Goal: Task Accomplishment & Management: Use online tool/utility

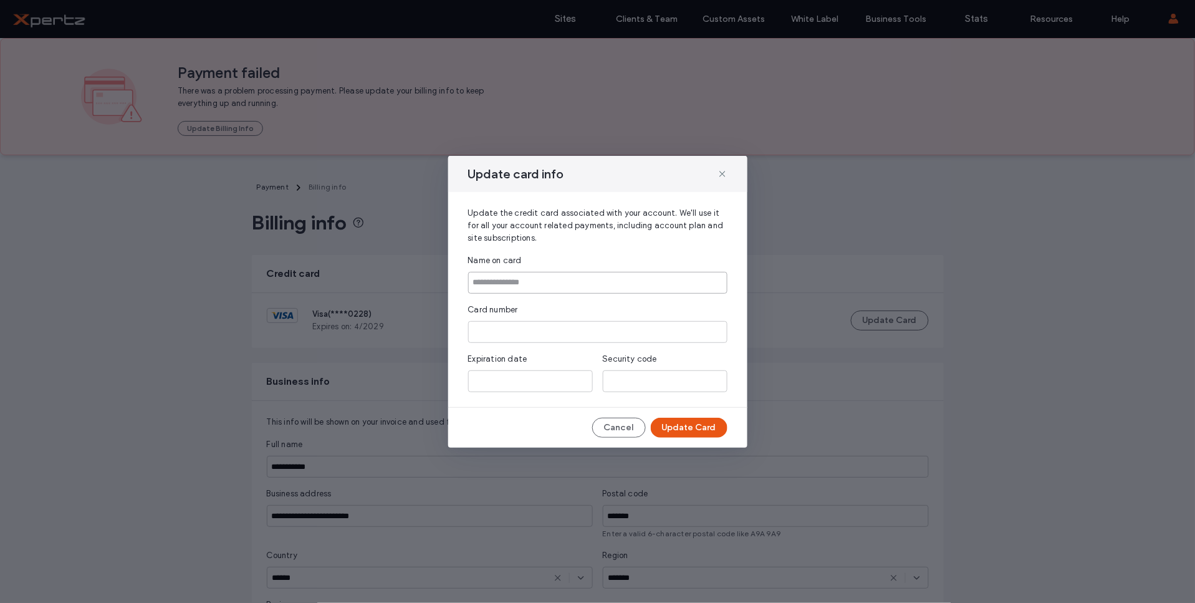
click at [509, 277] on input at bounding box center [597, 283] width 259 height 22
click at [519, 283] on input at bounding box center [597, 283] width 259 height 22
click at [554, 281] on input at bounding box center [597, 283] width 259 height 22
type input "**********"
click at [676, 426] on button "Update Card" at bounding box center [689, 428] width 77 height 20
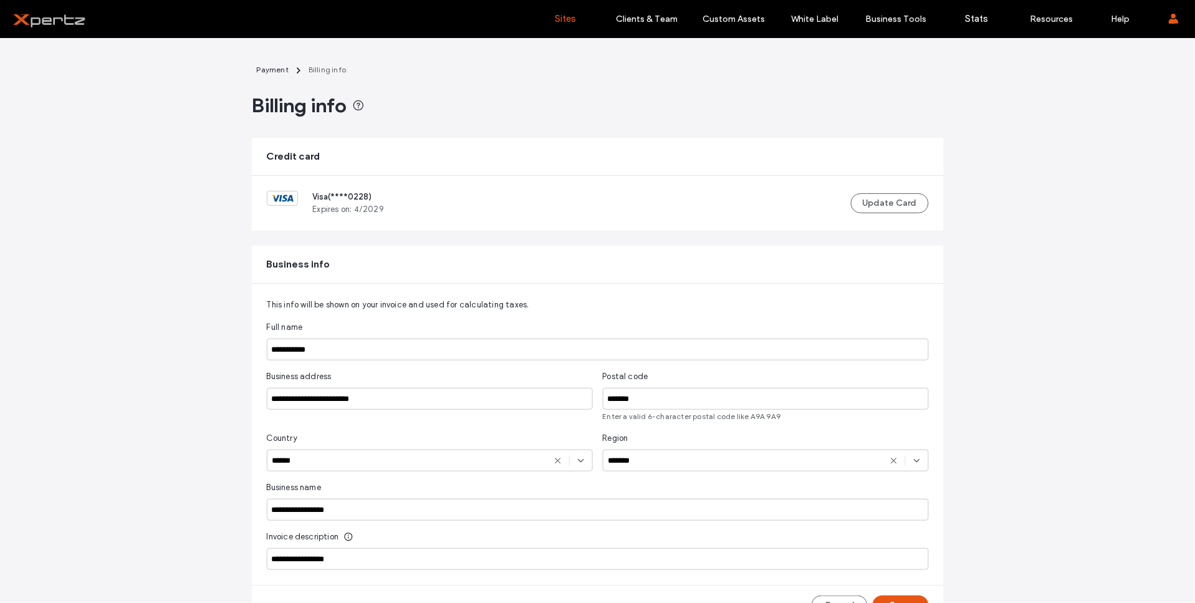
click at [566, 21] on label "Sites" at bounding box center [566, 18] width 21 height 11
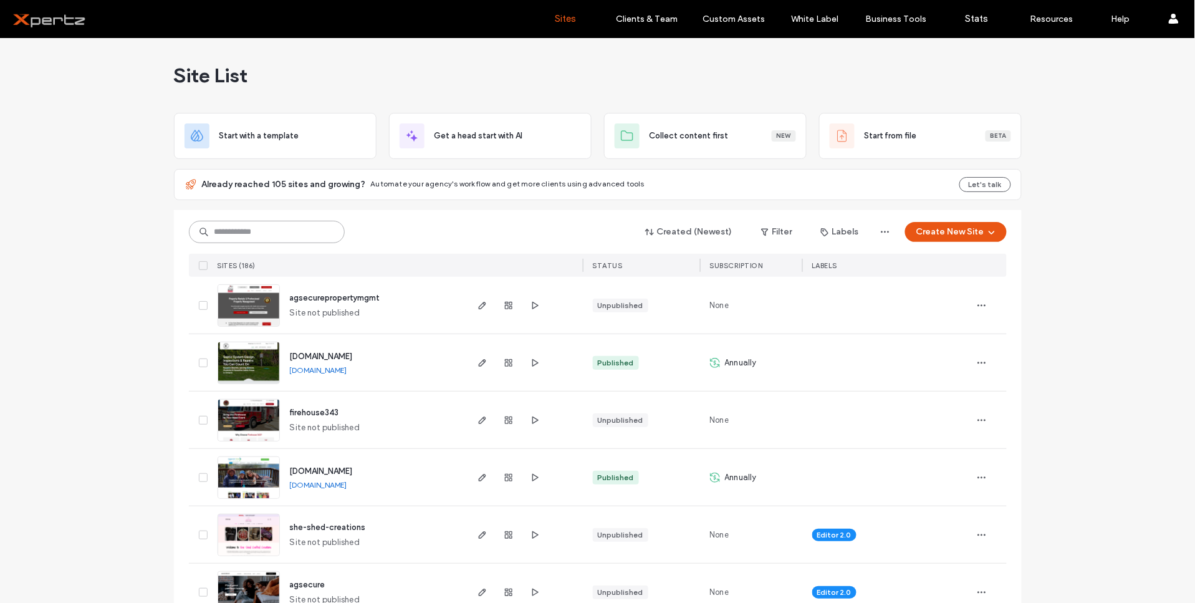
click at [317, 236] on input at bounding box center [267, 232] width 156 height 22
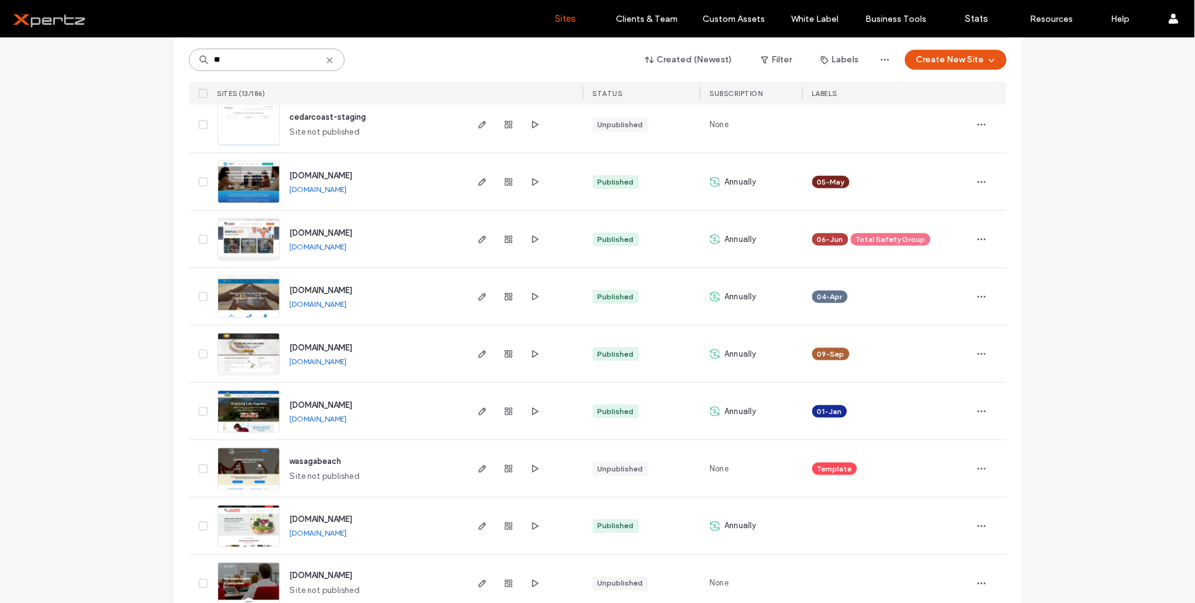
scroll to position [277, 0]
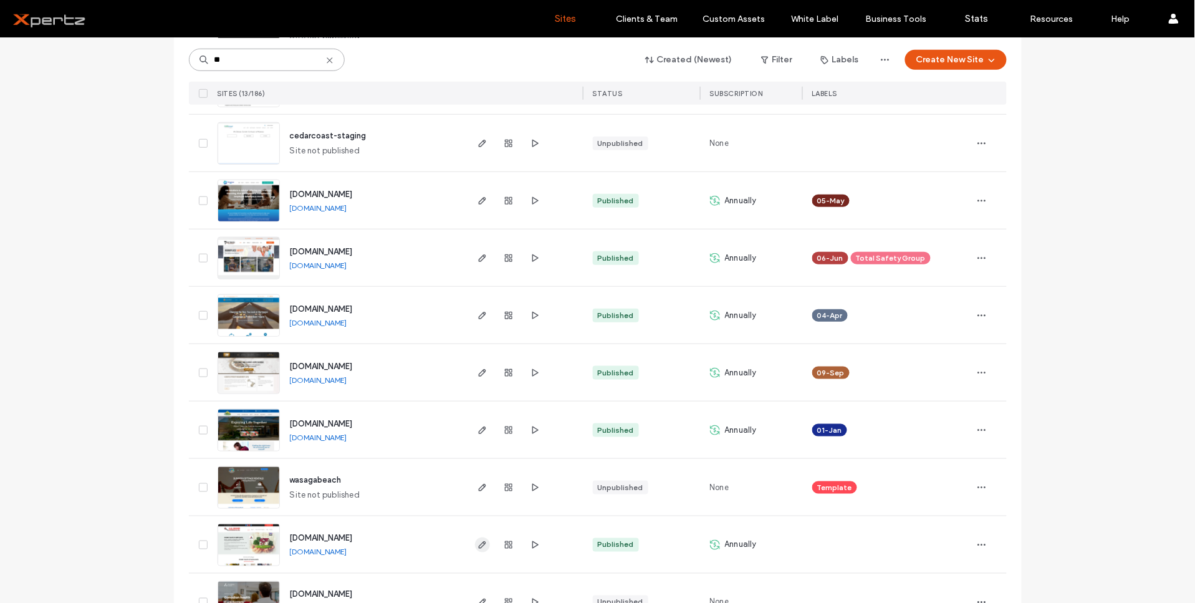
type input "**"
click at [478, 543] on icon "button" at bounding box center [483, 545] width 10 height 10
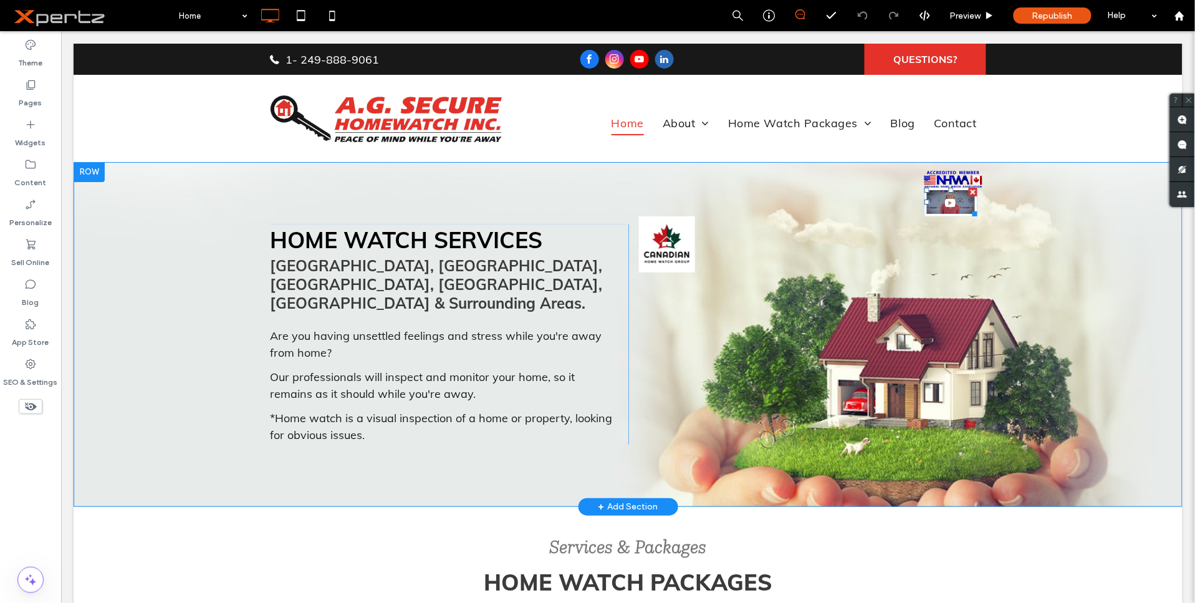
click at [925, 203] on img at bounding box center [951, 201] width 54 height 29
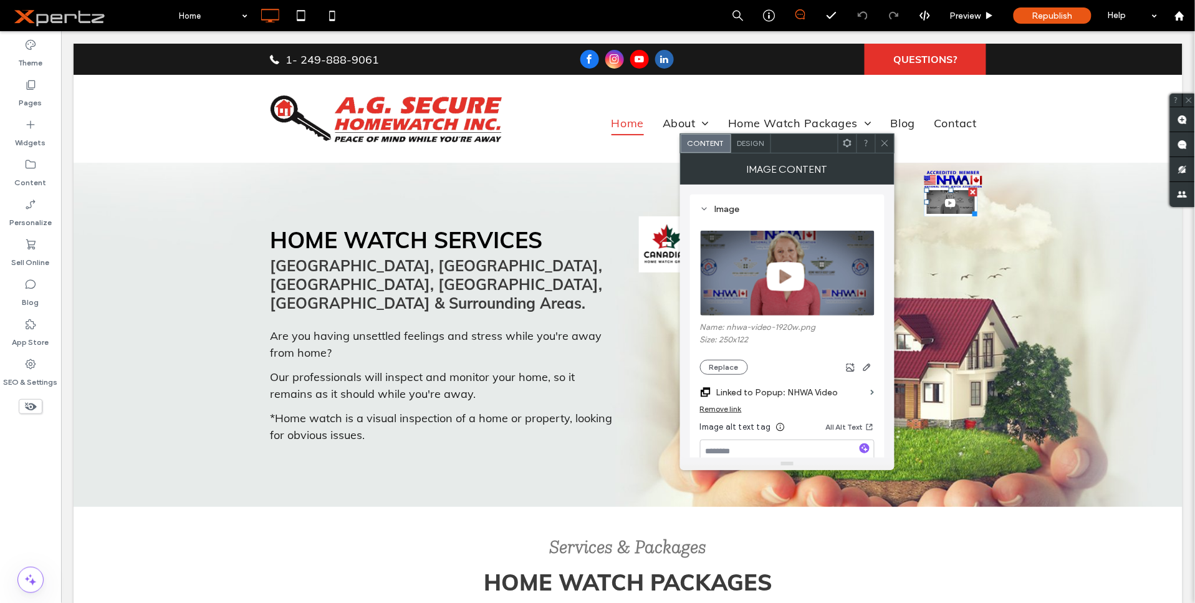
click at [876, 138] on div at bounding box center [885, 143] width 19 height 19
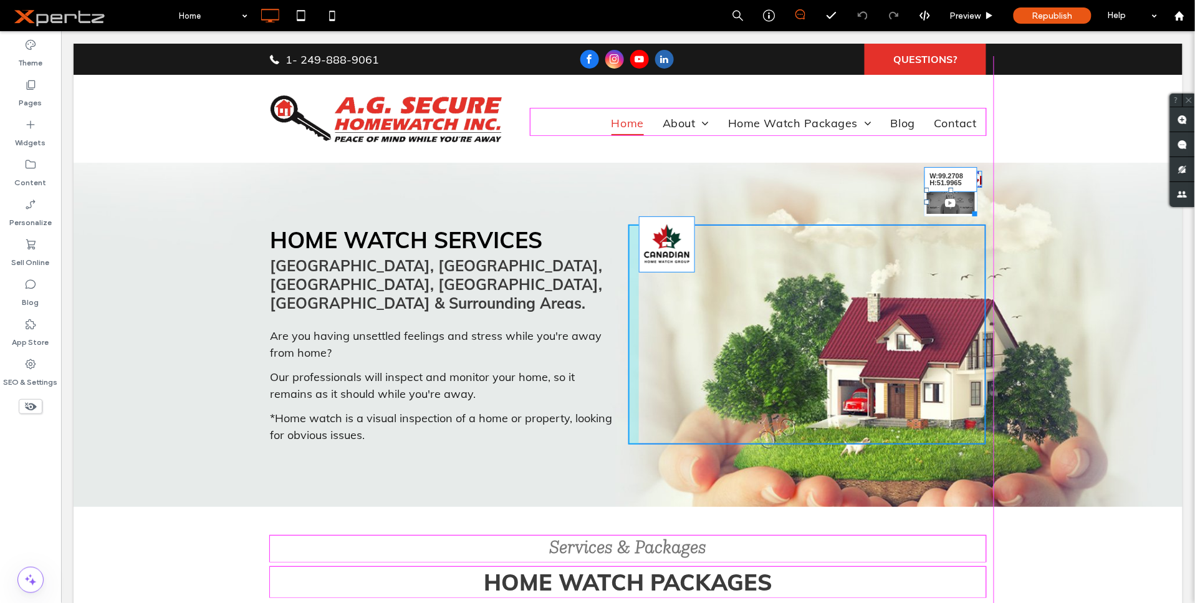
drag, startPoint x: 969, startPoint y: 213, endPoint x: 1004, endPoint y: 233, distance: 40.5
click at [1004, 233] on div "HOME WATCH SERVICES [GEOGRAPHIC_DATA], [GEOGRAPHIC_DATA], [GEOGRAPHIC_DATA], [G…" at bounding box center [627, 334] width 1109 height 345
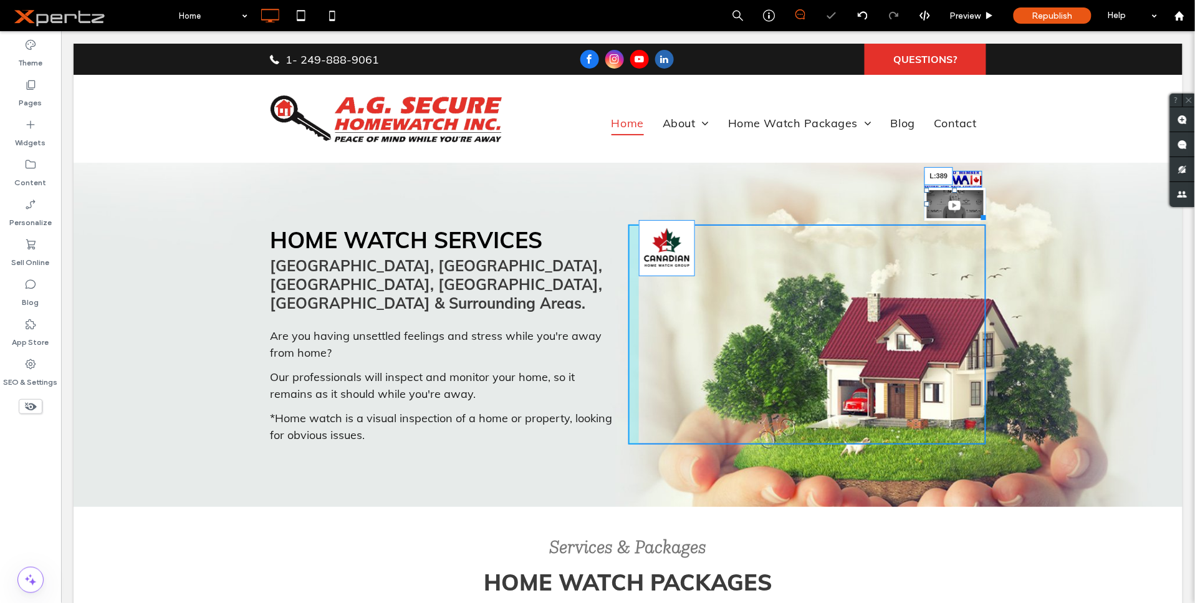
drag, startPoint x: 919, startPoint y: 200, endPoint x: 875, endPoint y: 201, distance: 44.3
click at [924, 201] on div at bounding box center [926, 203] width 5 height 5
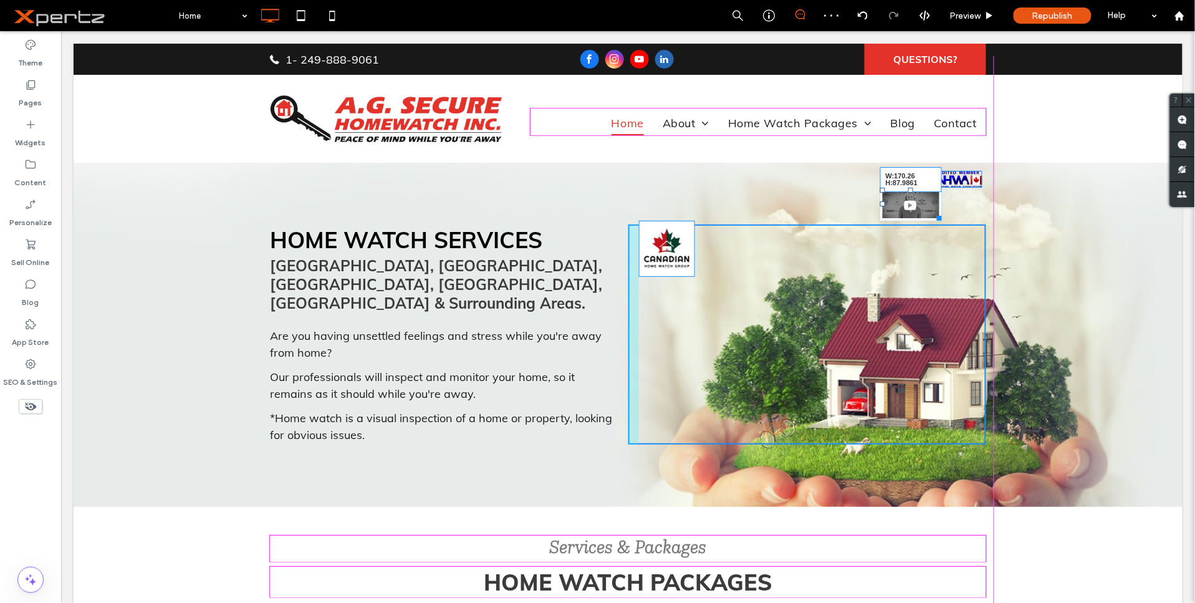
drag, startPoint x: 935, startPoint y: 218, endPoint x: 993, endPoint y: 243, distance: 63.1
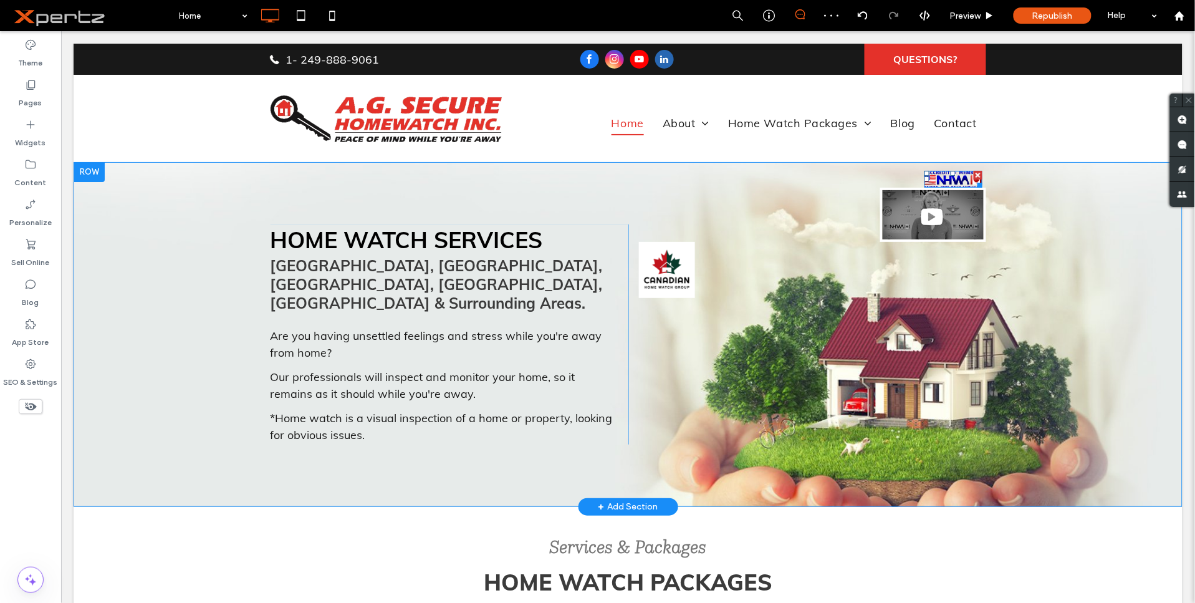
click at [936, 179] on img at bounding box center [953, 178] width 58 height 17
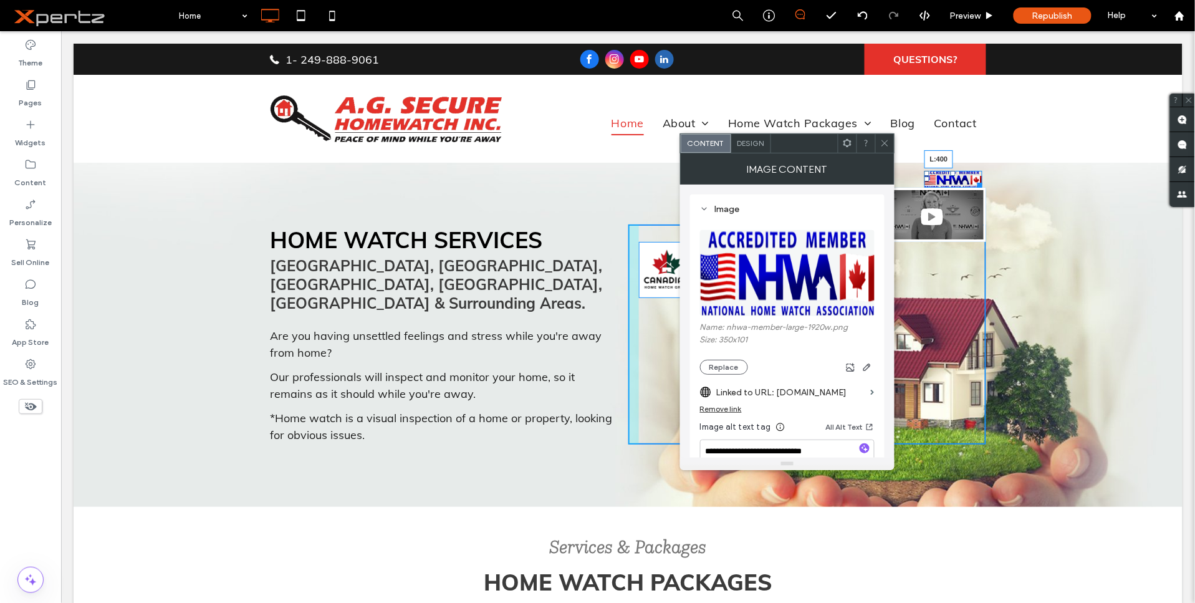
drag, startPoint x: 920, startPoint y: 178, endPoint x: 884, endPoint y: 178, distance: 36.2
click at [924, 178] on div at bounding box center [926, 178] width 5 height 5
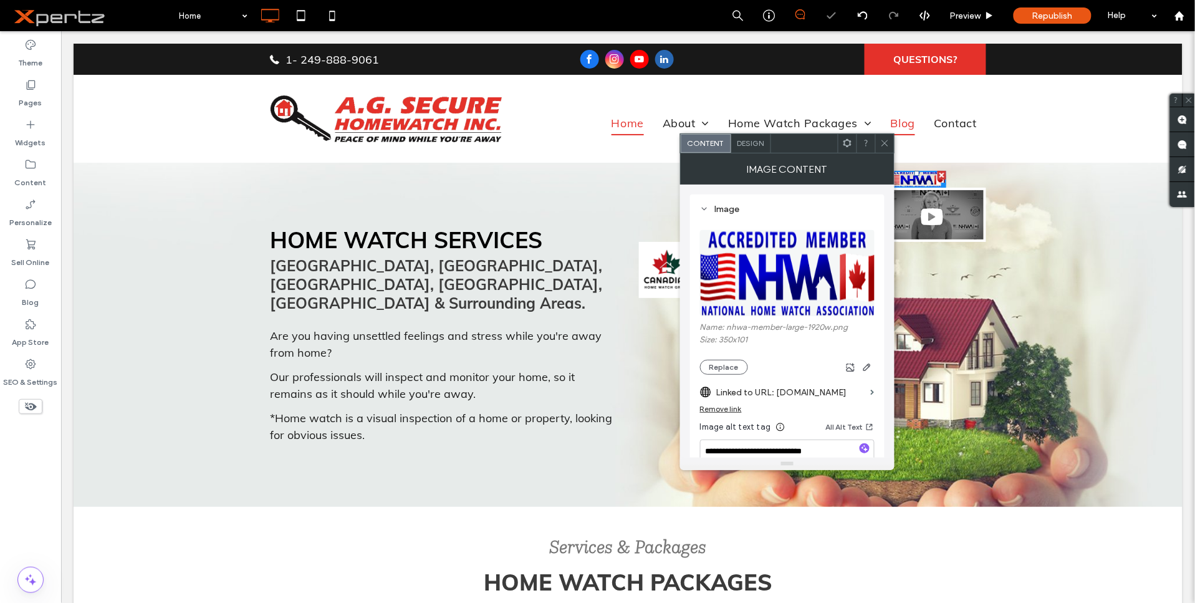
click at [882, 127] on link "Blog" at bounding box center [902, 123] width 43 height 24
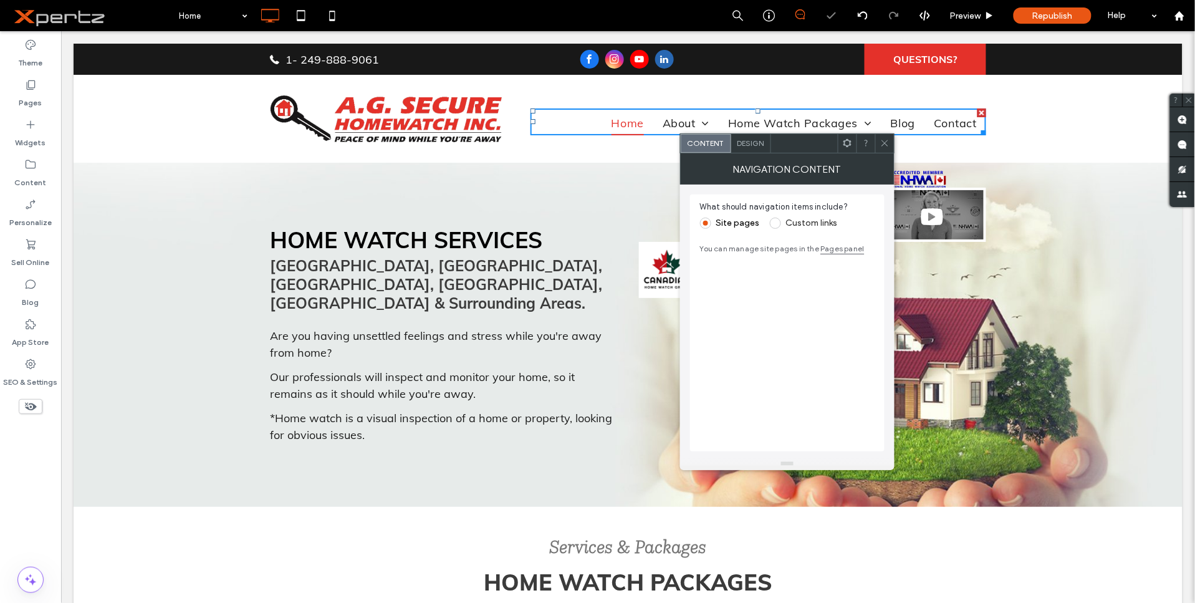
click at [881, 140] on icon at bounding box center [885, 142] width 9 height 9
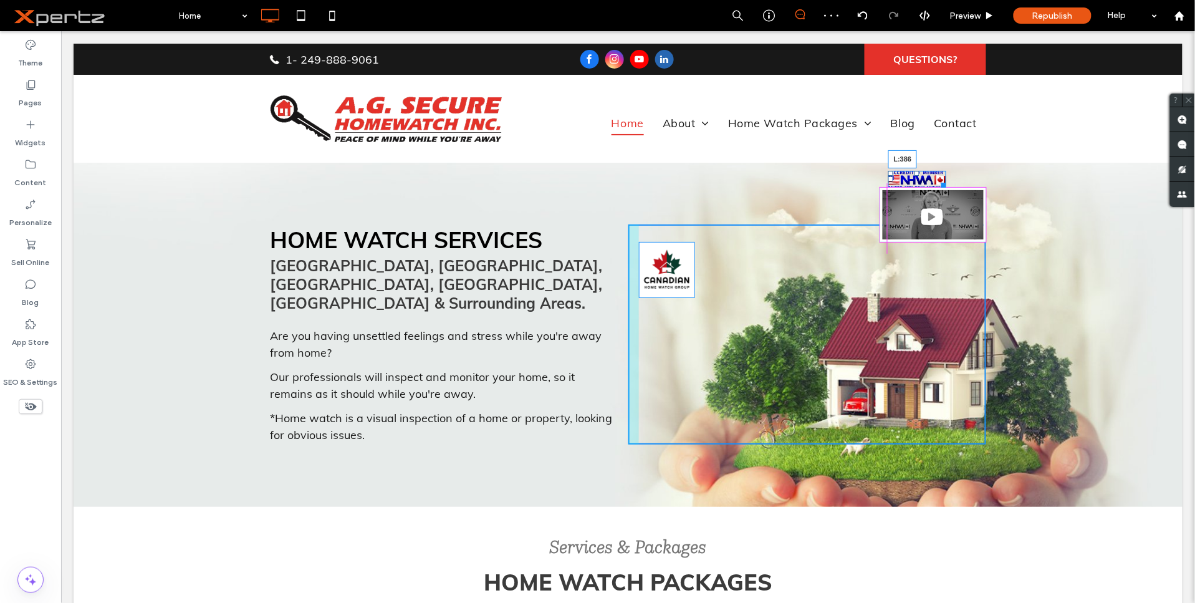
drag, startPoint x: 885, startPoint y: 177, endPoint x: 938, endPoint y: 208, distance: 62.0
click at [888, 177] on div at bounding box center [890, 178] width 5 height 5
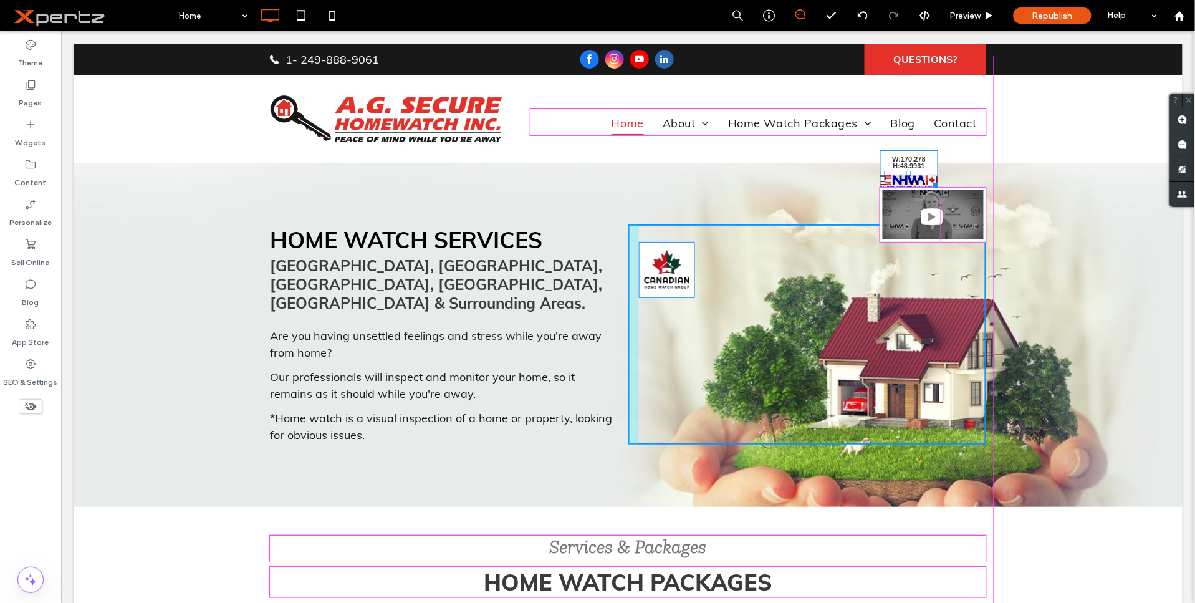
drag, startPoint x: 929, startPoint y: 184, endPoint x: 983, endPoint y: 203, distance: 57.4
click at [983, 203] on div "HOME WATCH SERVICES [GEOGRAPHIC_DATA], [GEOGRAPHIC_DATA], [GEOGRAPHIC_DATA], [G…" at bounding box center [627, 334] width 1109 height 345
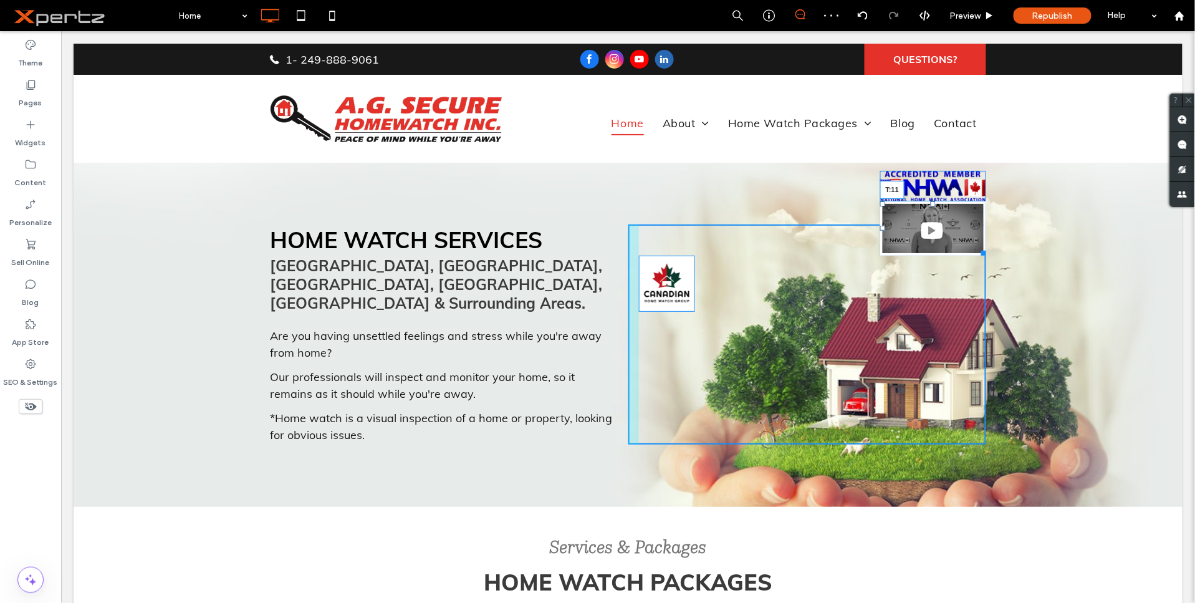
drag, startPoint x: 929, startPoint y: 203, endPoint x: 929, endPoint y: 210, distance: 6.9
click at [930, 206] on div at bounding box center [932, 203] width 5 height 5
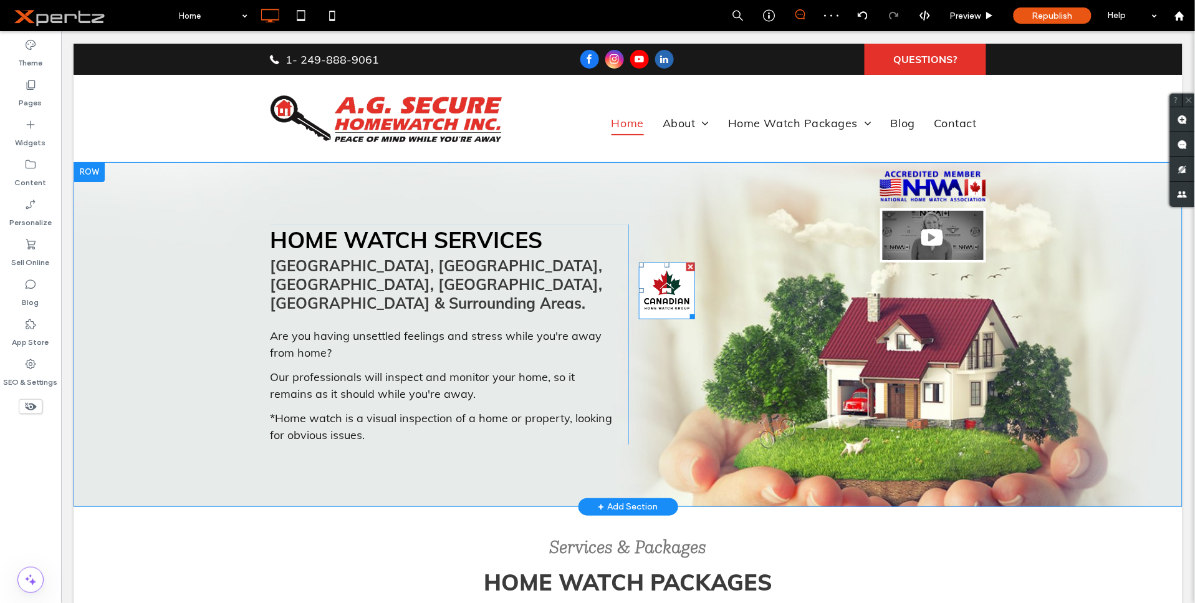
click at [686, 265] on div at bounding box center [690, 266] width 9 height 9
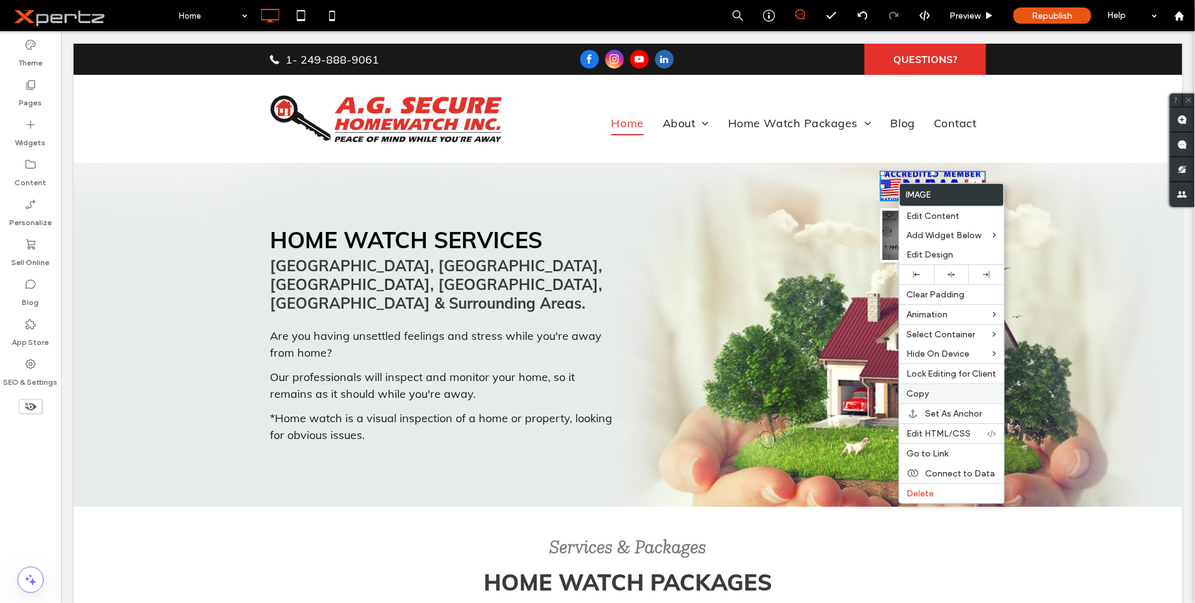
click at [925, 392] on span "Copy" at bounding box center [918, 393] width 22 height 11
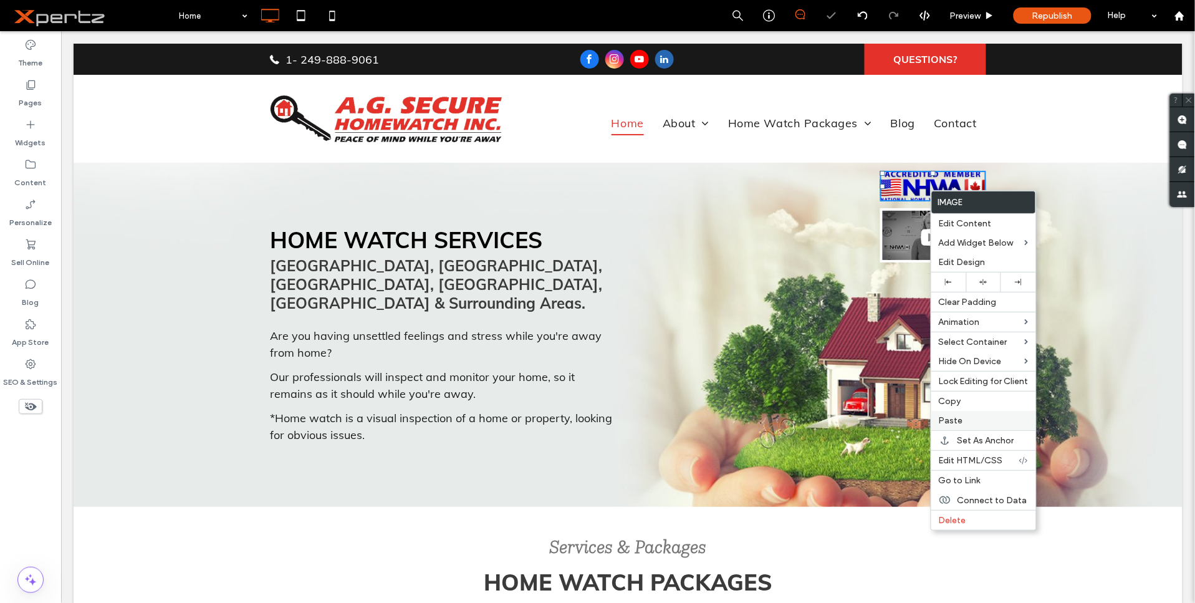
click at [958, 419] on span "Paste" at bounding box center [951, 420] width 24 height 11
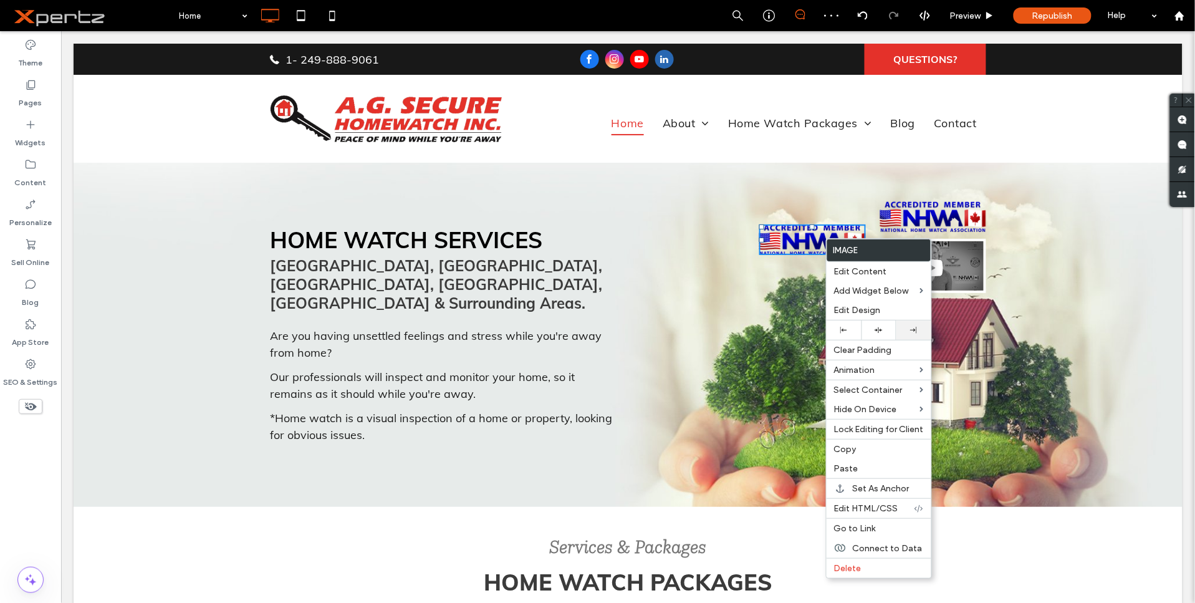
click at [912, 331] on icon at bounding box center [913, 330] width 7 height 7
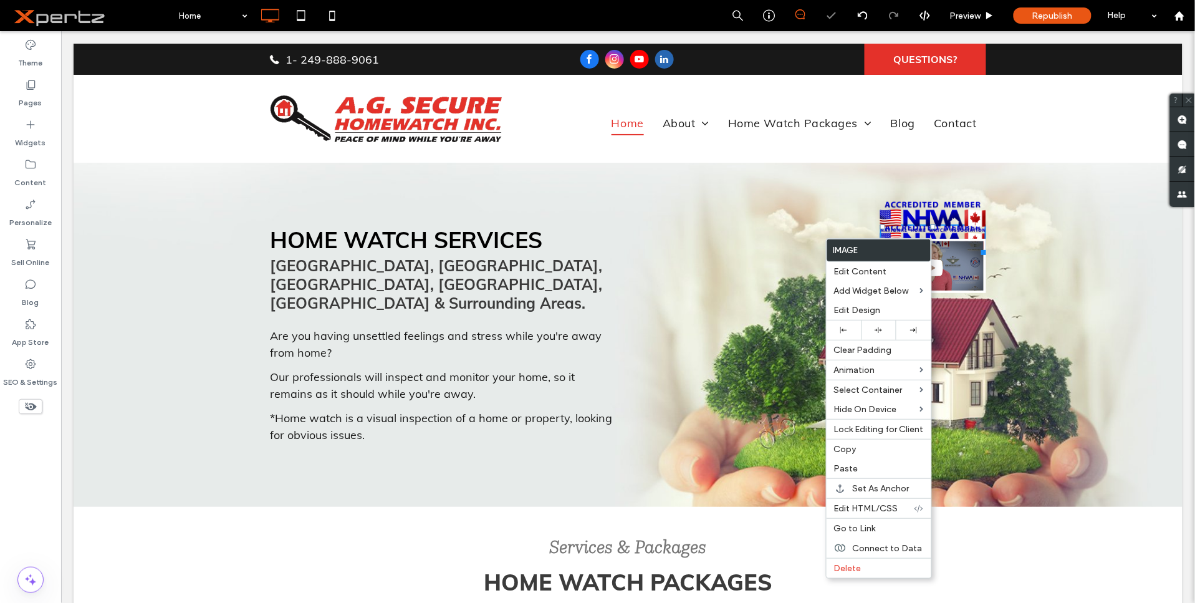
click at [960, 253] on img at bounding box center [933, 265] width 106 height 54
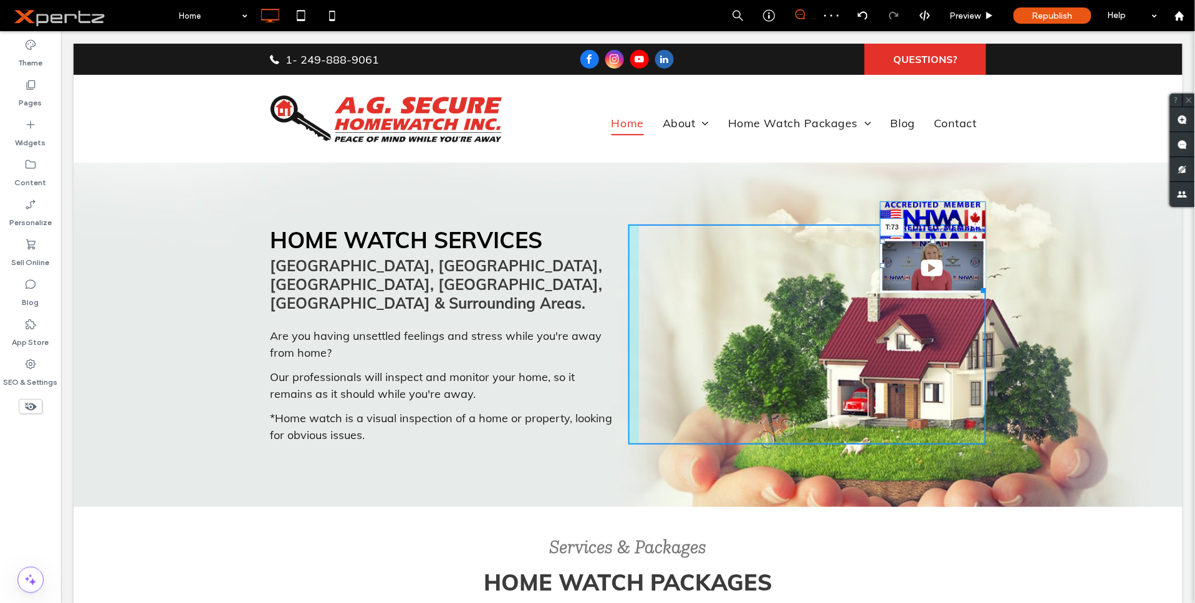
drag, startPoint x: 929, startPoint y: 243, endPoint x: 930, endPoint y: 295, distance: 51.8
click at [930, 292] on div "T:73" at bounding box center [933, 265] width 106 height 54
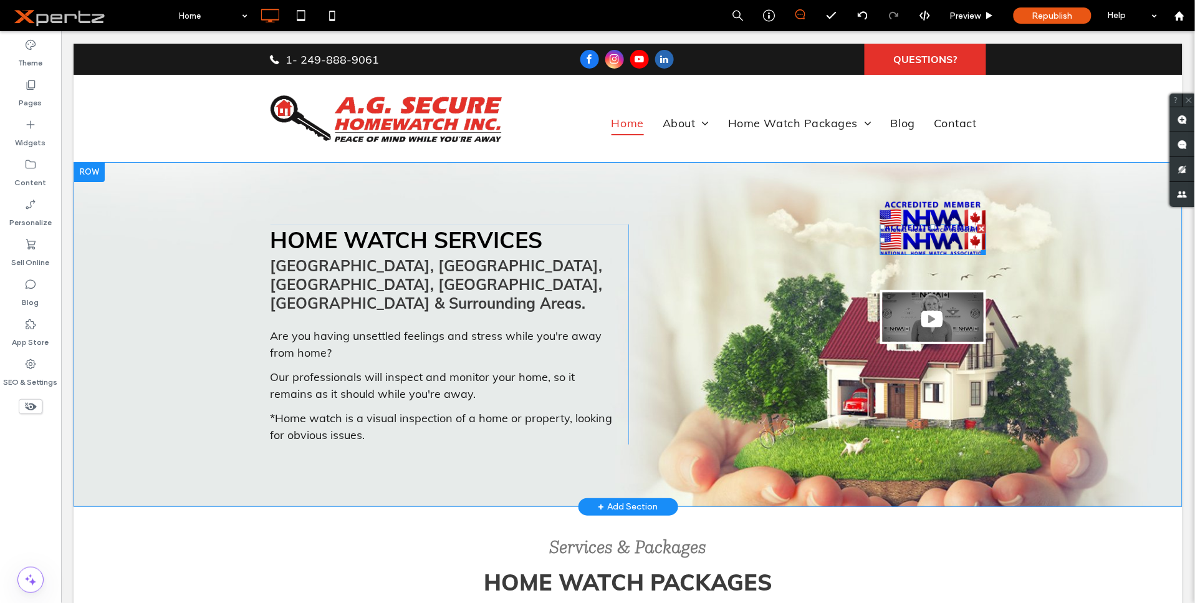
click at [927, 246] on img at bounding box center [933, 239] width 106 height 31
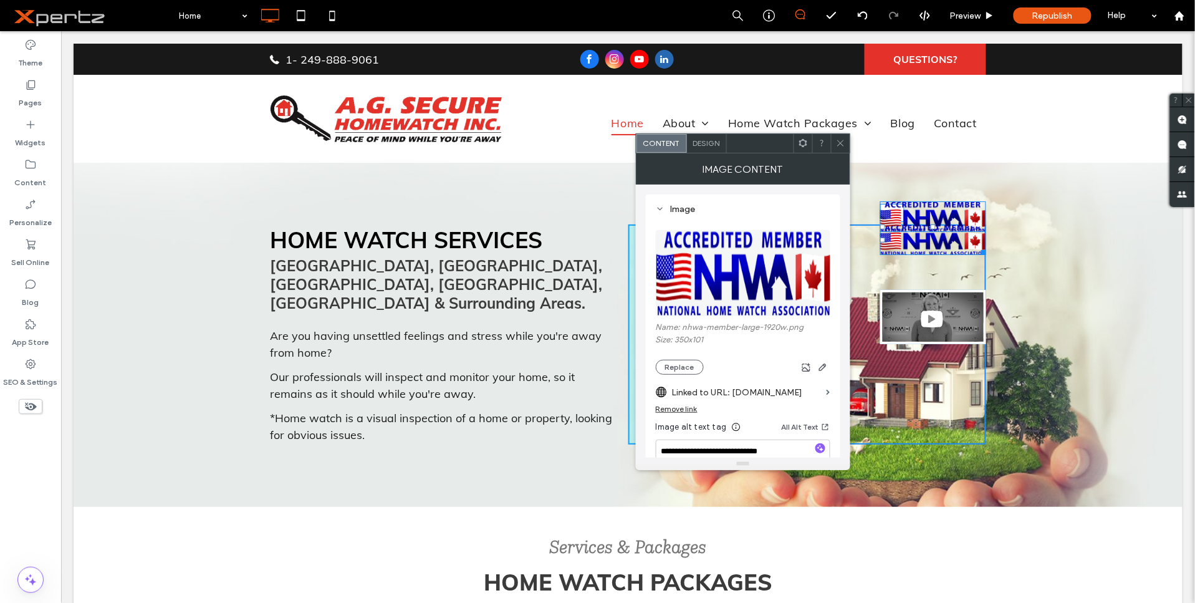
drag, startPoint x: 926, startPoint y: 237, endPoint x: 999, endPoint y: 308, distance: 101.9
click at [933, 253] on div "T:45 Click To Paste" at bounding box center [807, 334] width 359 height 220
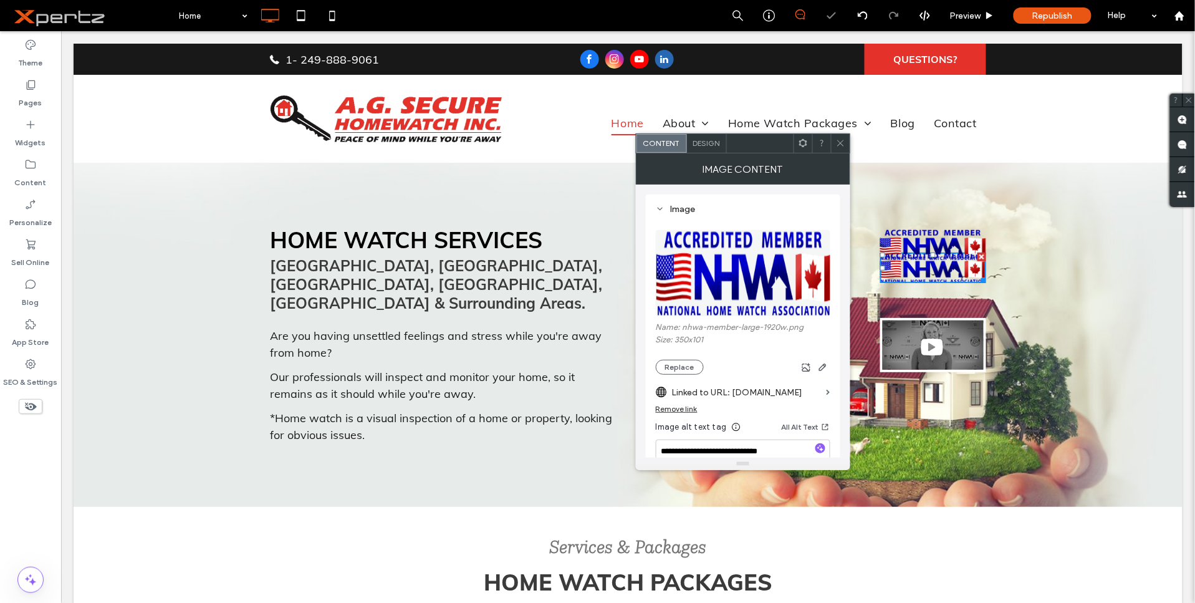
click at [930, 268] on img at bounding box center [933, 267] width 106 height 31
click at [799, 144] on use at bounding box center [803, 143] width 8 height 8
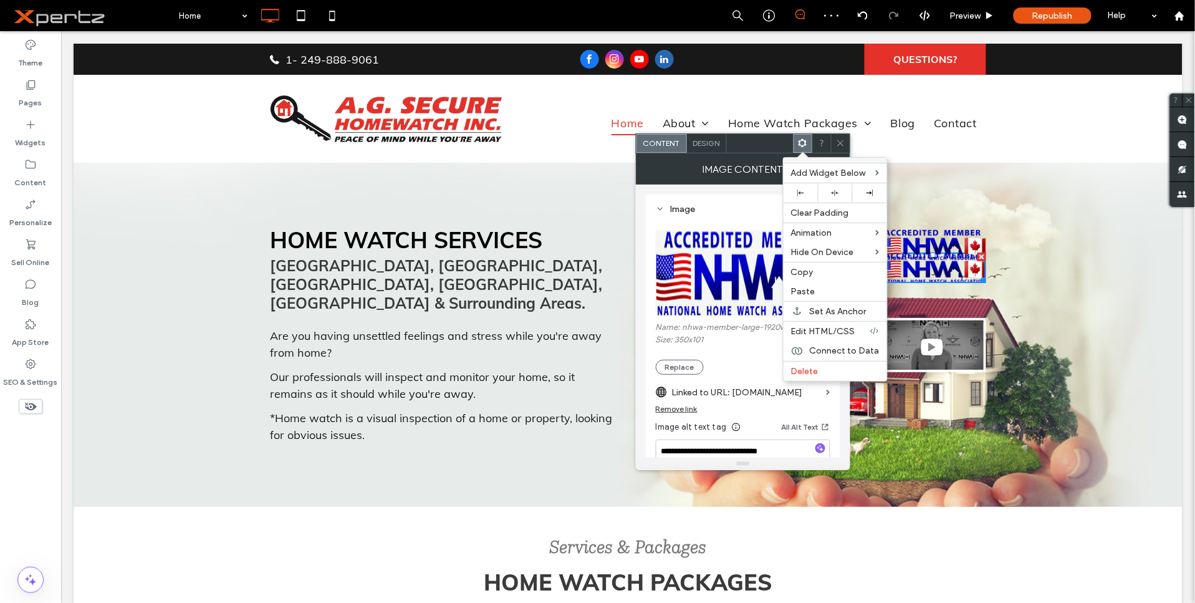
click at [707, 142] on span "Design" at bounding box center [706, 142] width 27 height 9
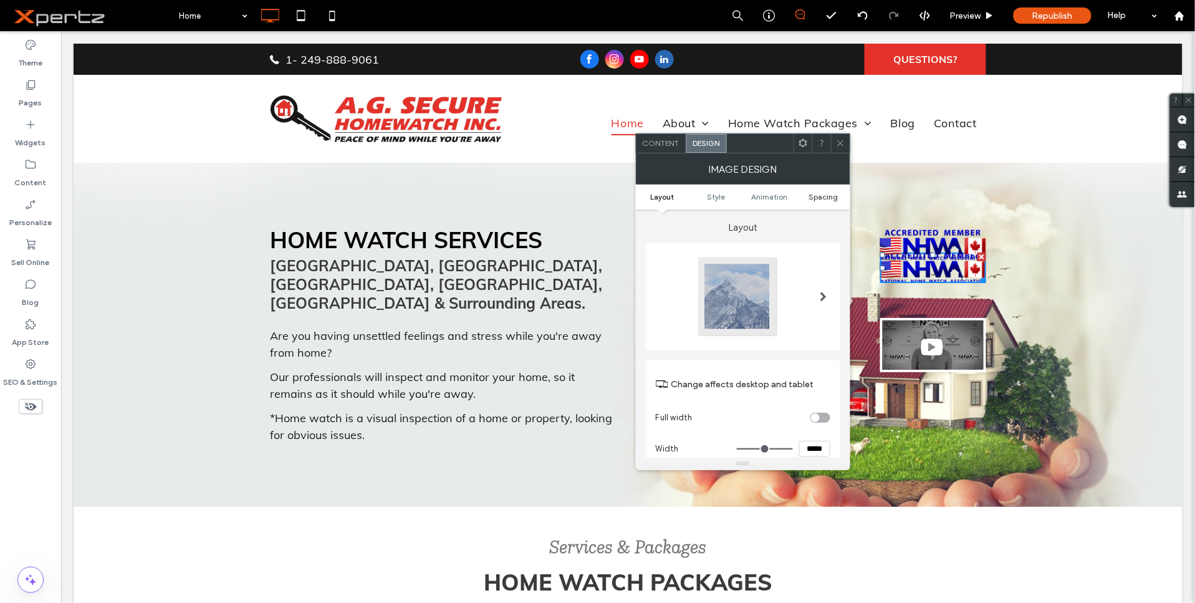
click at [814, 198] on span "Spacing" at bounding box center [823, 196] width 29 height 9
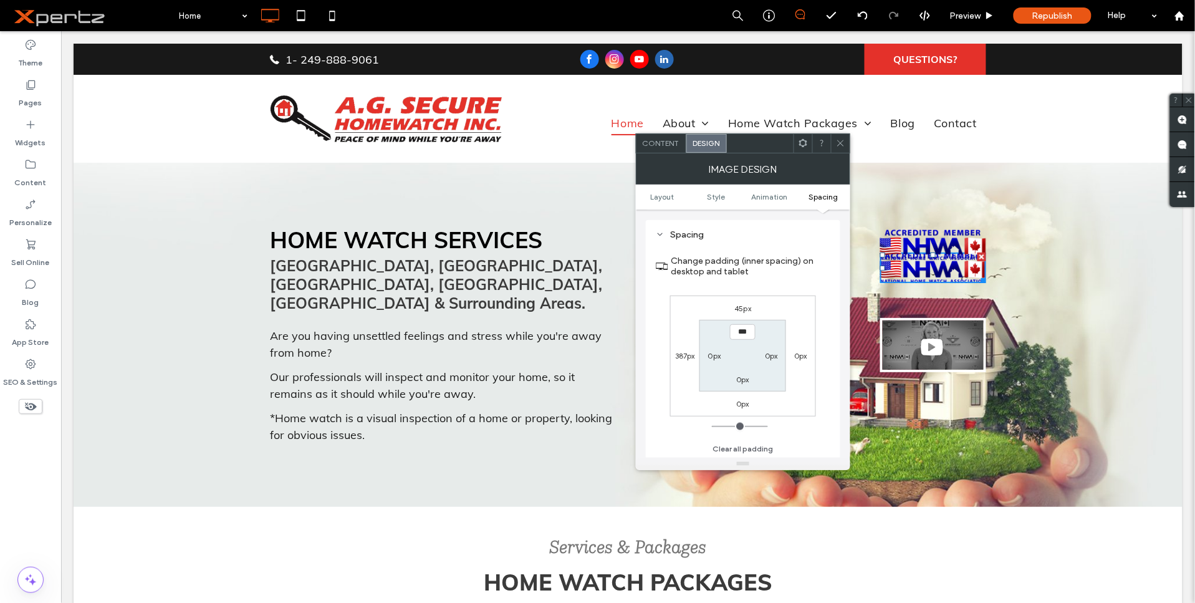
scroll to position [627, 0]
click at [749, 306] on label "45px" at bounding box center [743, 308] width 17 height 9
type input "**"
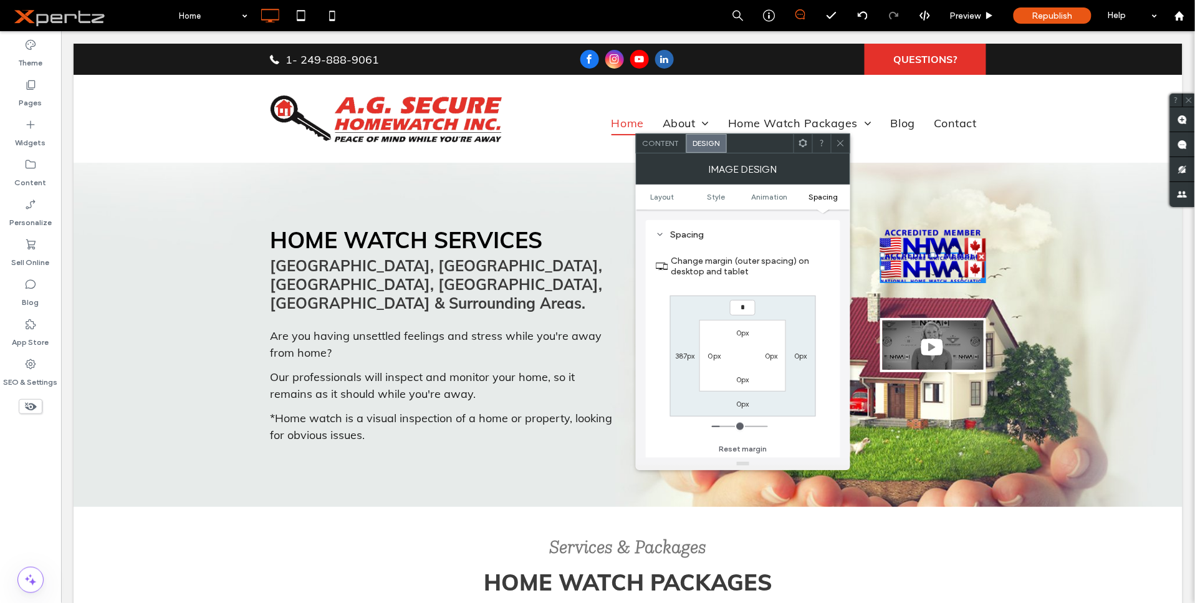
type input "*"
type input "***"
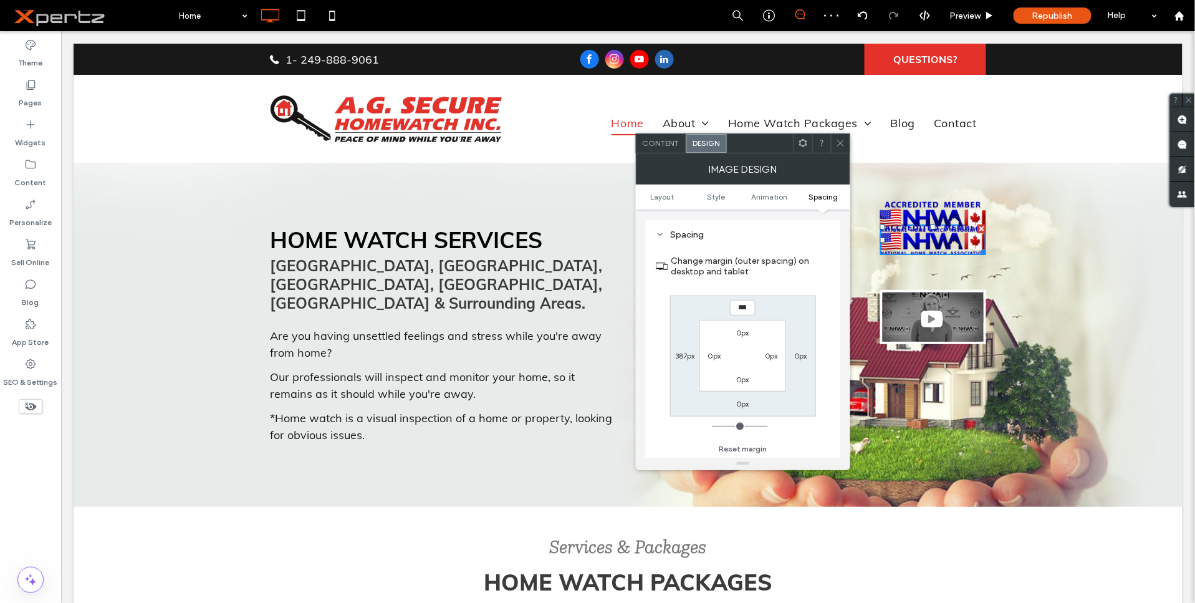
click at [843, 141] on icon at bounding box center [840, 142] width 9 height 9
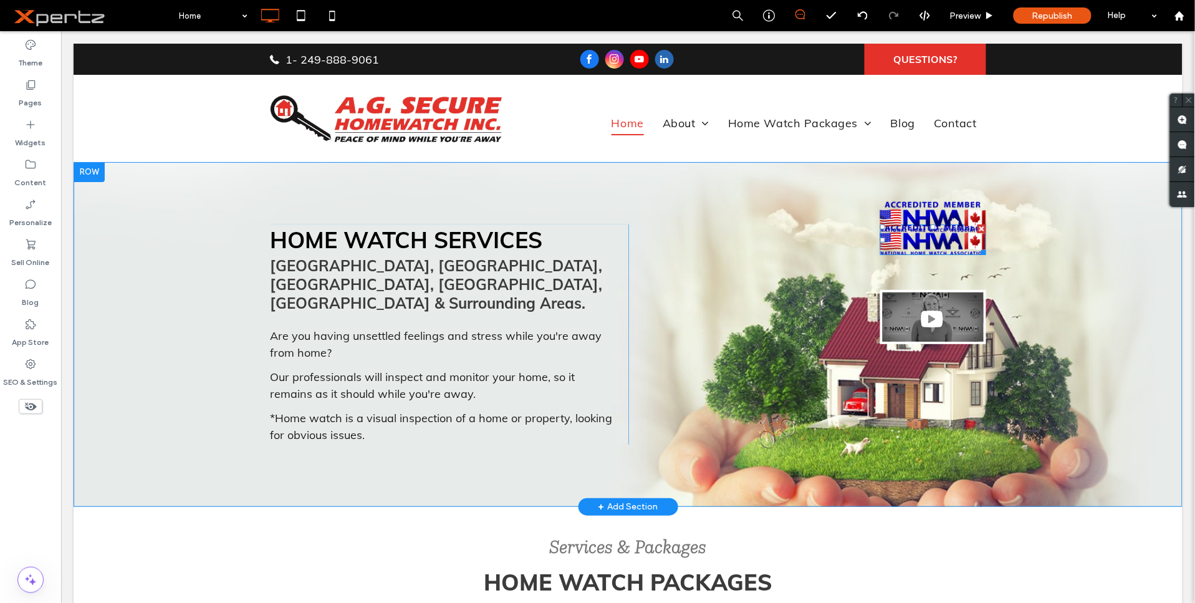
click at [925, 235] on img at bounding box center [933, 239] width 106 height 31
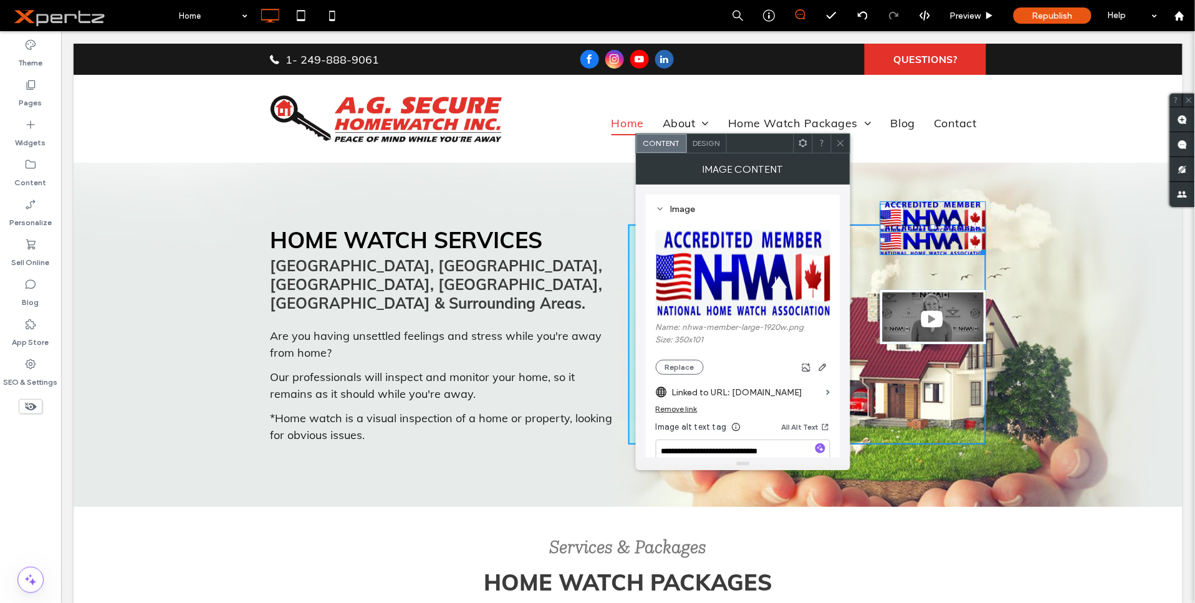
drag, startPoint x: 927, startPoint y: 227, endPoint x: 923, endPoint y: 268, distance: 40.7
click at [923, 268] on div "T:60 Click To Paste" at bounding box center [807, 334] width 359 height 220
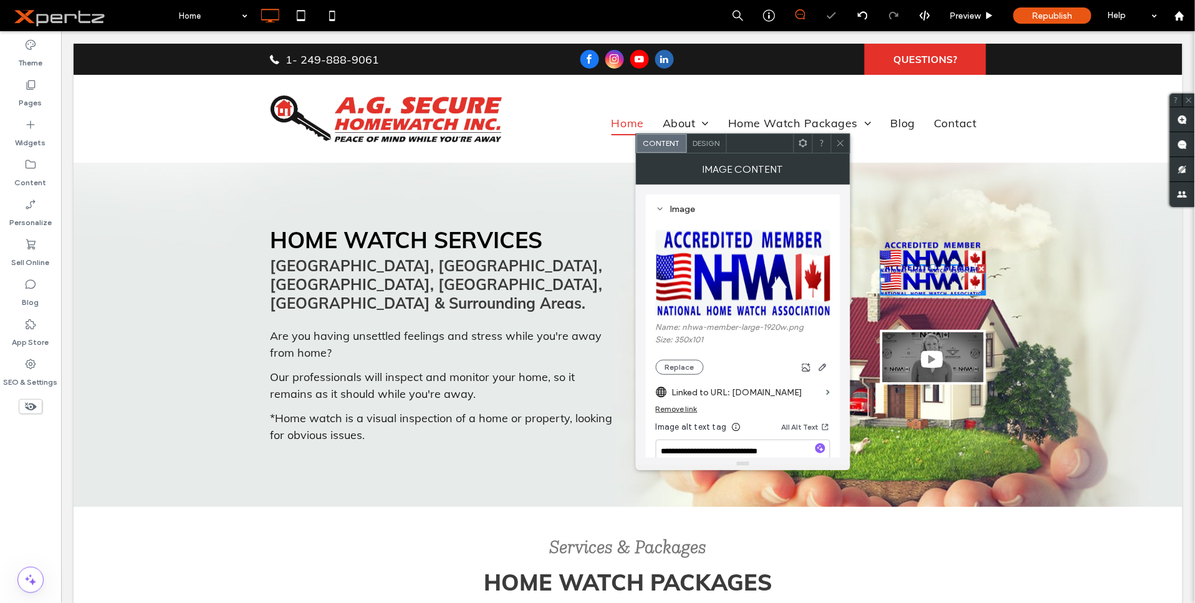
click at [925, 254] on img at bounding box center [933, 256] width 106 height 31
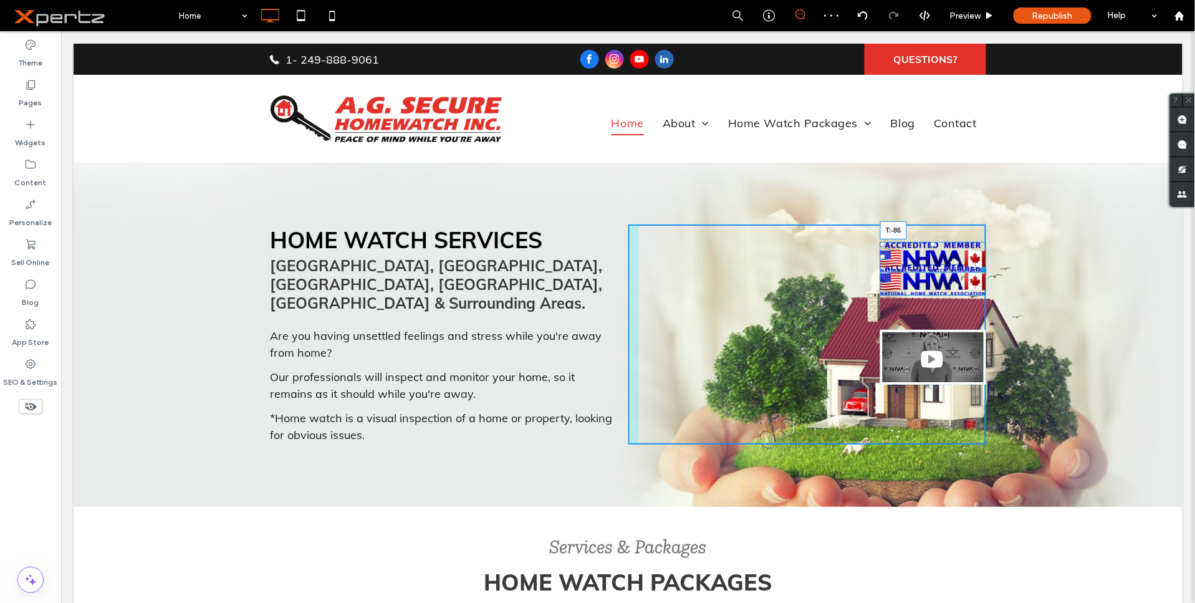
drag, startPoint x: 929, startPoint y: 243, endPoint x: 929, endPoint y: 221, distance: 21.8
click at [929, 221] on div "HOME WATCH SERVICES [GEOGRAPHIC_DATA], [GEOGRAPHIC_DATA], [GEOGRAPHIC_DATA], [G…" at bounding box center [627, 334] width 1109 height 345
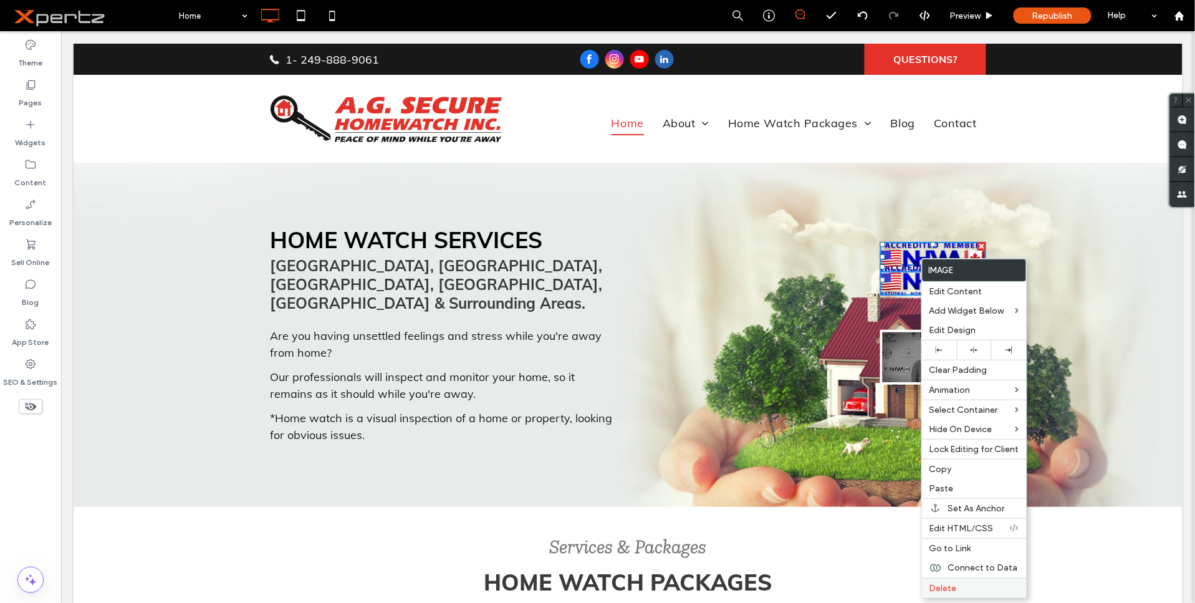
click at [945, 587] on span "Delete" at bounding box center [943, 588] width 27 height 11
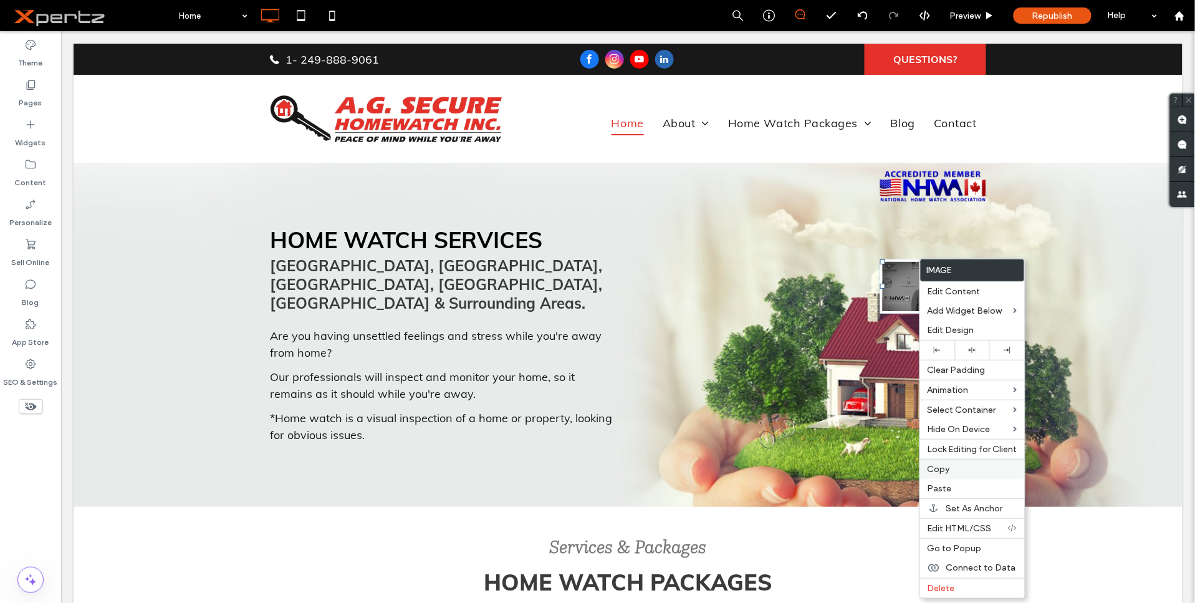
click at [940, 468] on span "Copy" at bounding box center [939, 469] width 22 height 11
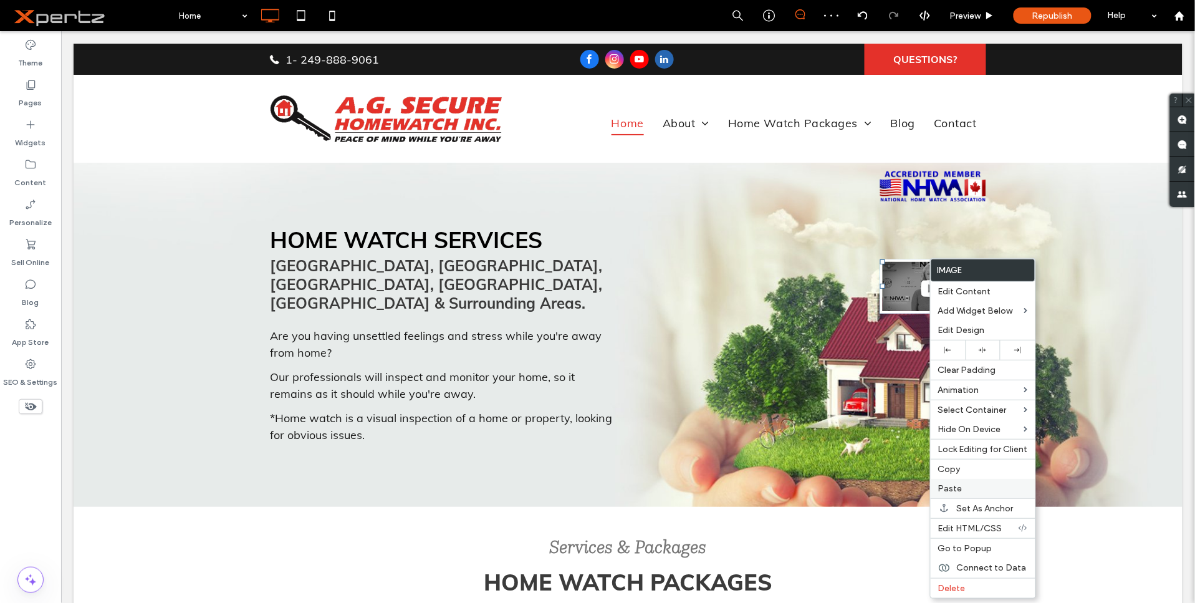
click at [945, 489] on span "Paste" at bounding box center [950, 488] width 24 height 11
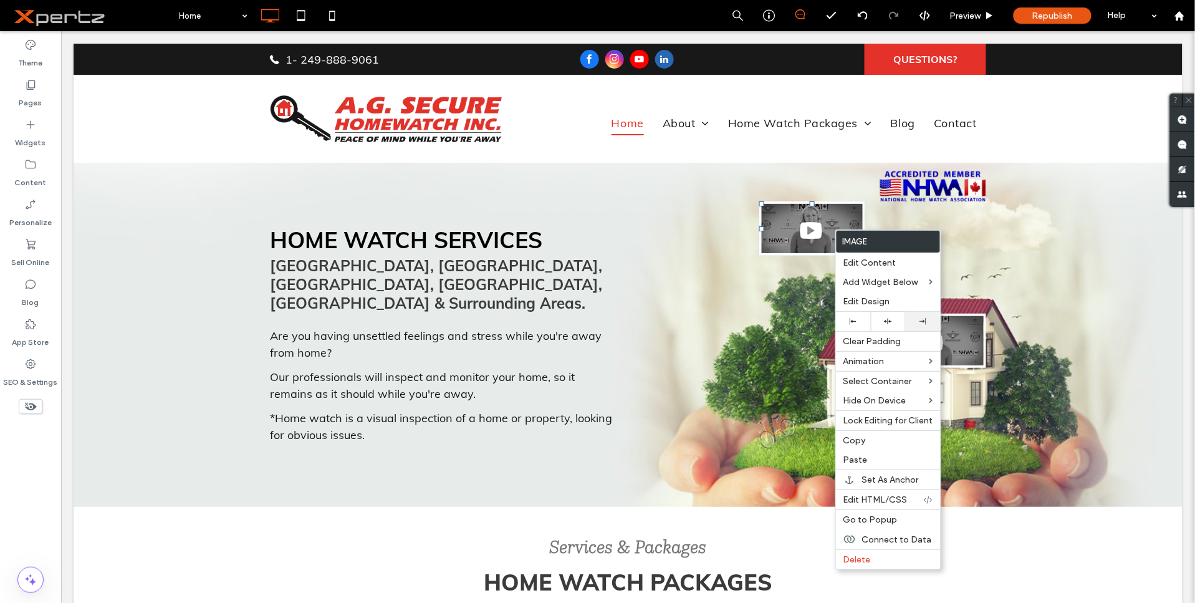
click at [919, 326] on div at bounding box center [923, 321] width 35 height 19
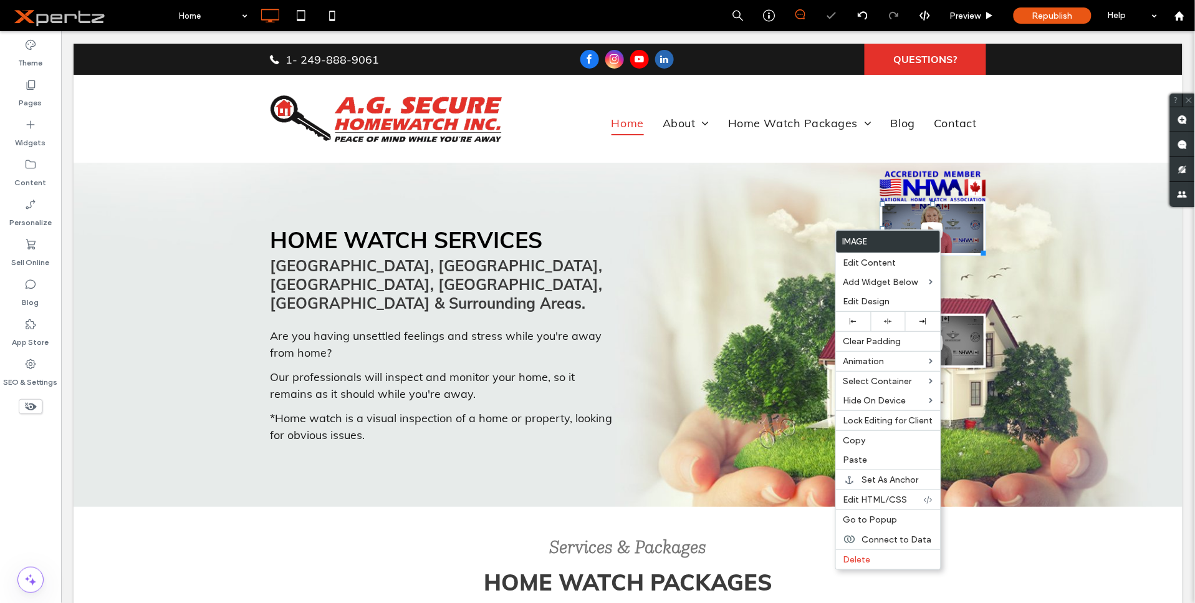
click at [946, 221] on img at bounding box center [933, 228] width 106 height 54
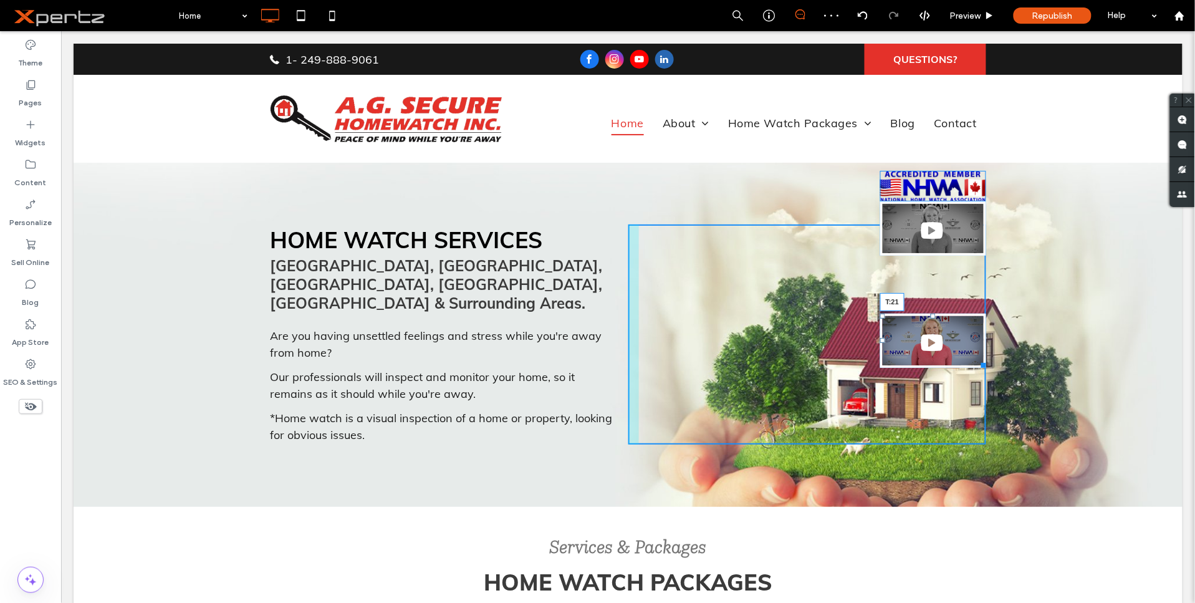
drag, startPoint x: 927, startPoint y: 314, endPoint x: 931, endPoint y: 270, distance: 44.5
click at [931, 313] on div "T:21" at bounding box center [933, 340] width 106 height 54
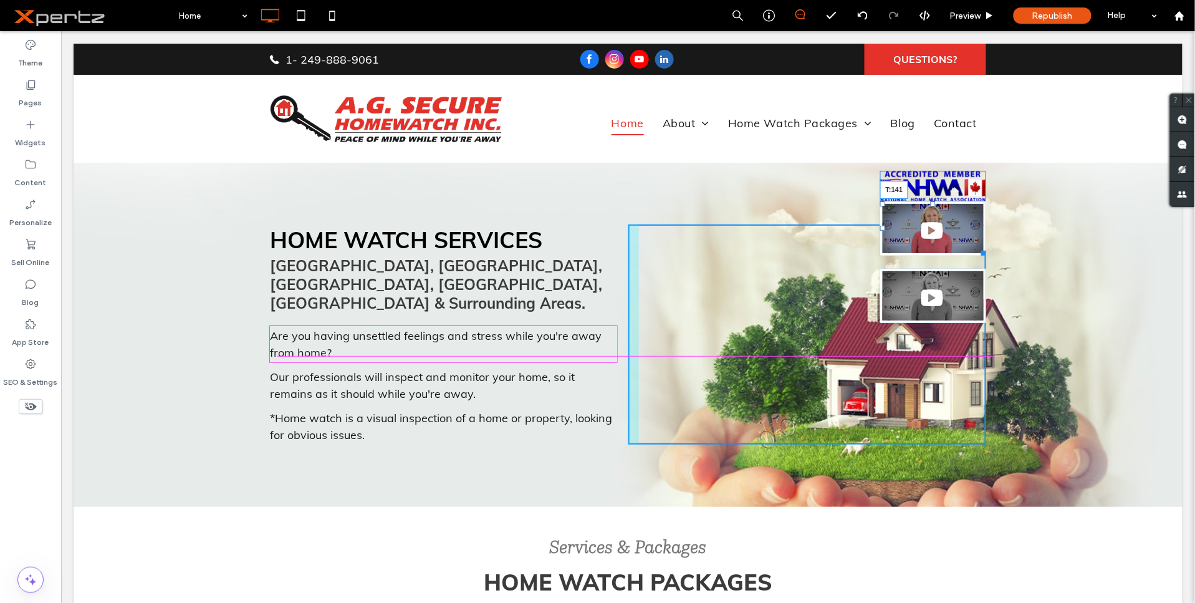
drag, startPoint x: 929, startPoint y: 203, endPoint x: 986, endPoint y: 229, distance: 63.1
click at [935, 254] on div "T:141" at bounding box center [933, 228] width 106 height 54
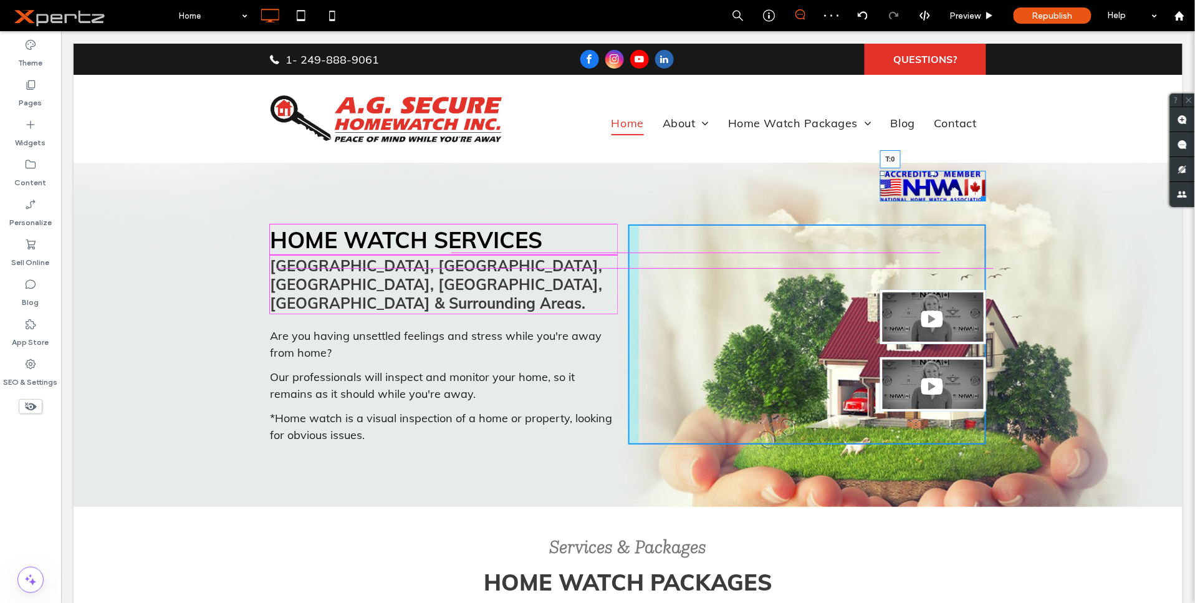
drag, startPoint x: 926, startPoint y: 172, endPoint x: 923, endPoint y: 227, distance: 55.0
click at [923, 201] on div "T:0" at bounding box center [933, 185] width 106 height 31
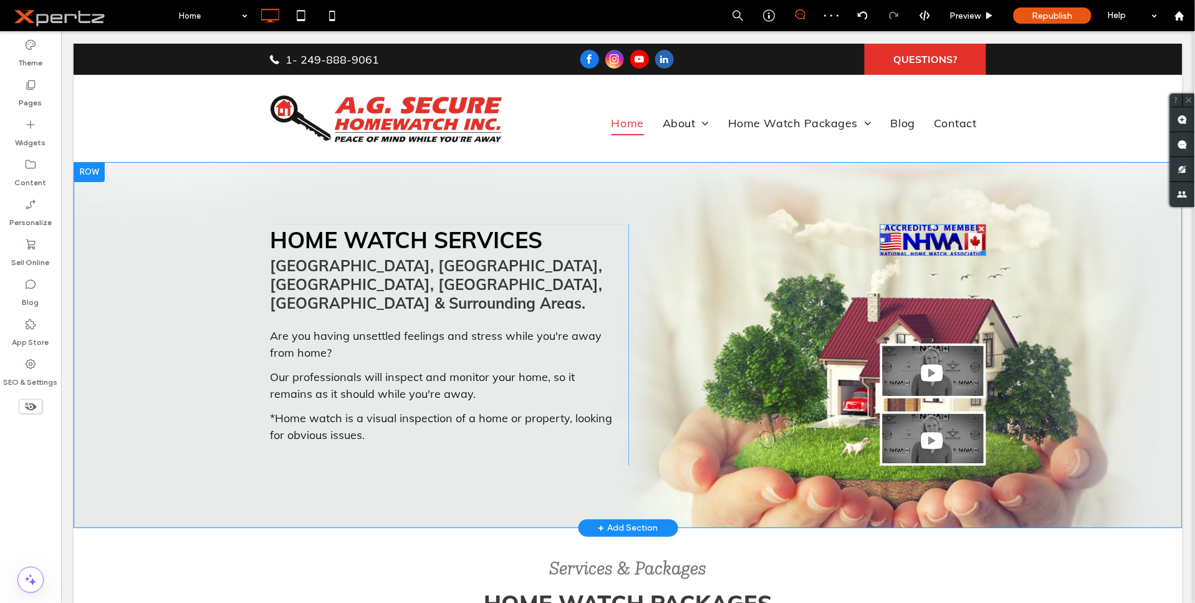
click at [912, 235] on img at bounding box center [933, 239] width 106 height 31
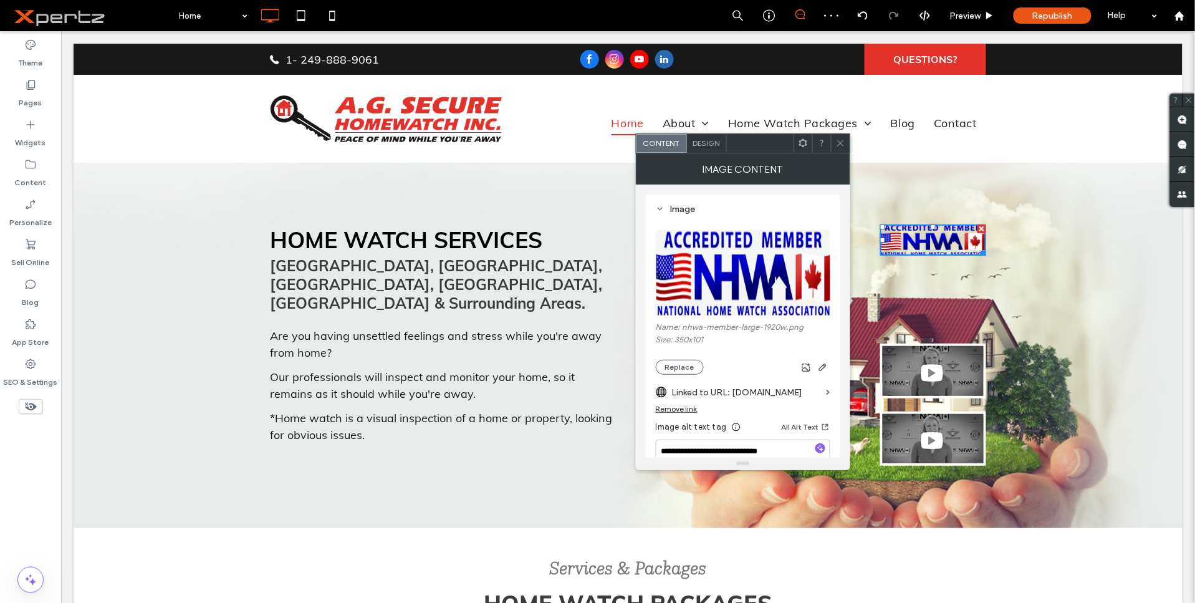
click at [702, 143] on span "Design" at bounding box center [706, 142] width 27 height 9
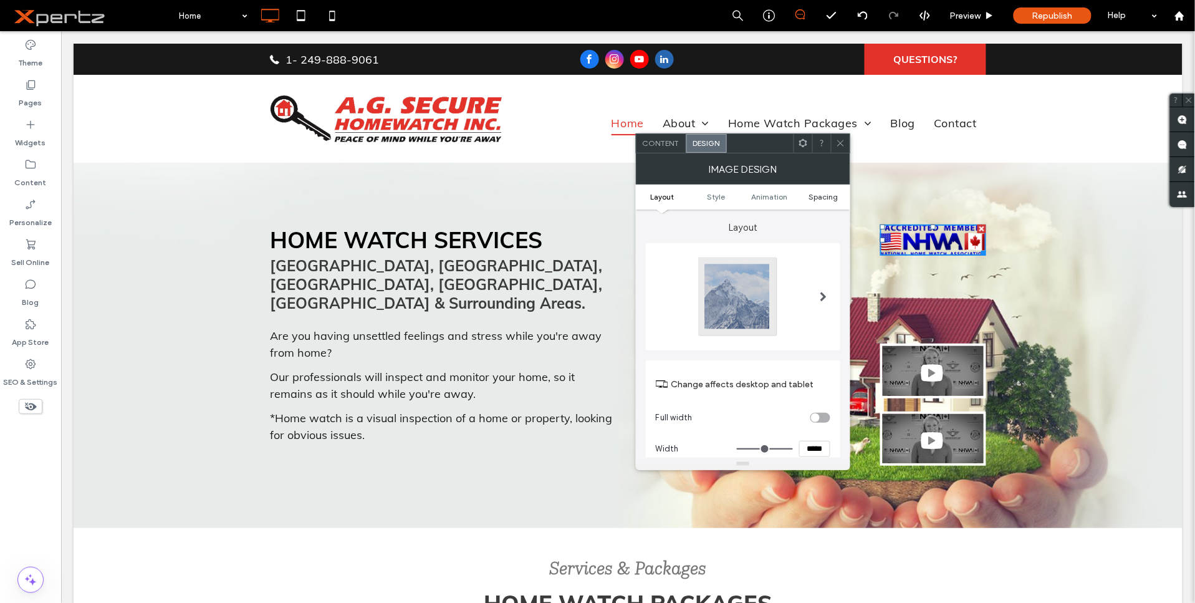
click at [815, 194] on span "Spacing" at bounding box center [823, 196] width 29 height 9
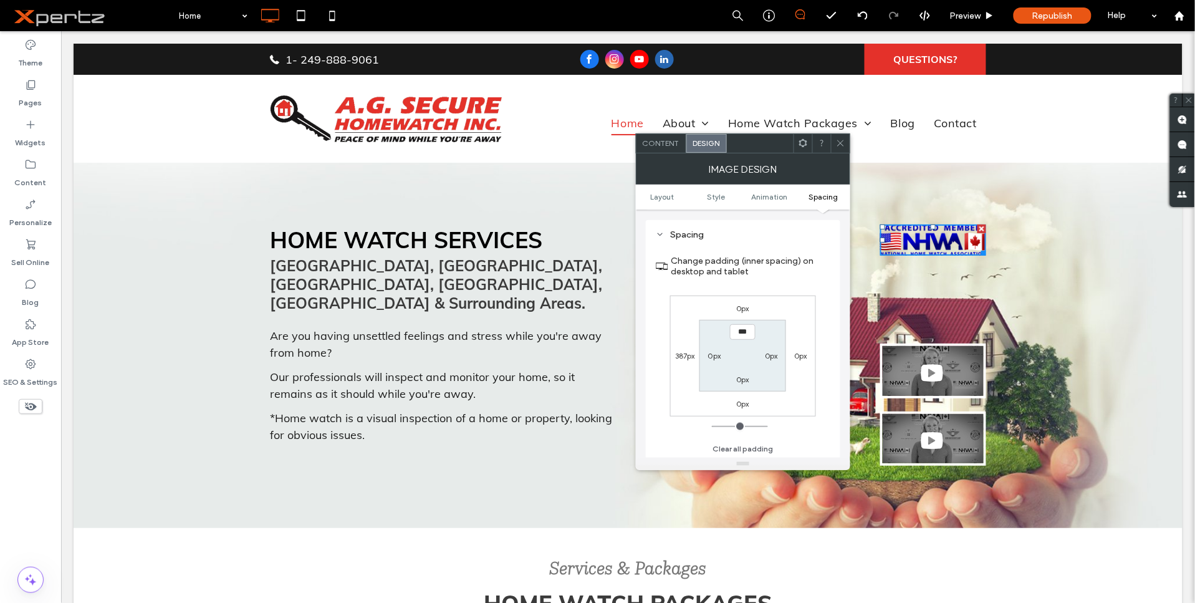
click at [837, 139] on icon at bounding box center [840, 142] width 9 height 9
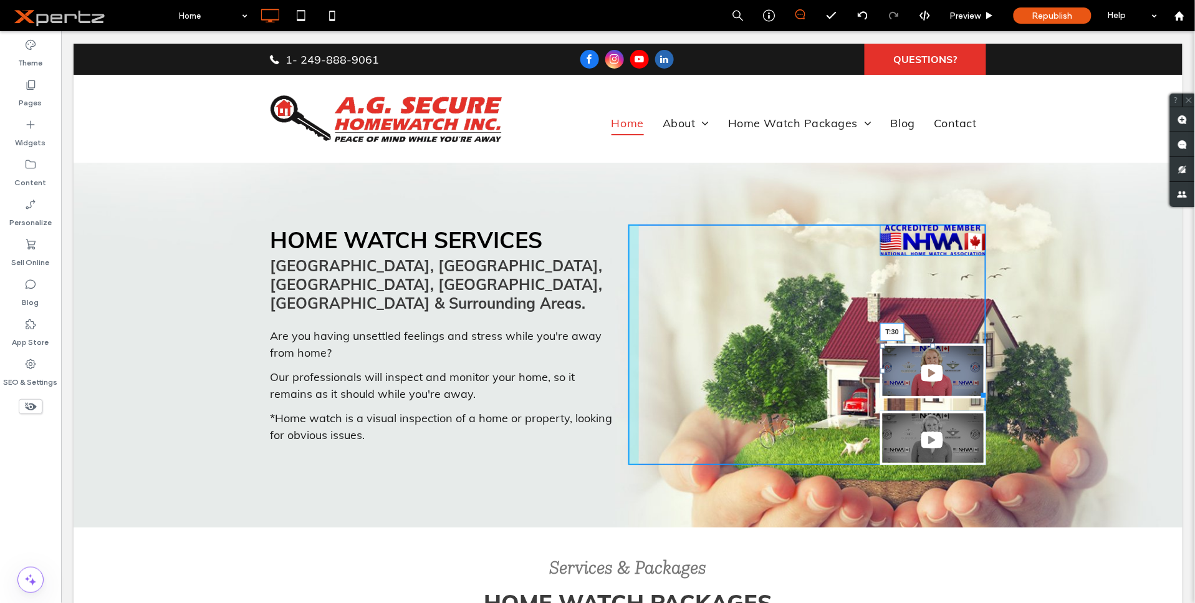
drag, startPoint x: 927, startPoint y: 345, endPoint x: 930, endPoint y: 276, distance: 69.3
click at [930, 343] on div "T:30" at bounding box center [933, 370] width 106 height 54
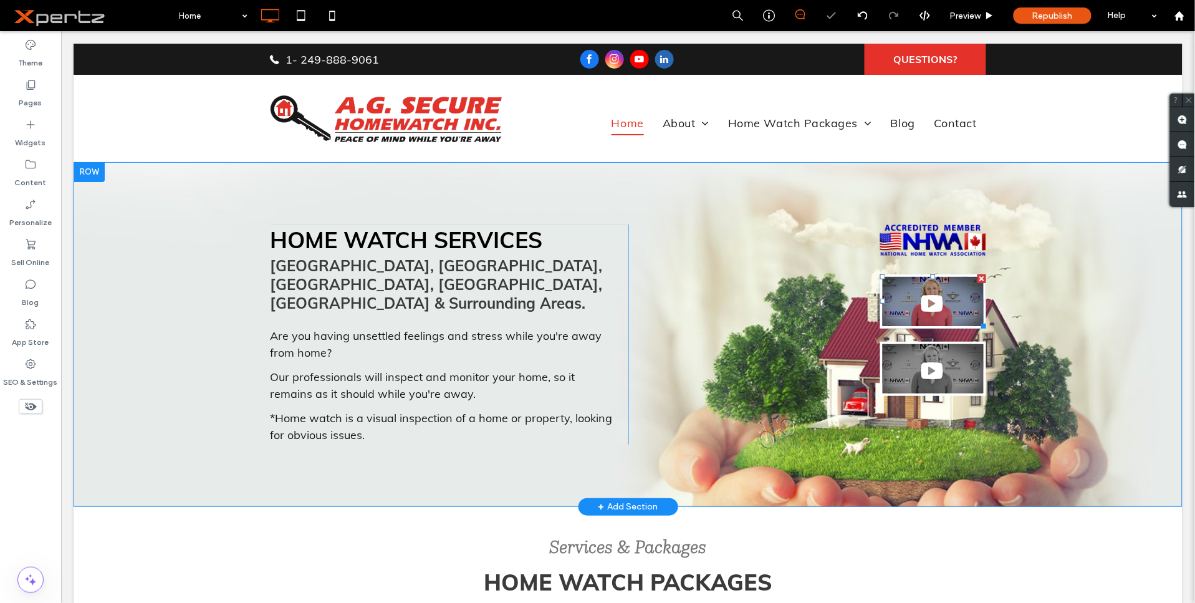
click at [919, 296] on img at bounding box center [933, 301] width 106 height 54
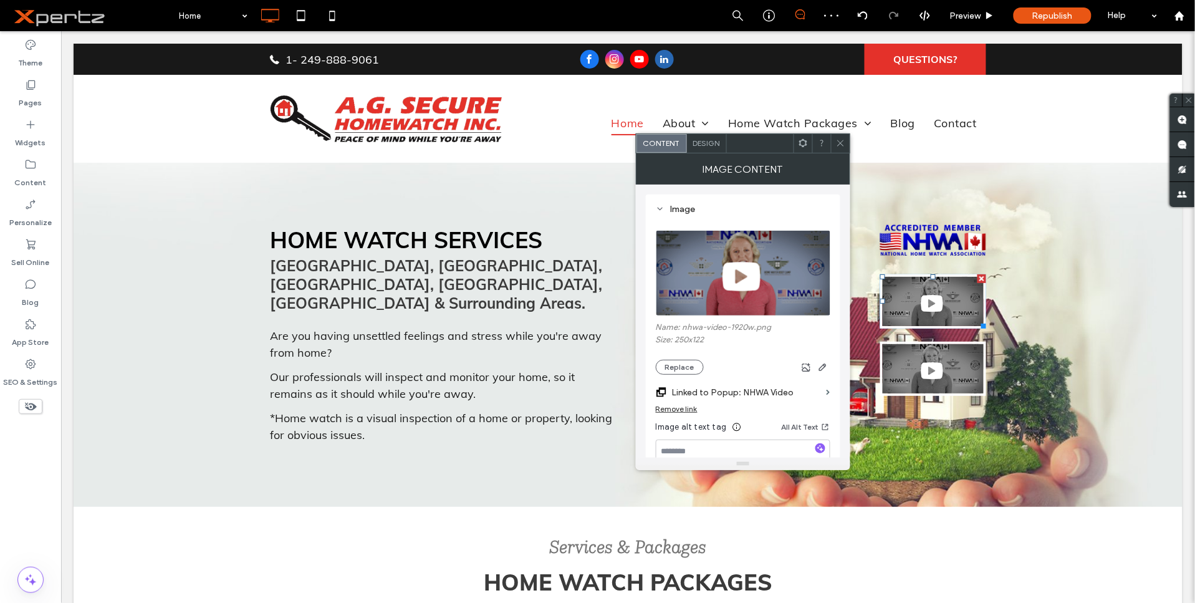
click at [838, 145] on icon at bounding box center [840, 142] width 9 height 9
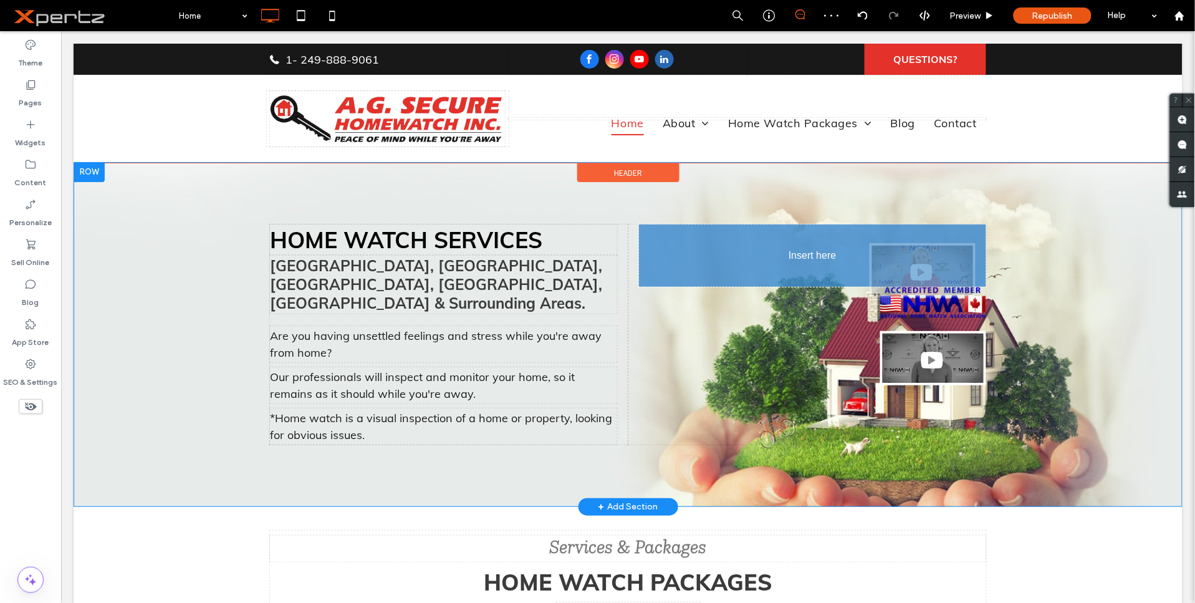
drag, startPoint x: 893, startPoint y: 294, endPoint x: 929, endPoint y: 238, distance: 66.4
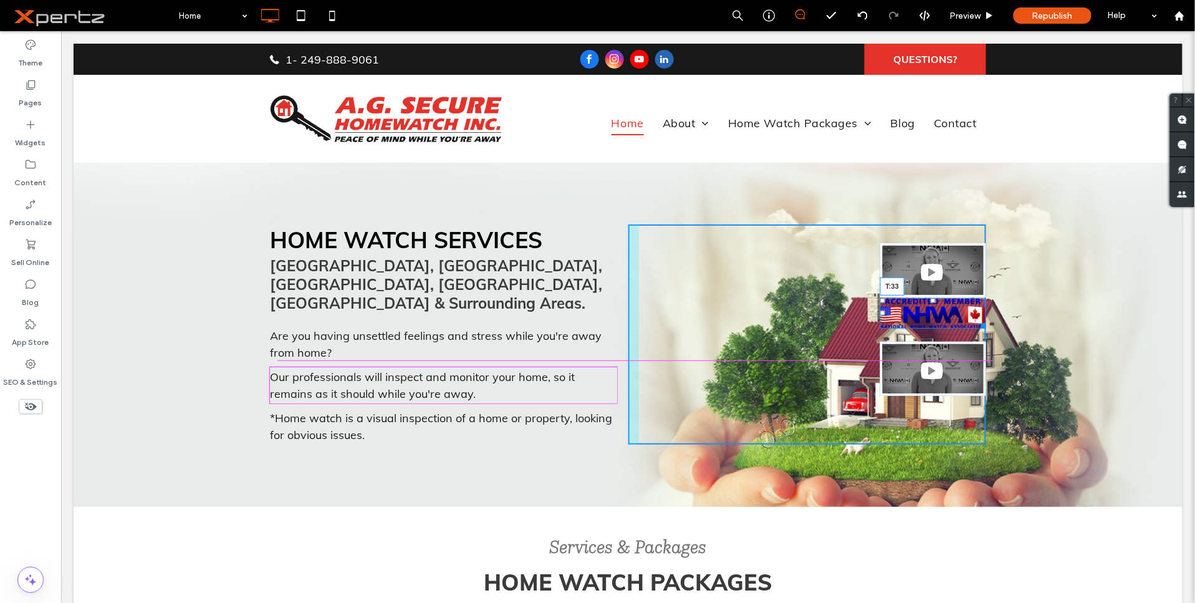
drag, startPoint x: 926, startPoint y: 301, endPoint x: 926, endPoint y: 321, distance: 20.0
click at [930, 302] on div at bounding box center [932, 299] width 5 height 5
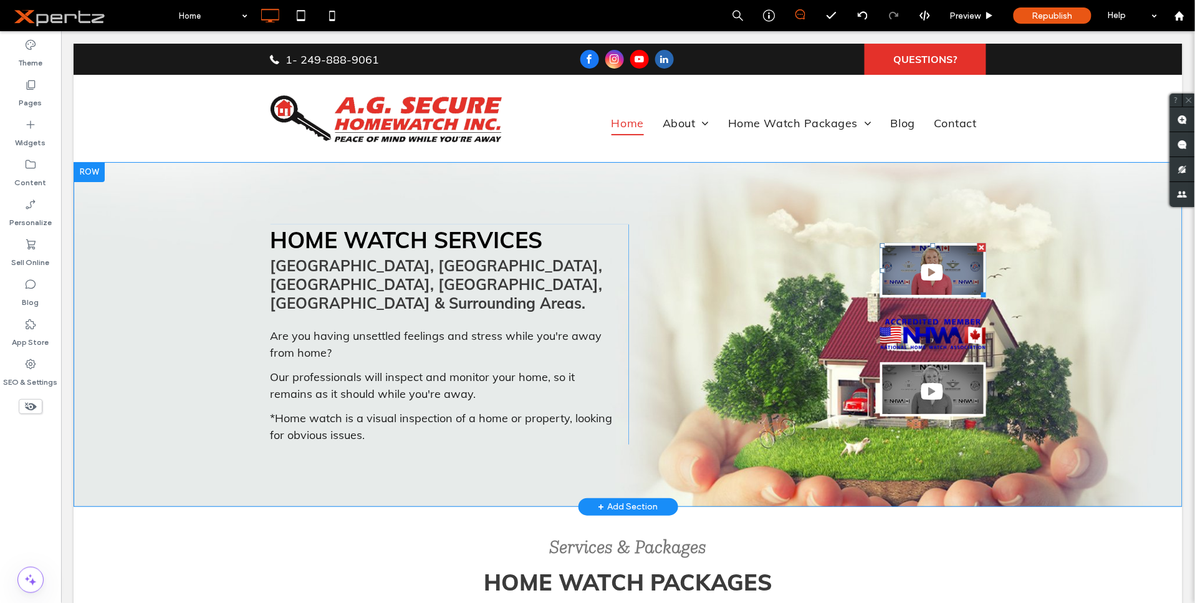
click at [921, 276] on img at bounding box center [933, 270] width 106 height 54
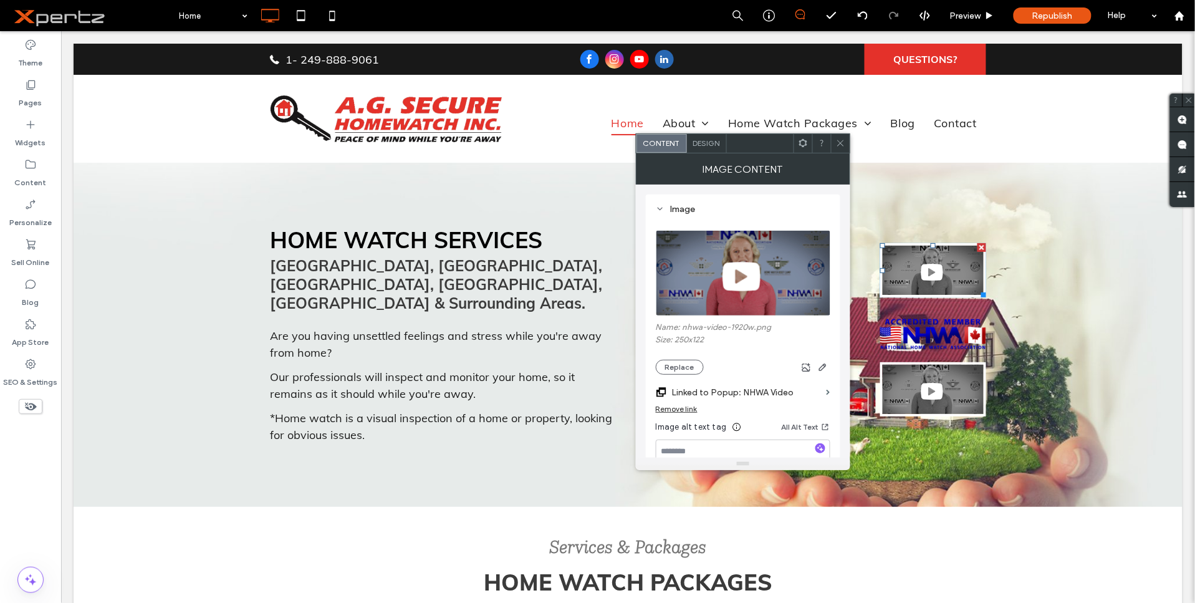
scroll to position [22, 0]
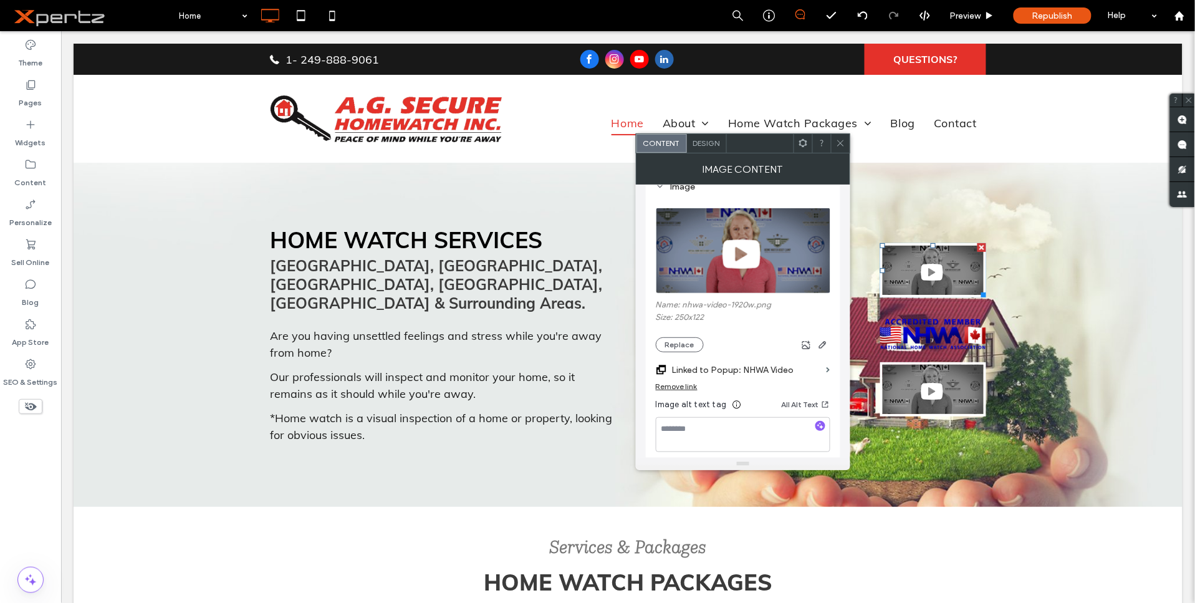
click at [672, 385] on div "Remove link" at bounding box center [677, 386] width 42 height 9
click at [680, 344] on button "Replace" at bounding box center [680, 344] width 48 height 15
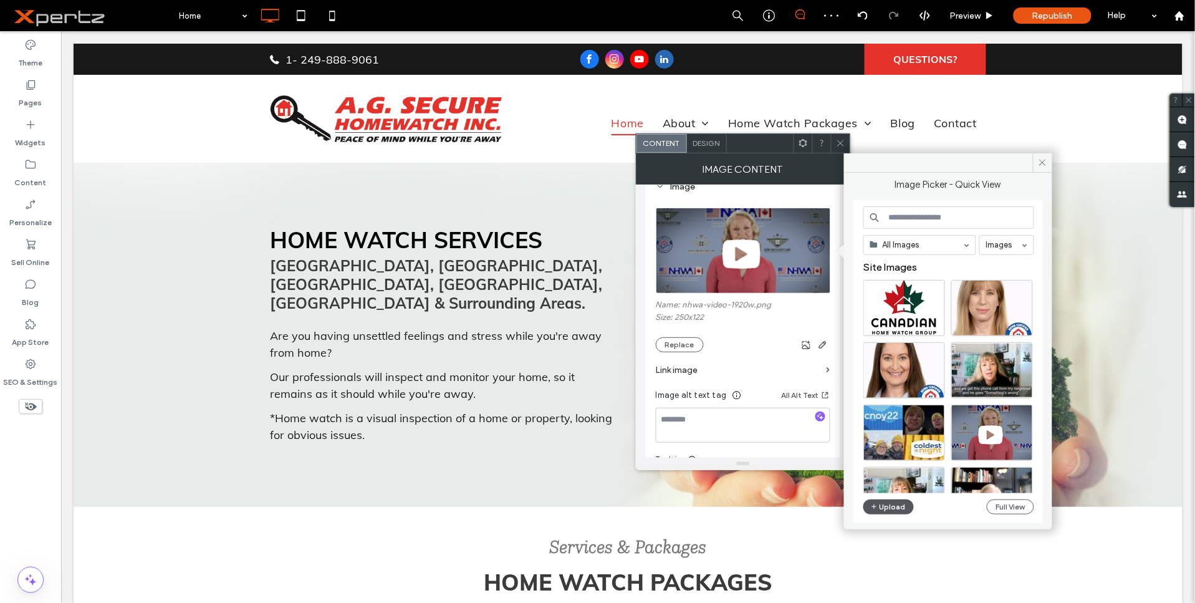
click at [887, 504] on button "Upload" at bounding box center [889, 506] width 51 height 15
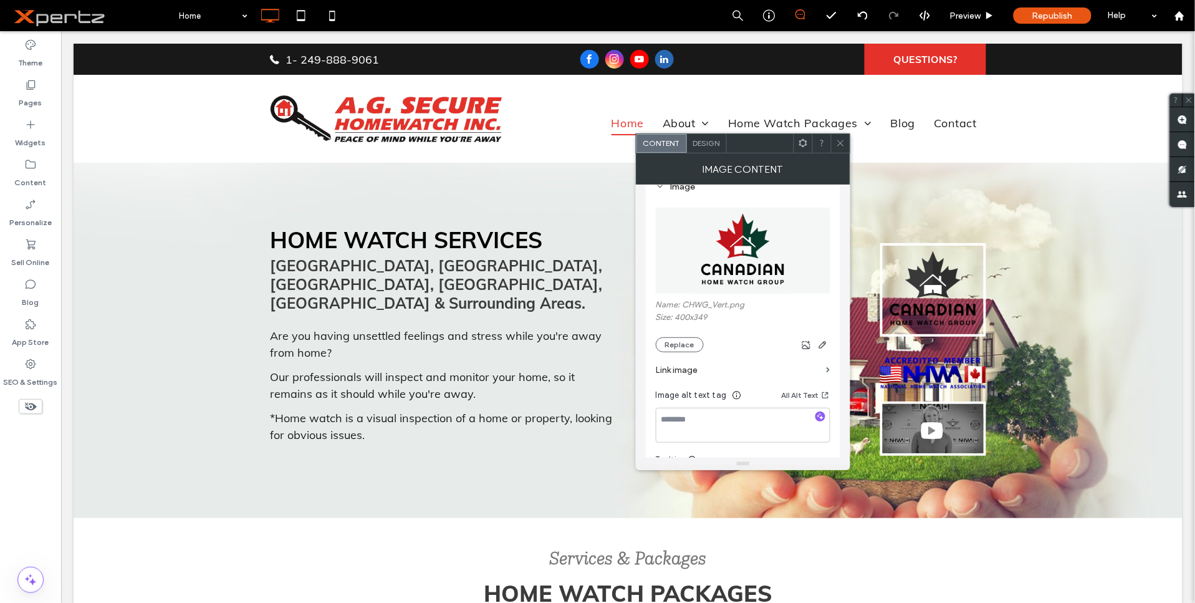
click at [695, 147] on span "Design" at bounding box center [706, 142] width 27 height 9
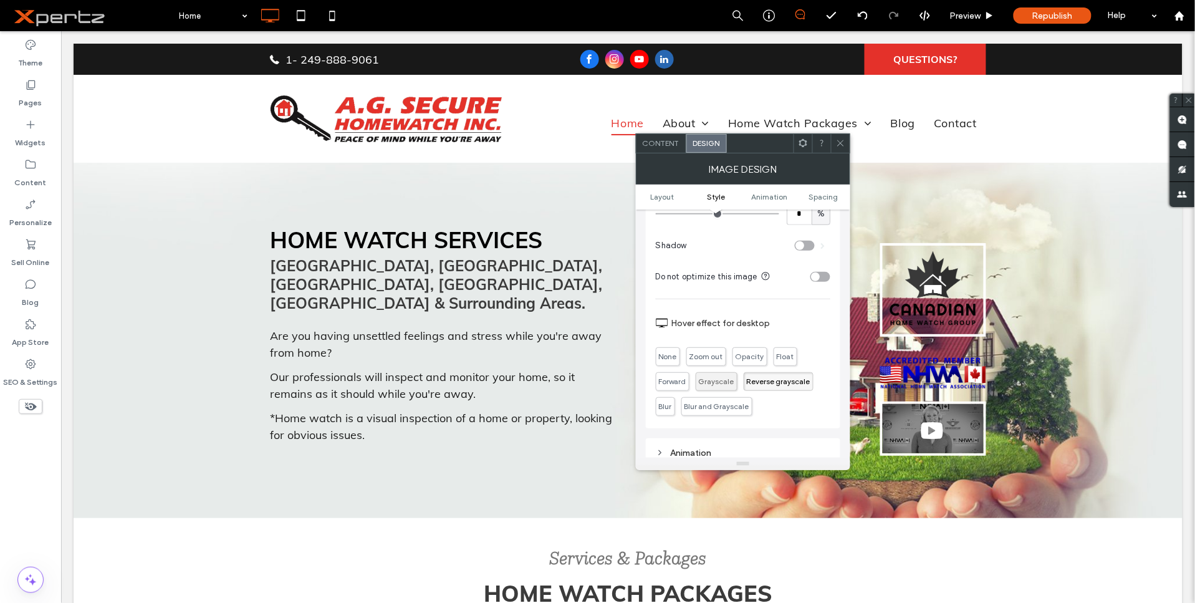
scroll to position [393, 0]
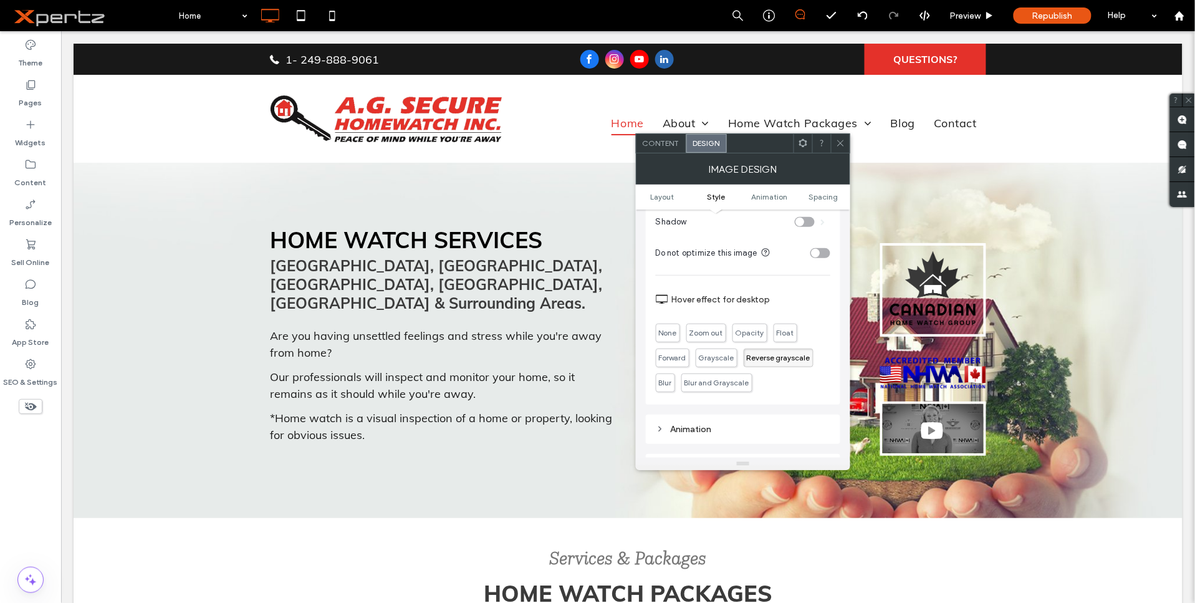
click at [667, 335] on span "None" at bounding box center [668, 332] width 18 height 9
click at [844, 141] on icon at bounding box center [840, 142] width 9 height 9
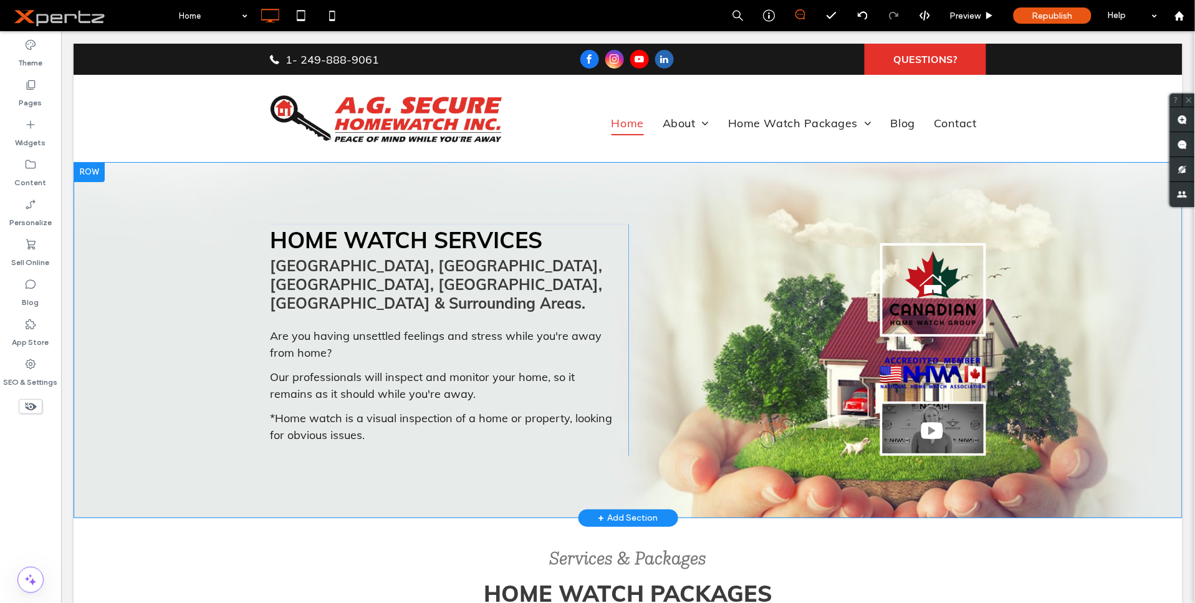
click at [917, 280] on img at bounding box center [933, 290] width 106 height 94
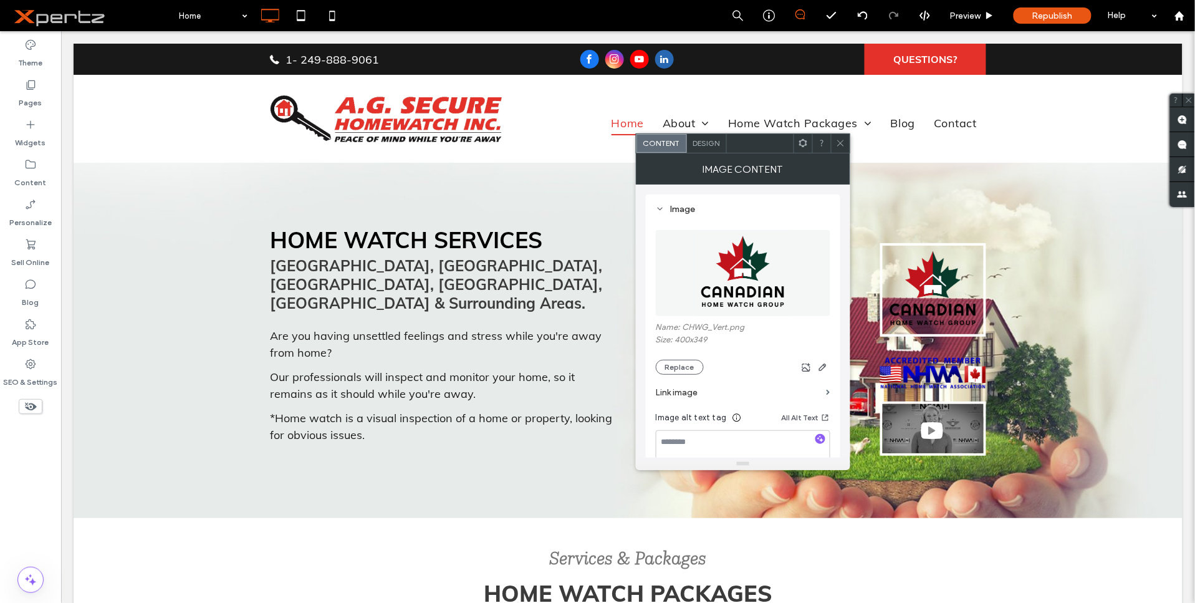
drag, startPoint x: 837, startPoint y: 133, endPoint x: 822, endPoint y: 155, distance: 26.3
click at [837, 134] on span at bounding box center [840, 143] width 9 height 19
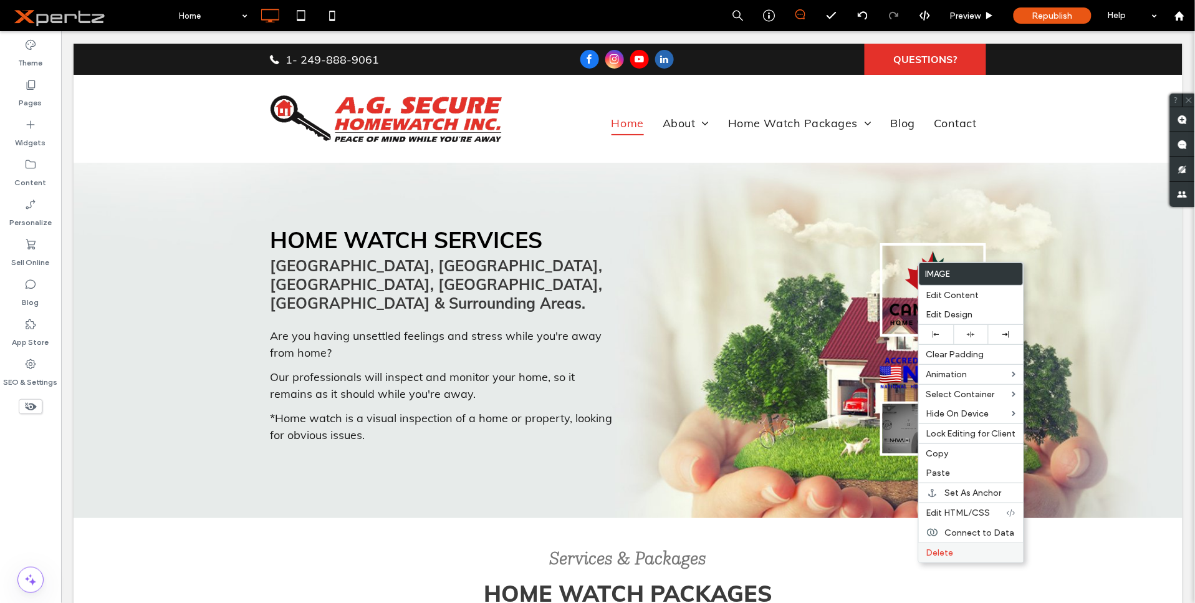
click at [942, 551] on span "Delete" at bounding box center [940, 553] width 27 height 11
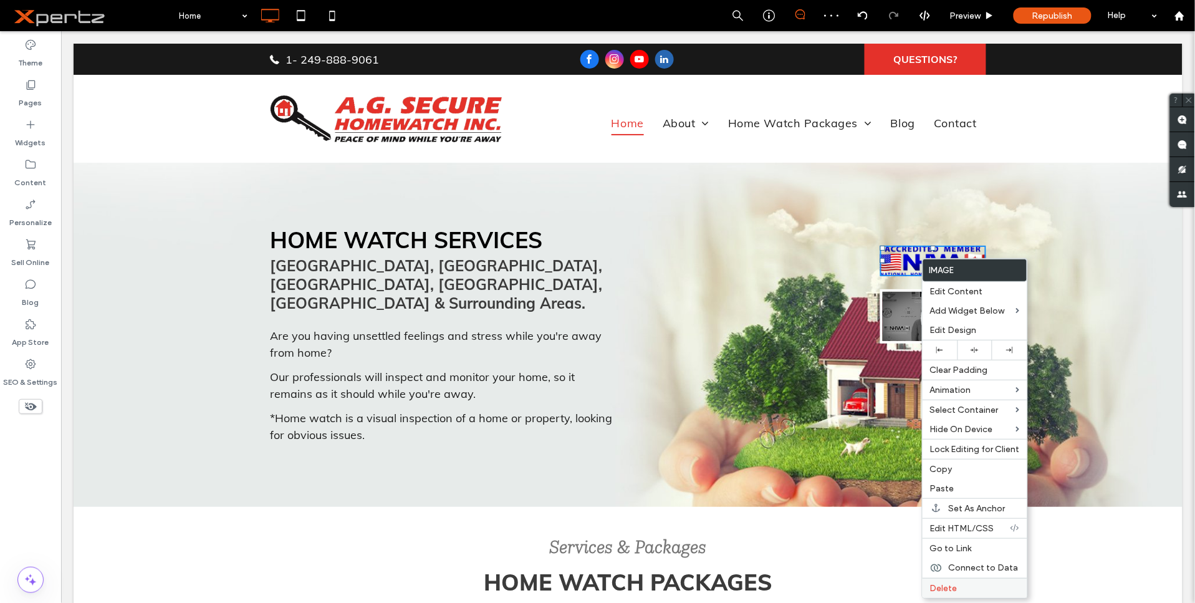
click at [944, 586] on span "Delete" at bounding box center [943, 588] width 27 height 11
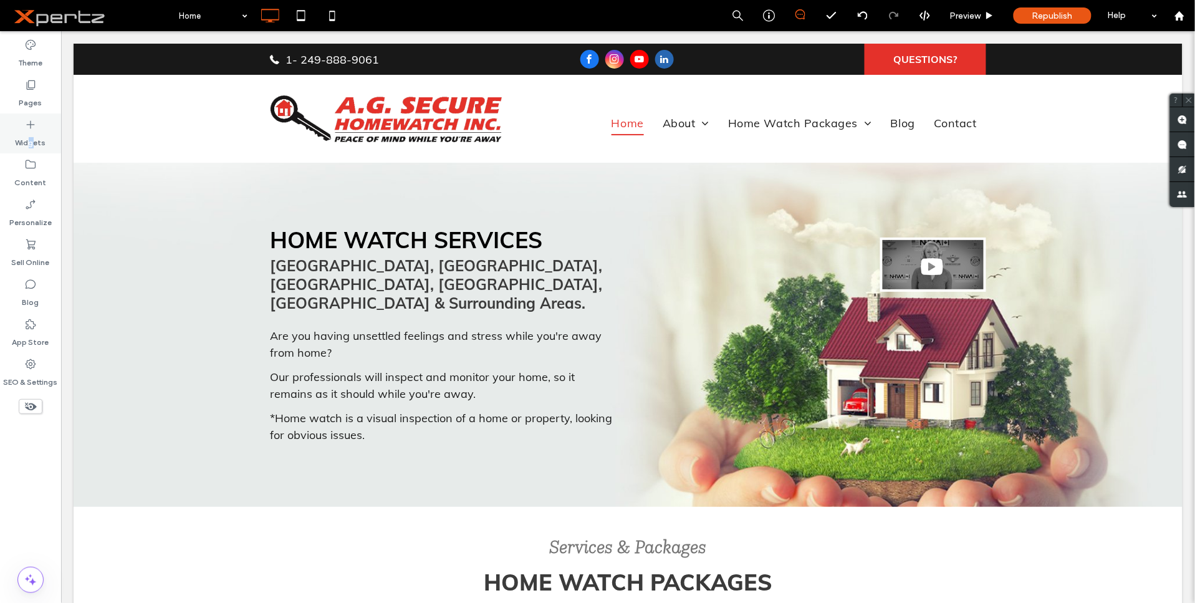
click at [34, 132] on label "Widgets" at bounding box center [31, 139] width 31 height 17
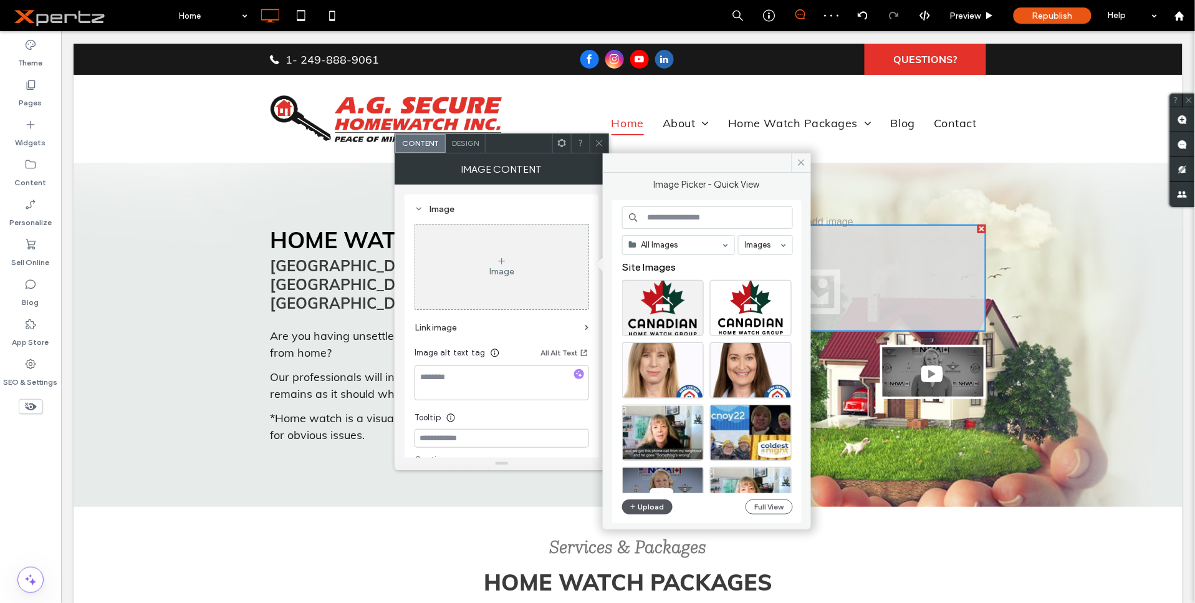
click at [649, 506] on button "Upload" at bounding box center [647, 506] width 51 height 15
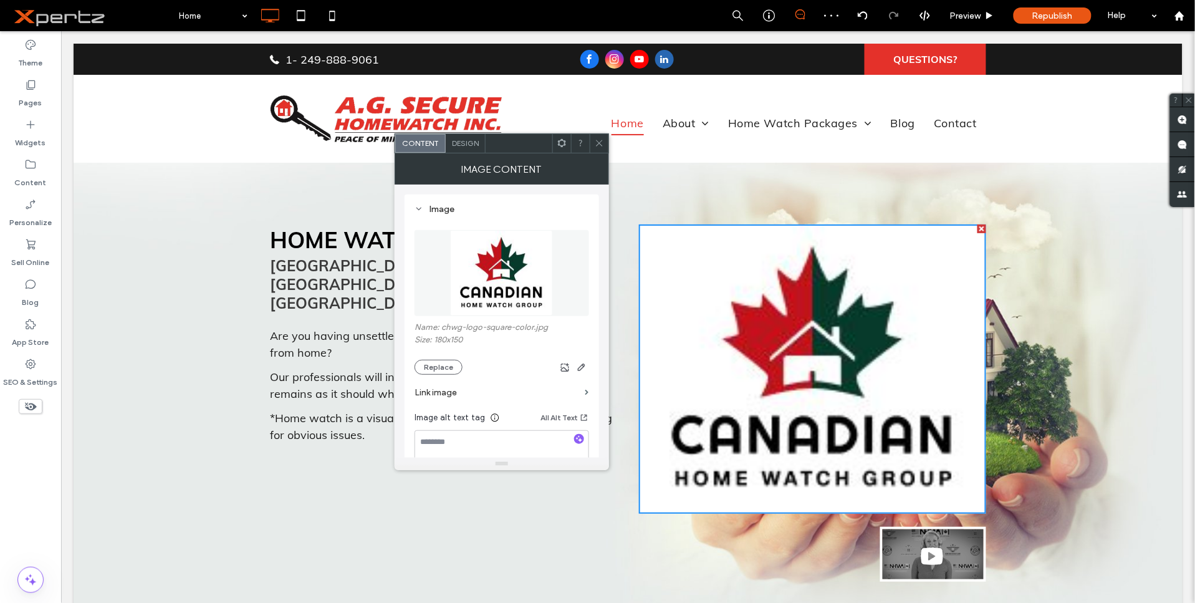
click at [595, 140] on icon at bounding box center [599, 142] width 9 height 9
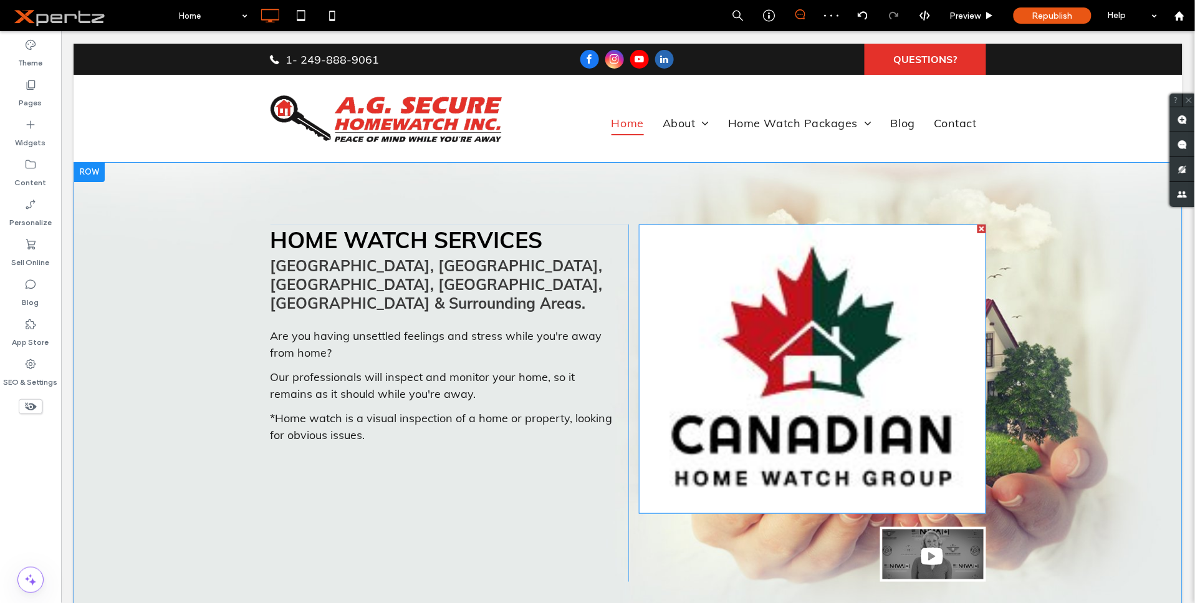
click at [948, 488] on img at bounding box center [812, 368] width 347 height 289
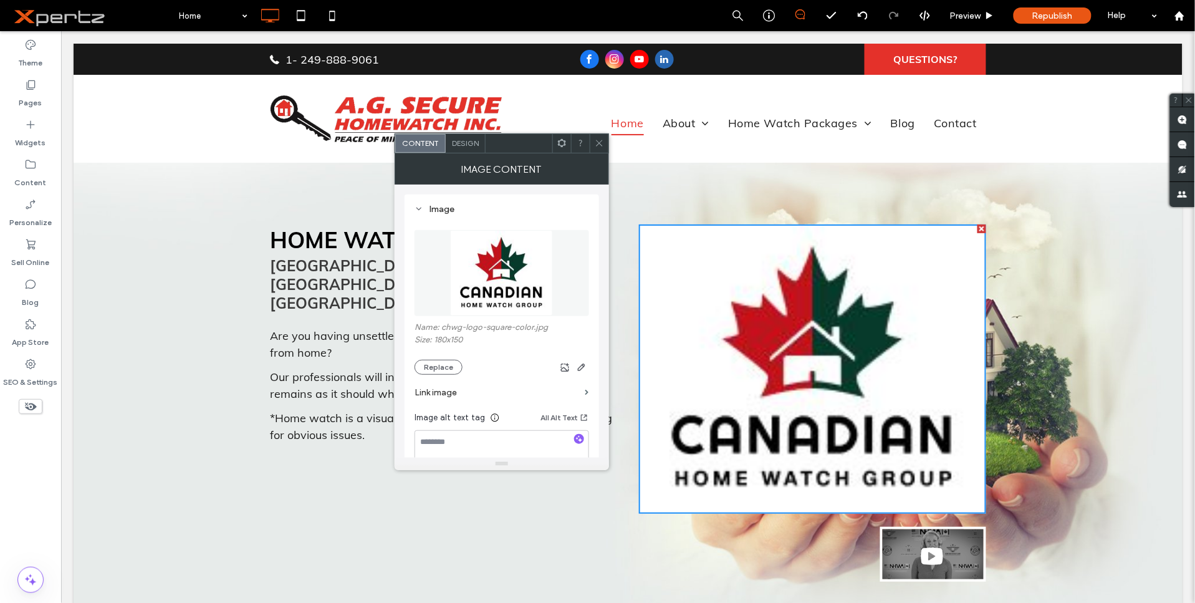
click at [601, 142] on use at bounding box center [599, 143] width 6 height 6
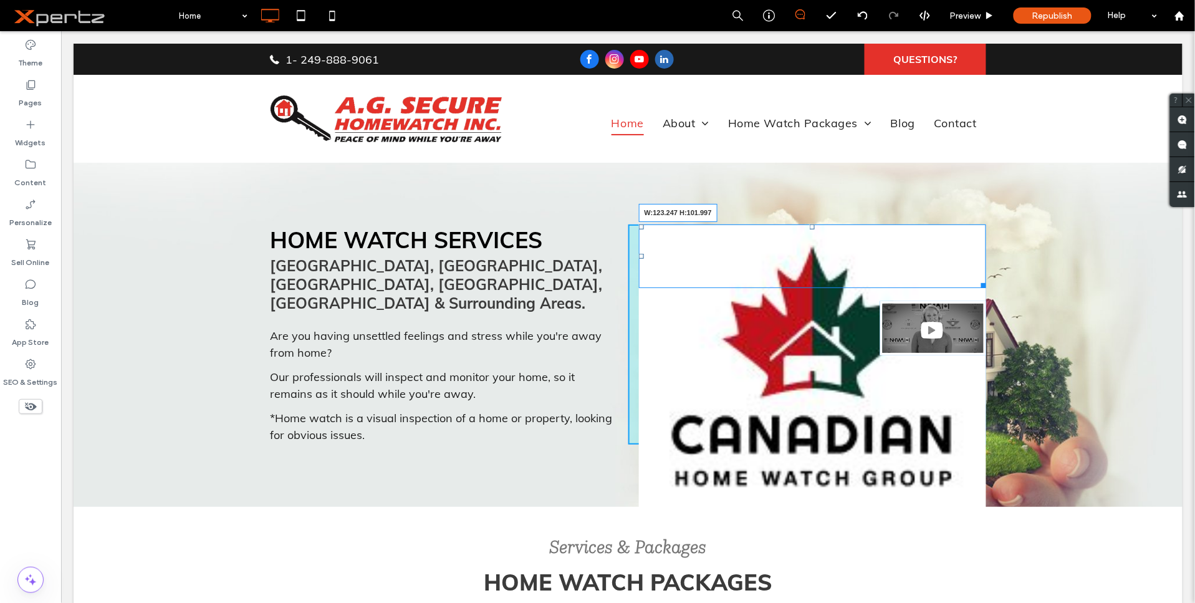
drag, startPoint x: 979, startPoint y: 509, endPoint x: 844, endPoint y: 359, distance: 202.7
click at [844, 359] on div "W:123.247 H:101.997 Click To Paste" at bounding box center [807, 334] width 359 height 220
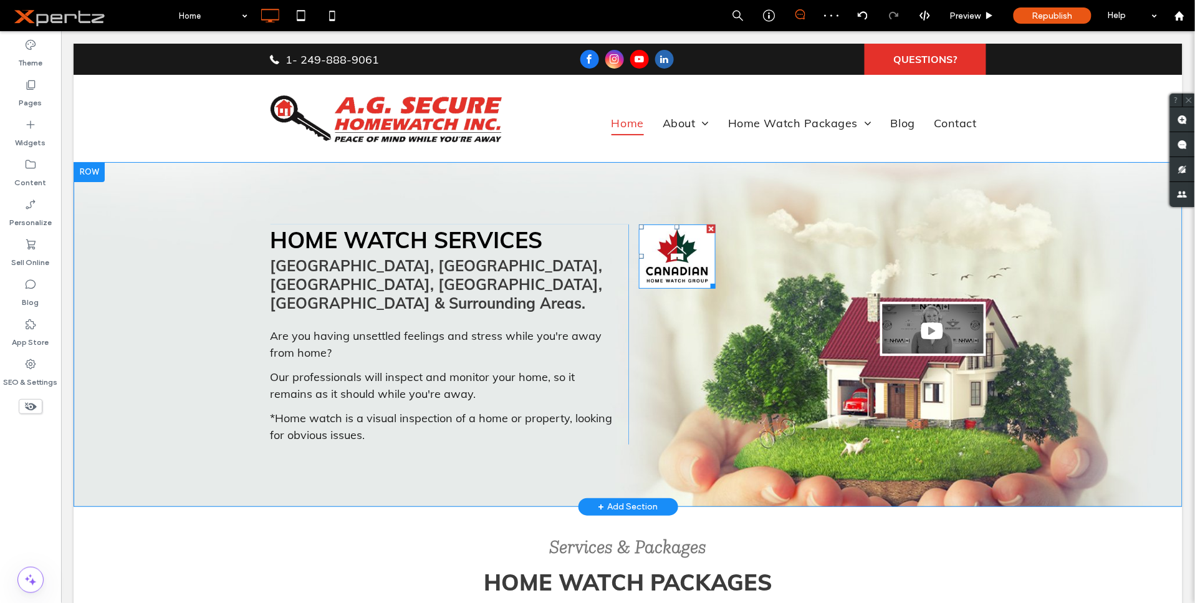
click at [669, 268] on img at bounding box center [677, 256] width 77 height 64
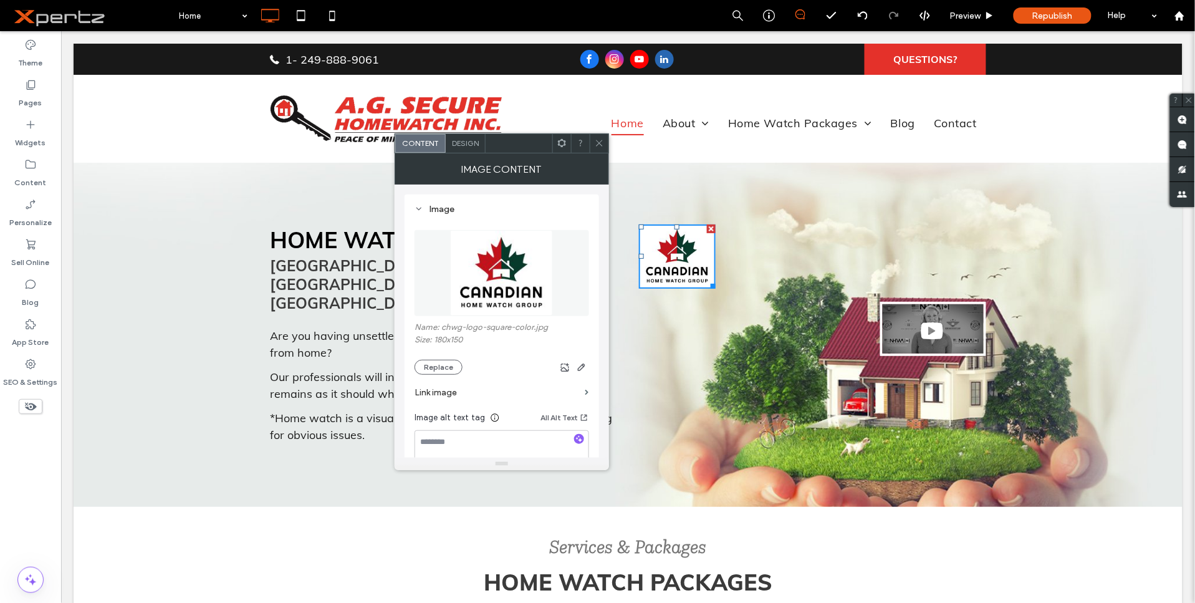
click at [597, 141] on icon at bounding box center [599, 142] width 9 height 9
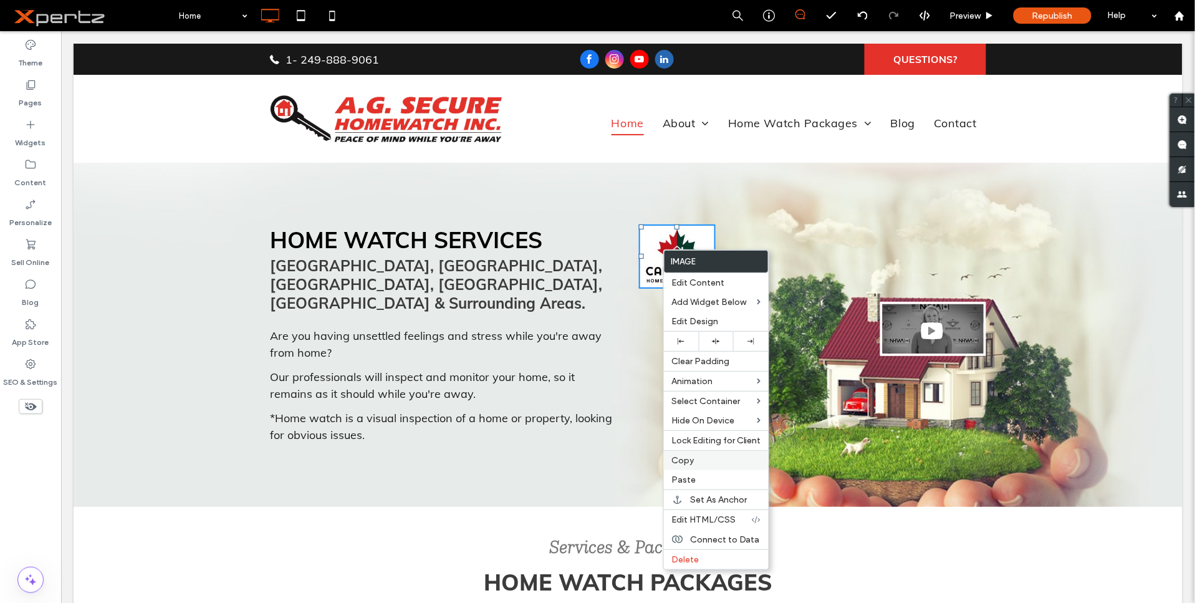
click at [698, 460] on label "Copy" at bounding box center [717, 460] width 90 height 11
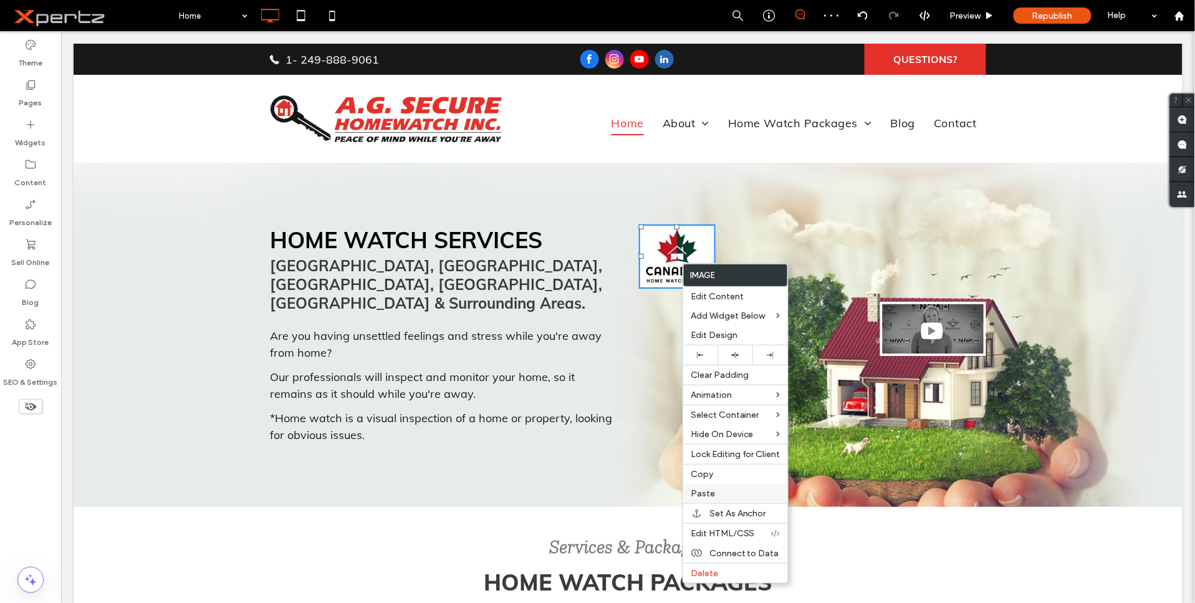
click at [705, 495] on span "Paste" at bounding box center [703, 493] width 24 height 11
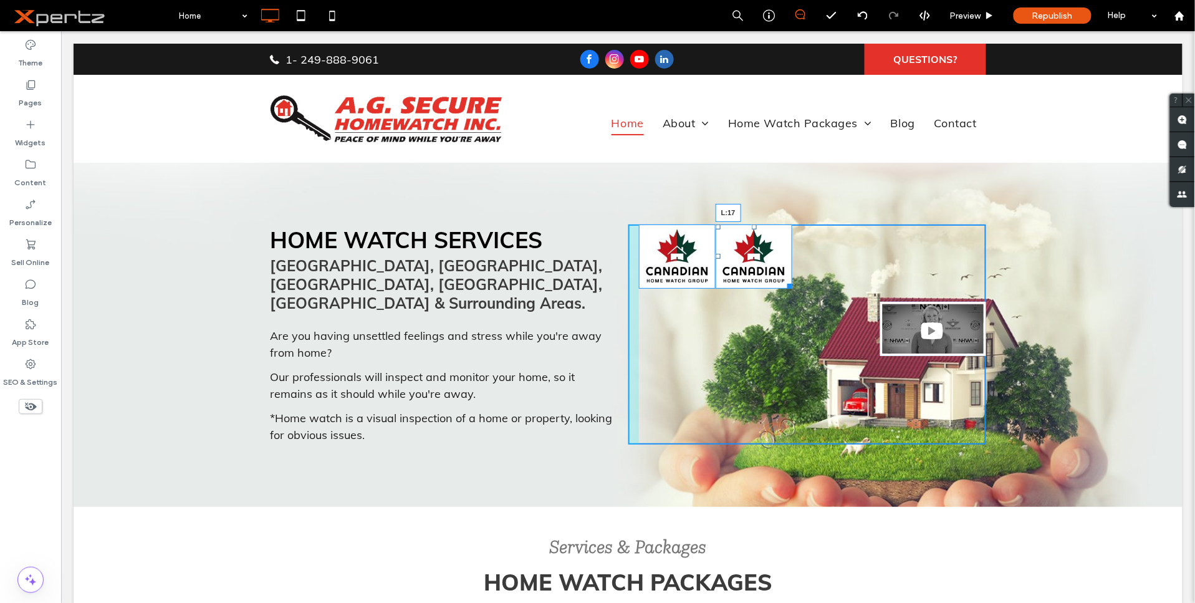
drag, startPoint x: 713, startPoint y: 256, endPoint x: 724, endPoint y: 256, distance: 10.6
click at [720, 256] on div at bounding box center [717, 255] width 5 height 5
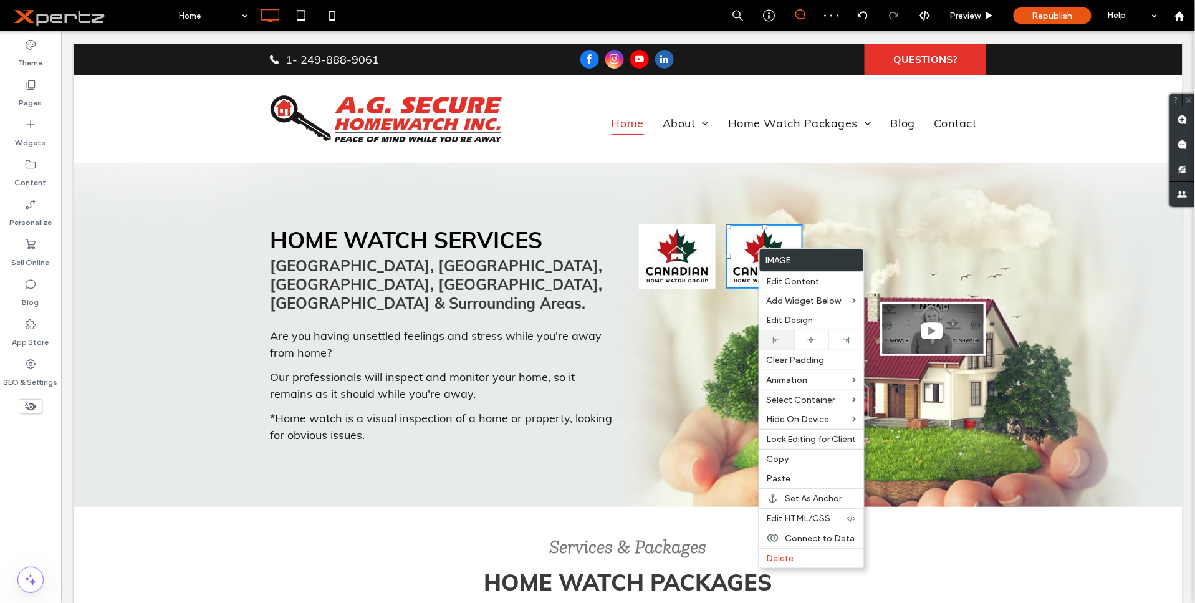
click at [782, 345] on div at bounding box center [777, 340] width 35 height 19
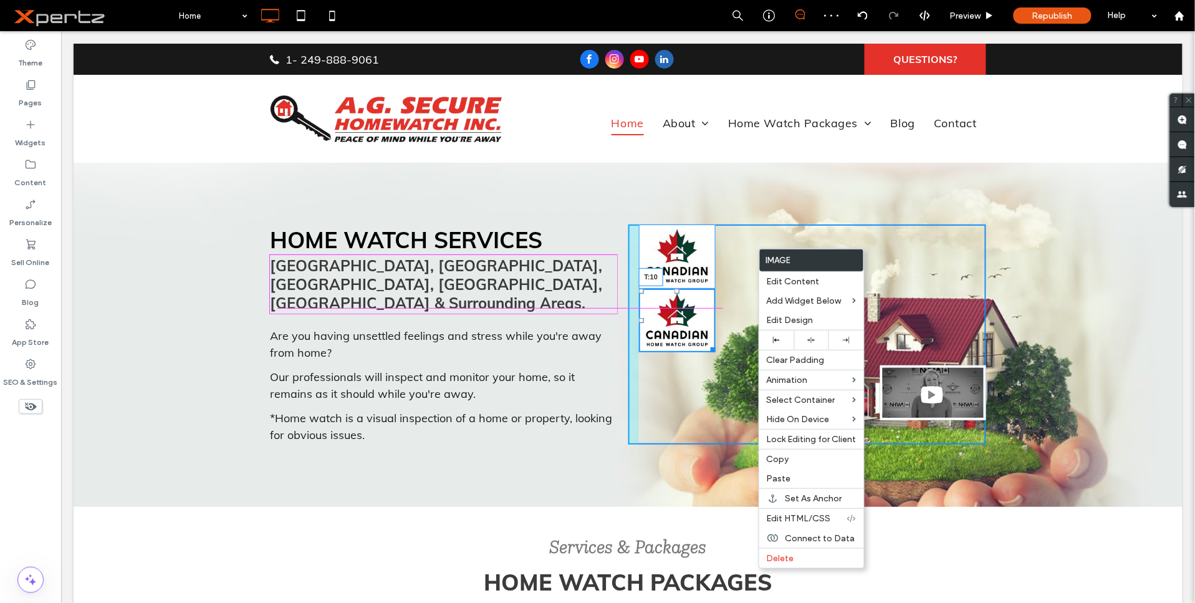
click at [674, 293] on div at bounding box center [676, 290] width 5 height 5
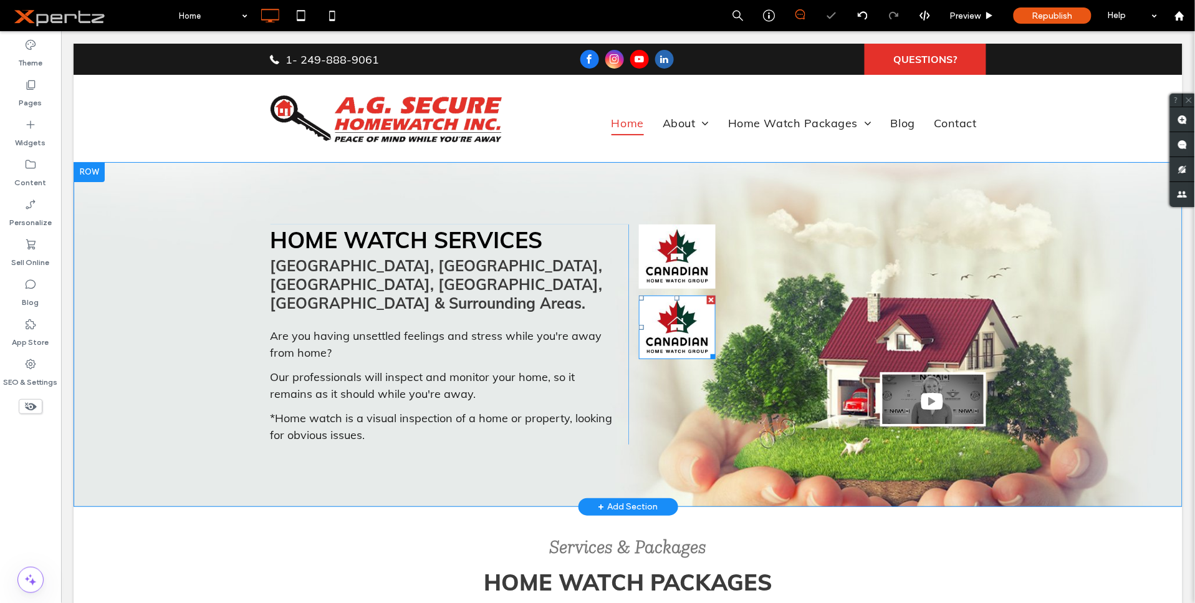
click at [674, 316] on img at bounding box center [677, 327] width 77 height 64
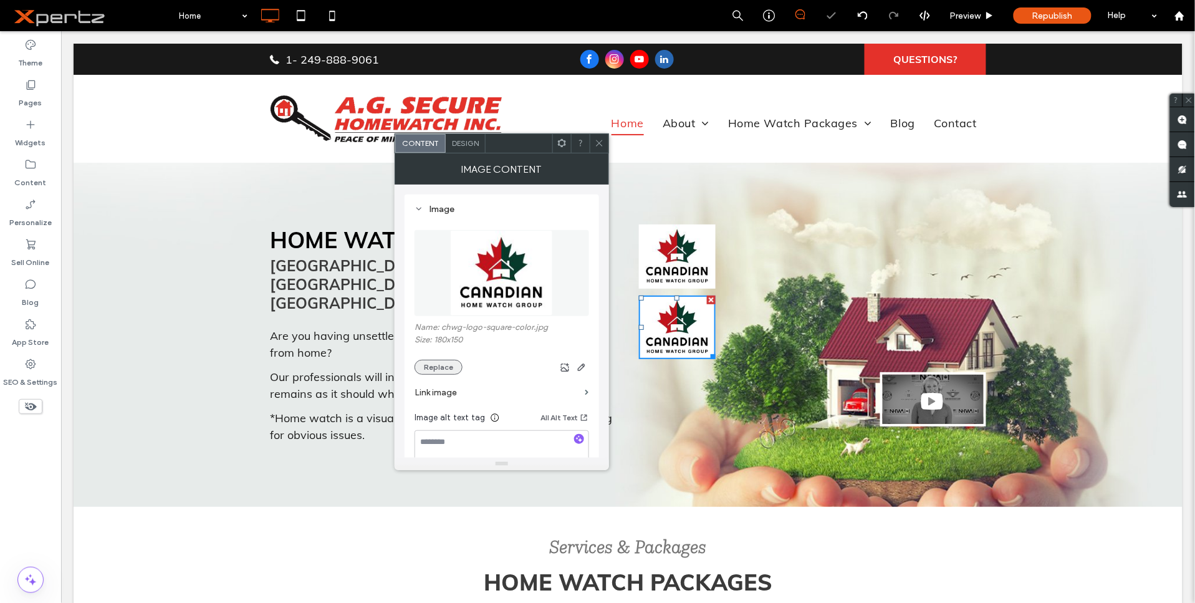
click at [433, 366] on button "Replace" at bounding box center [439, 367] width 48 height 15
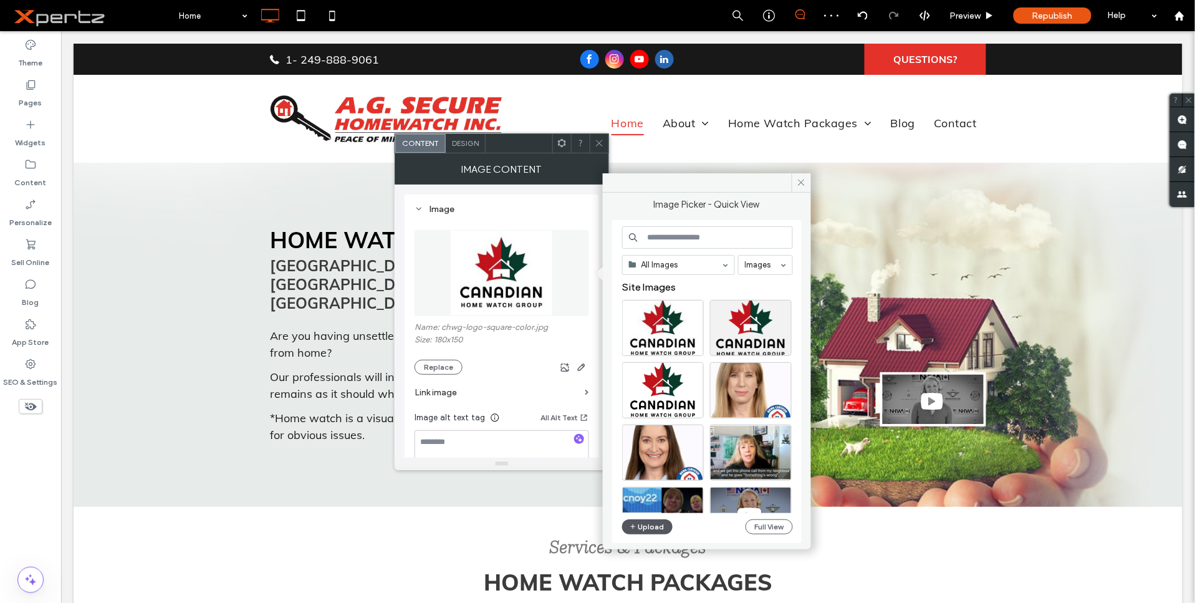
click at [640, 522] on button "Upload" at bounding box center [647, 526] width 51 height 15
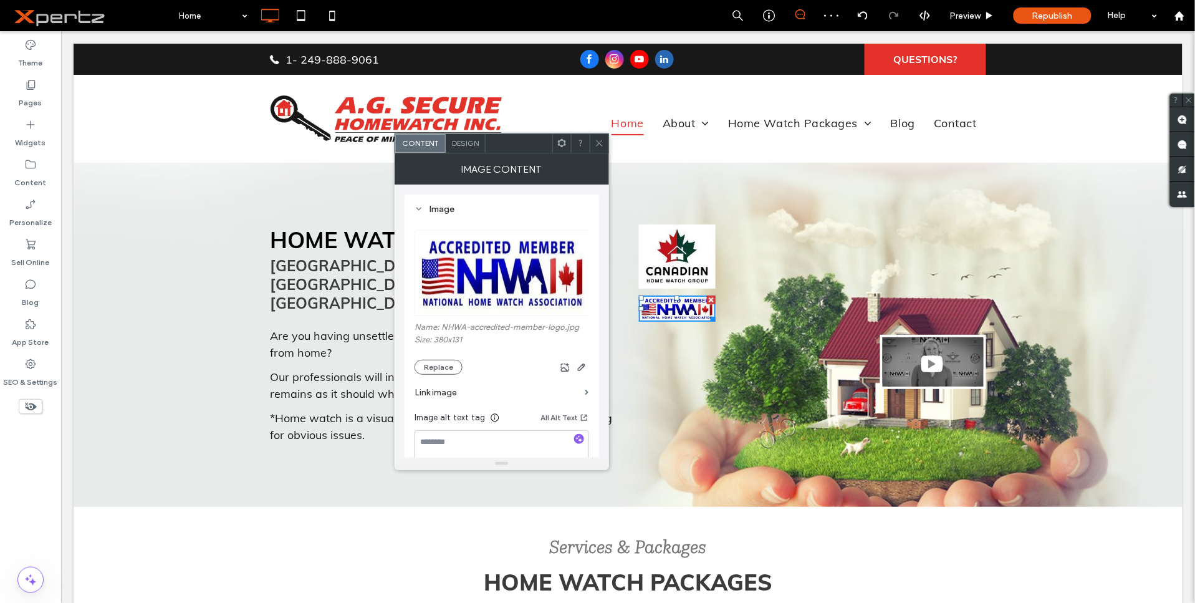
click at [597, 141] on use at bounding box center [599, 143] width 6 height 6
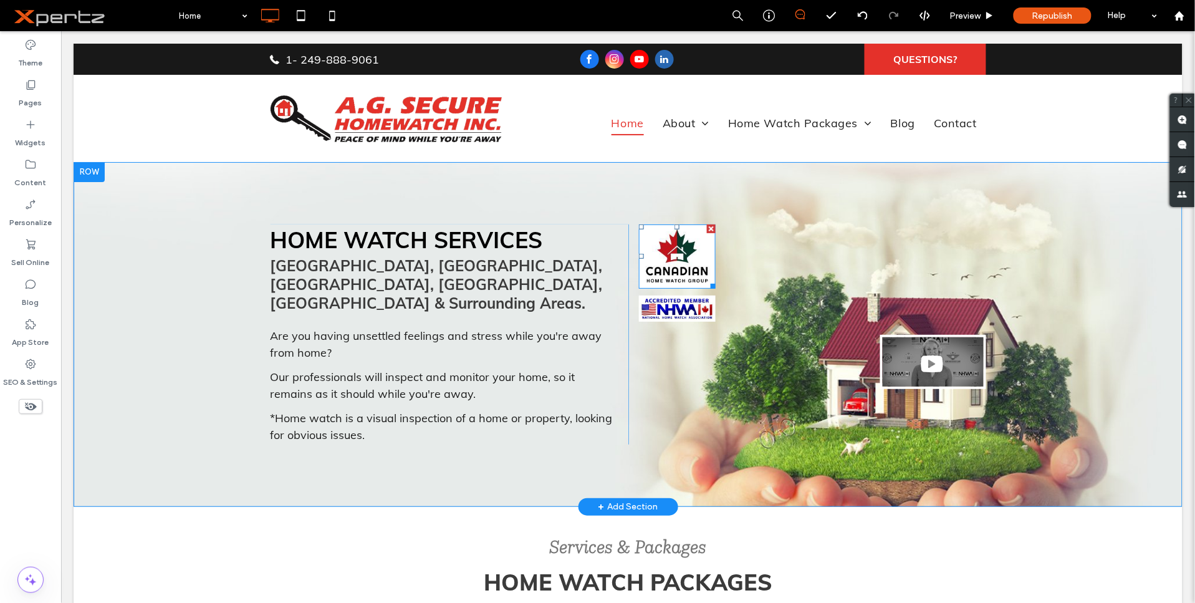
click at [668, 264] on img at bounding box center [677, 256] width 77 height 64
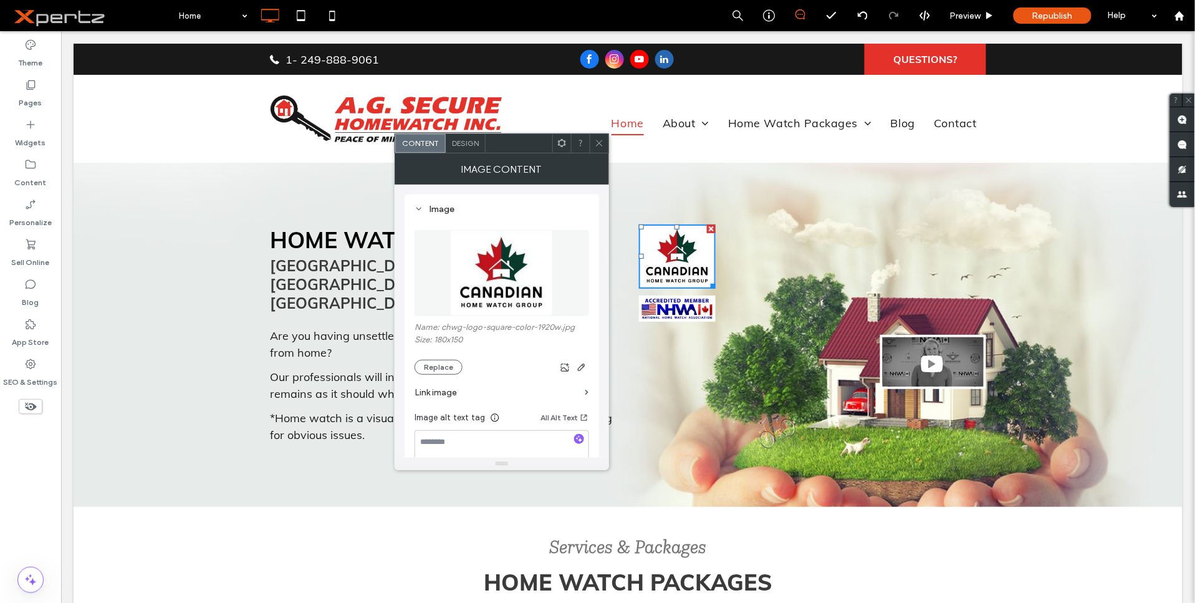
click at [454, 134] on div "Design" at bounding box center [466, 143] width 40 height 19
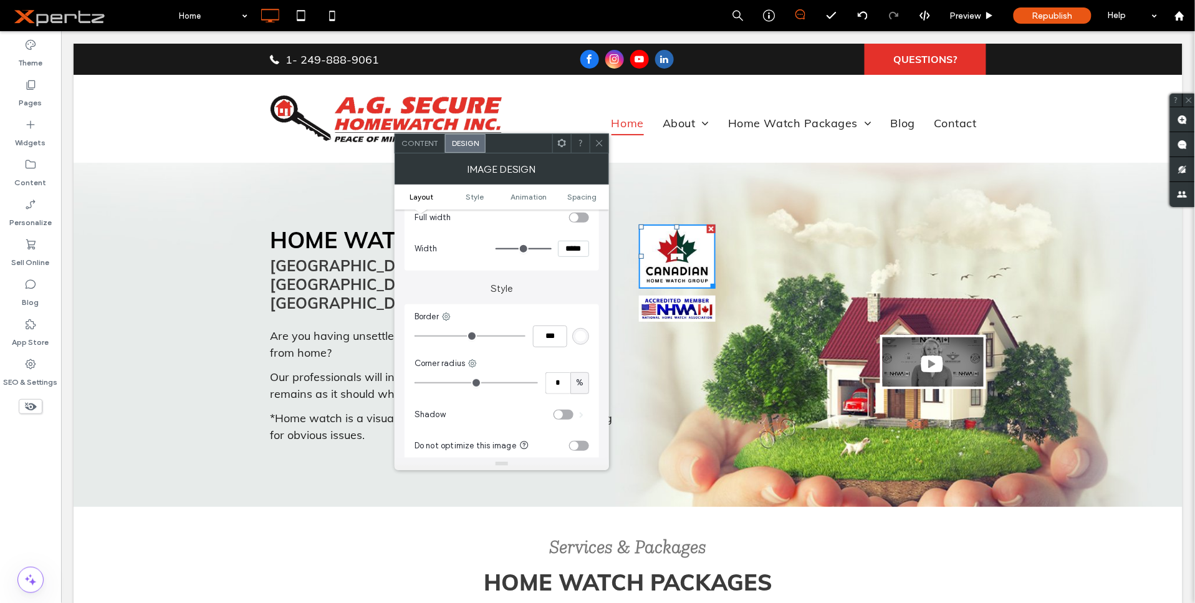
scroll to position [231, 0]
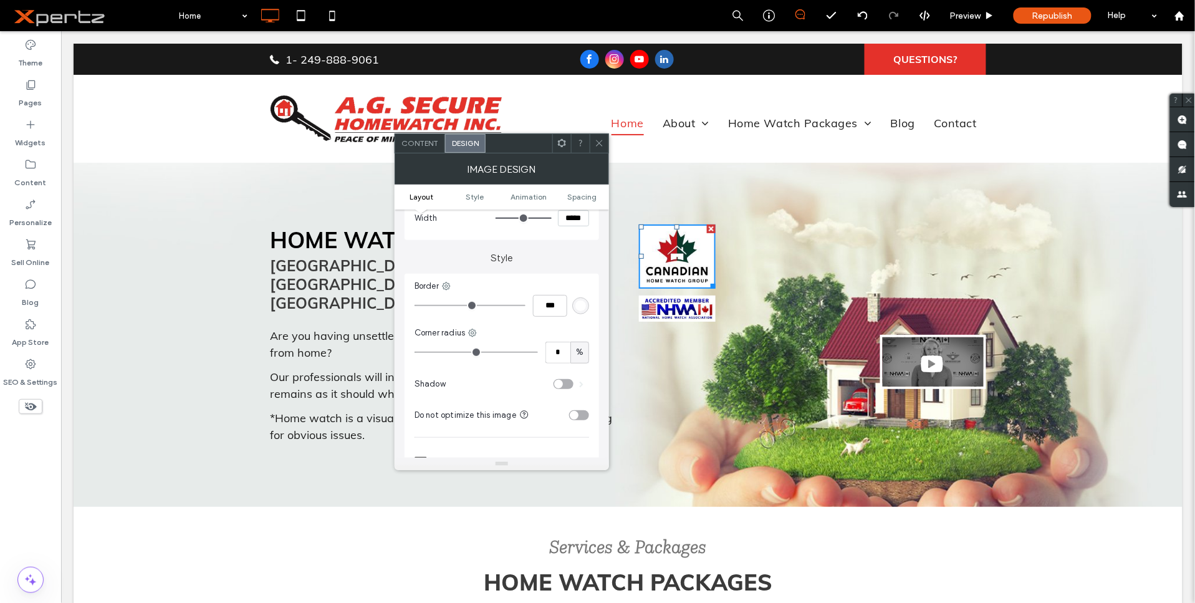
type input "**"
click at [443, 352] on input "range" at bounding box center [476, 352] width 123 height 1
type input "**"
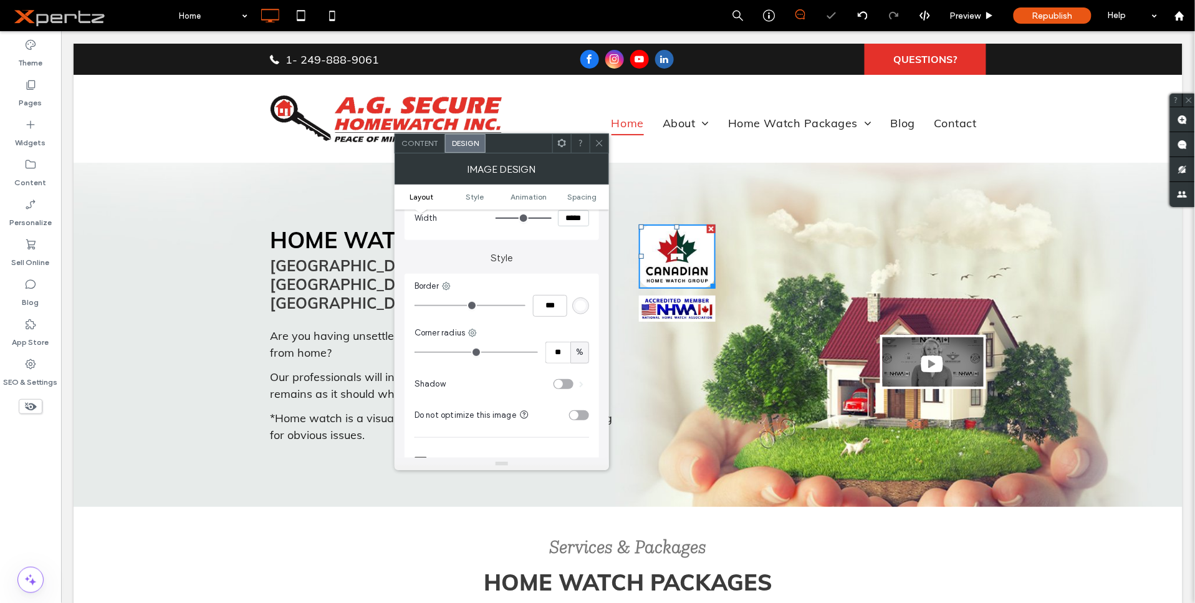
type input "**"
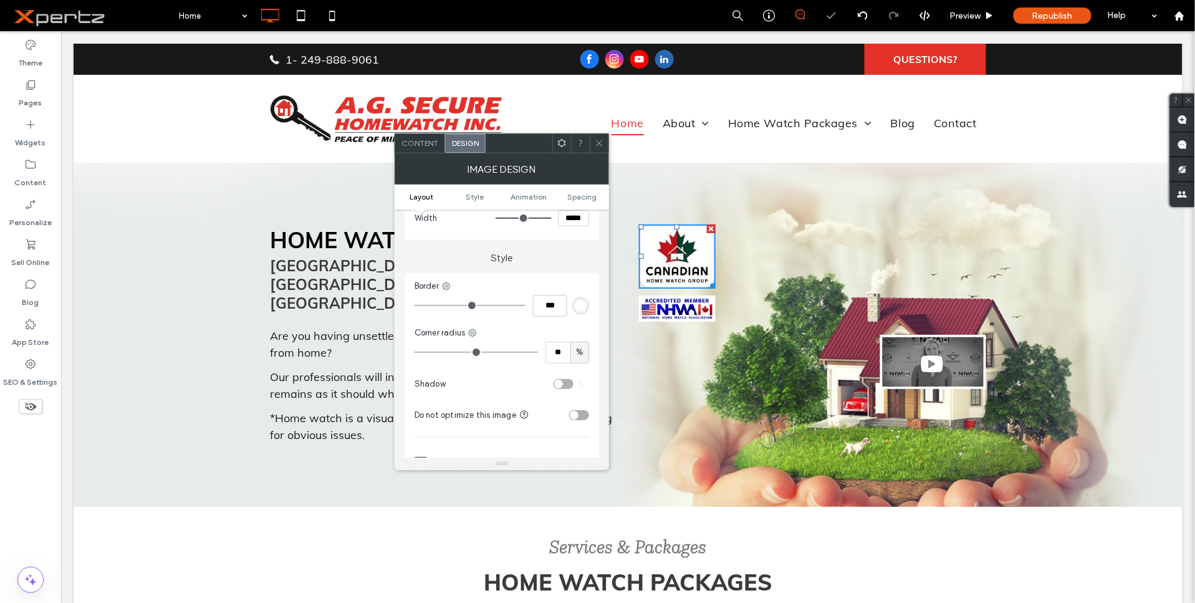
type input "**"
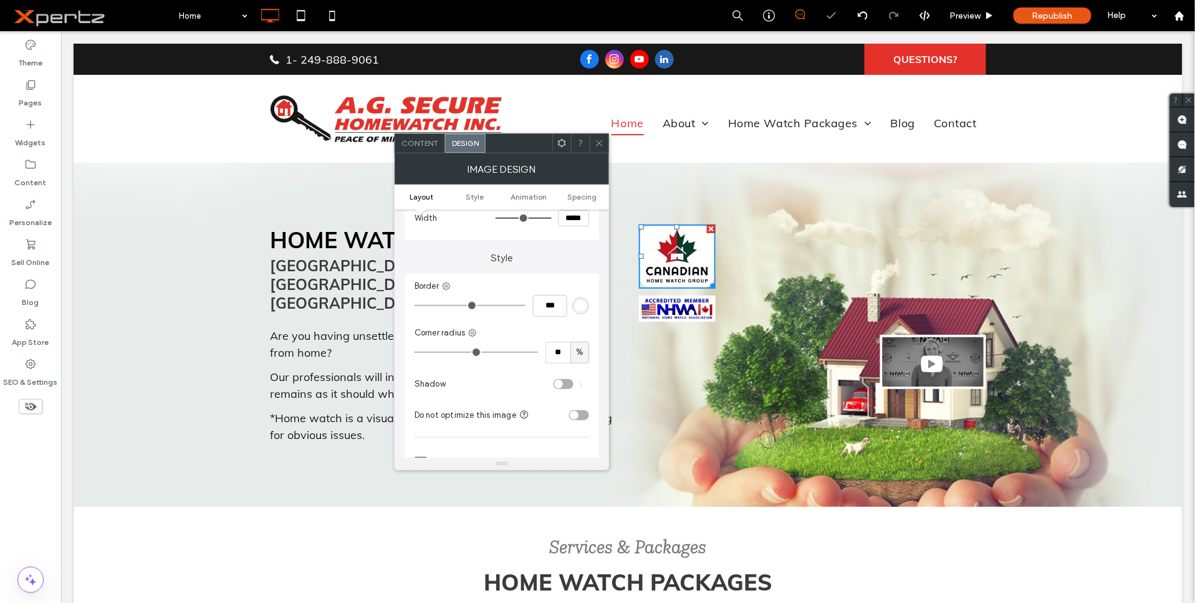
type input "**"
type input "*"
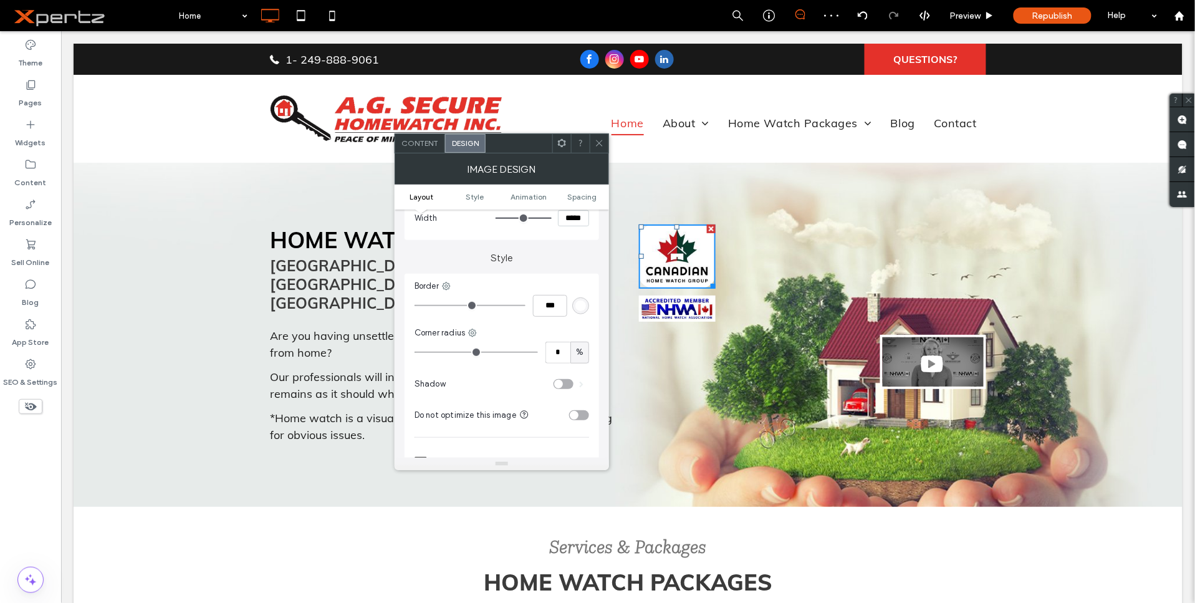
type input "*"
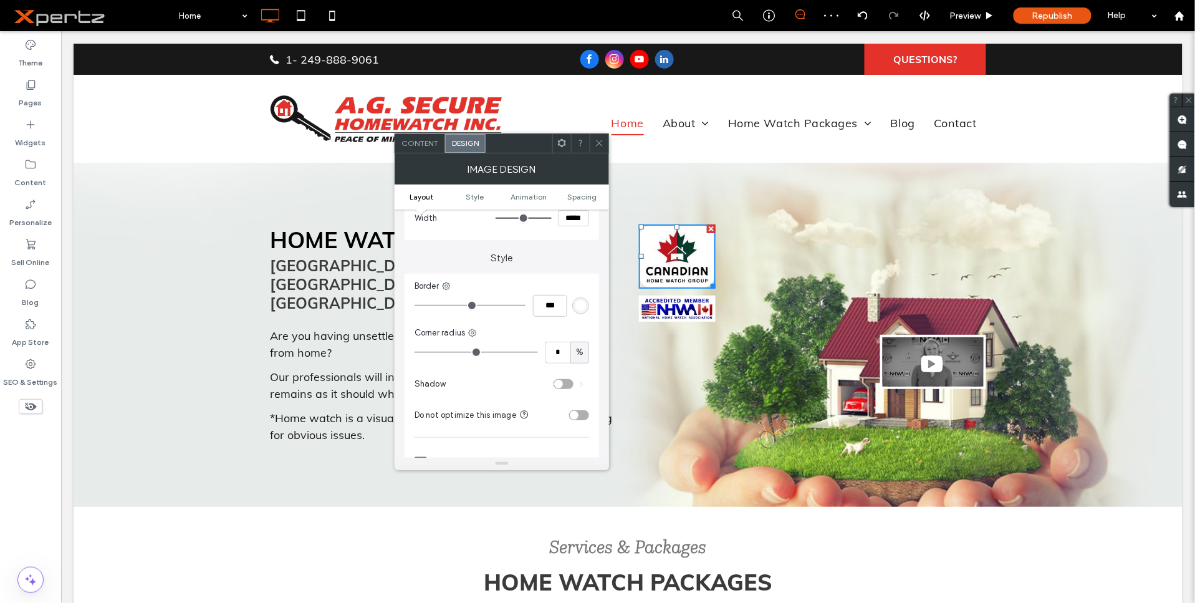
type input "*"
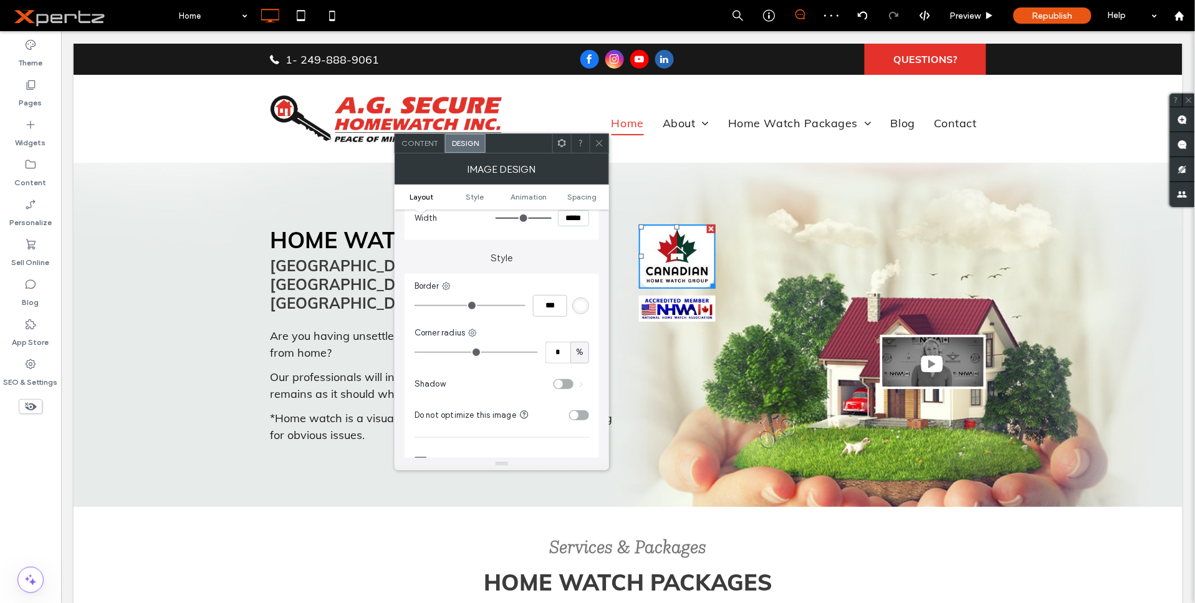
type input "*"
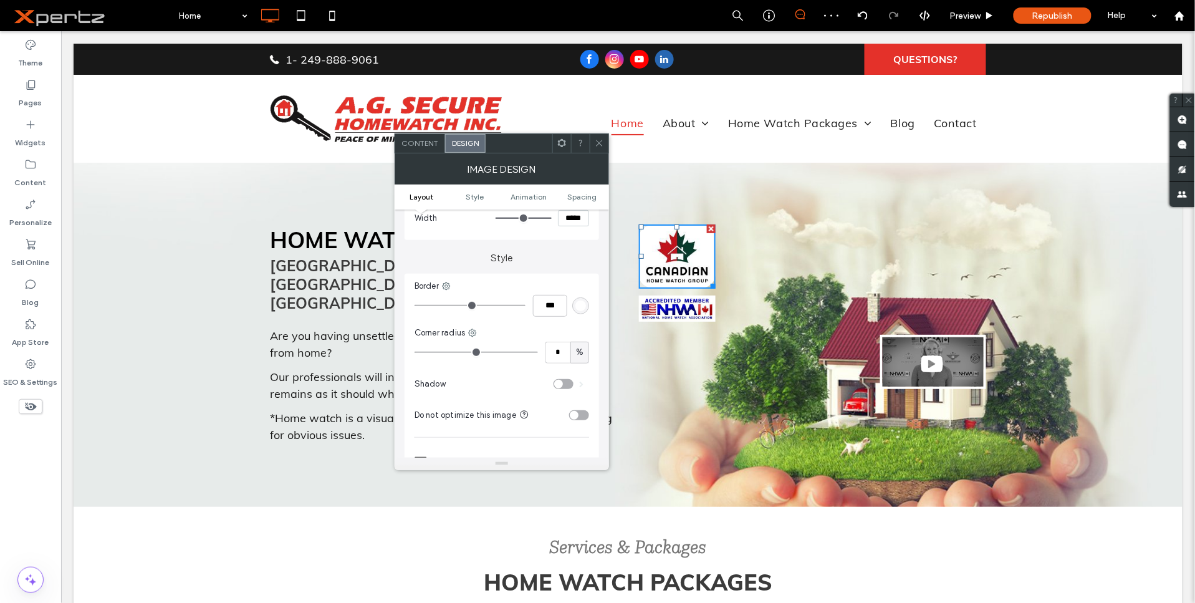
type input "*"
drag, startPoint x: 443, startPoint y: 352, endPoint x: 428, endPoint y: 354, distance: 15.1
type input "*"
click at [428, 353] on input "range" at bounding box center [476, 352] width 123 height 1
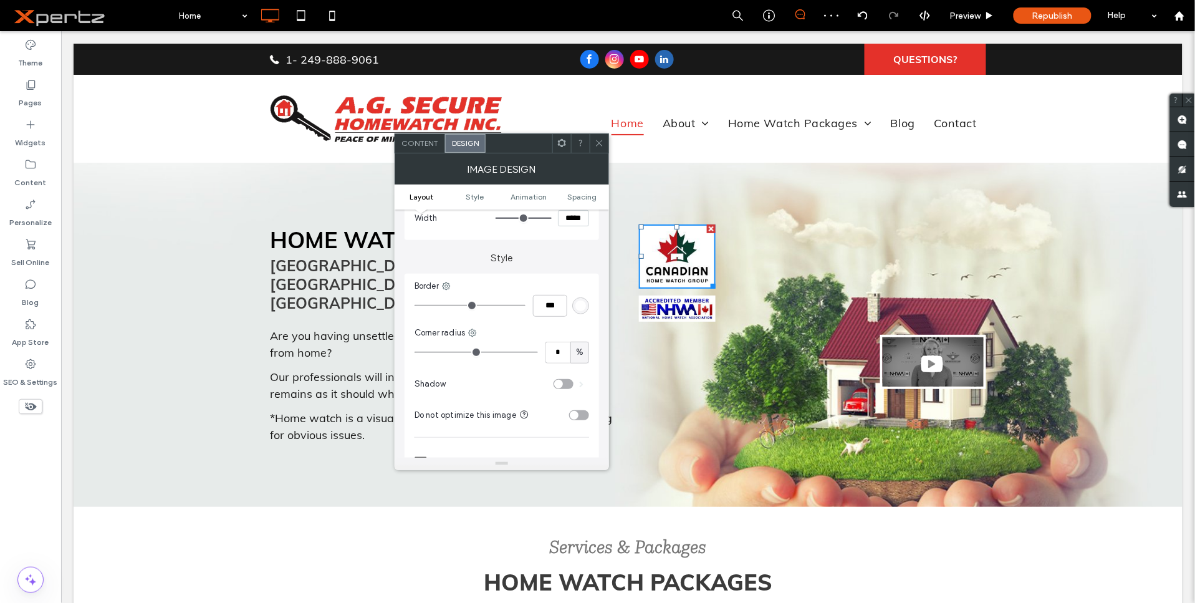
click at [584, 348] on div "%" at bounding box center [580, 352] width 12 height 12
click at [582, 376] on span "px" at bounding box center [579, 374] width 9 height 12
click at [561, 354] on input "*" at bounding box center [558, 353] width 25 height 22
type input "**"
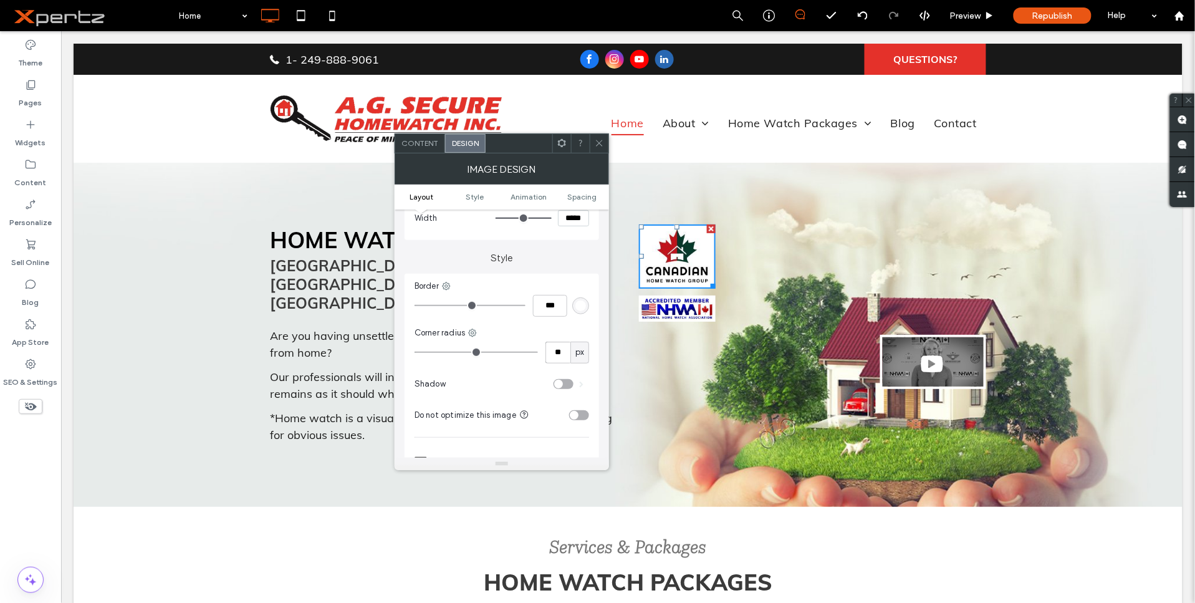
type input "**"
click at [591, 142] on div at bounding box center [599, 143] width 19 height 19
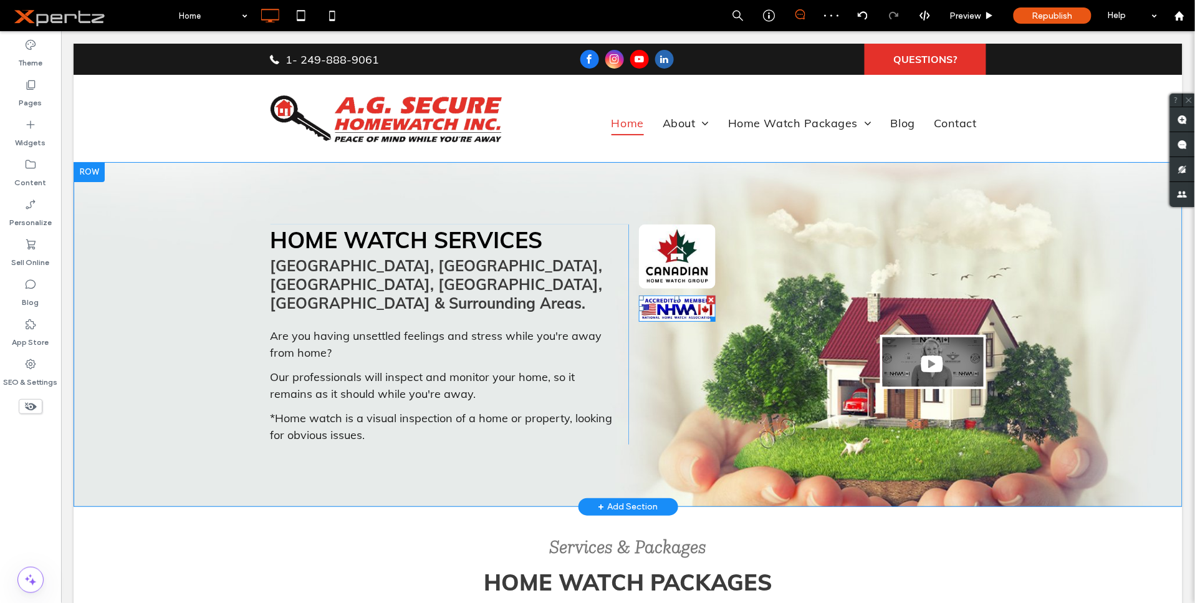
click at [675, 307] on img at bounding box center [677, 308] width 77 height 26
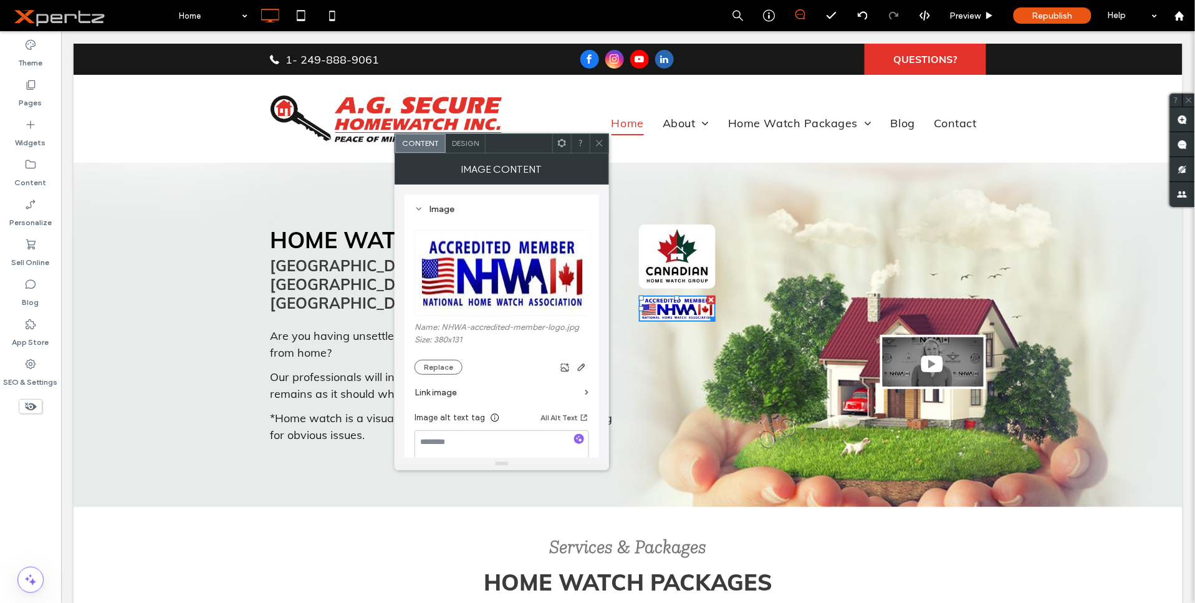
click at [466, 143] on span "Design" at bounding box center [465, 142] width 27 height 9
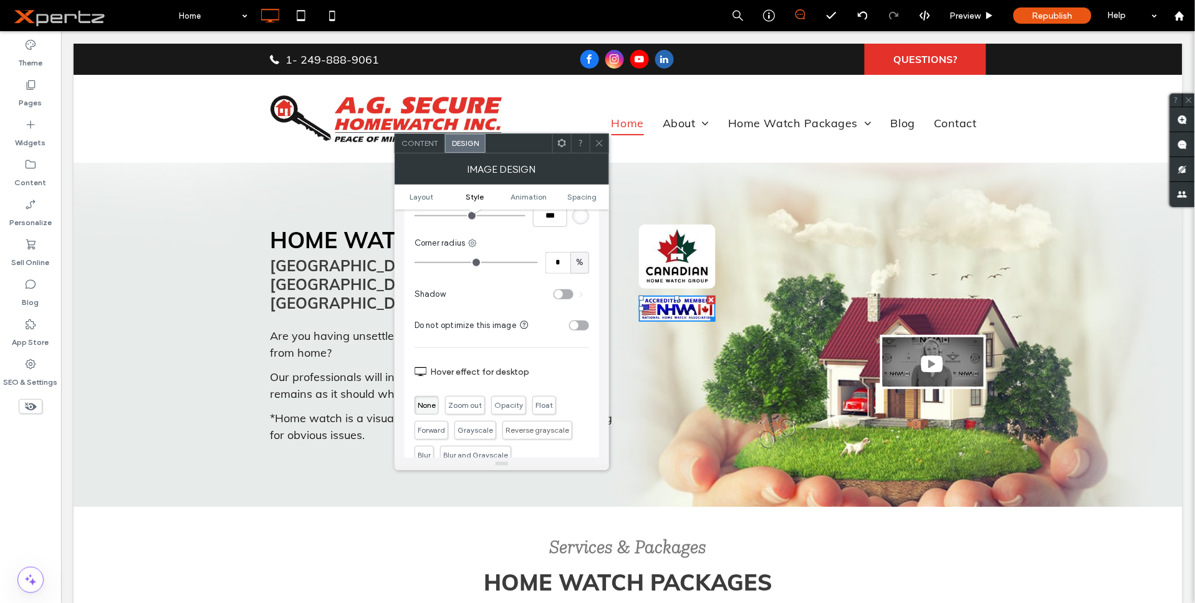
scroll to position [323, 0]
click at [587, 263] on div "%" at bounding box center [580, 260] width 19 height 22
click at [579, 278] on span "px" at bounding box center [579, 281] width 9 height 12
click at [561, 254] on input "*" at bounding box center [558, 260] width 25 height 22
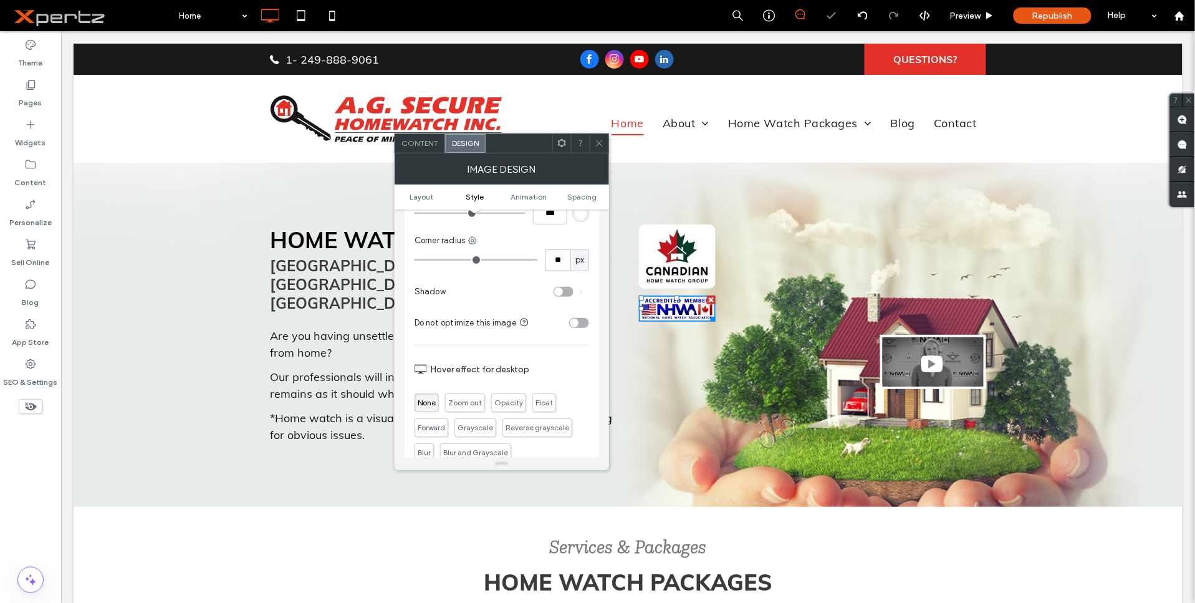
type input "**"
click at [595, 135] on span at bounding box center [599, 143] width 9 height 19
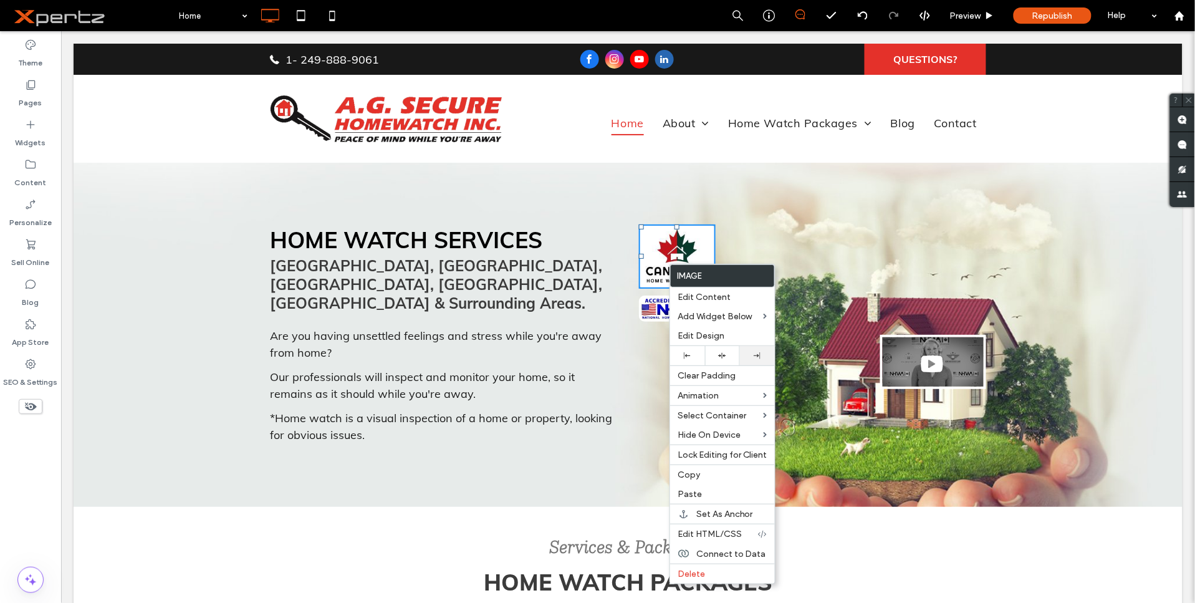
click at [758, 354] on icon at bounding box center [757, 355] width 7 height 7
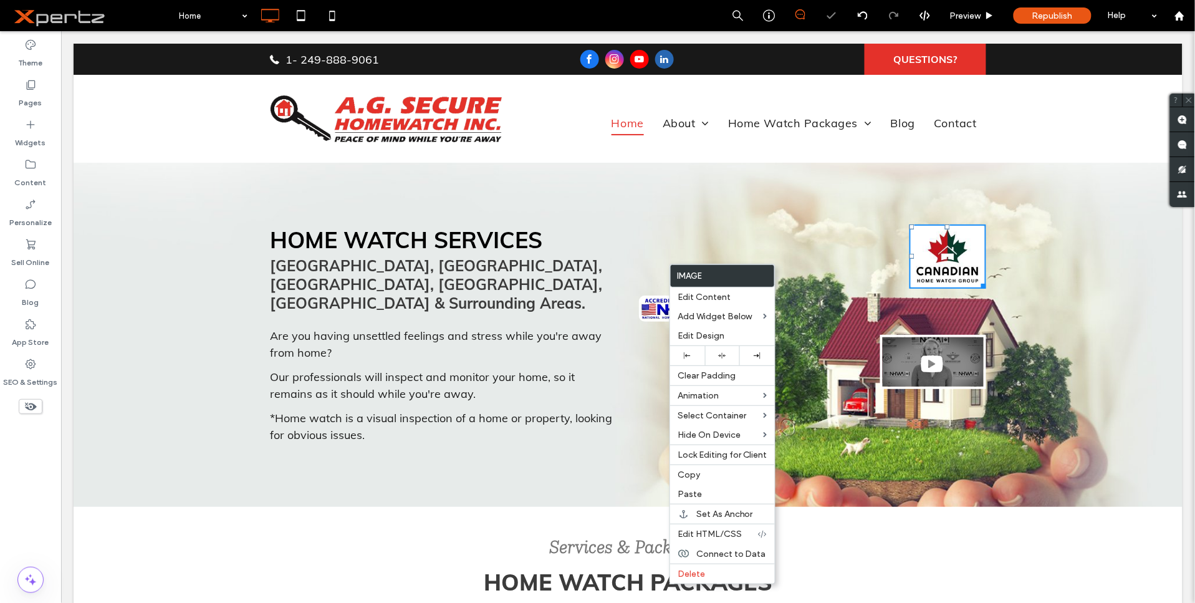
click at [644, 301] on img at bounding box center [677, 308] width 77 height 26
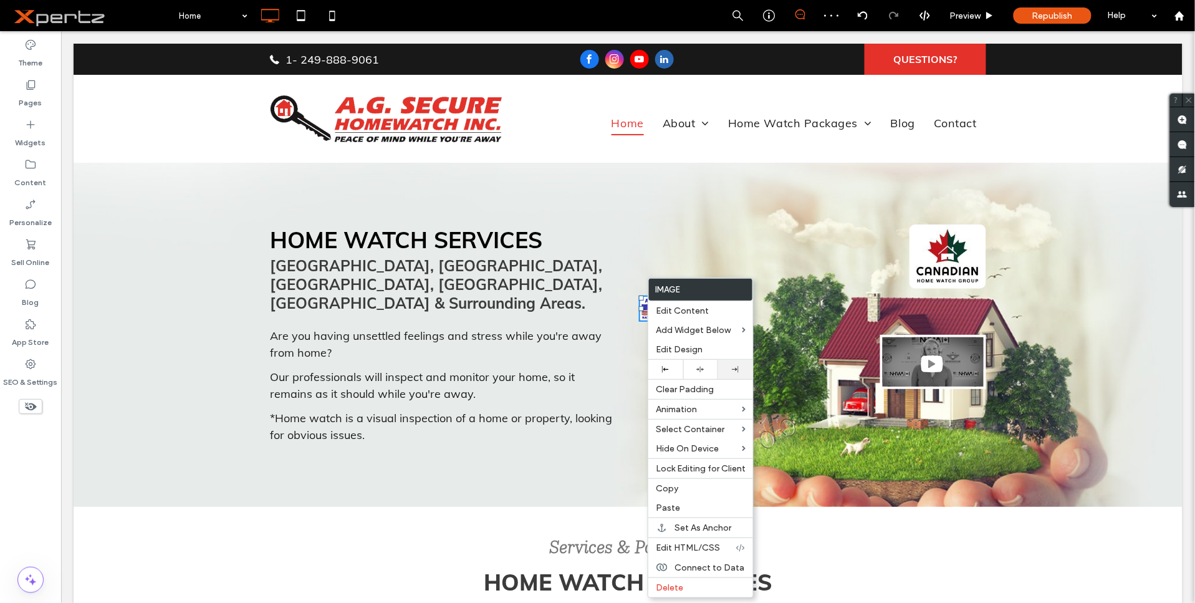
click at [742, 364] on div at bounding box center [735, 369] width 35 height 19
click at [829, 253] on div "Click To Paste" at bounding box center [807, 334] width 359 height 220
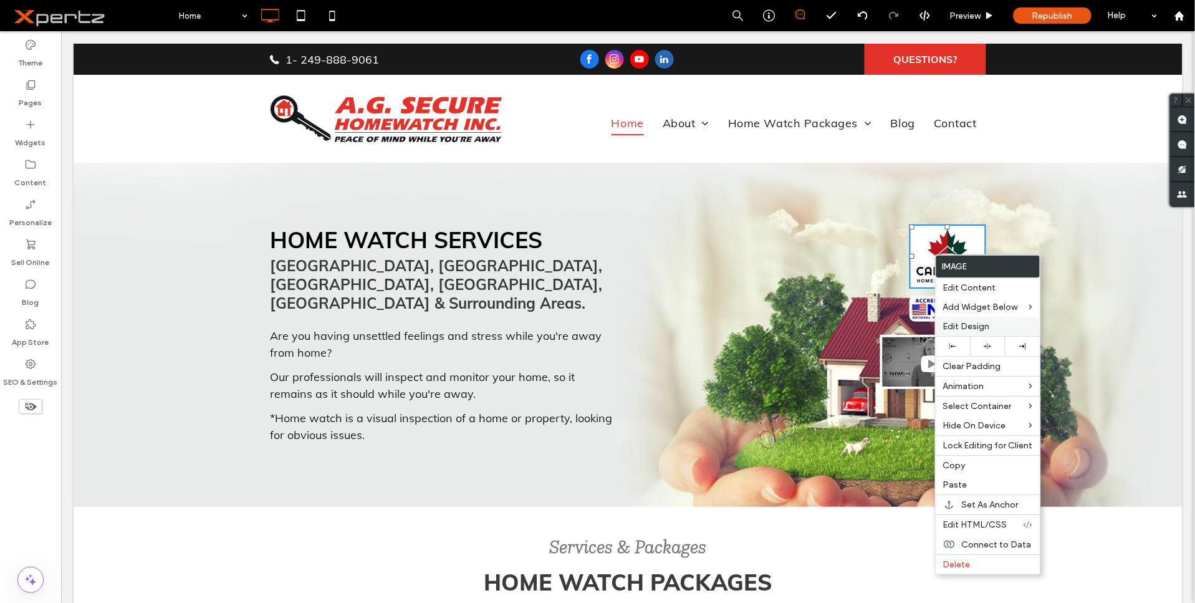
click at [957, 322] on span "Edit Design" at bounding box center [966, 326] width 47 height 11
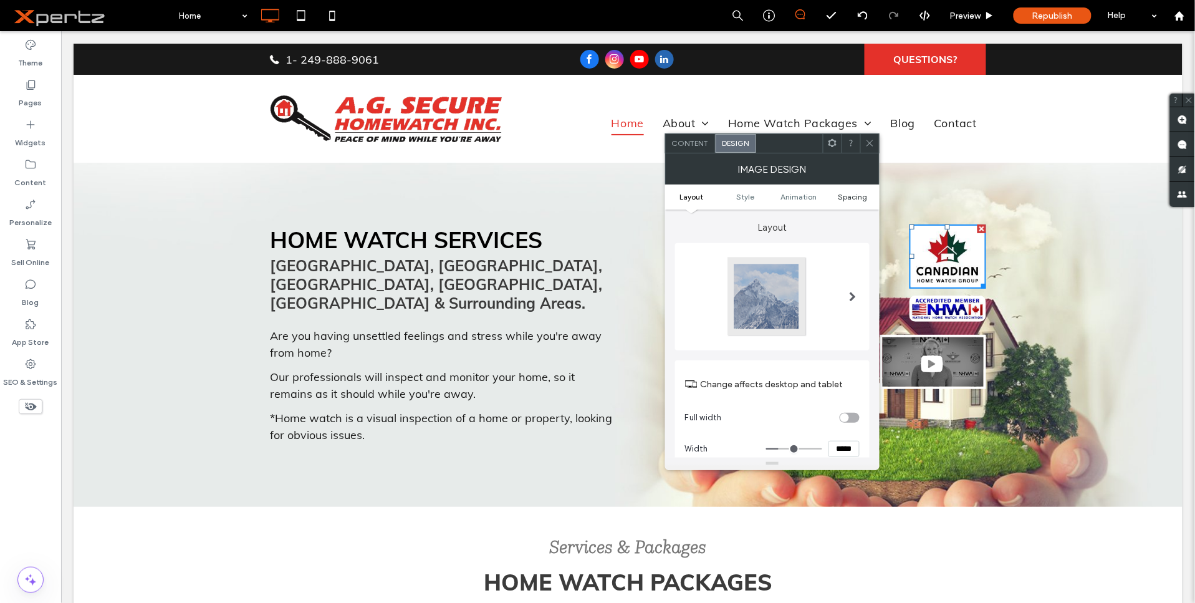
click at [854, 195] on span "Spacing" at bounding box center [852, 196] width 29 height 9
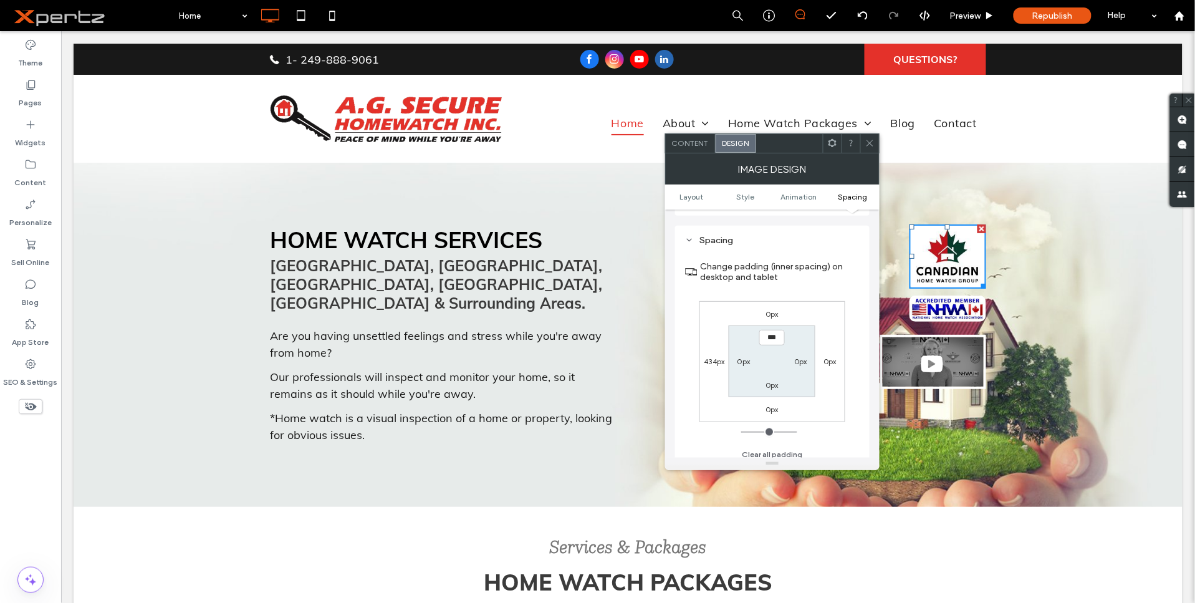
scroll to position [627, 0]
drag, startPoint x: 773, startPoint y: 297, endPoint x: 775, endPoint y: 304, distance: 6.5
click at [772, 298] on div "0px 0px 0px 434px *** 0px 0px 0px" at bounding box center [773, 356] width 146 height 121
click at [768, 304] on label "0px" at bounding box center [772, 308] width 13 height 9
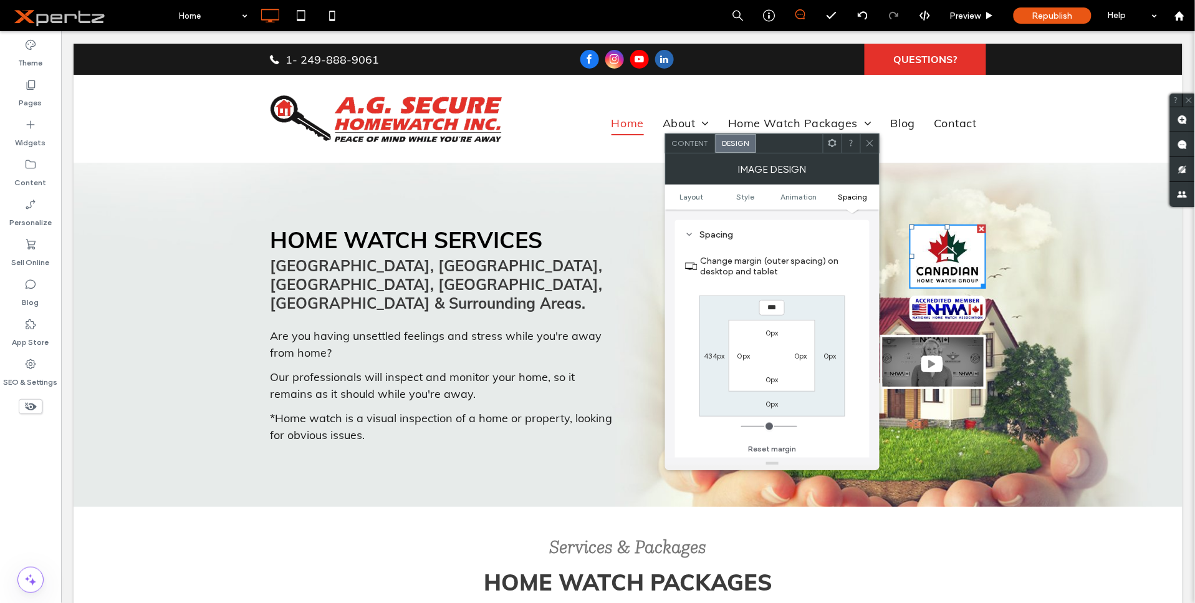
type input "***"
type input "*"
type input "*****"
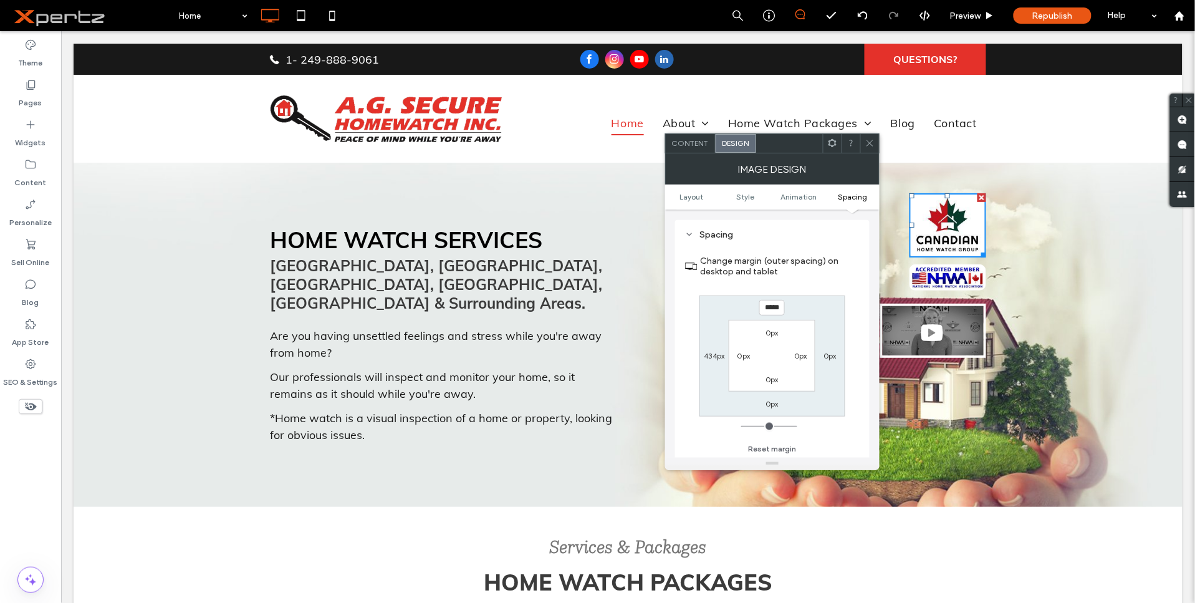
drag, startPoint x: 866, startPoint y: 142, endPoint x: 873, endPoint y: 144, distance: 7.9
click at [869, 142] on icon at bounding box center [870, 142] width 9 height 9
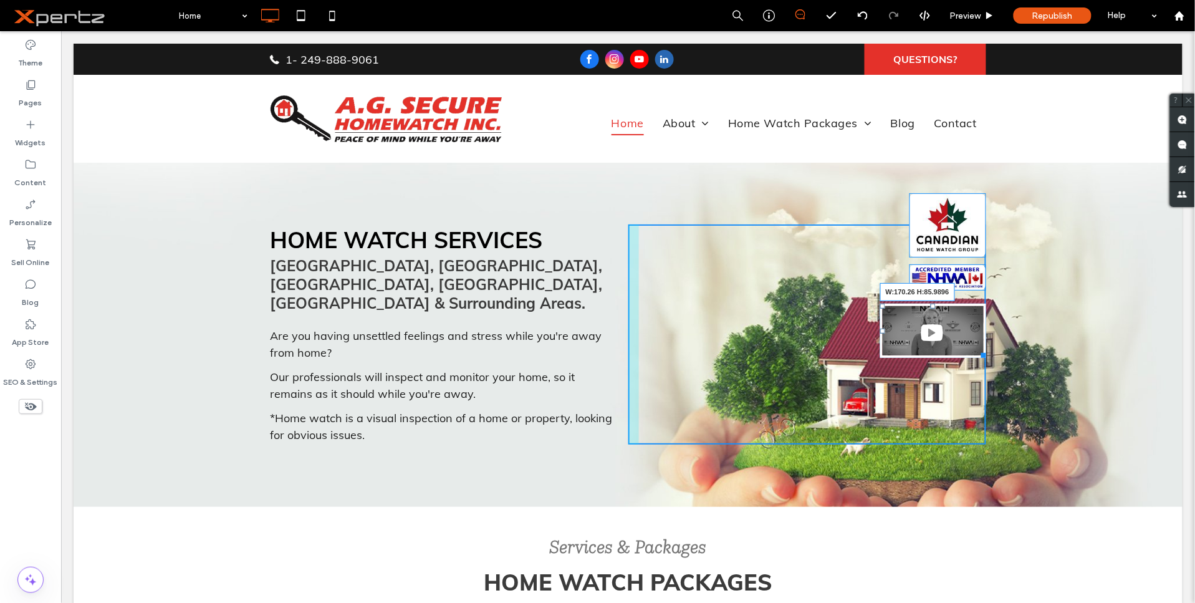
drag, startPoint x: 975, startPoint y: 352, endPoint x: 992, endPoint y: 361, distance: 18.4
click at [992, 361] on div "HOME WATCH SERVICES [GEOGRAPHIC_DATA], [GEOGRAPHIC_DATA], [GEOGRAPHIC_DATA], [G…" at bounding box center [627, 334] width 1109 height 345
drag, startPoint x: 876, startPoint y: 332, endPoint x: 634, endPoint y: 332, distance: 242.0
click at [880, 332] on div "L:8" at bounding box center [933, 330] width 106 height 54
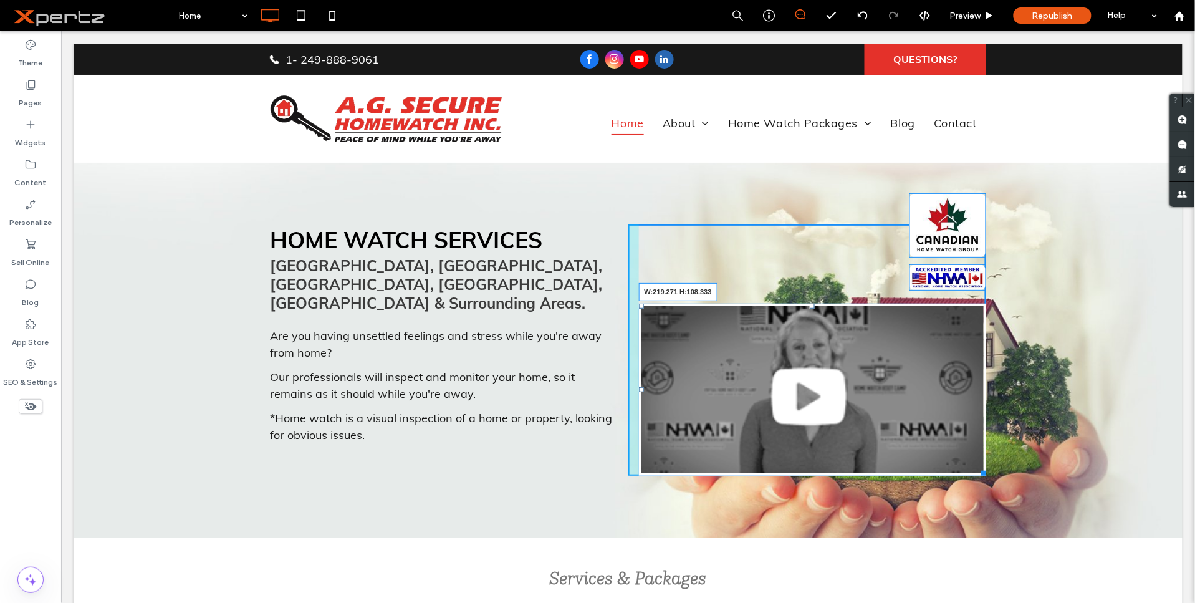
drag, startPoint x: 974, startPoint y: 468, endPoint x: 869, endPoint y: 395, distance: 128.2
click at [808, 364] on div "W:219.271 H:108.333 Click To Paste" at bounding box center [807, 349] width 359 height 251
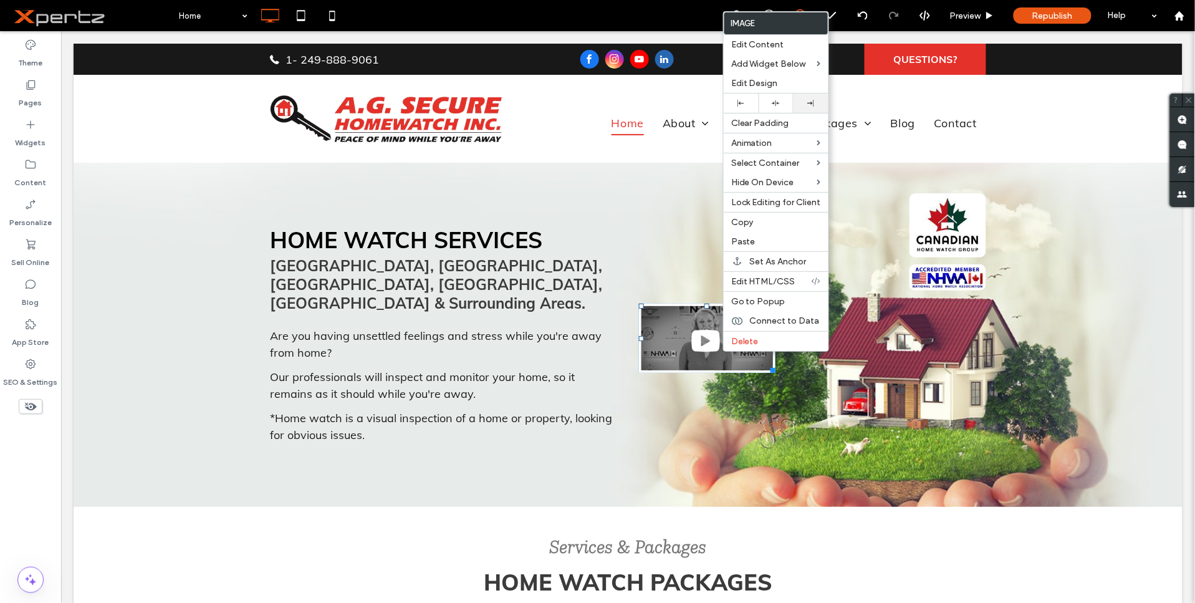
click at [808, 104] on icon at bounding box center [811, 103] width 7 height 7
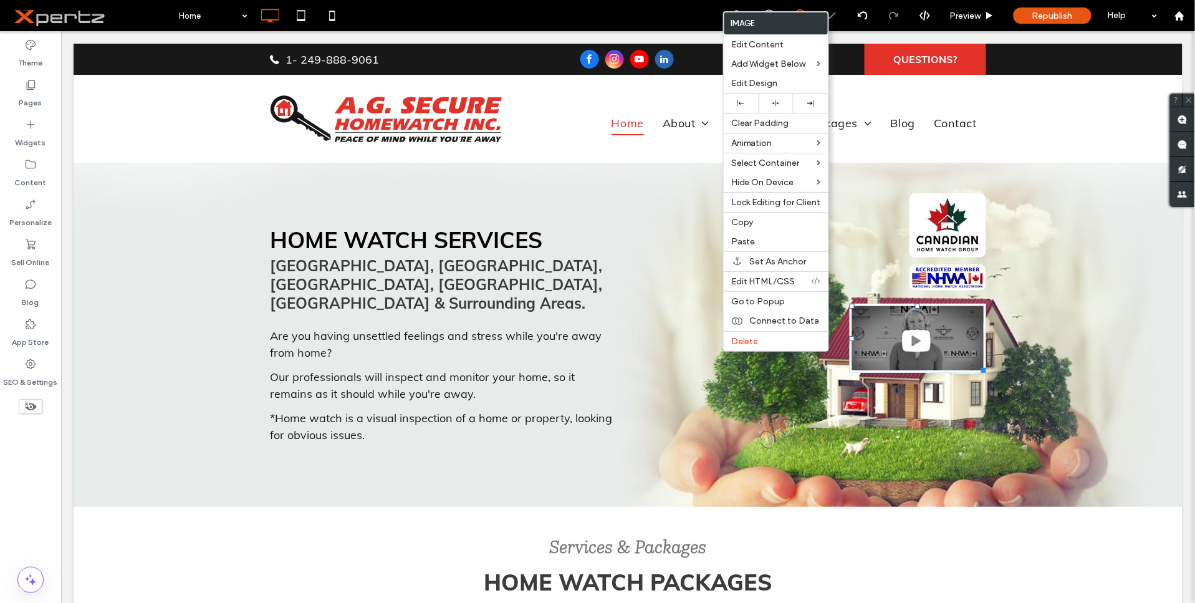
click at [983, 534] on div "Services & Packages HOME WATCH PACKAGES Click To Paste Row + Add Section" at bounding box center [627, 574] width 1109 height 136
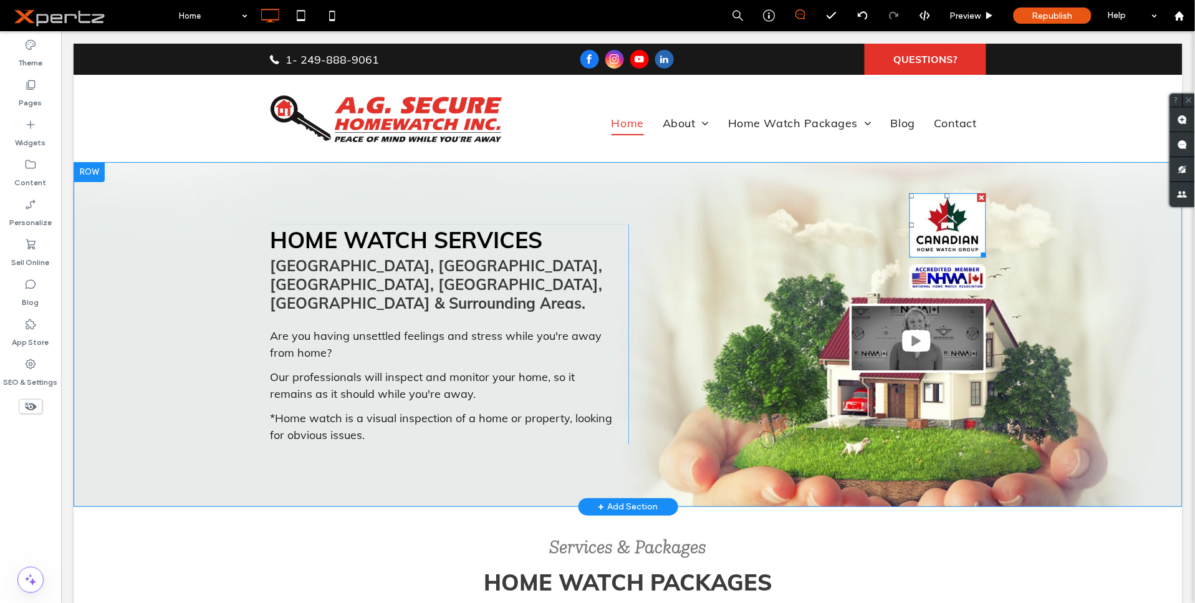
click at [941, 215] on img at bounding box center [947, 225] width 77 height 64
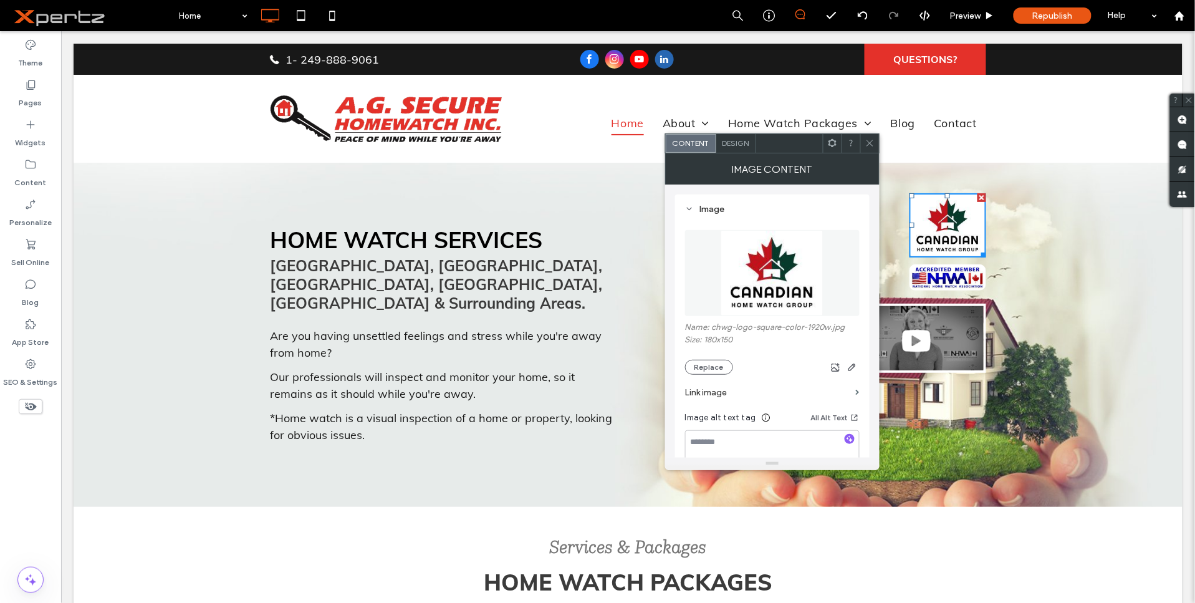
click at [738, 250] on img at bounding box center [772, 273] width 103 height 86
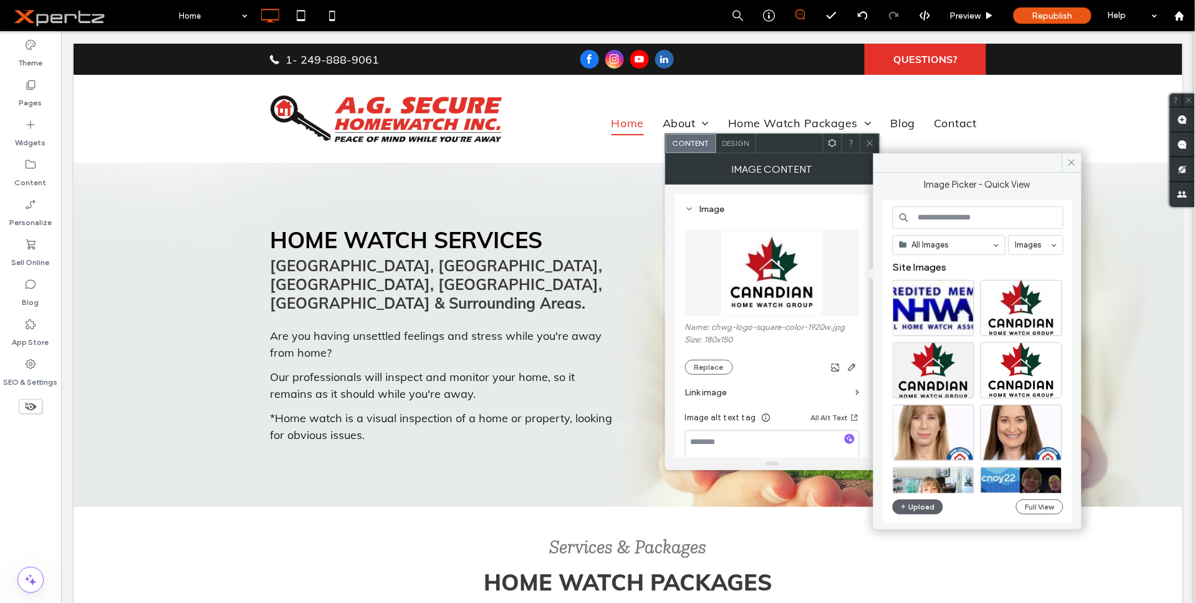
click at [719, 397] on label "Link image" at bounding box center [768, 392] width 166 height 23
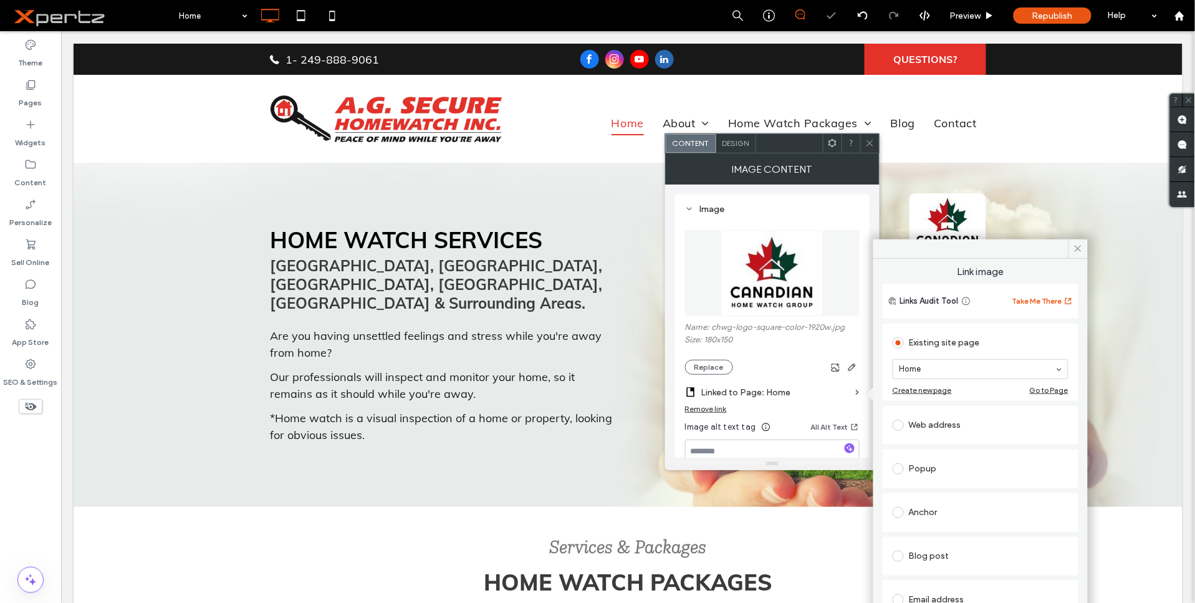
click at [714, 408] on div "Remove link" at bounding box center [706, 408] width 42 height 9
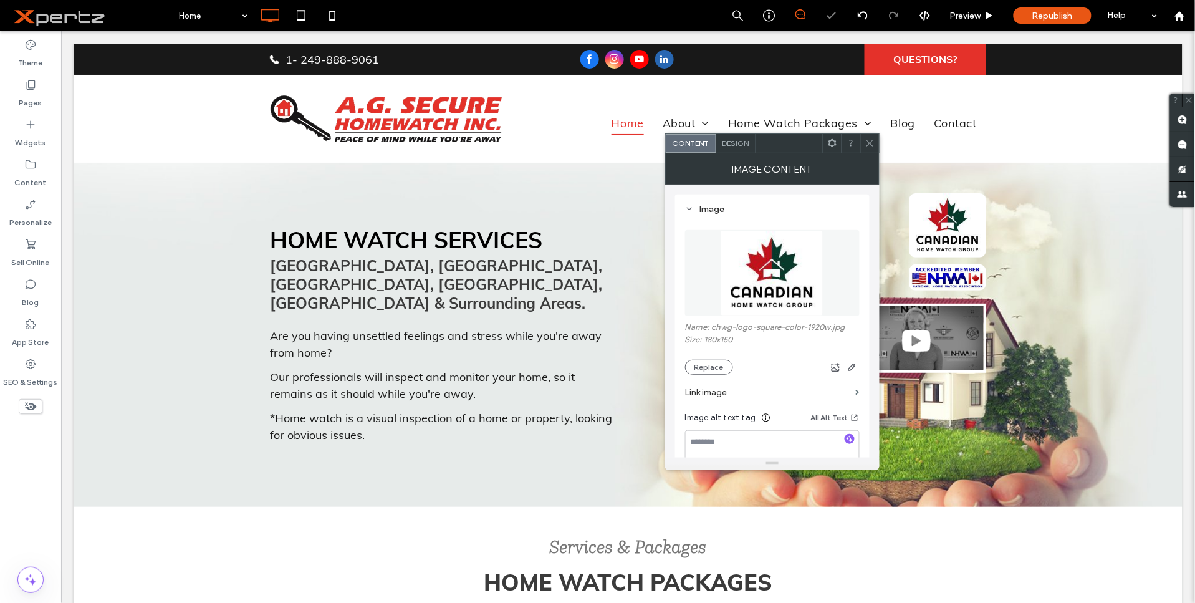
click at [746, 387] on label "Link image" at bounding box center [768, 392] width 166 height 23
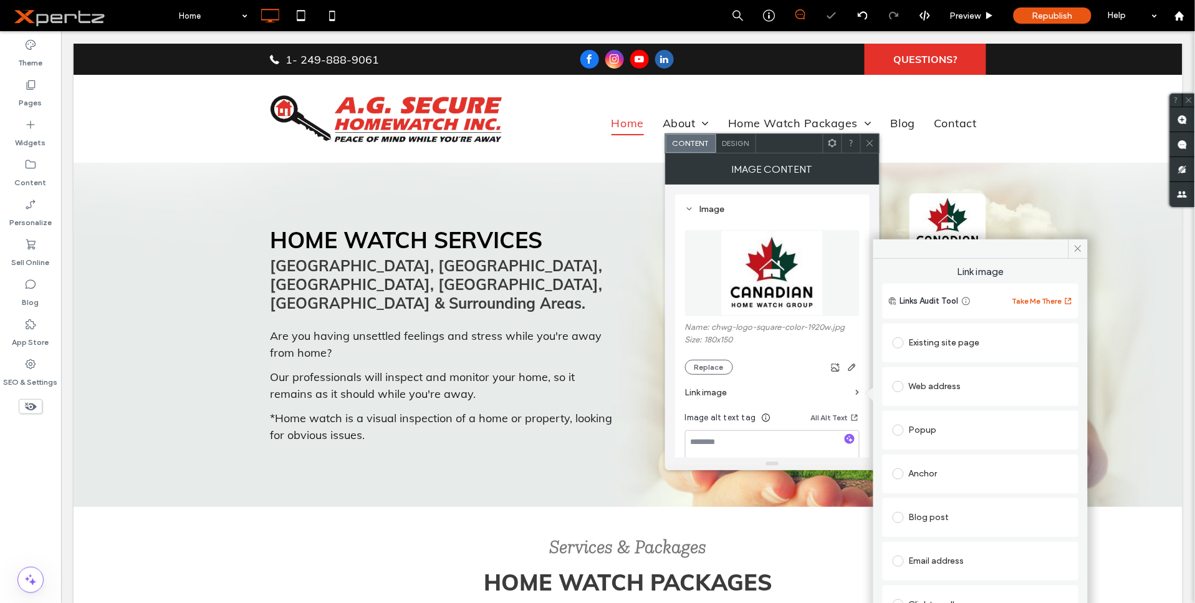
click at [968, 387] on div "Web address" at bounding box center [981, 387] width 176 height 20
click at [962, 408] on input "url" at bounding box center [981, 411] width 176 height 16
paste input "**********"
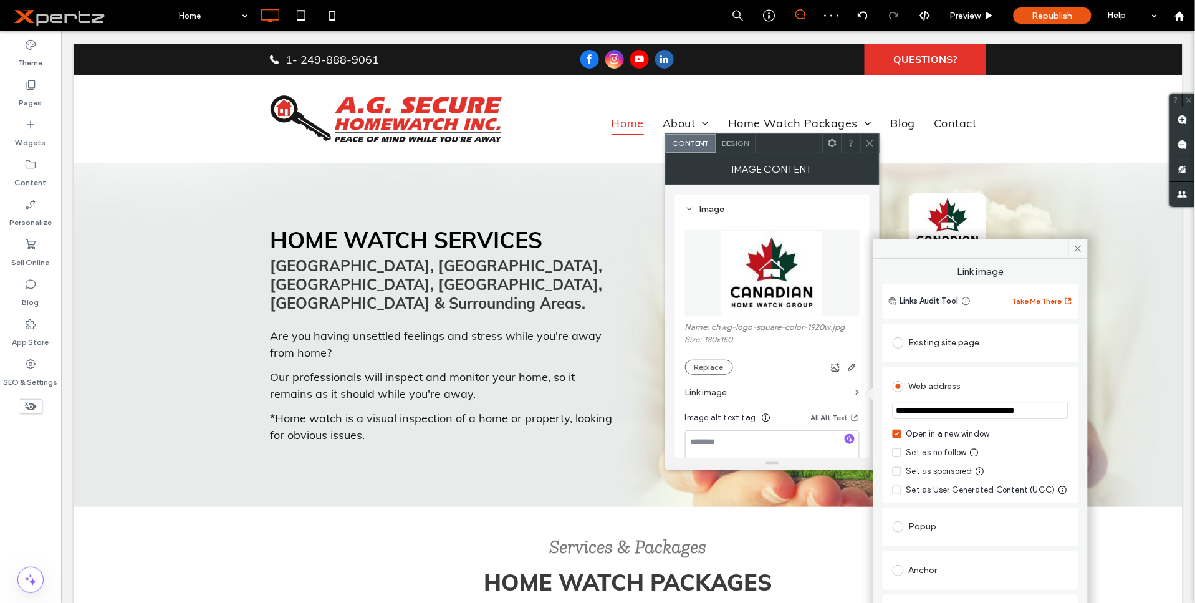
scroll to position [0, 20]
type input "**********"
drag, startPoint x: 1079, startPoint y: 253, endPoint x: 1015, endPoint y: 220, distance: 71.4
click at [1079, 253] on icon at bounding box center [1078, 248] width 9 height 9
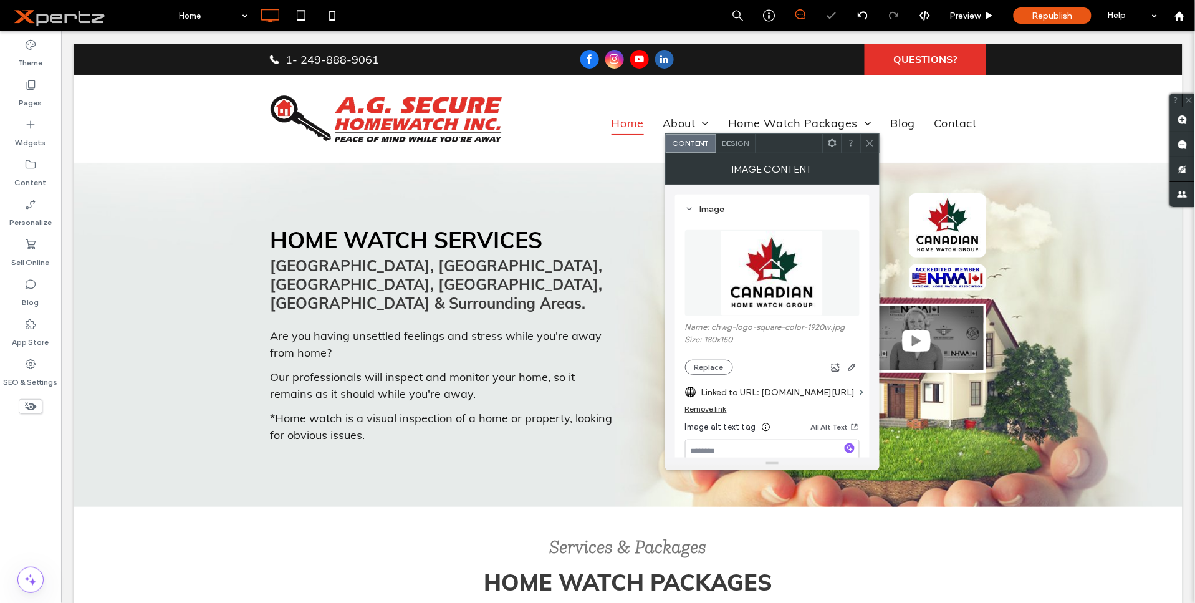
click at [868, 145] on icon at bounding box center [870, 142] width 9 height 9
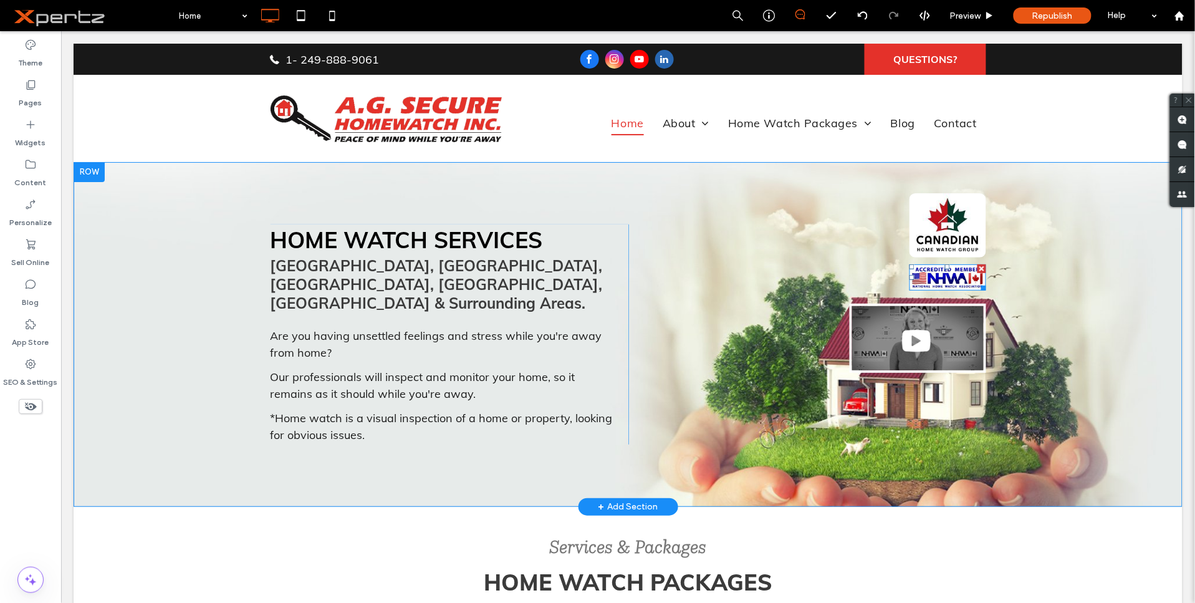
click at [932, 277] on img at bounding box center [947, 277] width 77 height 26
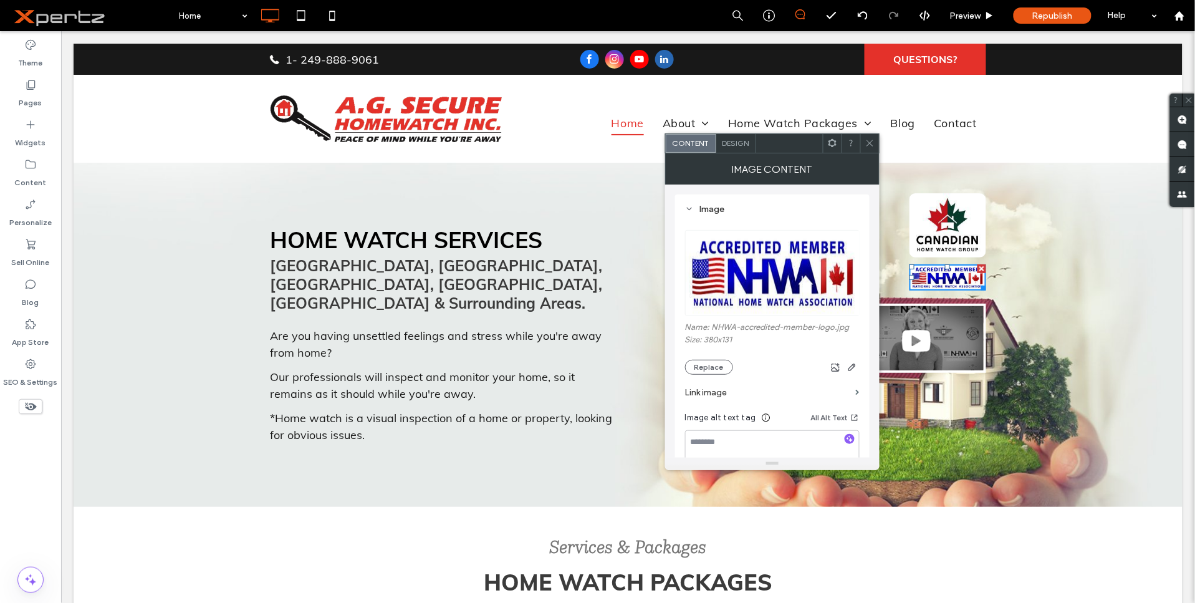
click at [721, 389] on label "Link image" at bounding box center [768, 392] width 166 height 23
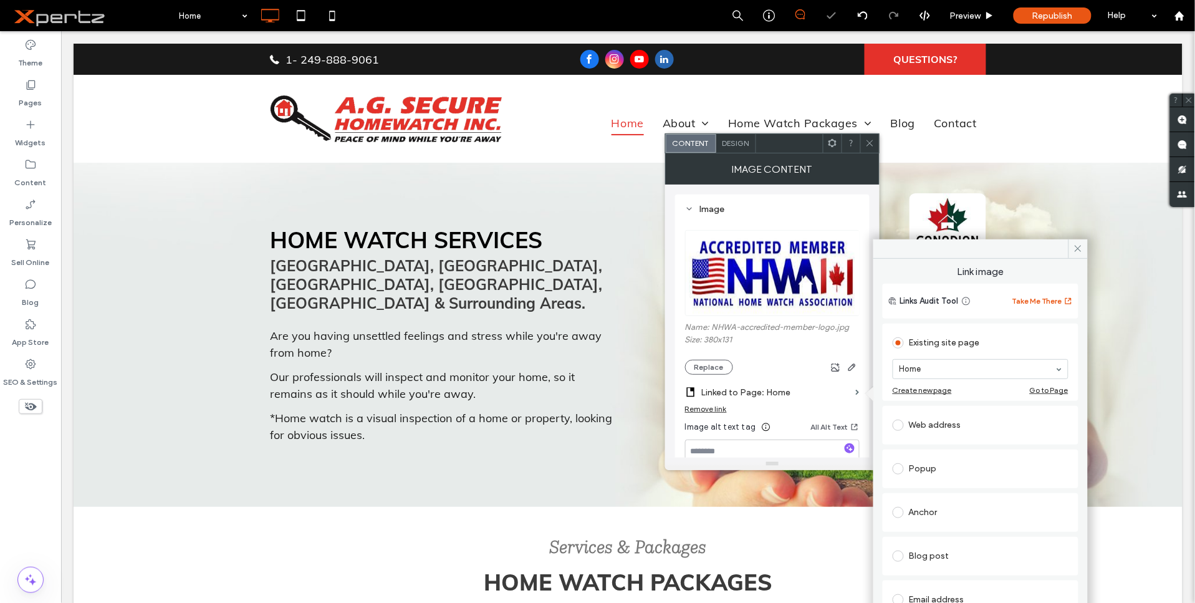
click at [942, 422] on div "Web address" at bounding box center [981, 425] width 176 height 20
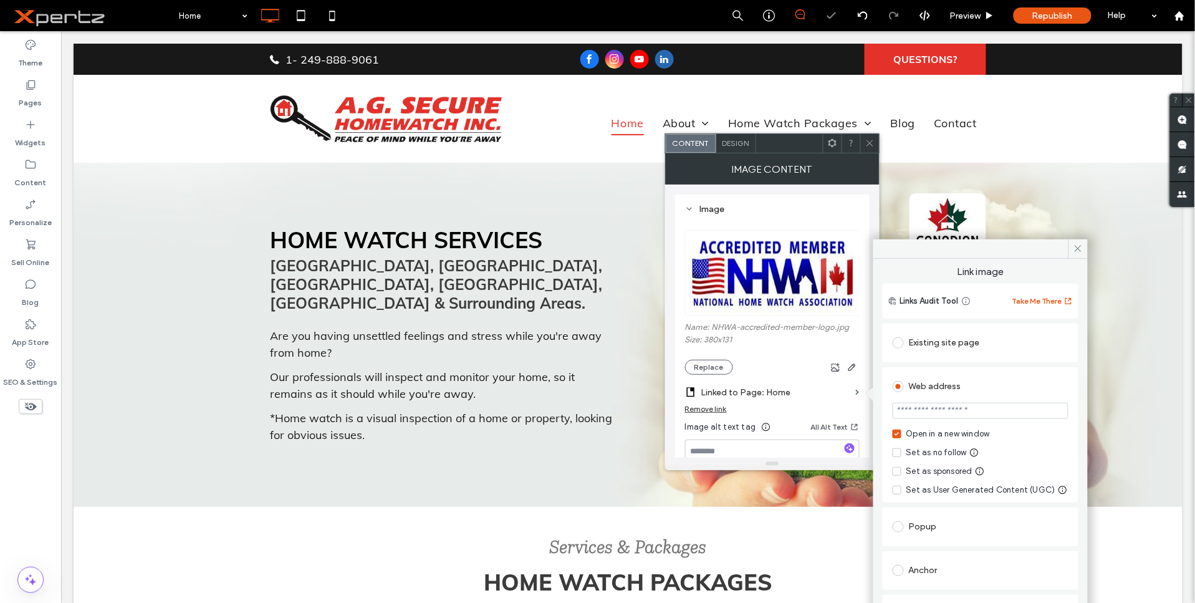
click at [943, 413] on input "url" at bounding box center [981, 411] width 176 height 16
paste input "**********"
type input "**********"
drag, startPoint x: 1078, startPoint y: 252, endPoint x: 1010, endPoint y: 216, distance: 76.4
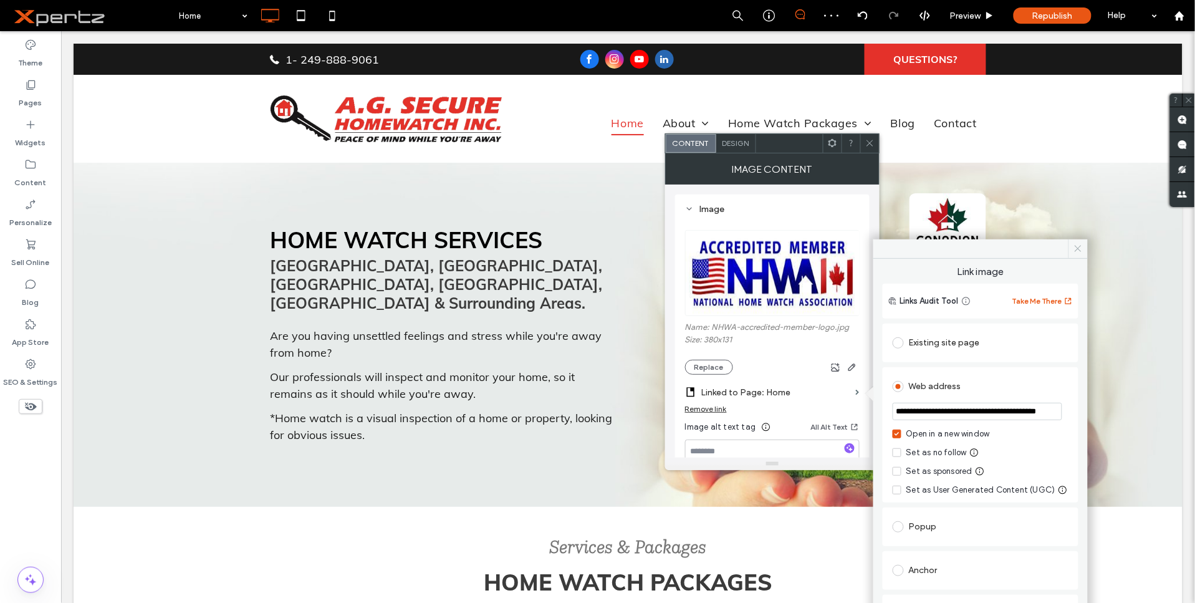
click at [1078, 252] on icon at bounding box center [1078, 248] width 9 height 9
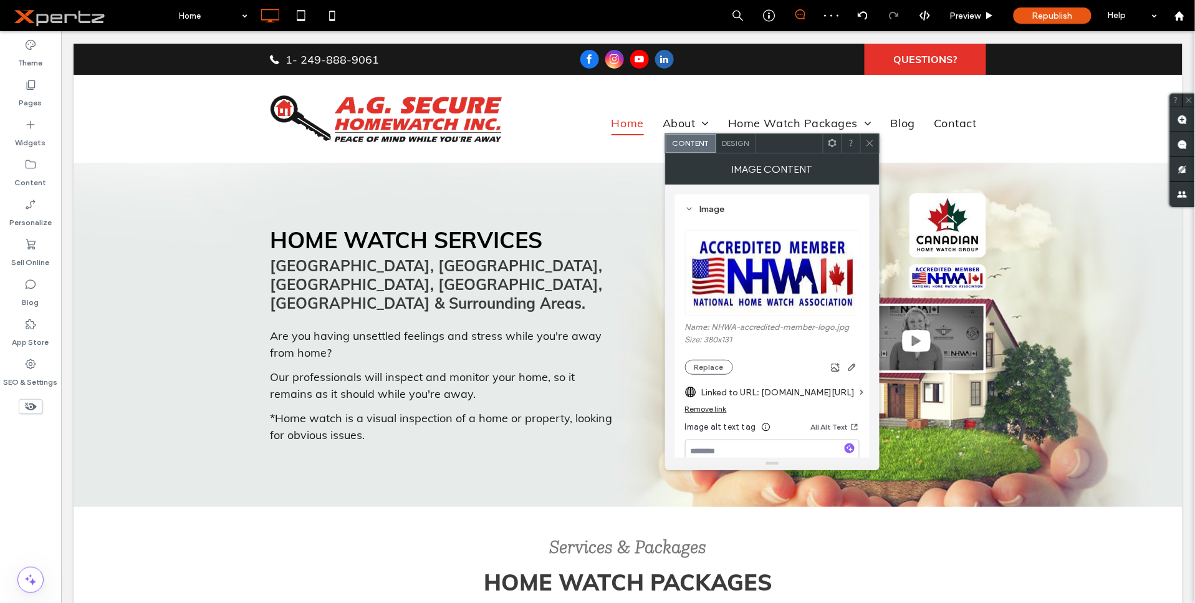
click at [871, 140] on icon at bounding box center [870, 142] width 9 height 9
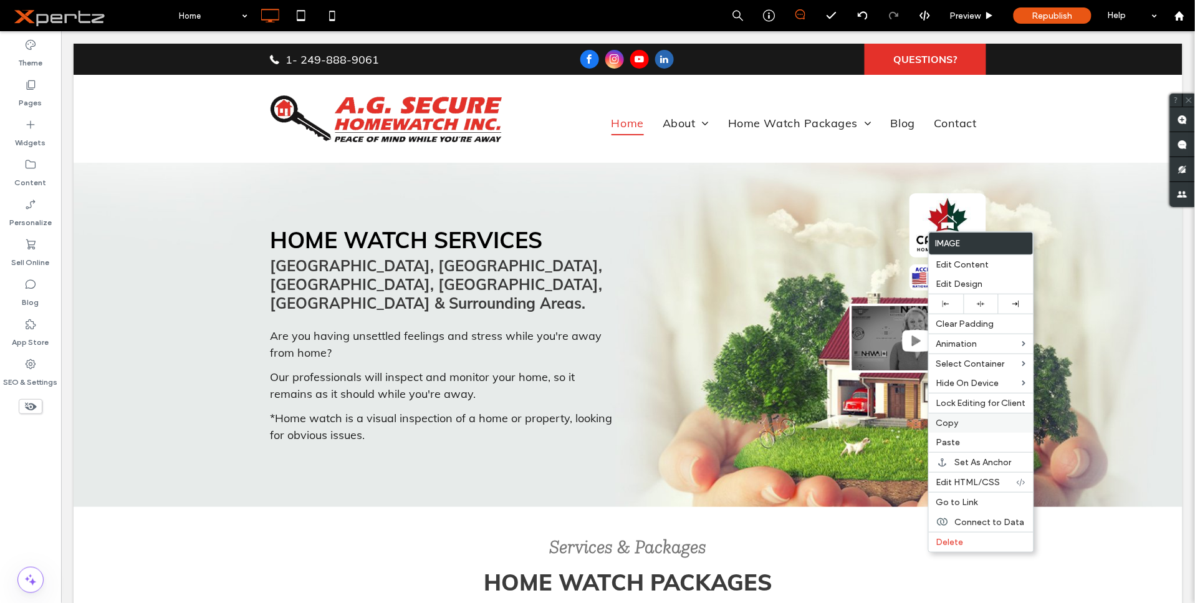
click at [955, 421] on span "Copy" at bounding box center [948, 423] width 22 height 11
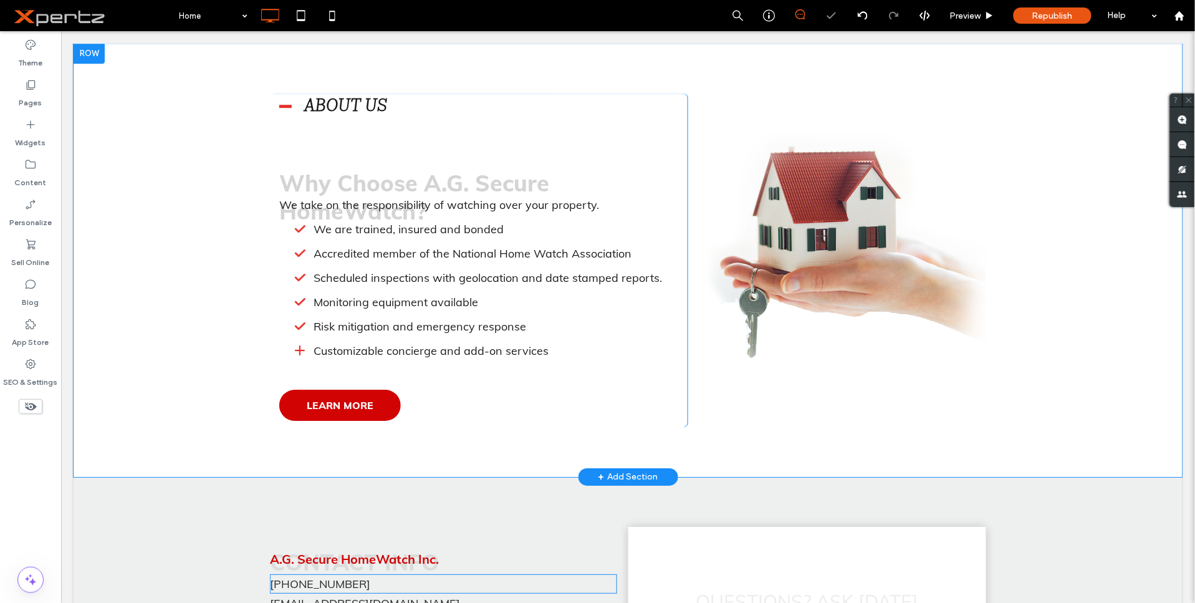
scroll to position [1586, 0]
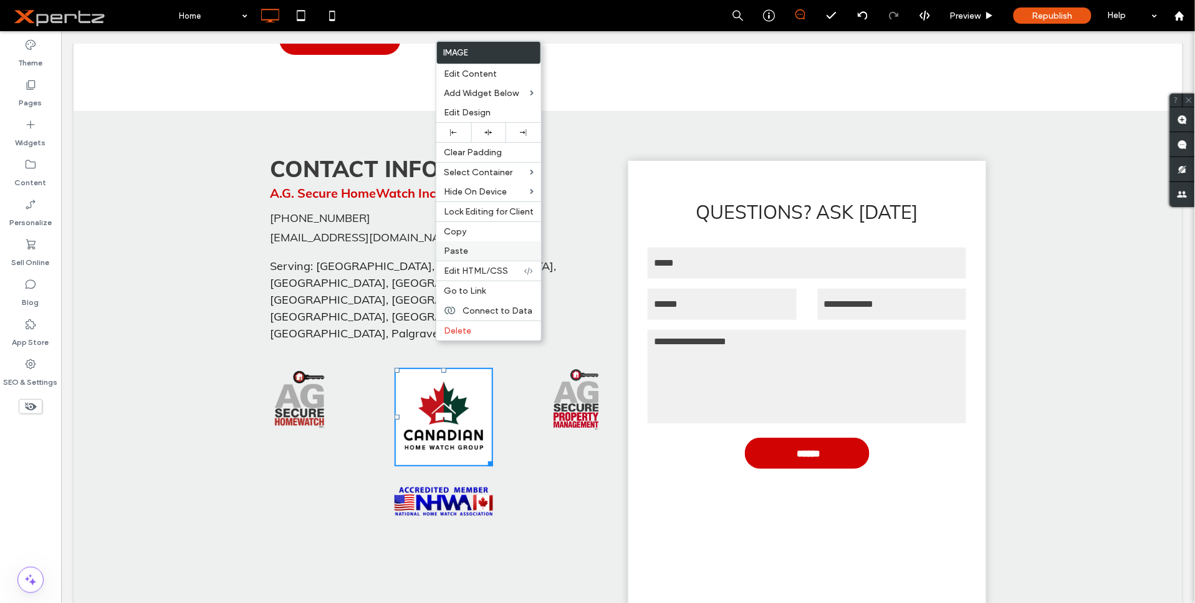
click at [453, 250] on span "Paste" at bounding box center [456, 251] width 24 height 11
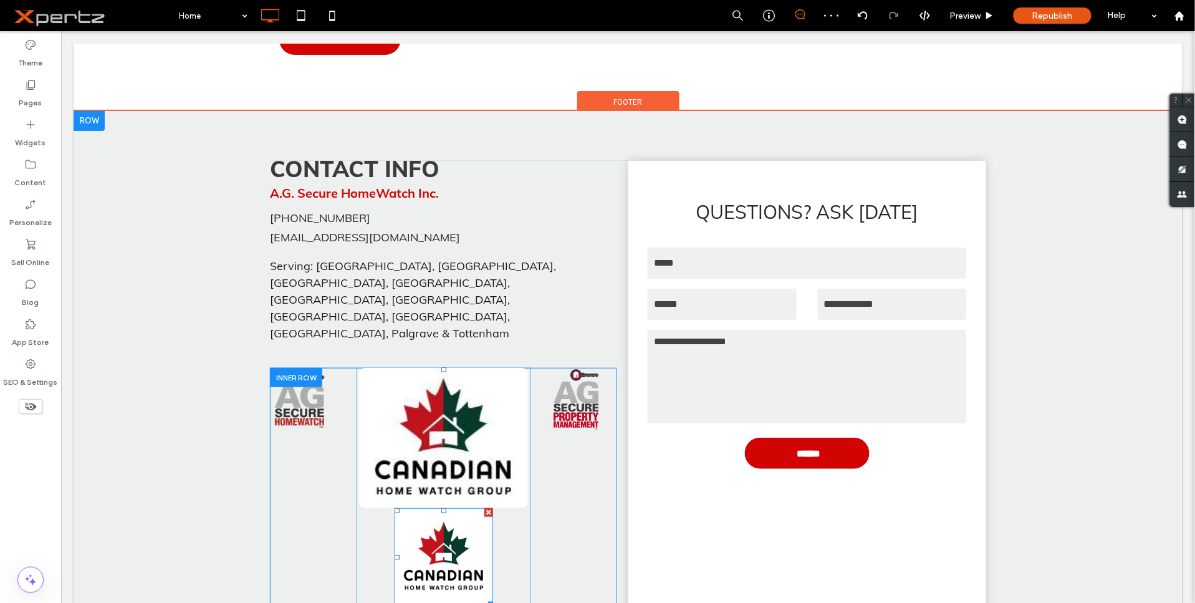
click at [484, 508] on div at bounding box center [488, 512] width 9 height 9
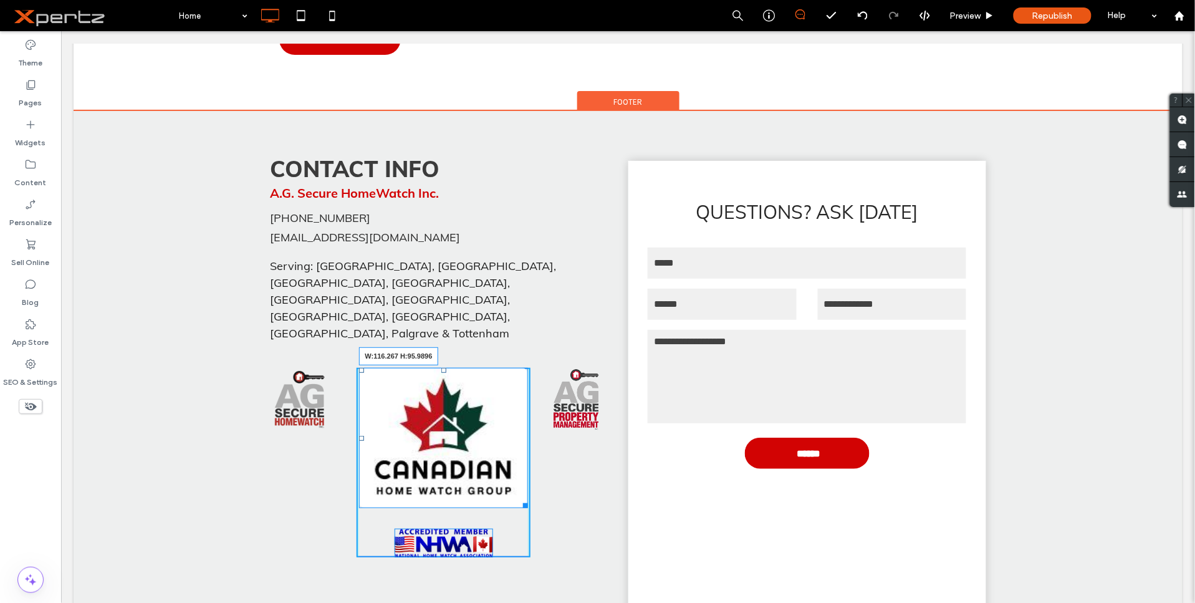
drag, startPoint x: 518, startPoint y: 430, endPoint x: 538, endPoint y: 410, distance: 28.2
click at [470, 367] on div "W:116.267 H:95.9896 Click To Paste" at bounding box center [443, 462] width 174 height 190
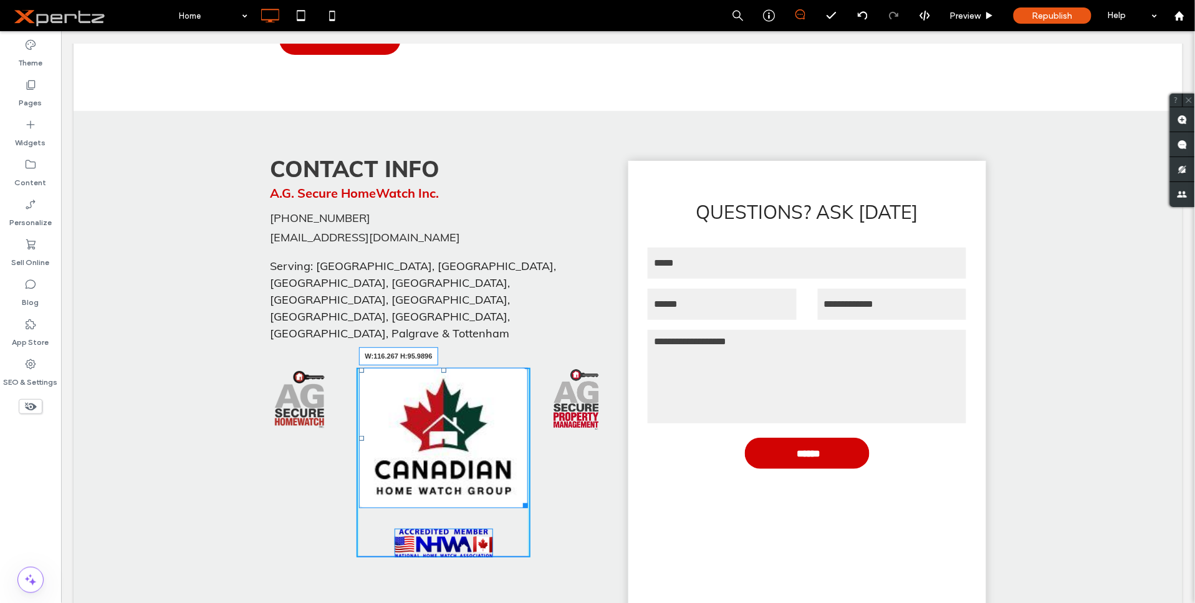
scroll to position [1548, 0]
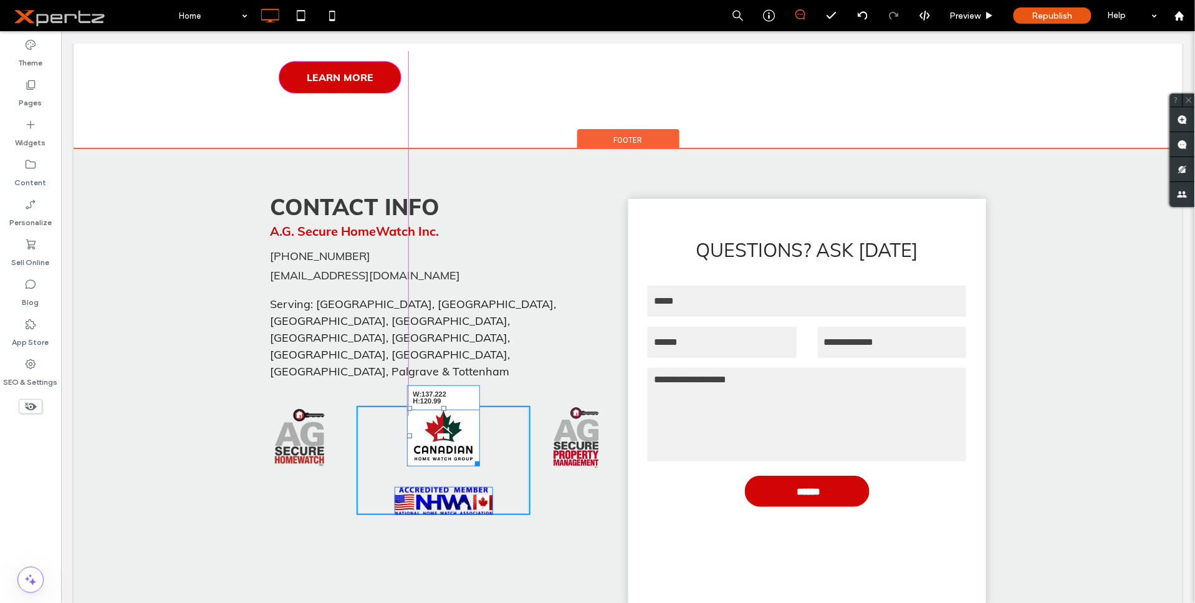
drag, startPoint x: 471, startPoint y: 390, endPoint x: 481, endPoint y: 400, distance: 14.1
click at [480, 456] on div at bounding box center [474, 460] width 9 height 9
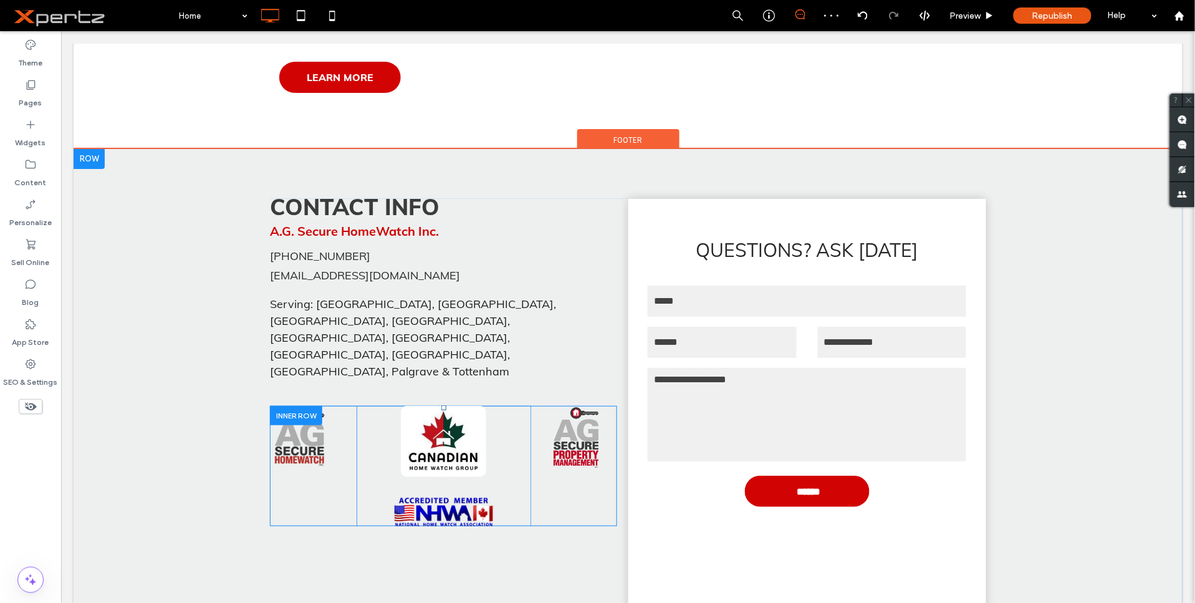
drag, startPoint x: 438, startPoint y: 422, endPoint x: 437, endPoint y: 409, distance: 12.5
click at [437, 409] on div "Click To Paste" at bounding box center [443, 465] width 174 height 120
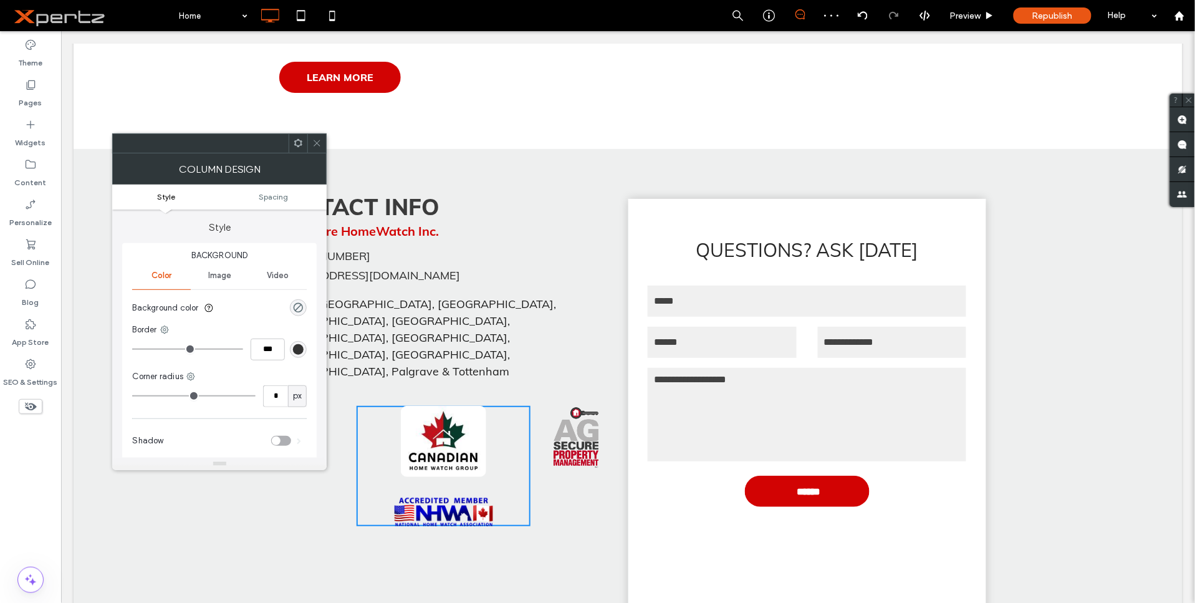
click at [312, 142] on div at bounding box center [316, 143] width 19 height 19
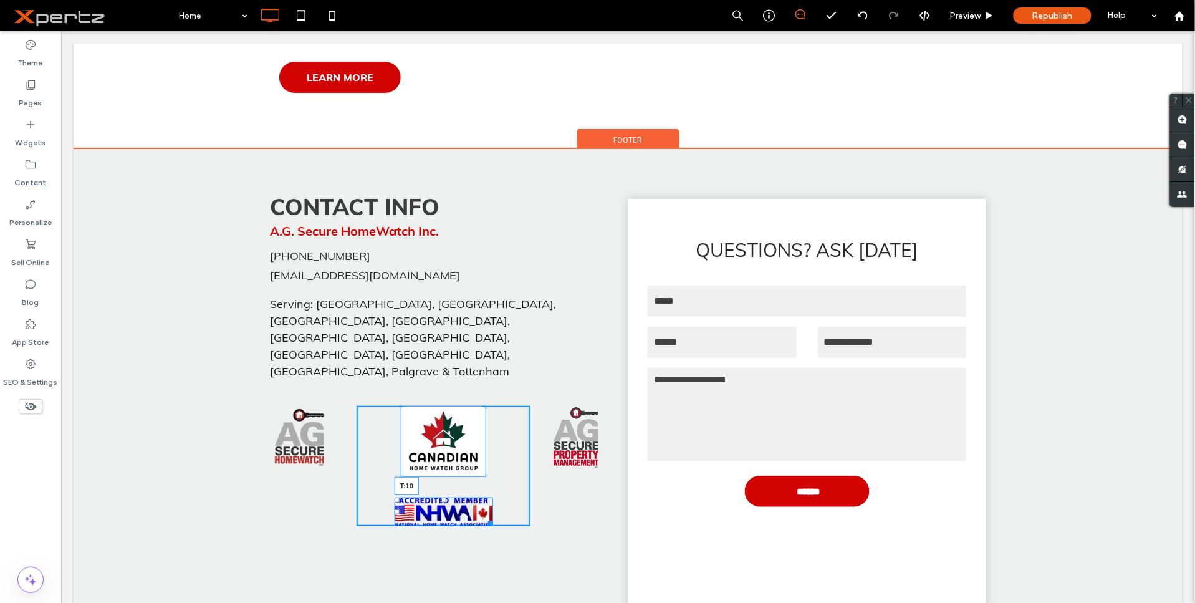
drag, startPoint x: 438, startPoint y: 427, endPoint x: 498, endPoint y: 443, distance: 62.2
click at [441, 497] on div at bounding box center [443, 499] width 5 height 5
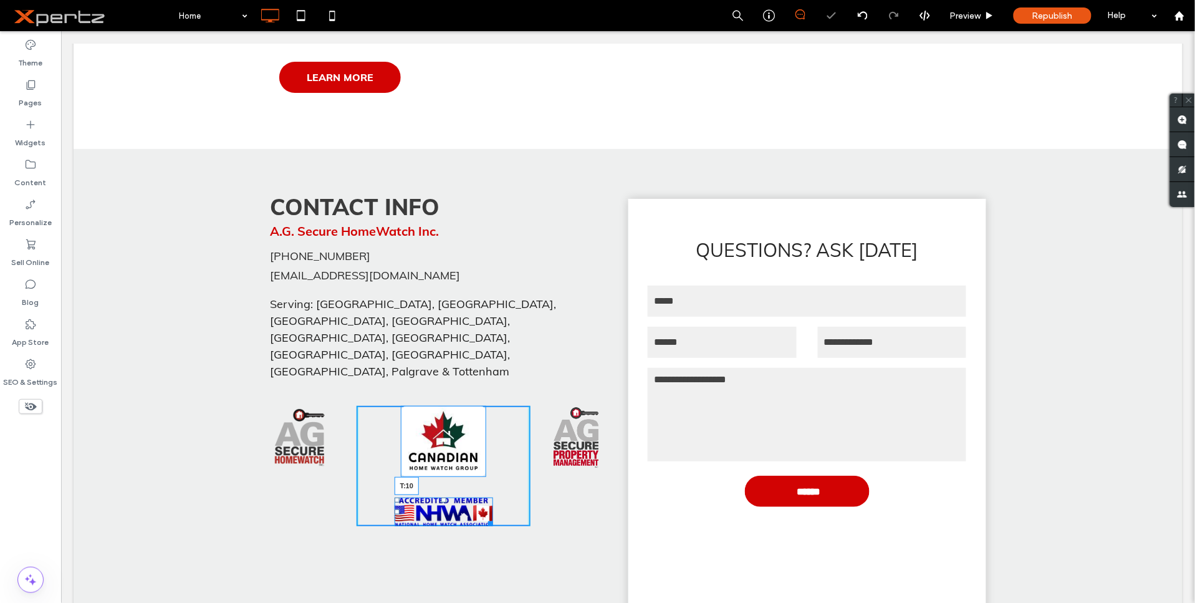
scroll to position [1544, 0]
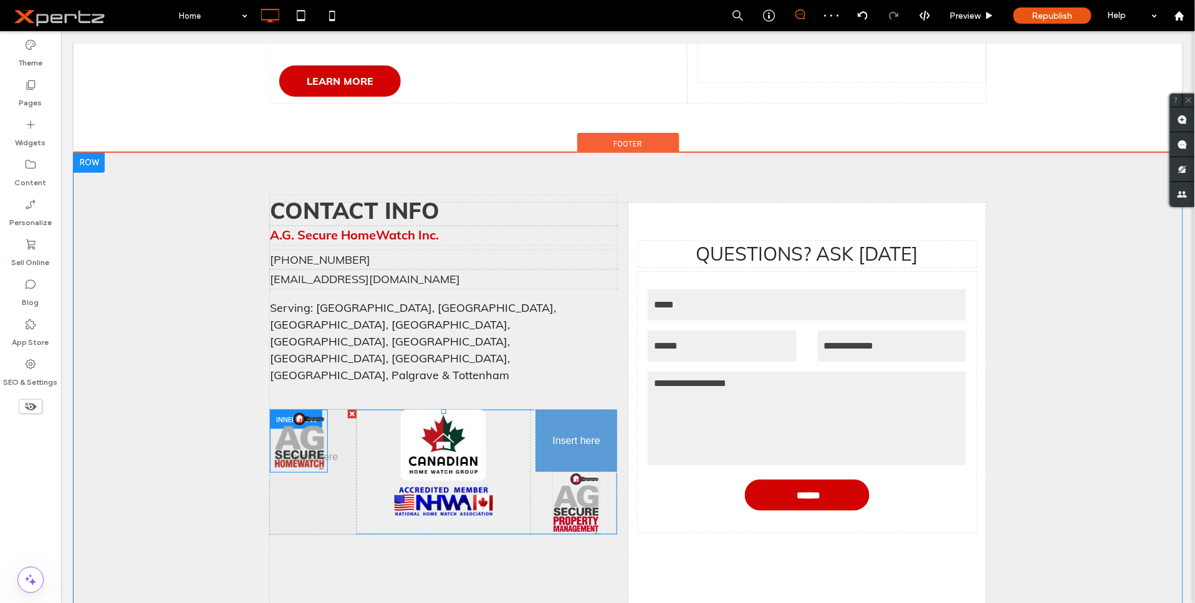
drag, startPoint x: 284, startPoint y: 380, endPoint x: 552, endPoint y: 367, distance: 268.5
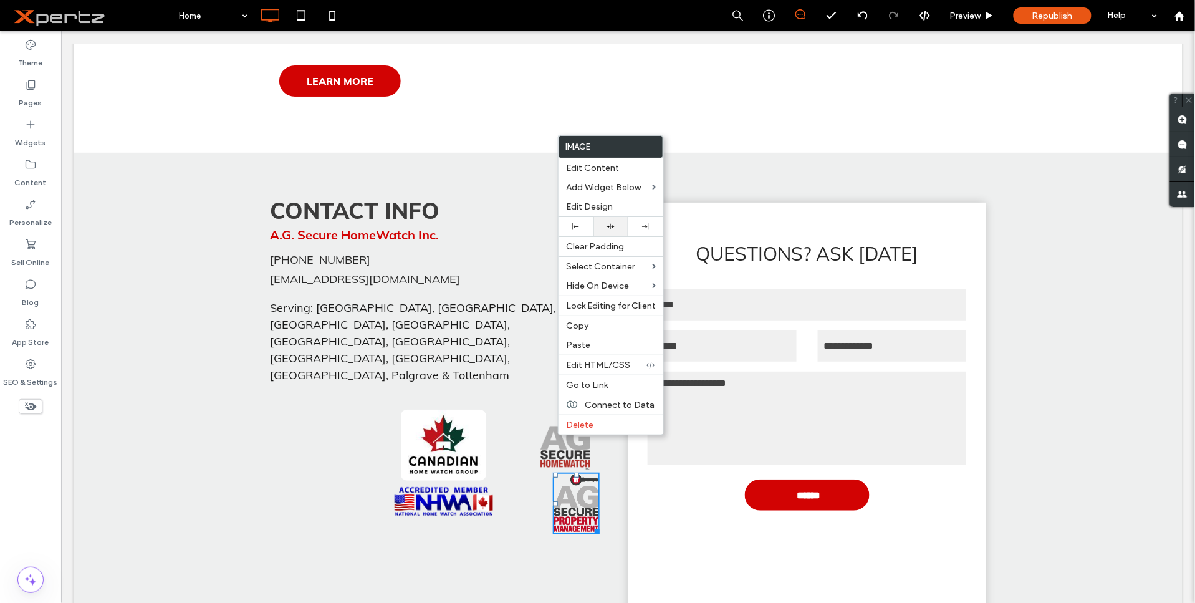
click at [615, 224] on div at bounding box center [611, 227] width 22 height 8
click at [538, 409] on img at bounding box center [564, 440] width 58 height 63
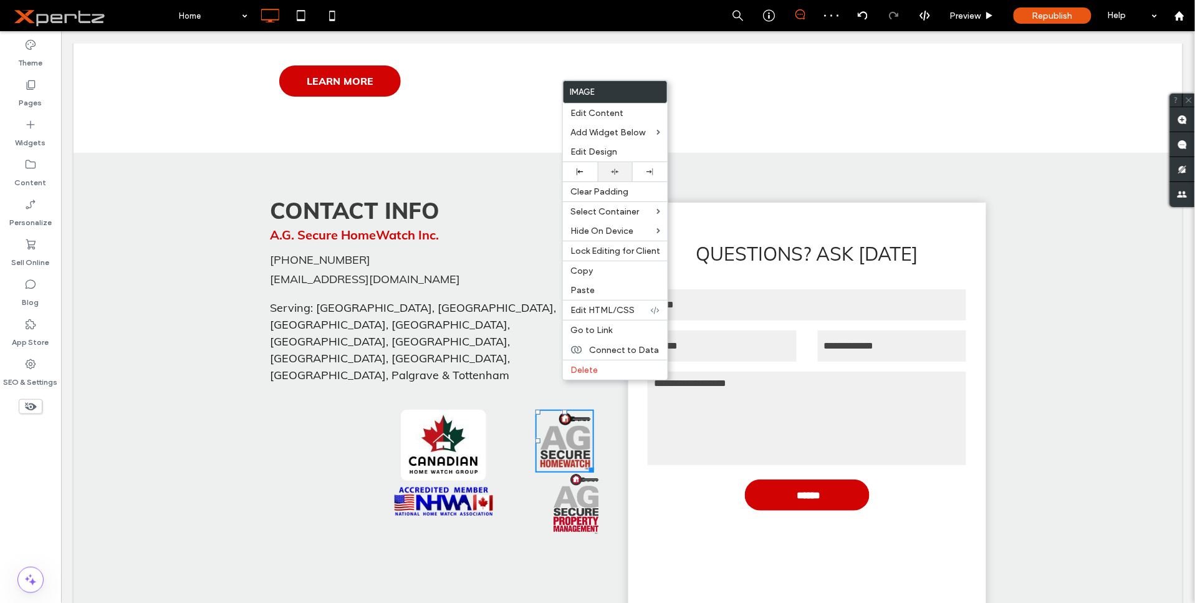
click at [614, 170] on icon at bounding box center [615, 172] width 8 height 8
click at [274, 471] on div "CONTACT INFO A.G. Secure HomeWatch Inc. [PHONE_NUMBER] [EMAIL_ADDRESS][DOMAIN_N…" at bounding box center [448, 414] width 359 height 425
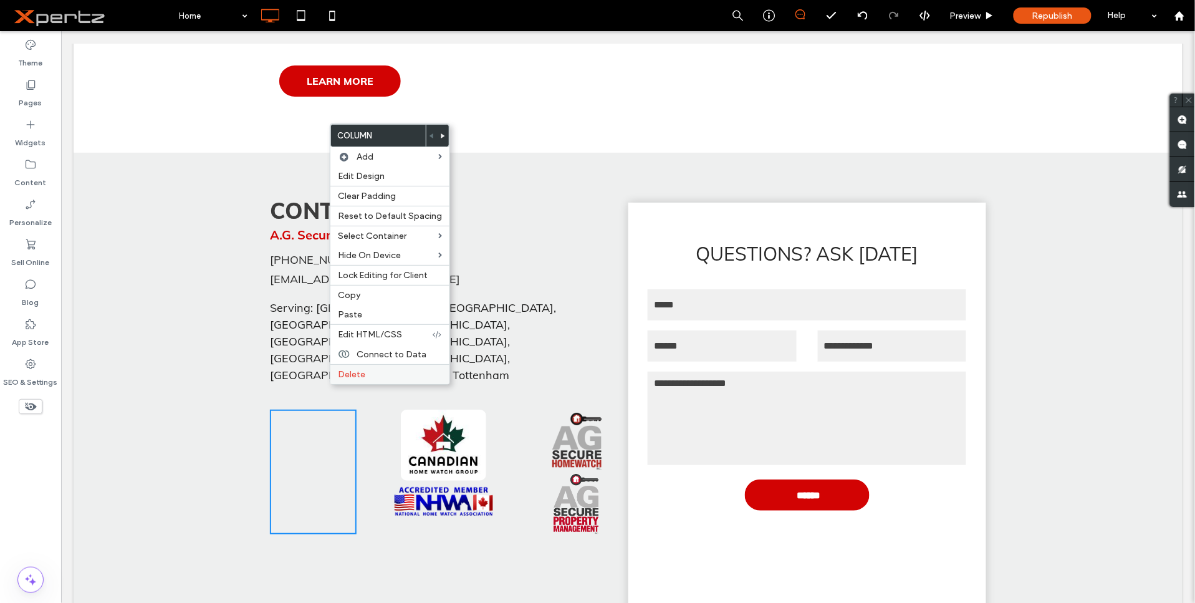
click at [352, 373] on span "Delete" at bounding box center [351, 374] width 27 height 11
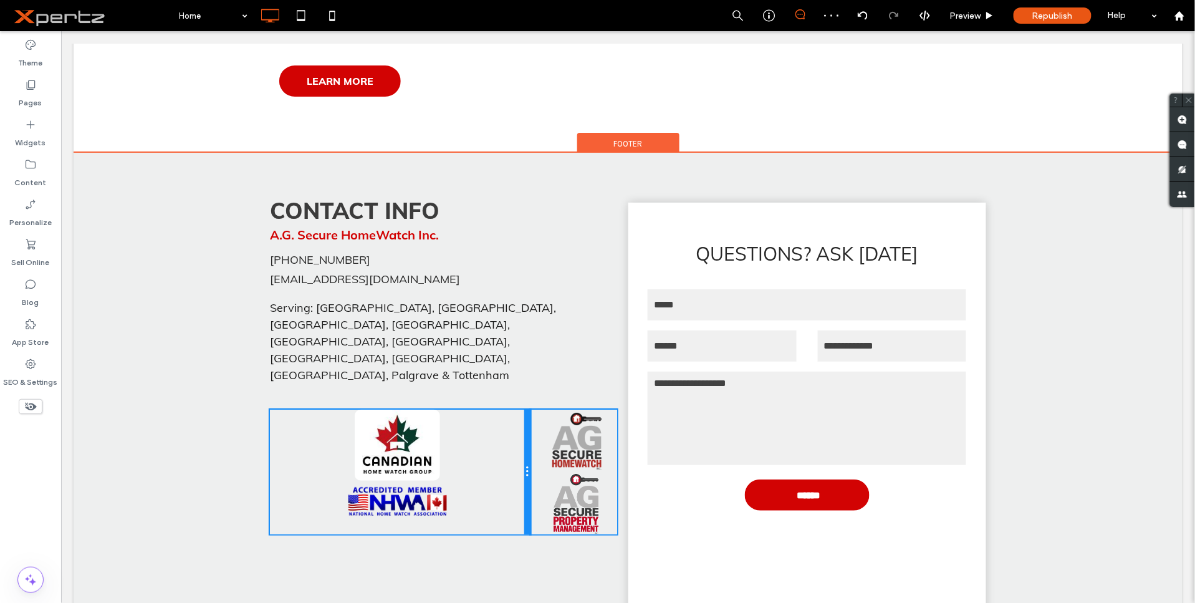
drag, startPoint x: 436, startPoint y: 409, endPoint x: 517, endPoint y: 400, distance: 81.5
click at [517, 409] on div "Click To Paste" at bounding box center [399, 471] width 261 height 125
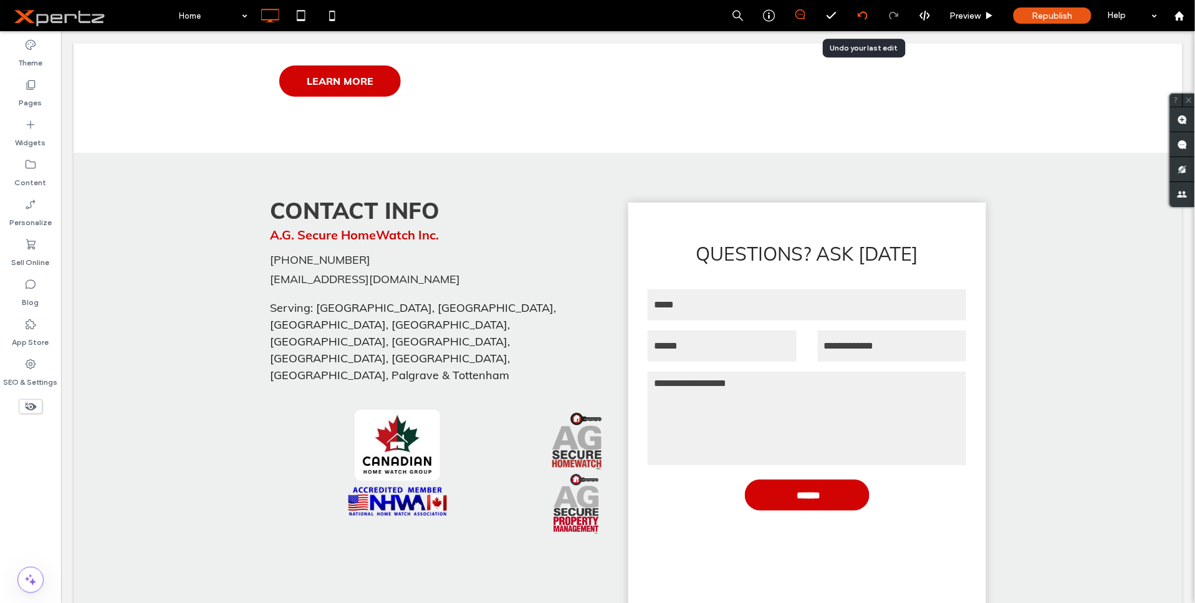
drag, startPoint x: 869, startPoint y: 17, endPoint x: 858, endPoint y: 17, distance: 11.2
click at [869, 17] on div at bounding box center [862, 16] width 31 height 10
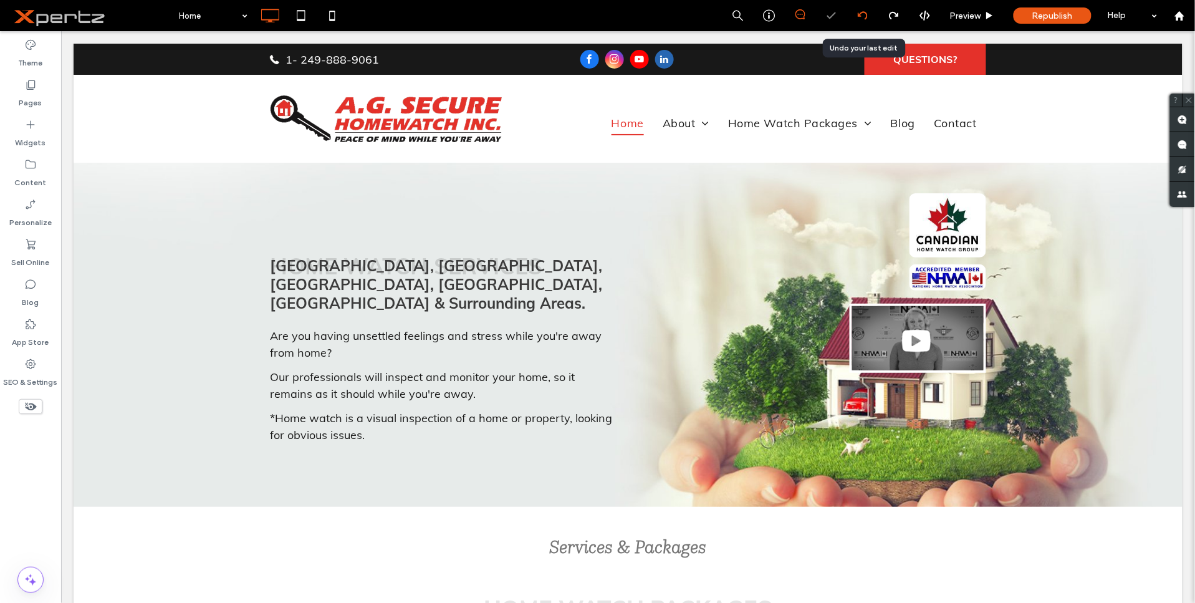
scroll to position [0, 0]
click at [859, 17] on icon at bounding box center [863, 16] width 10 height 10
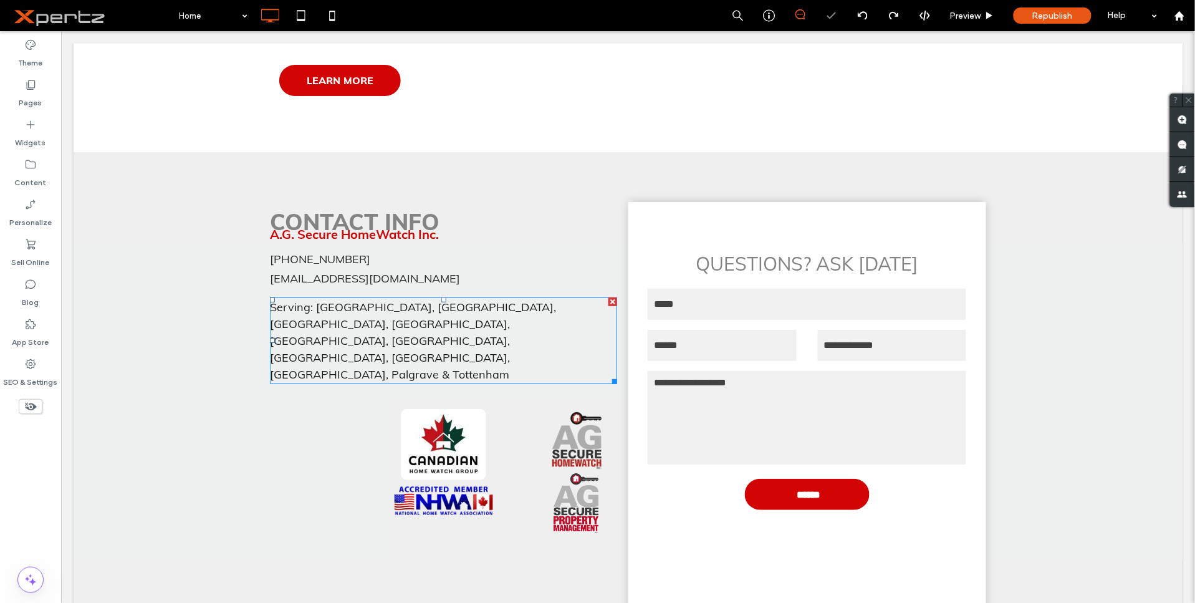
scroll to position [1540, 0]
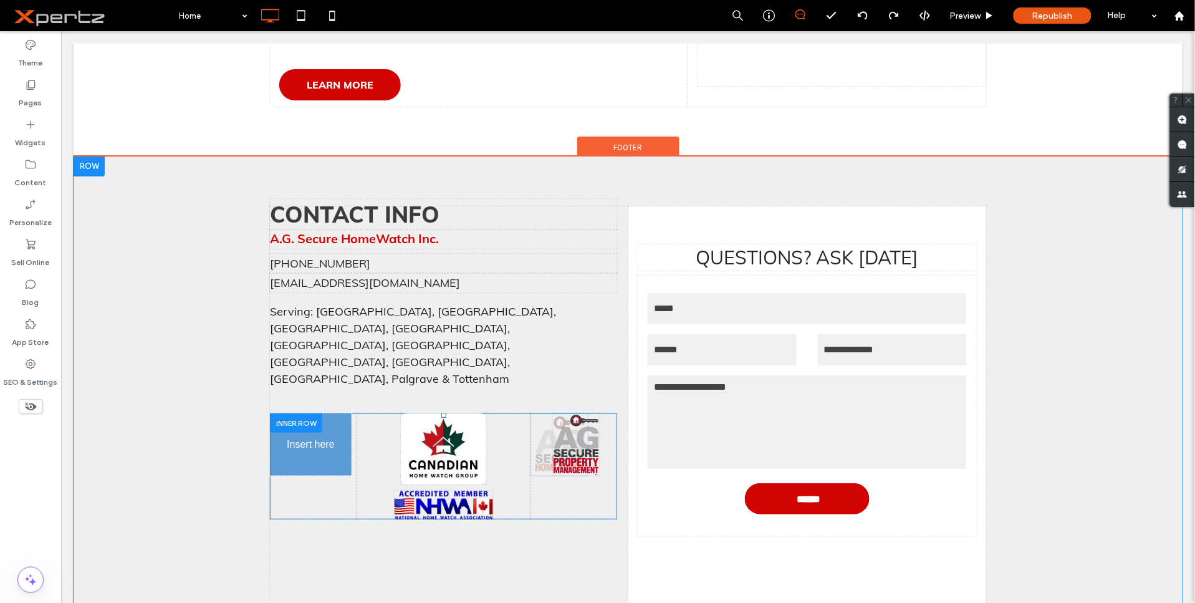
drag, startPoint x: 572, startPoint y: 368, endPoint x: 302, endPoint y: 377, distance: 270.2
click at [442, 413] on img at bounding box center [442, 448] width 85 height 71
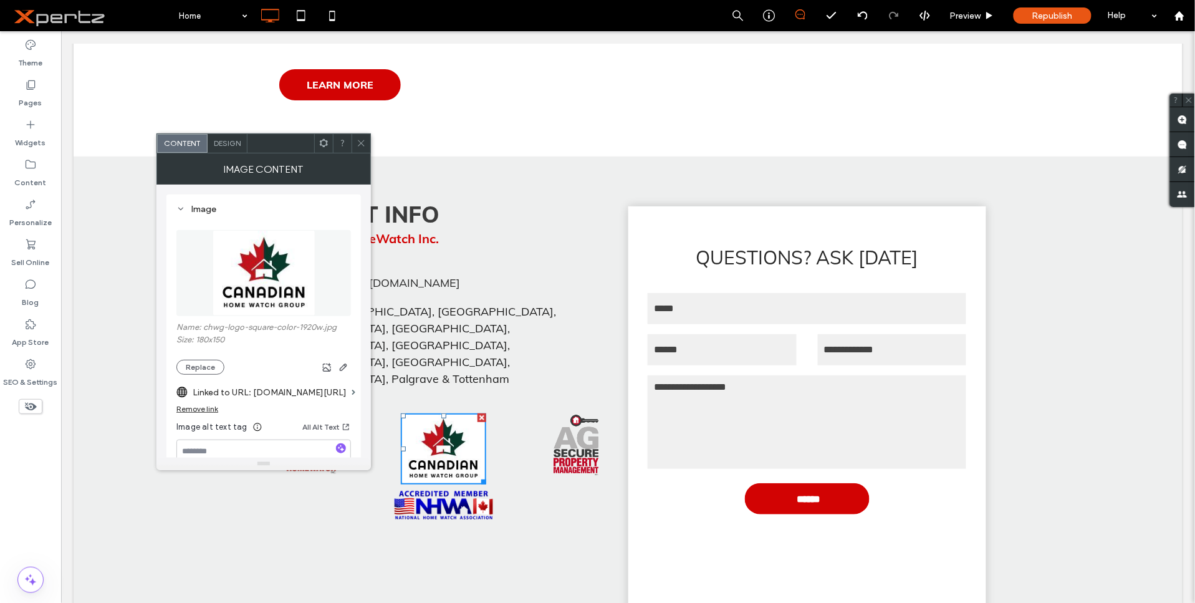
click at [418, 490] on img at bounding box center [443, 504] width 99 height 29
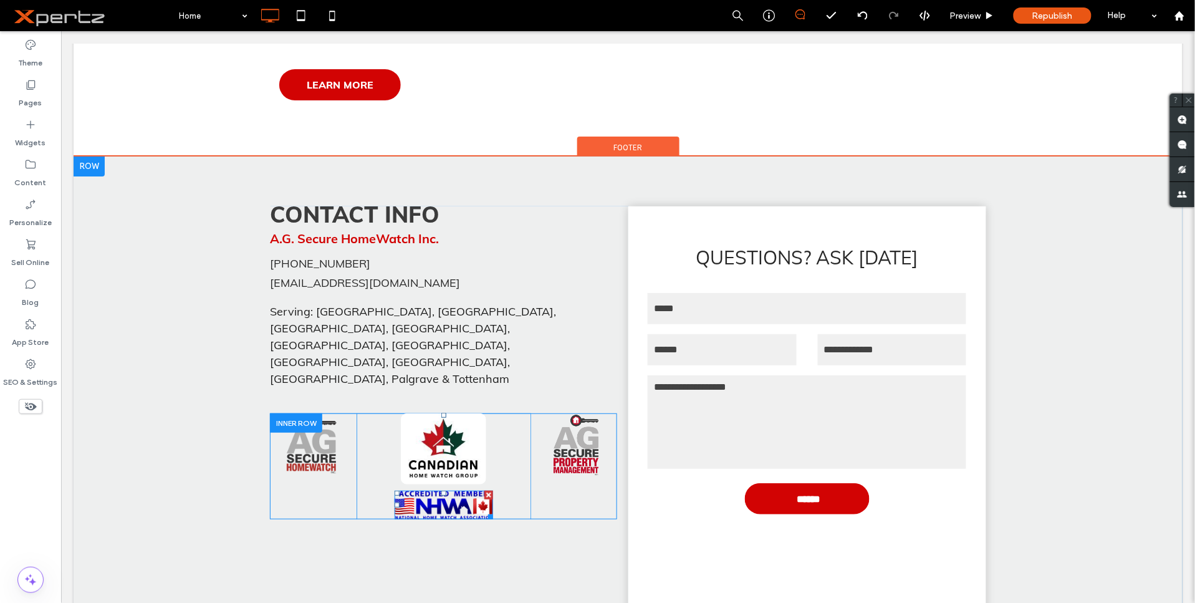
click at [418, 490] on img at bounding box center [443, 504] width 99 height 29
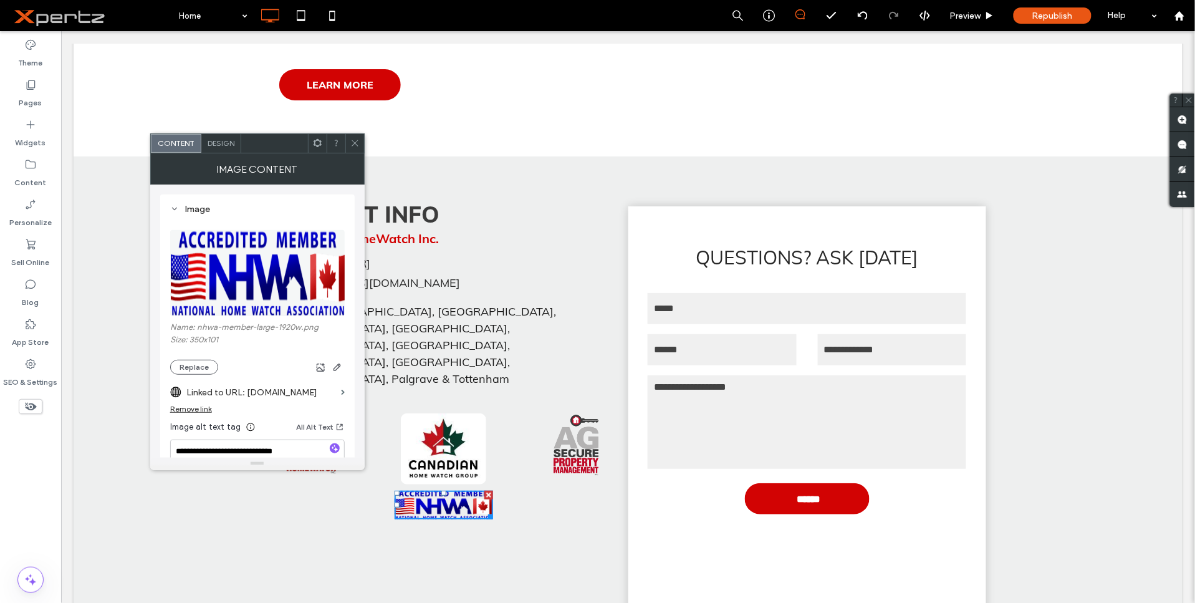
click at [357, 137] on span at bounding box center [354, 143] width 9 height 19
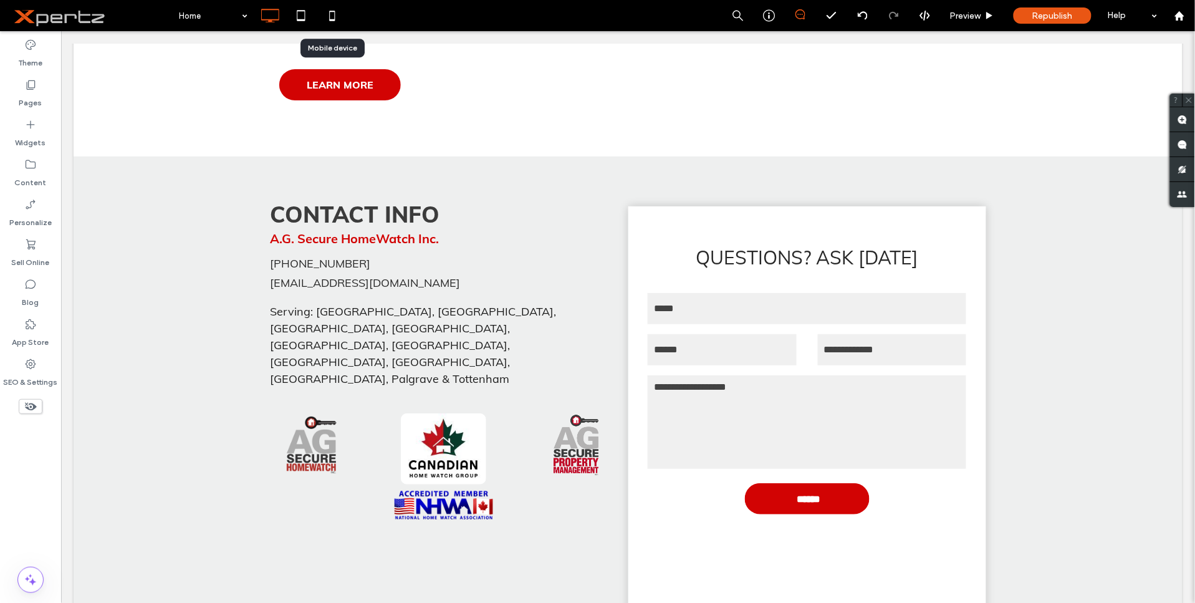
click at [334, 16] on icon at bounding box center [332, 15] width 25 height 25
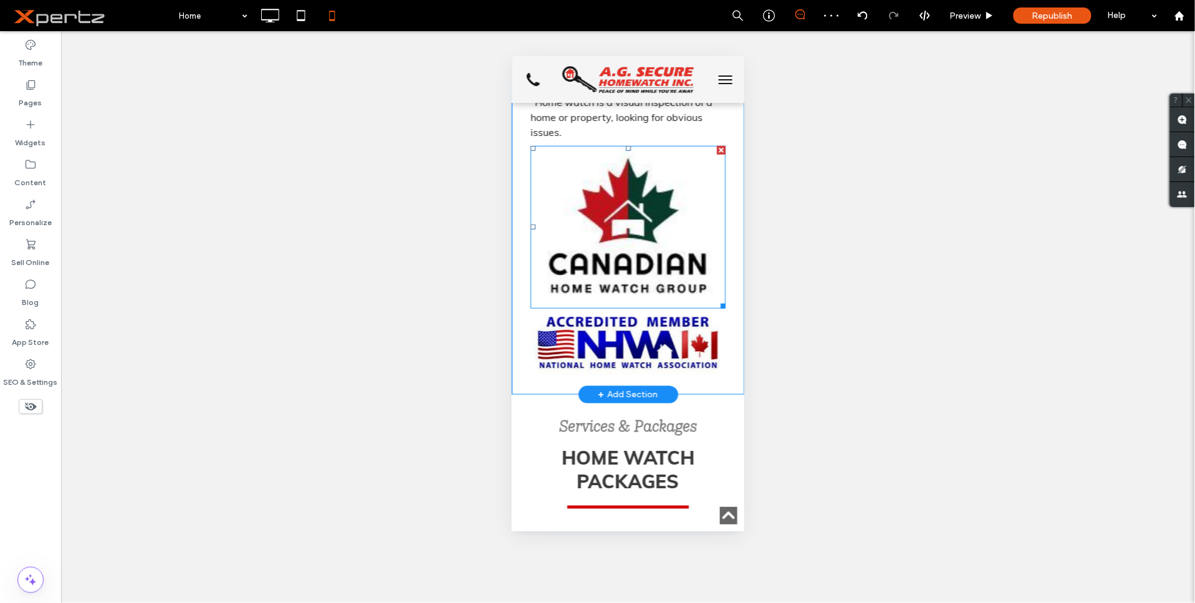
scroll to position [300, 0]
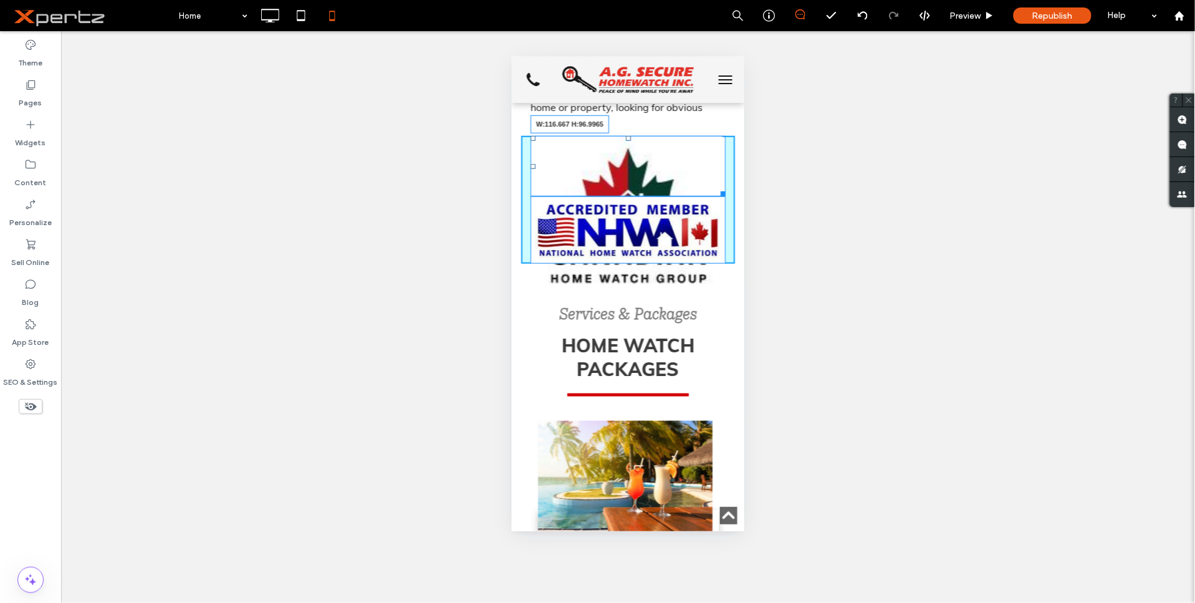
drag, startPoint x: 709, startPoint y: 238, endPoint x: 653, endPoint y: 164, distance: 92.5
click at [653, 164] on div "W:116.667 H:96.9965 Click To Paste" at bounding box center [628, 199] width 214 height 128
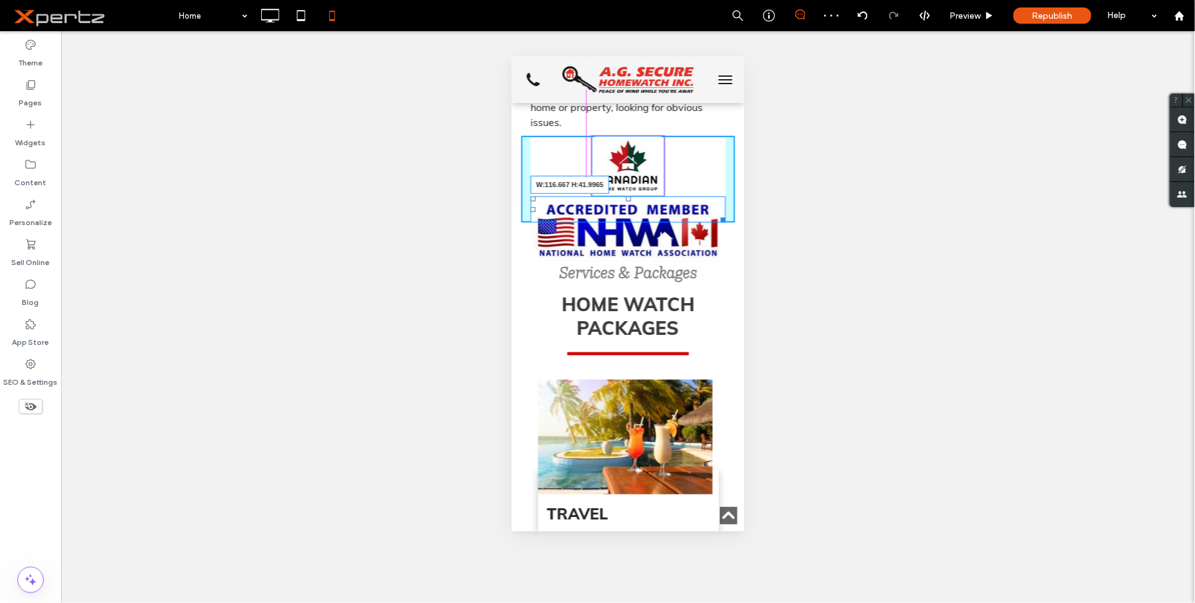
drag, startPoint x: 708, startPoint y: 210, endPoint x: 1167, endPoint y: 231, distance: 459.4
click at [716, 213] on div at bounding box center [720, 217] width 9 height 9
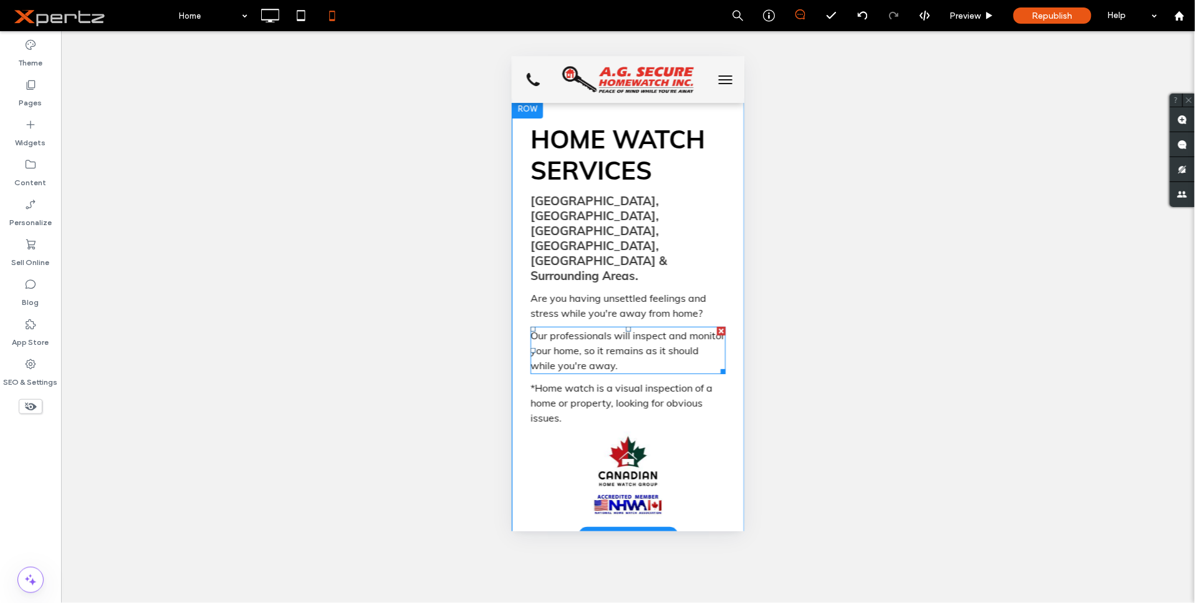
scroll to position [0, 0]
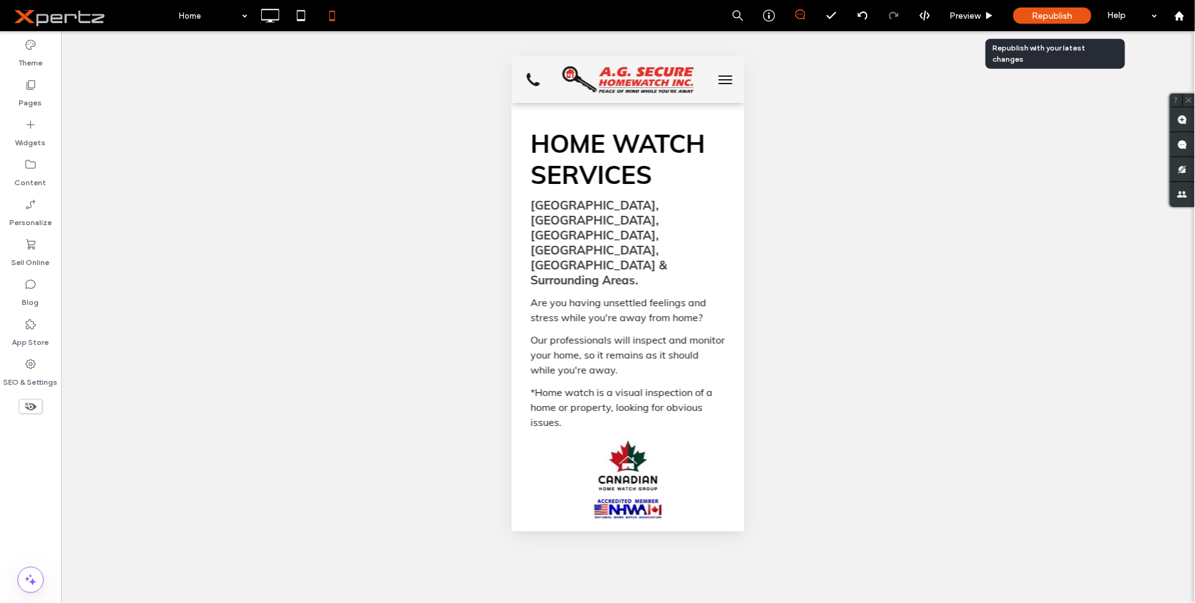
click at [1031, 14] on div "Republish" at bounding box center [1053, 15] width 78 height 16
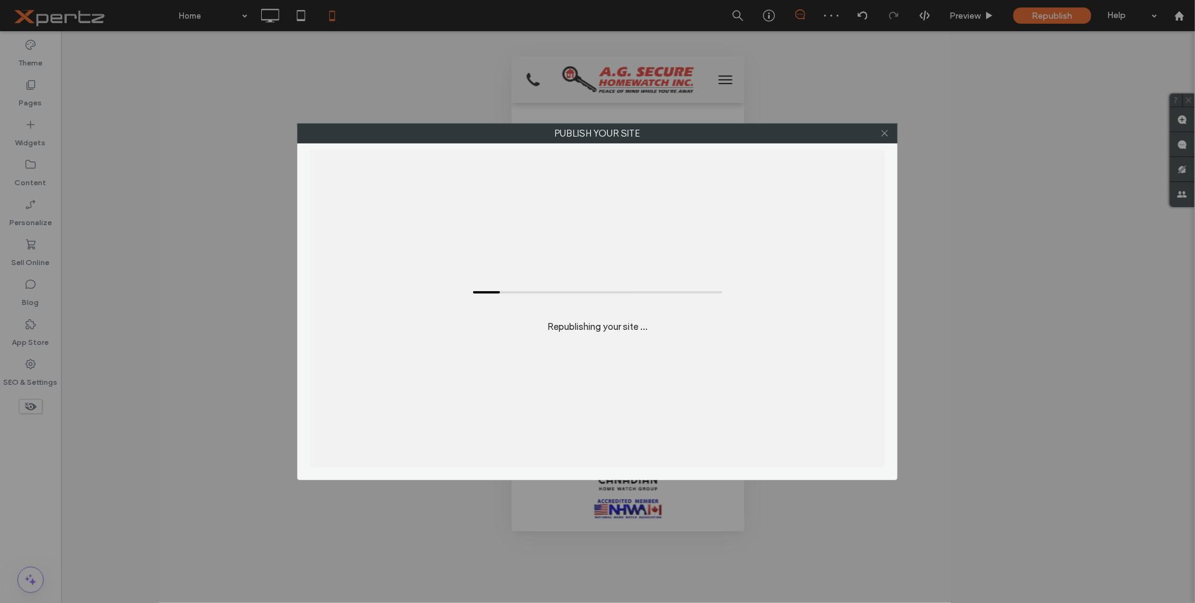
click at [885, 139] on span at bounding box center [885, 133] width 9 height 19
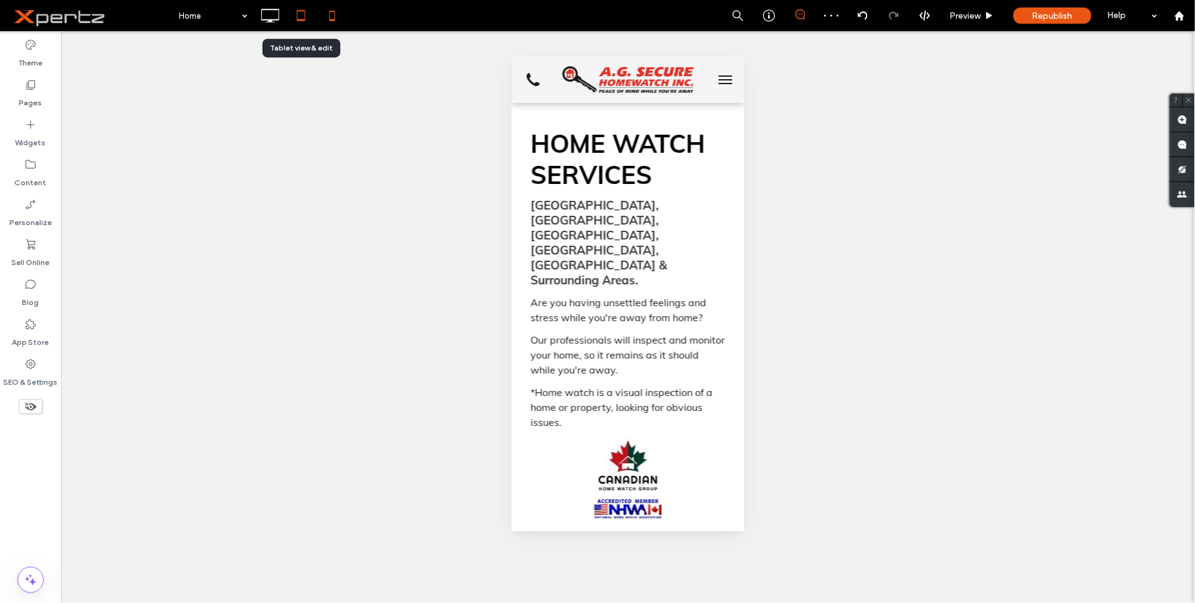
click at [306, 15] on icon at bounding box center [301, 15] width 25 height 25
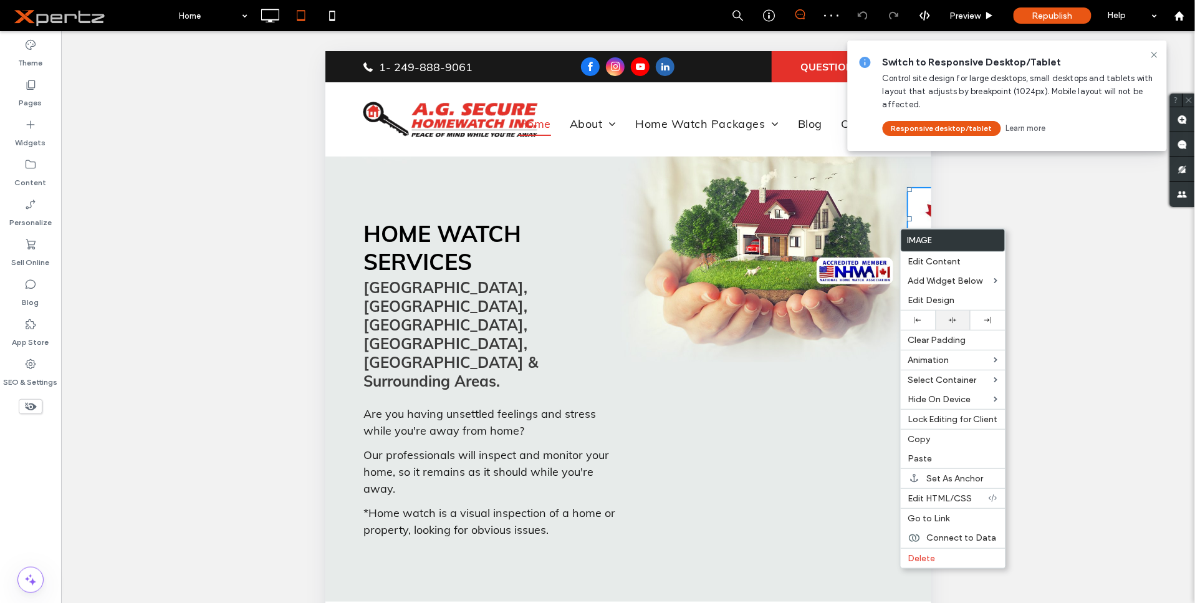
click at [956, 321] on icon at bounding box center [953, 320] width 8 height 8
click at [770, 218] on img at bounding box center [764, 218] width 77 height 64
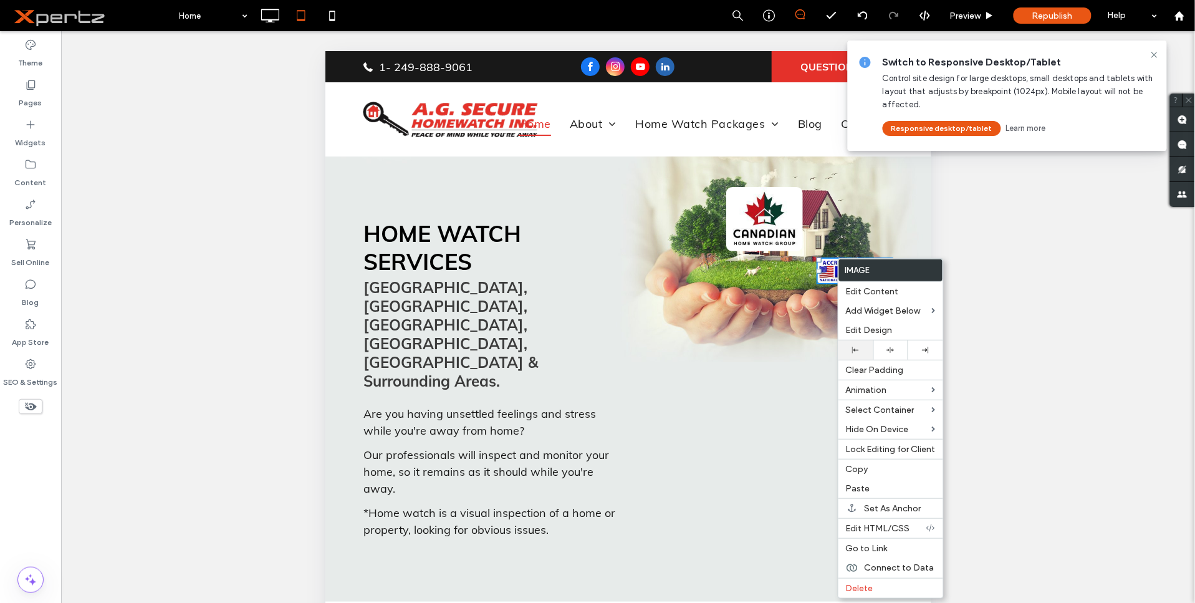
click at [862, 352] on div at bounding box center [856, 350] width 22 height 7
click at [892, 348] on icon at bounding box center [891, 350] width 8 height 8
click at [30, 406] on use at bounding box center [31, 407] width 12 height 8
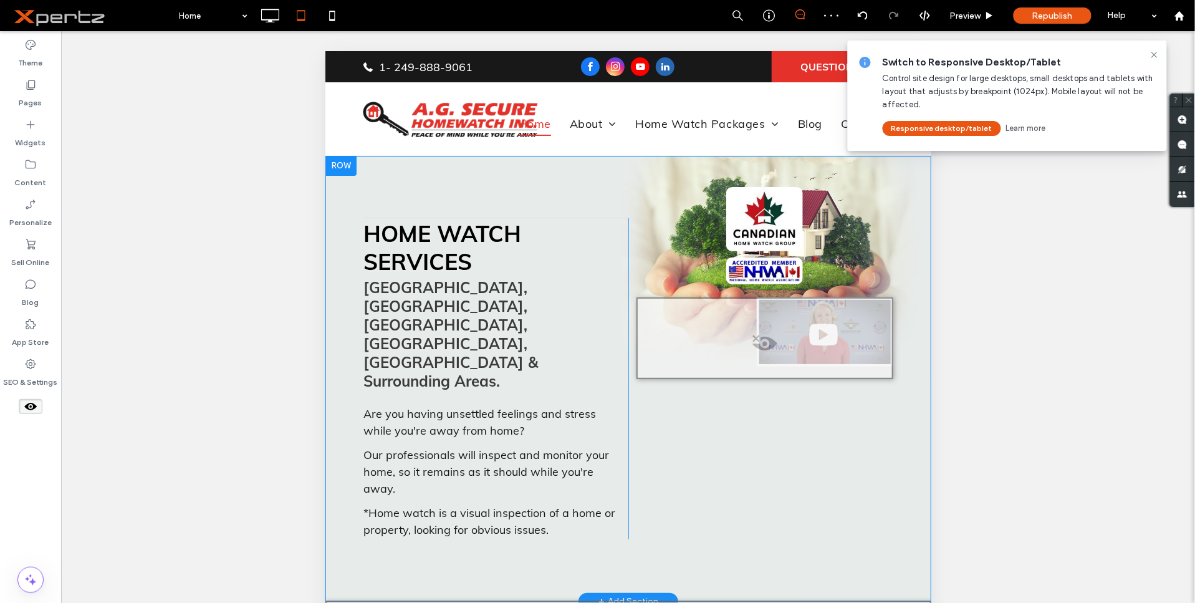
click at [753, 337] on span at bounding box center [764, 346] width 254 height 25
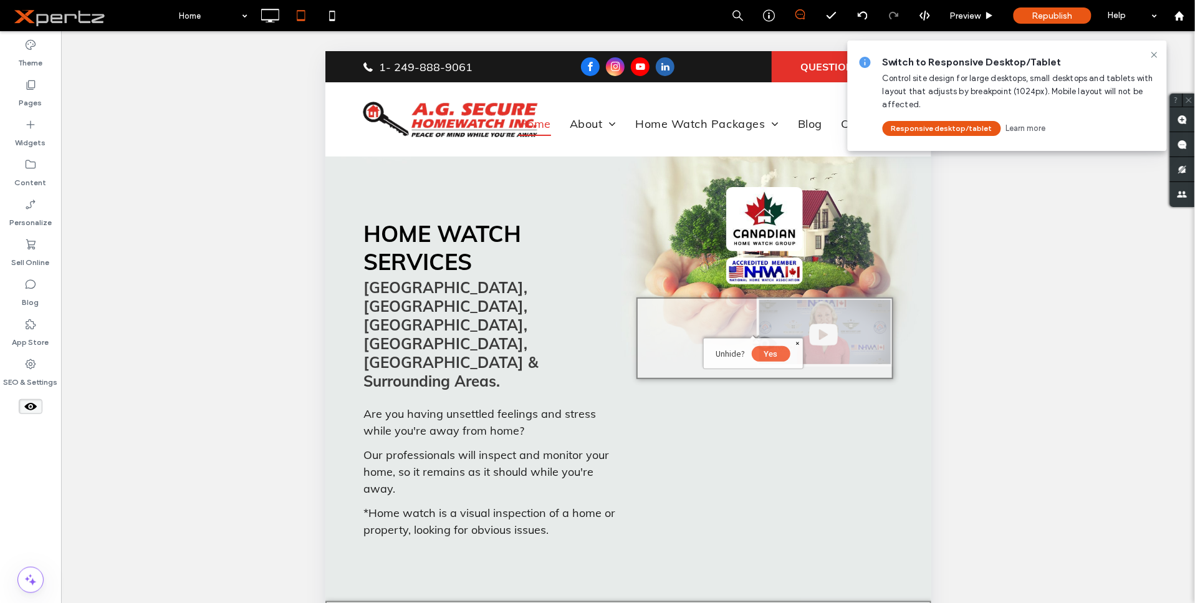
click at [764, 352] on button "Yes" at bounding box center [770, 353] width 39 height 16
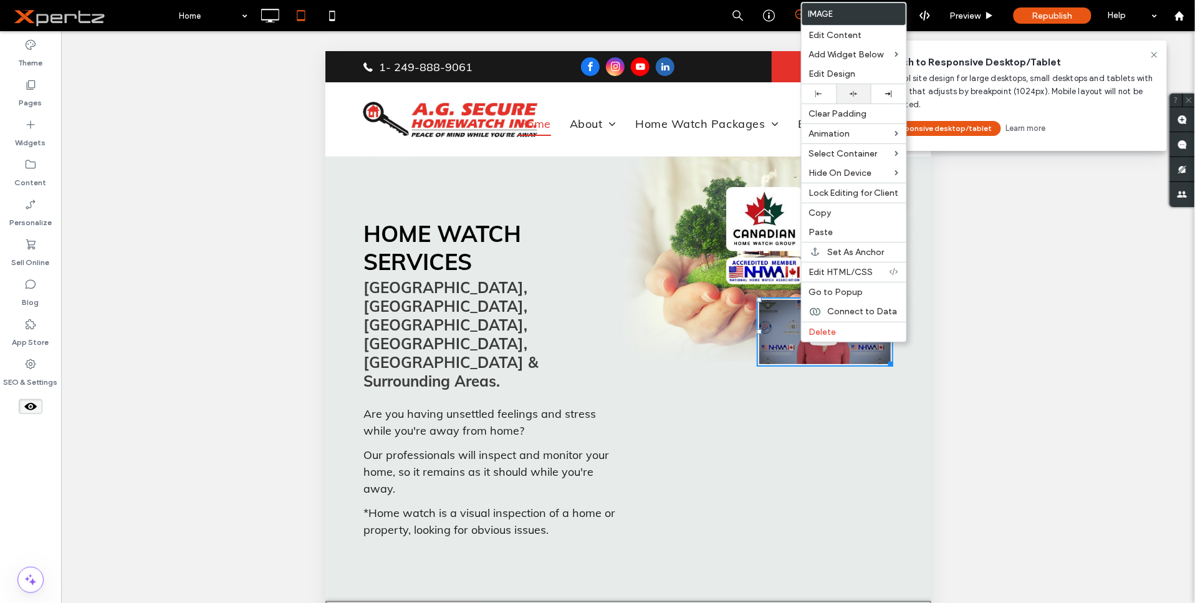
click at [854, 92] on icon at bounding box center [854, 94] width 8 height 8
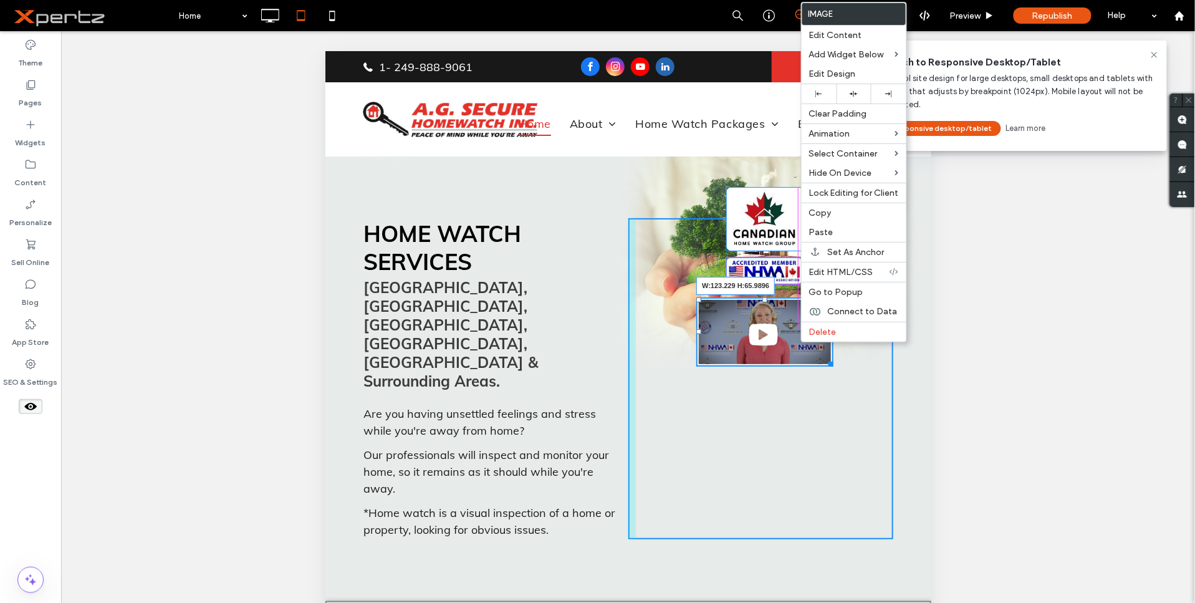
drag, startPoint x: 825, startPoint y: 364, endPoint x: 1118, endPoint y: 379, distance: 293.5
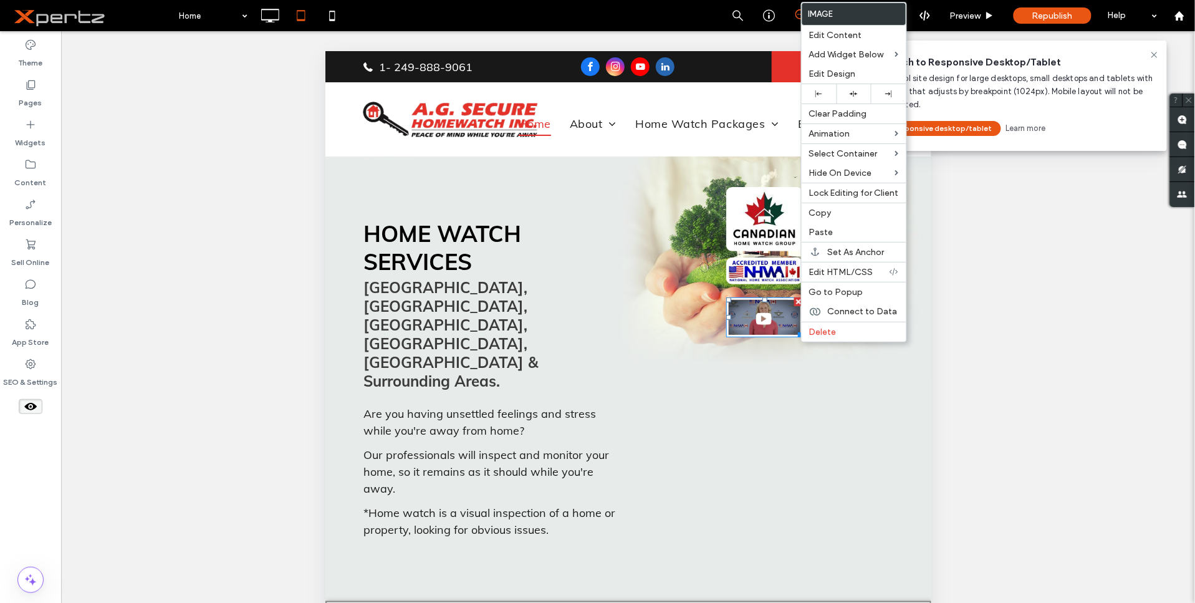
scroll to position [698, 0]
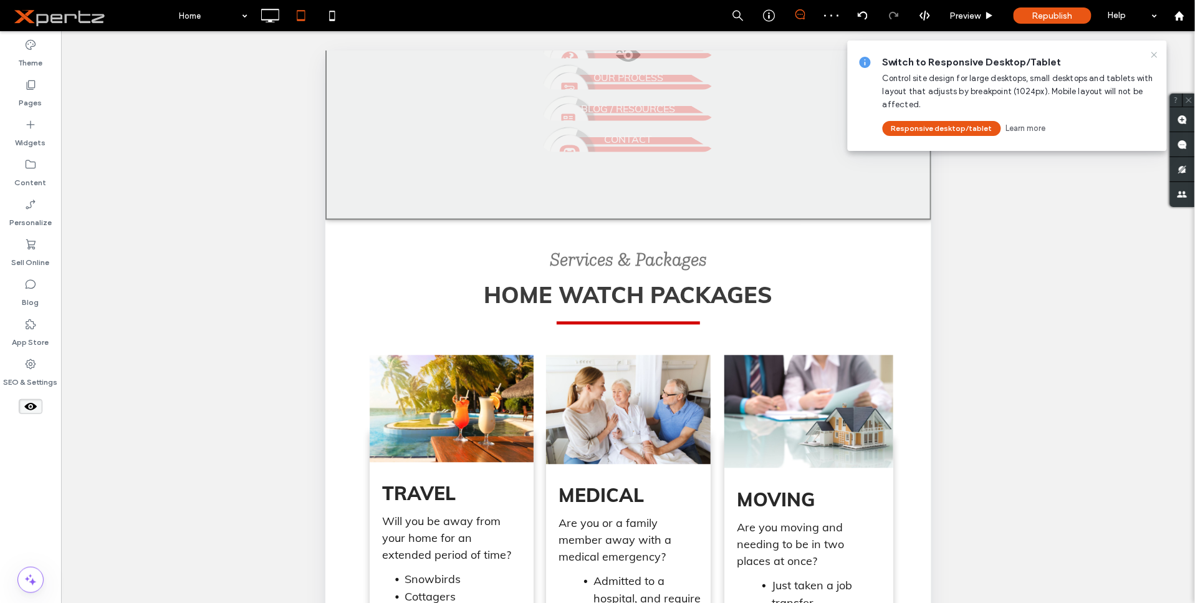
click at [1151, 57] on icon at bounding box center [1155, 55] width 10 height 10
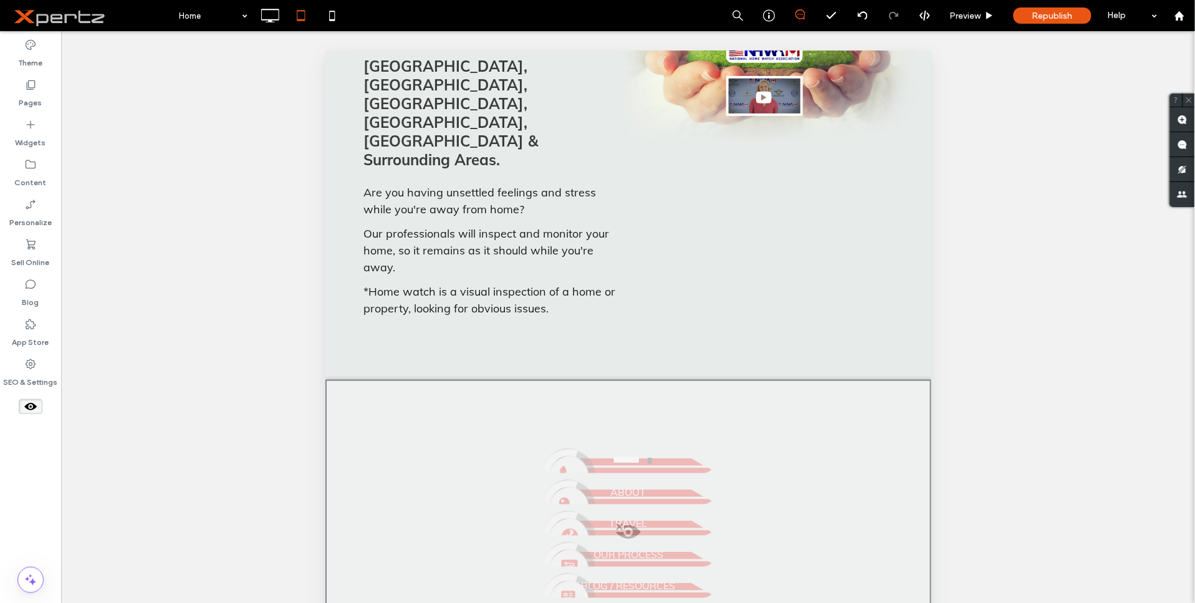
scroll to position [236, 0]
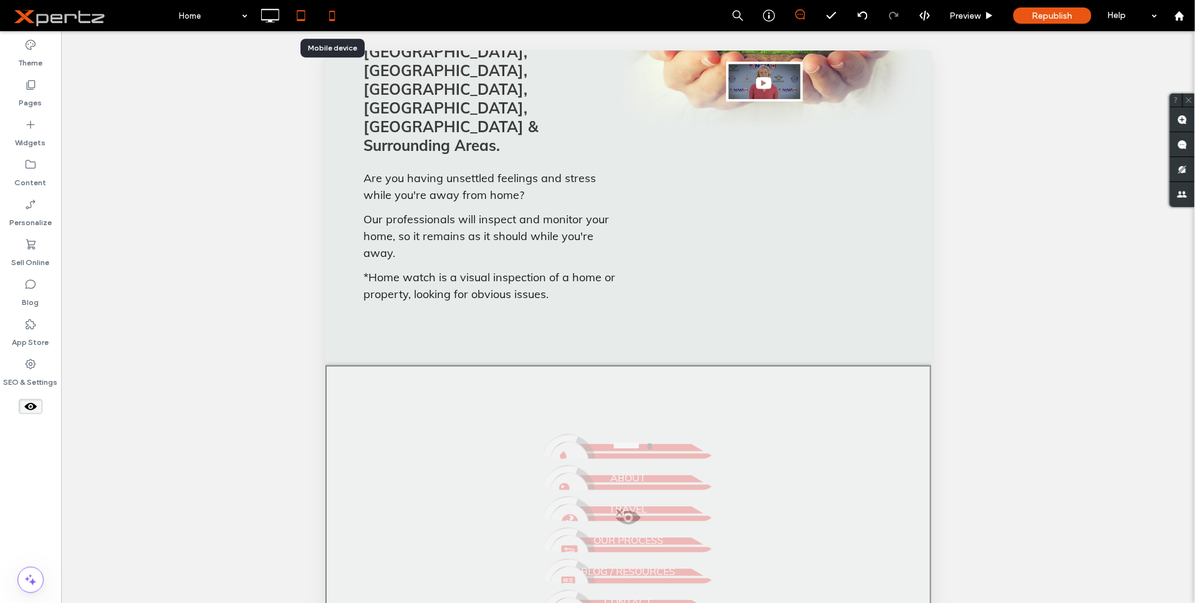
click at [334, 11] on use at bounding box center [332, 16] width 6 height 10
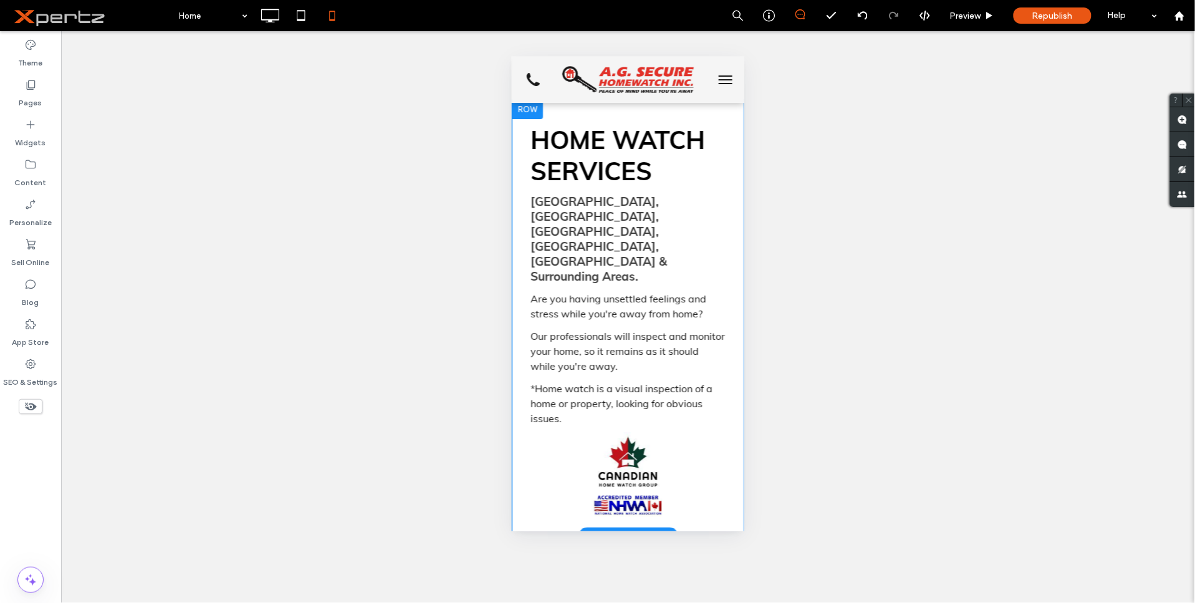
scroll to position [0, 0]
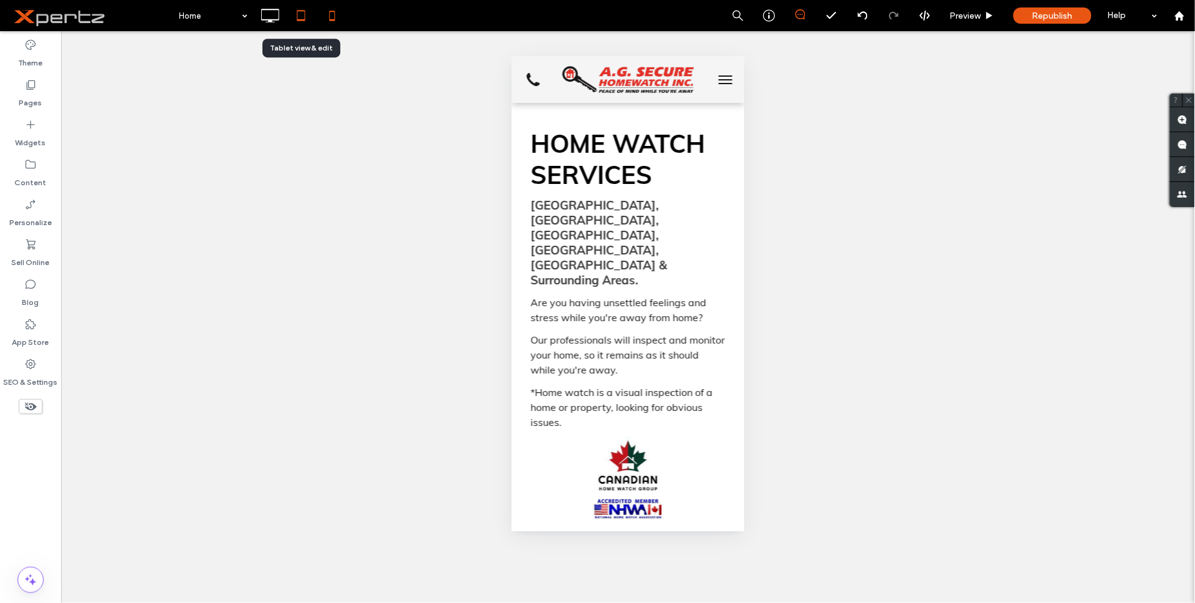
click at [300, 16] on icon at bounding box center [301, 15] width 25 height 25
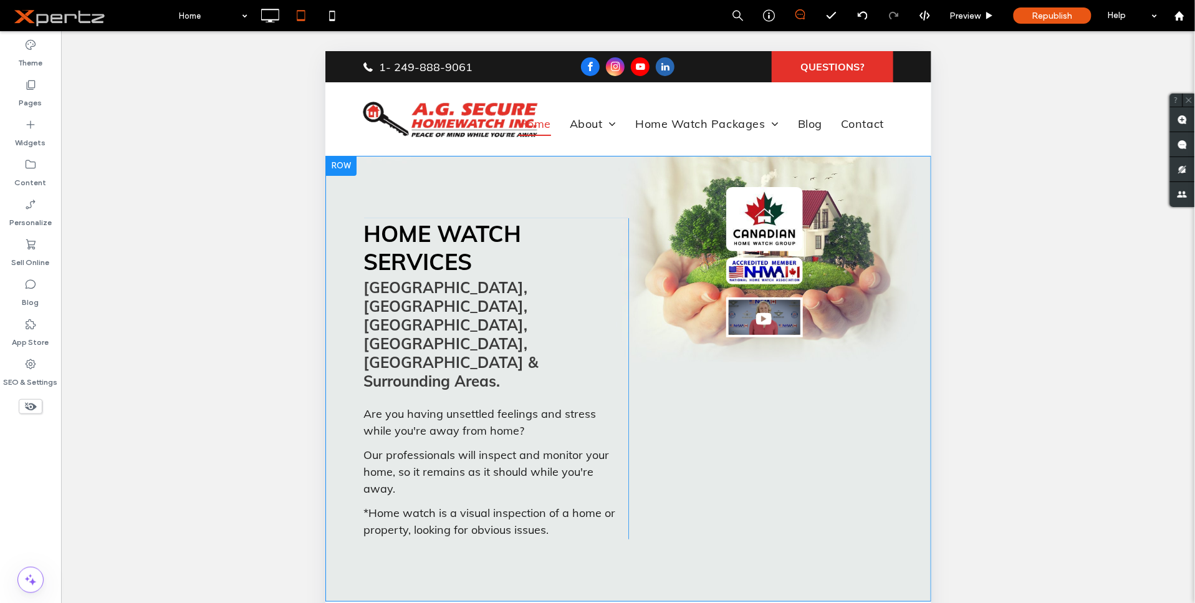
click at [675, 203] on div "HOME WATCH SERVICES [GEOGRAPHIC_DATA], [GEOGRAPHIC_DATA], [GEOGRAPHIC_DATA], [G…" at bounding box center [628, 378] width 606 height 446
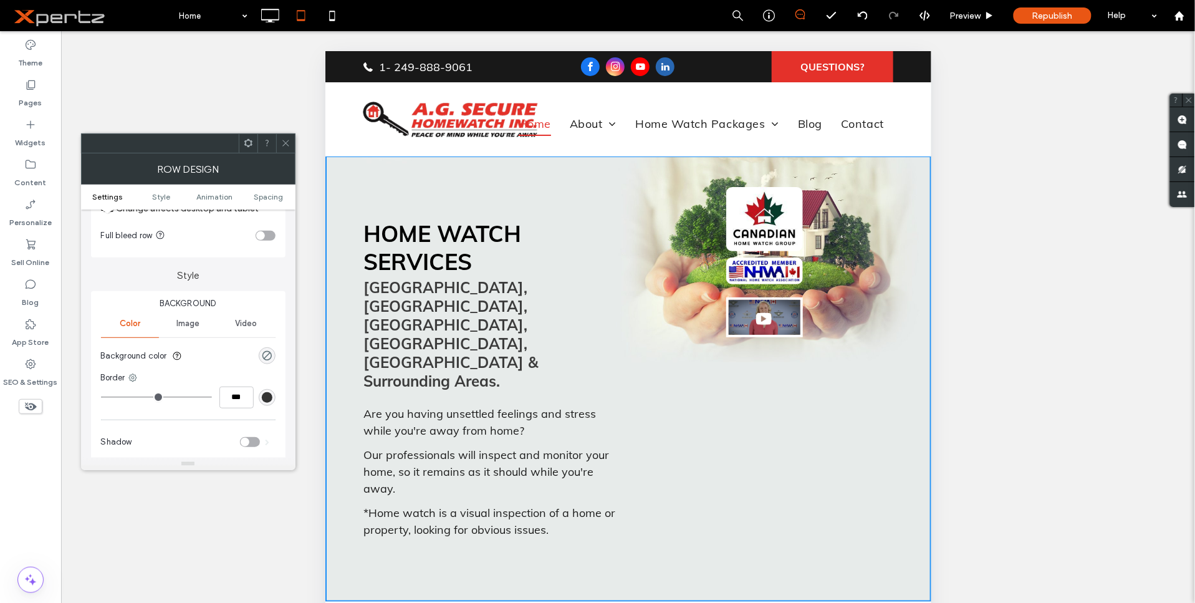
scroll to position [69, 0]
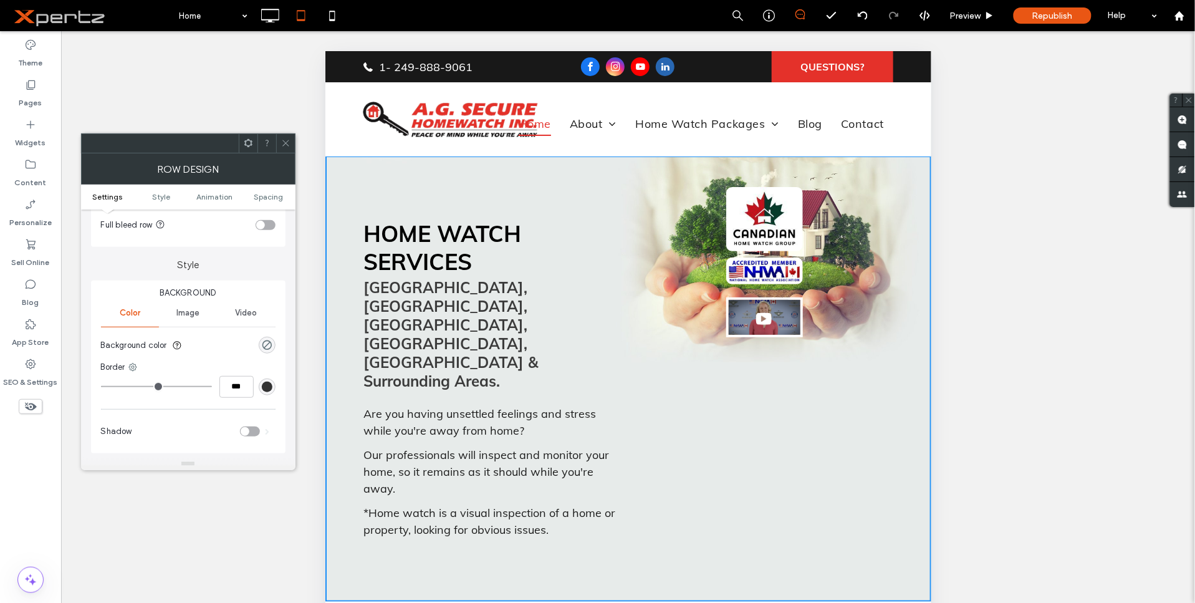
click at [283, 139] on icon at bounding box center [285, 142] width 9 height 9
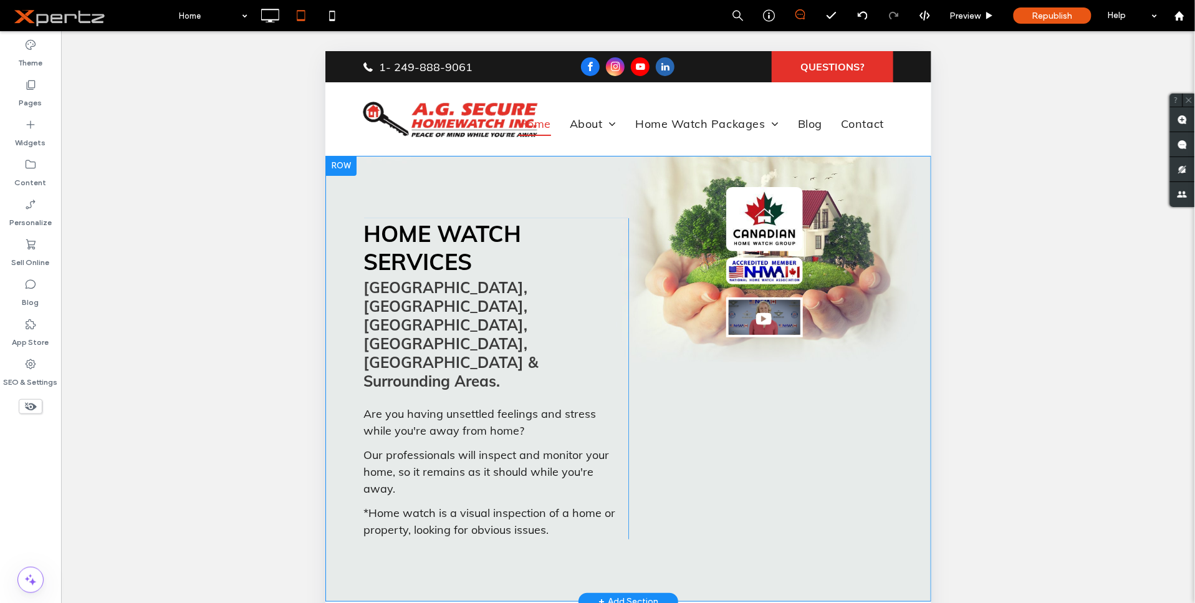
click at [339, 166] on div at bounding box center [340, 165] width 31 height 20
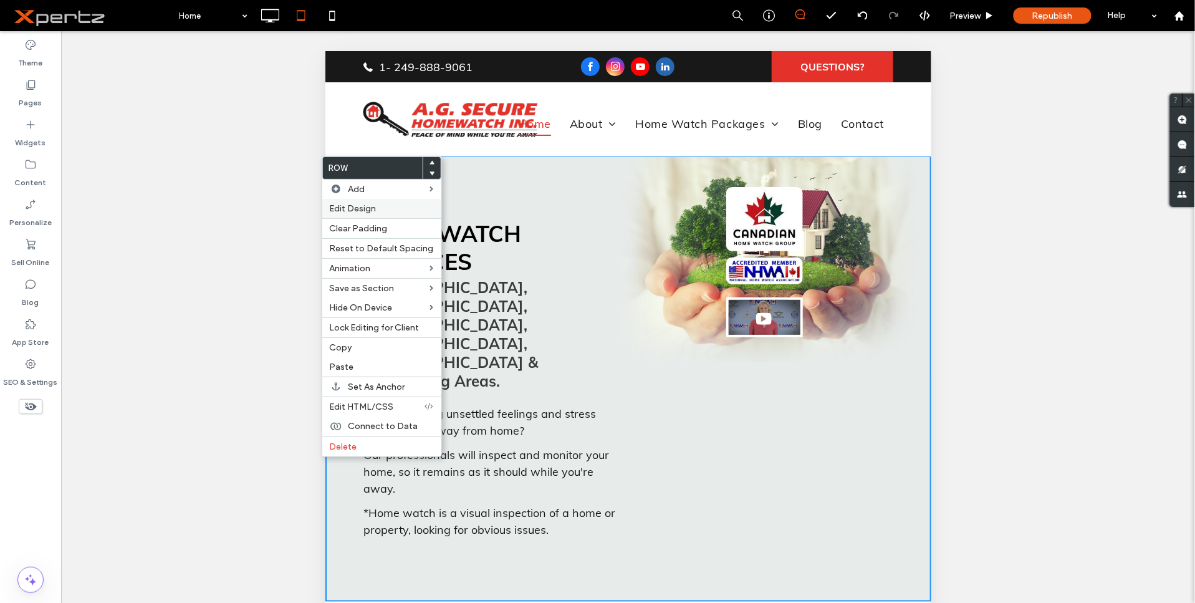
click at [350, 212] on span "Edit Design" at bounding box center [353, 208] width 47 height 11
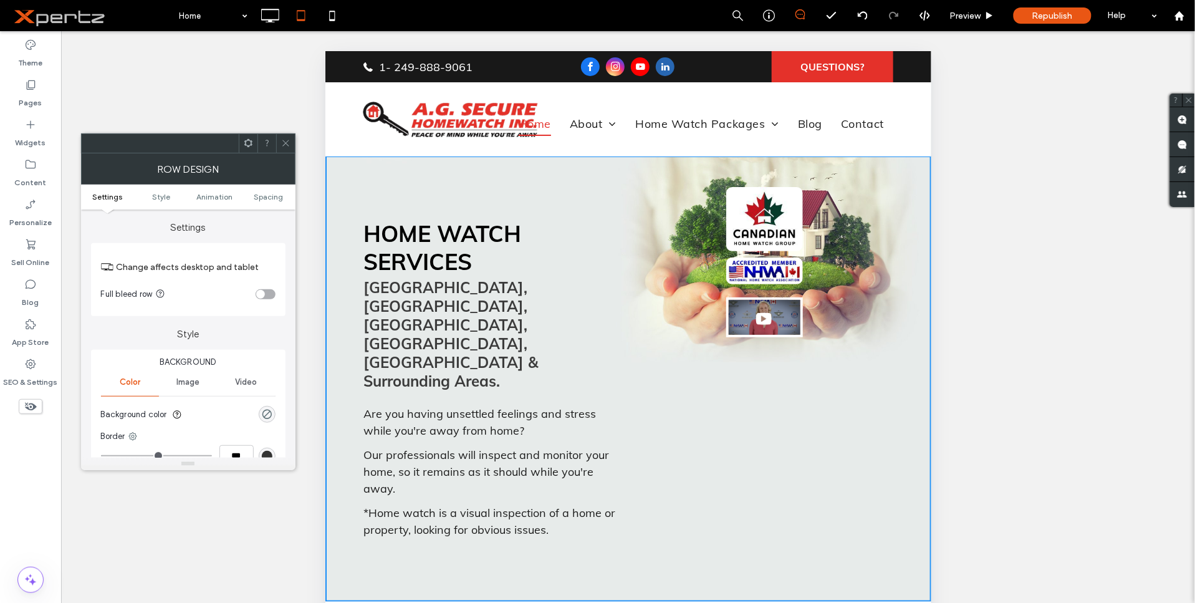
click at [198, 382] on span "Image" at bounding box center [187, 382] width 23 height 10
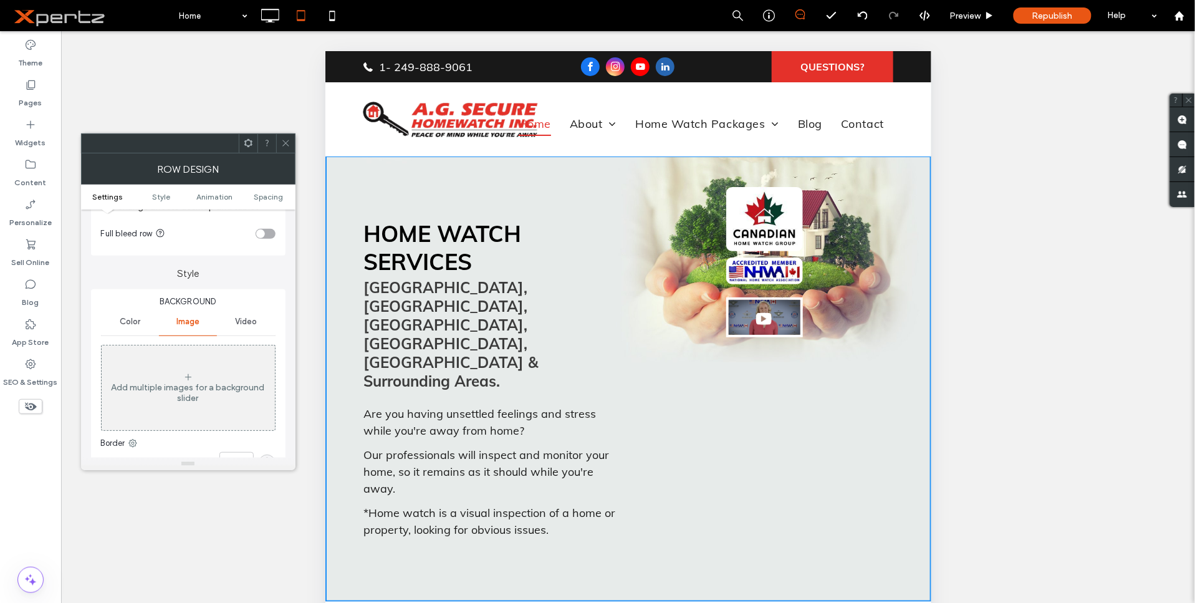
scroll to position [46, 0]
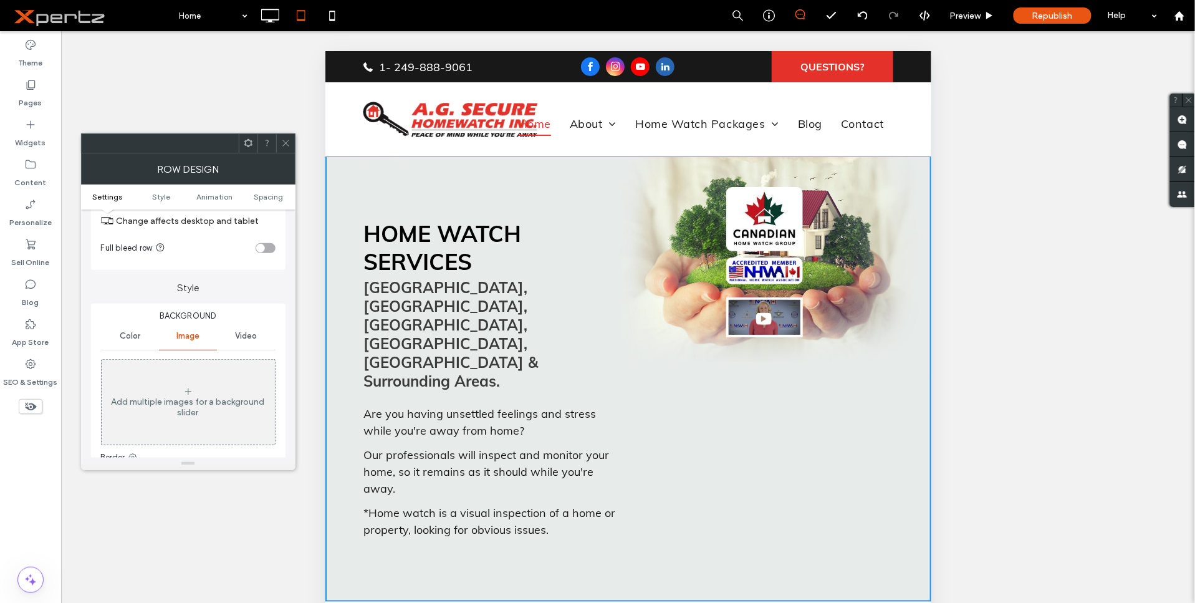
click at [286, 140] on icon at bounding box center [285, 142] width 9 height 9
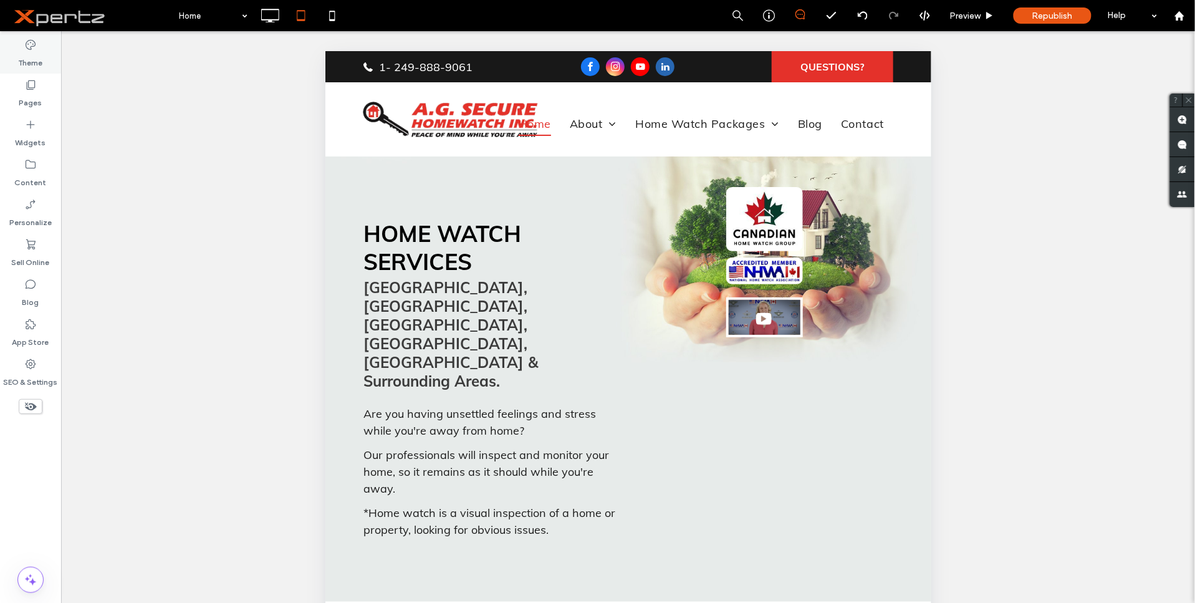
click at [14, 67] on div "Theme" at bounding box center [30, 54] width 61 height 40
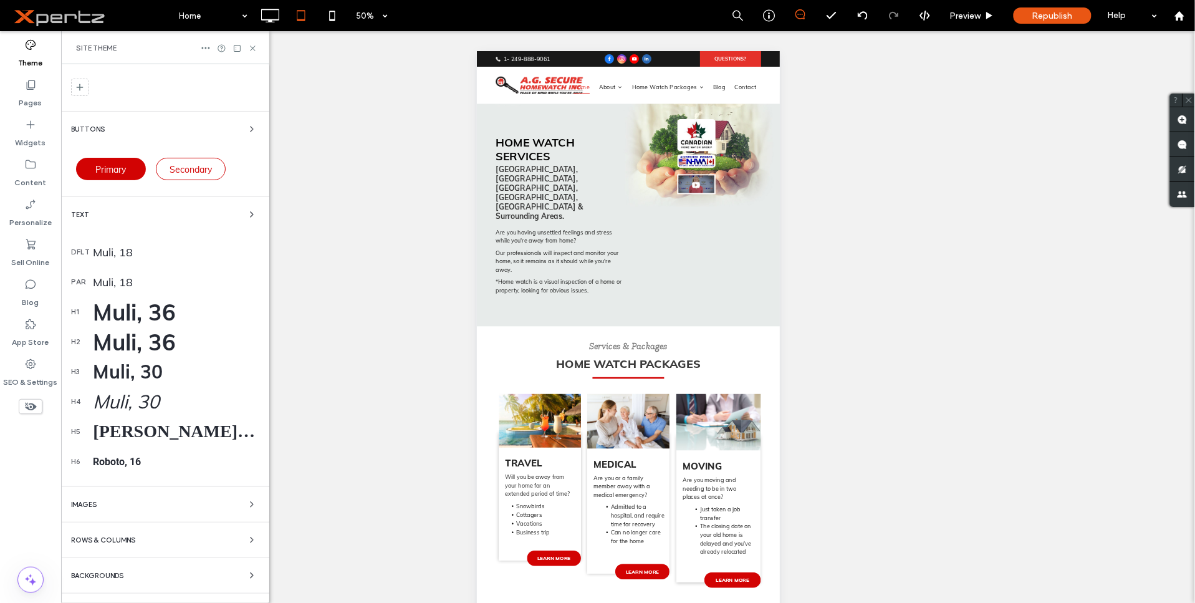
scroll to position [52, 0]
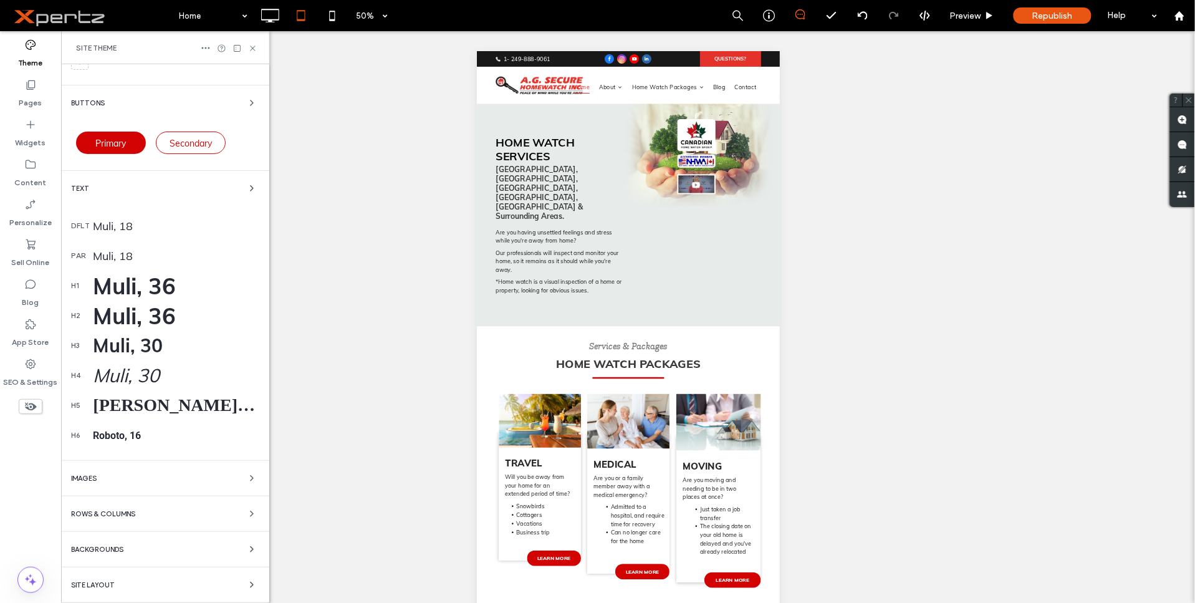
click at [122, 546] on span "Backgrounds" at bounding box center [97, 549] width 52 height 7
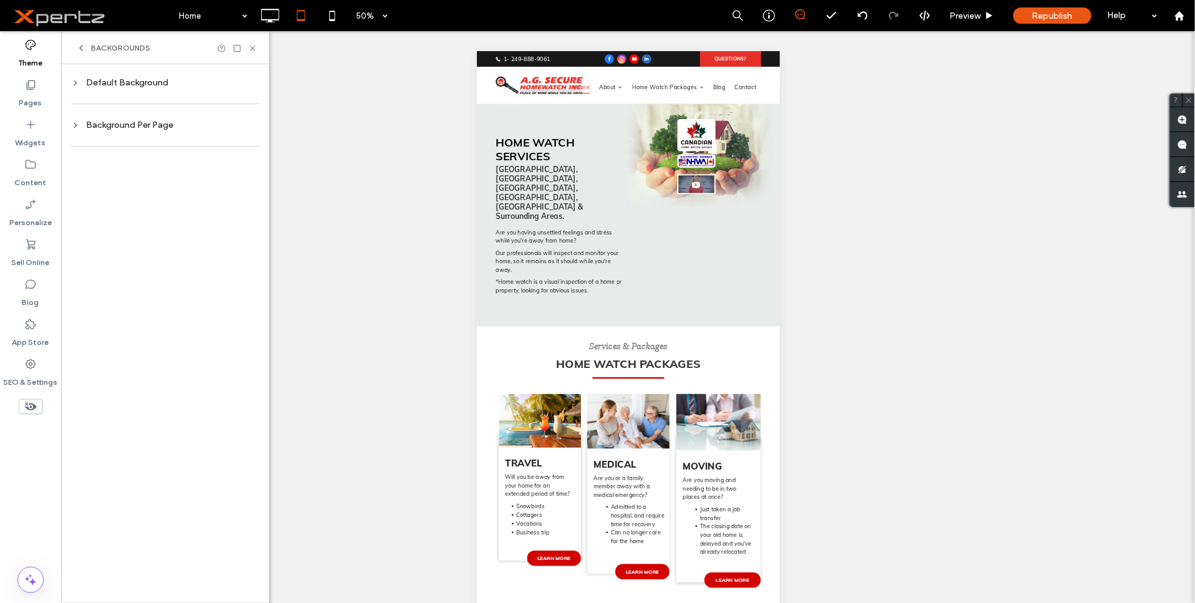
scroll to position [0, 0]
click at [139, 84] on div "Default Background" at bounding box center [165, 82] width 188 height 11
click at [134, 283] on div "Background Per Page" at bounding box center [165, 282] width 188 height 11
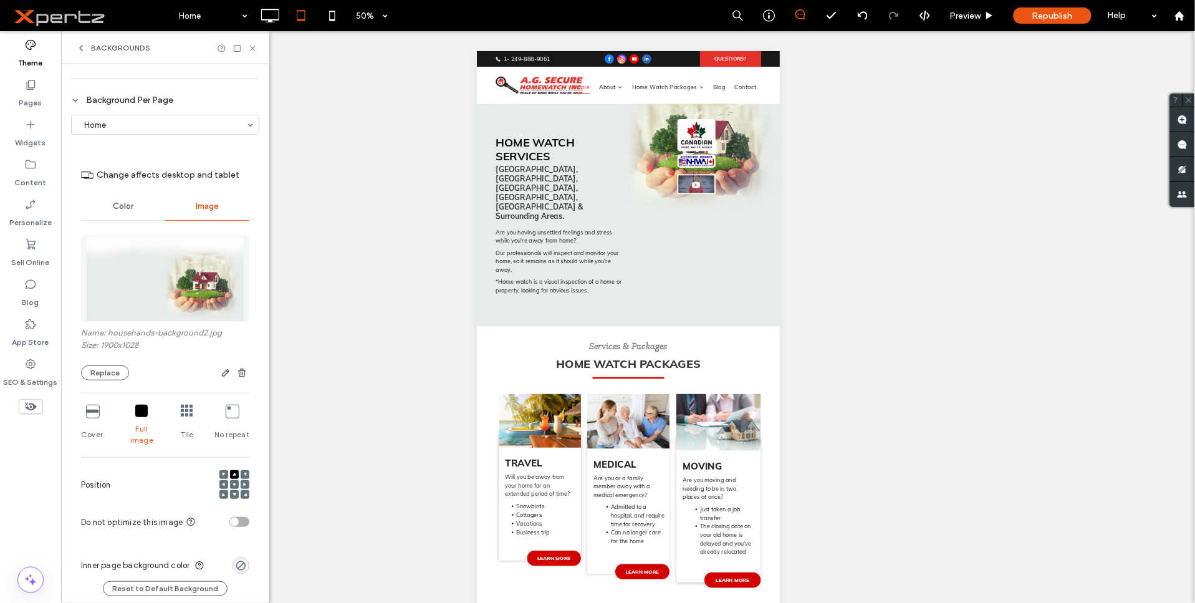
scroll to position [42, 0]
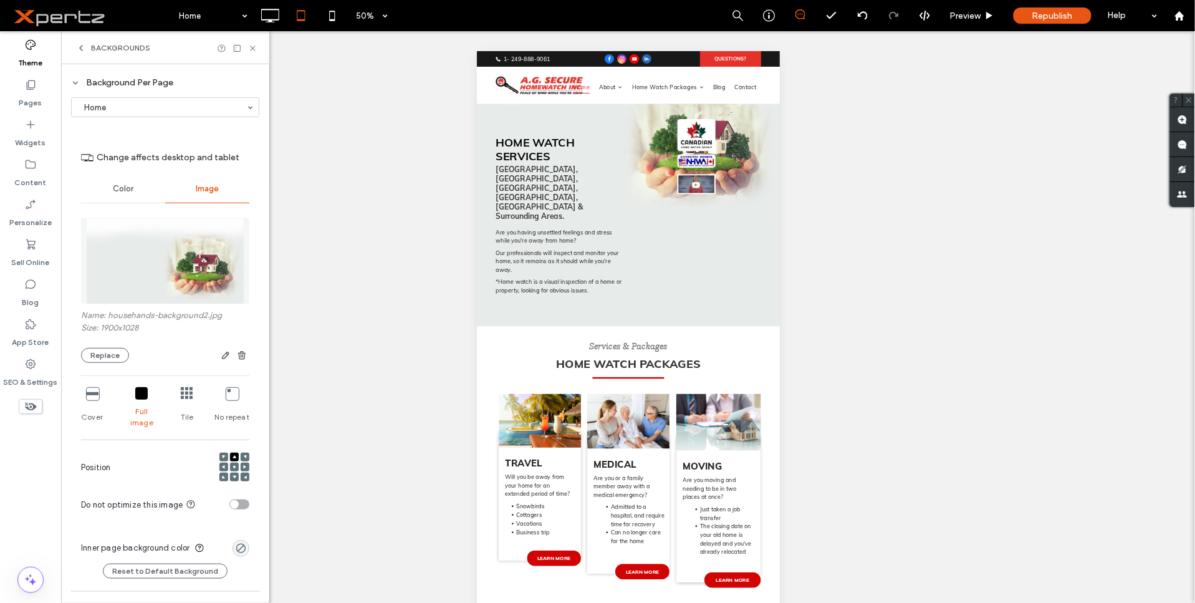
click at [233, 473] on span at bounding box center [235, 477] width 4 height 9
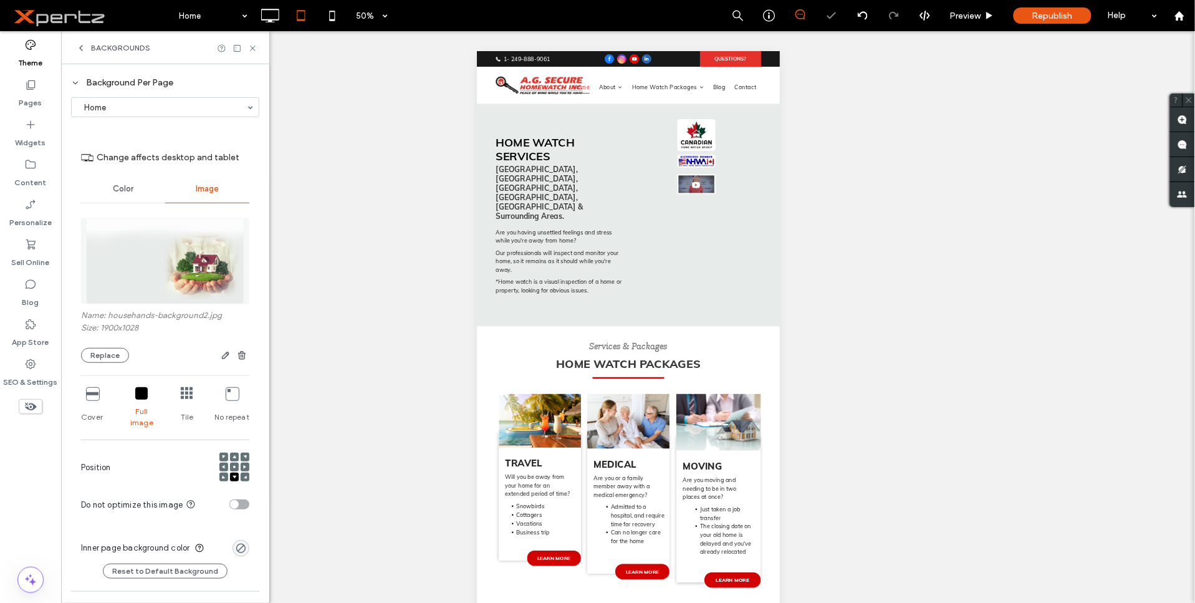
click at [233, 466] on use at bounding box center [234, 467] width 2 height 2
click at [233, 455] on use at bounding box center [235, 456] width 4 height 3
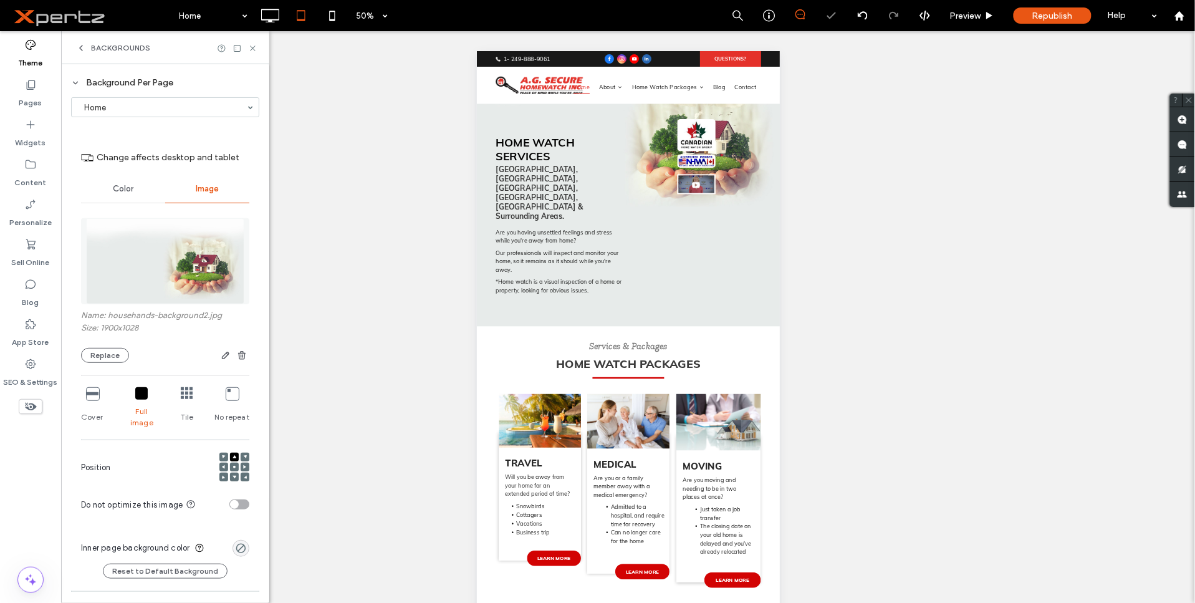
click at [224, 453] on div at bounding box center [235, 468] width 30 height 30
click at [233, 465] on icon at bounding box center [235, 467] width 4 height 4
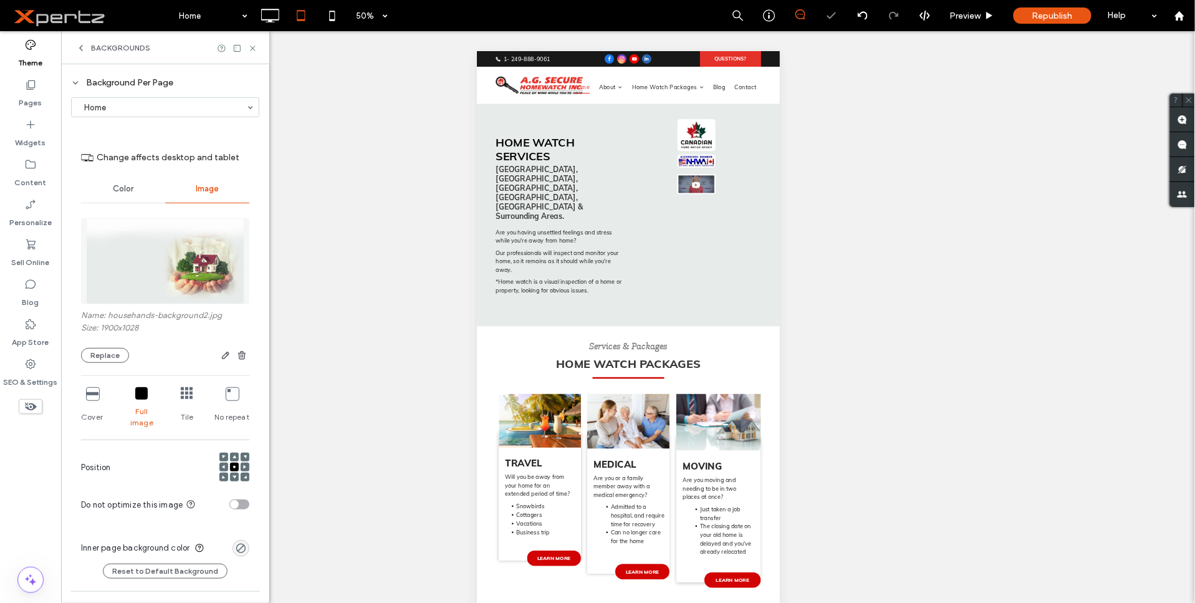
click at [229, 446] on div at bounding box center [235, 467] width 30 height 42
click at [233, 455] on icon at bounding box center [235, 457] width 4 height 4
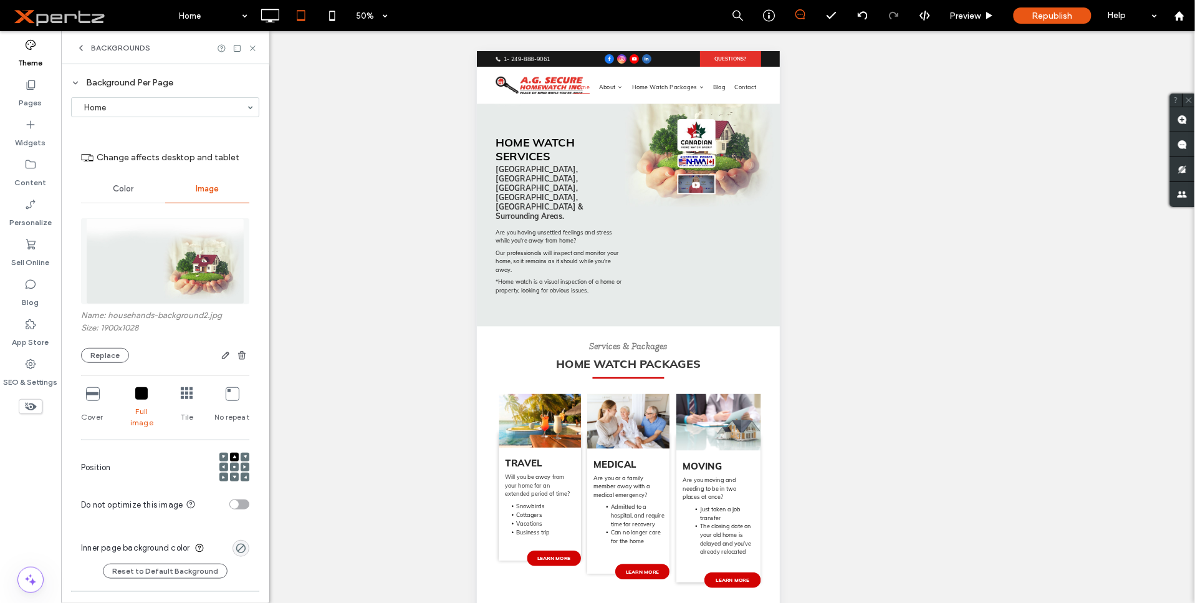
click at [228, 397] on icon at bounding box center [232, 393] width 12 height 12
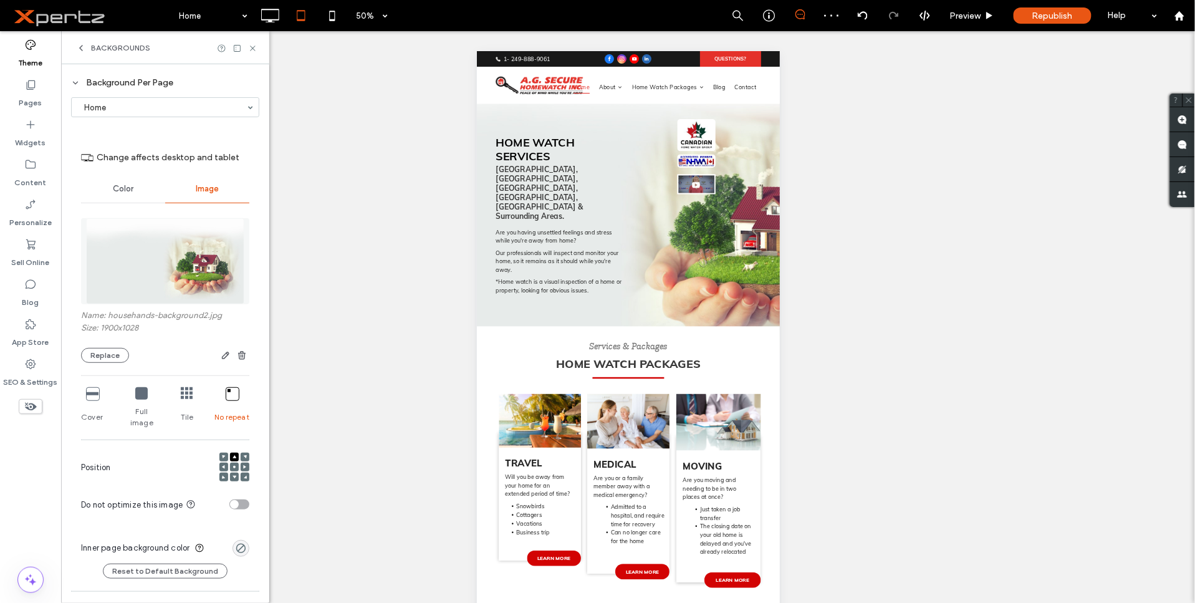
click at [233, 465] on icon at bounding box center [235, 467] width 4 height 4
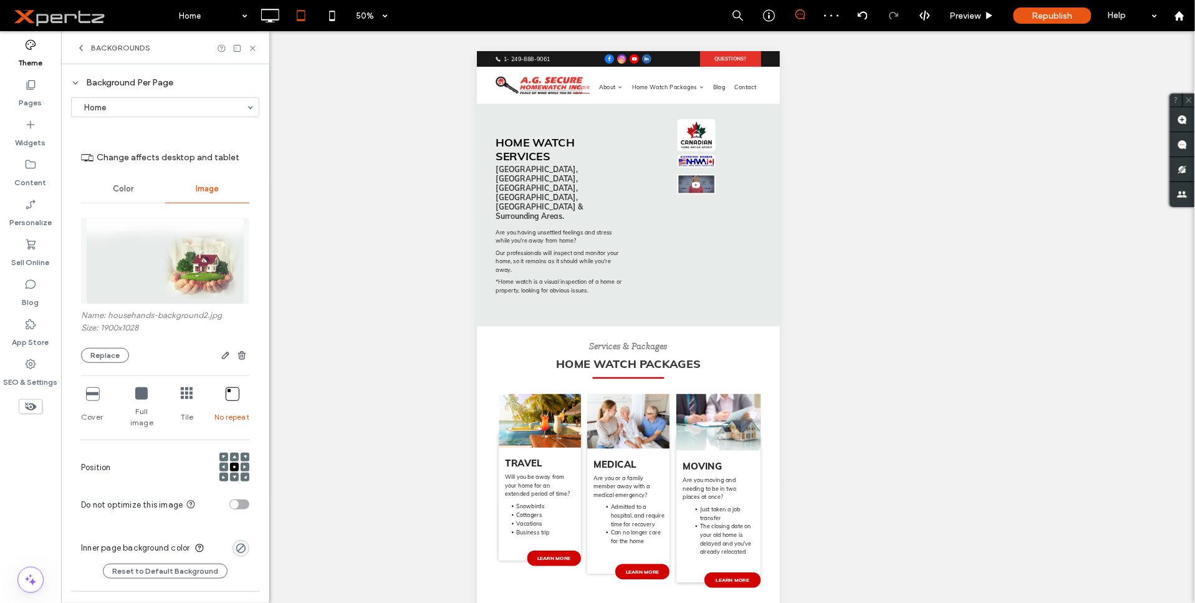
click at [241, 463] on div at bounding box center [245, 467] width 9 height 9
click at [243, 465] on use at bounding box center [244, 467] width 3 height 4
click at [231, 473] on div at bounding box center [234, 477] width 9 height 9
click at [233, 473] on span at bounding box center [235, 477] width 4 height 9
click at [233, 455] on icon at bounding box center [235, 457] width 4 height 4
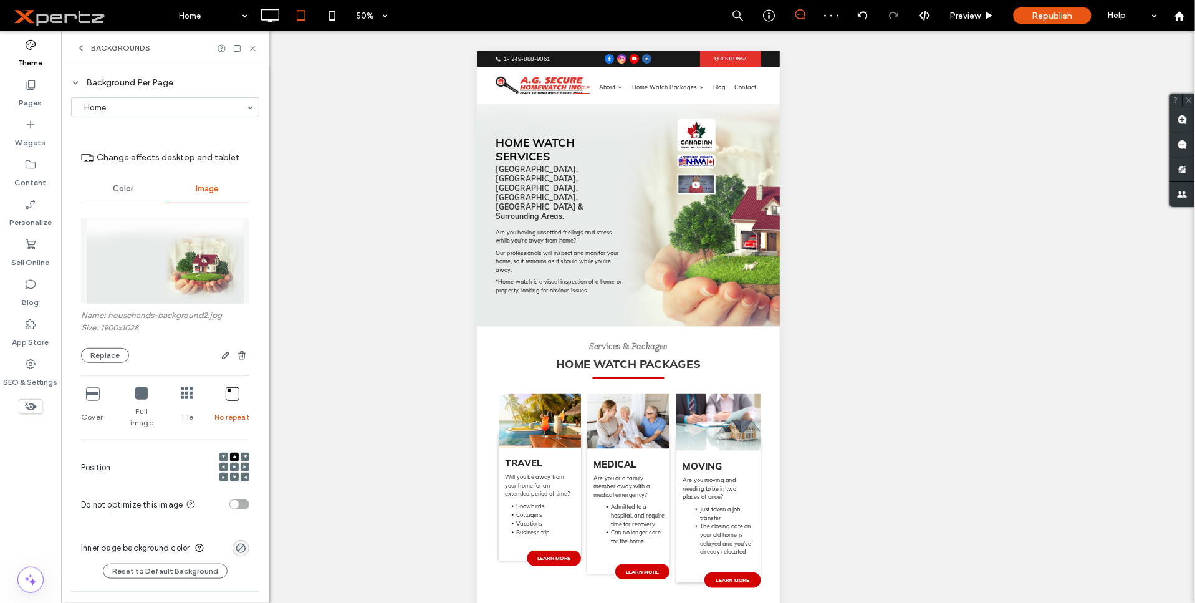
click at [220, 453] on div at bounding box center [224, 457] width 9 height 9
click at [95, 396] on icon at bounding box center [92, 393] width 12 height 12
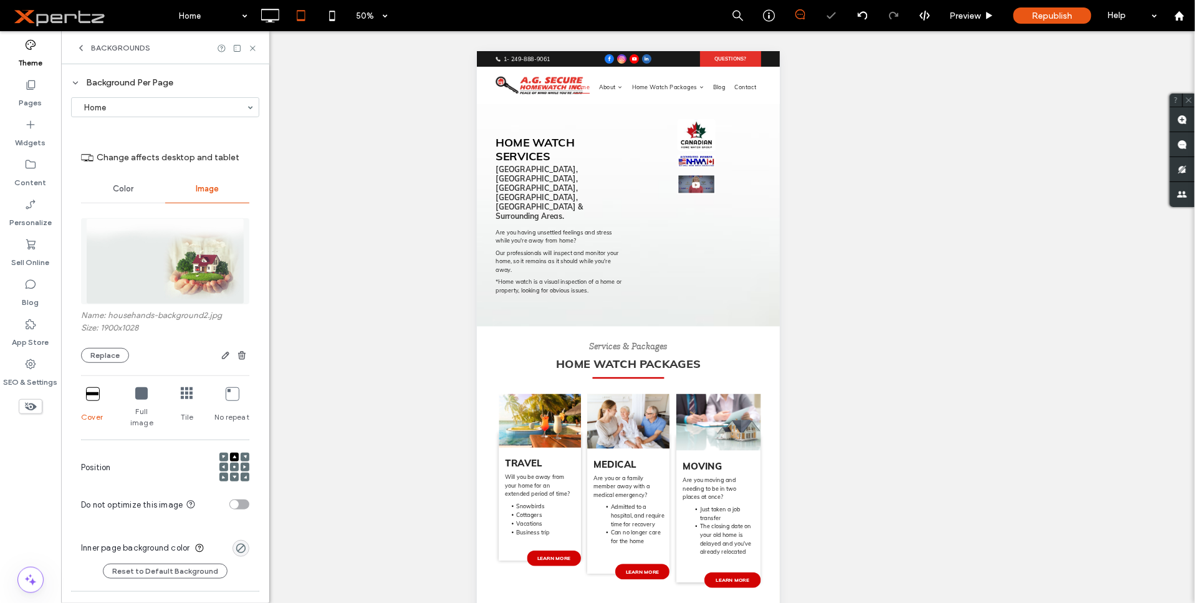
click at [140, 399] on icon at bounding box center [141, 393] width 12 height 12
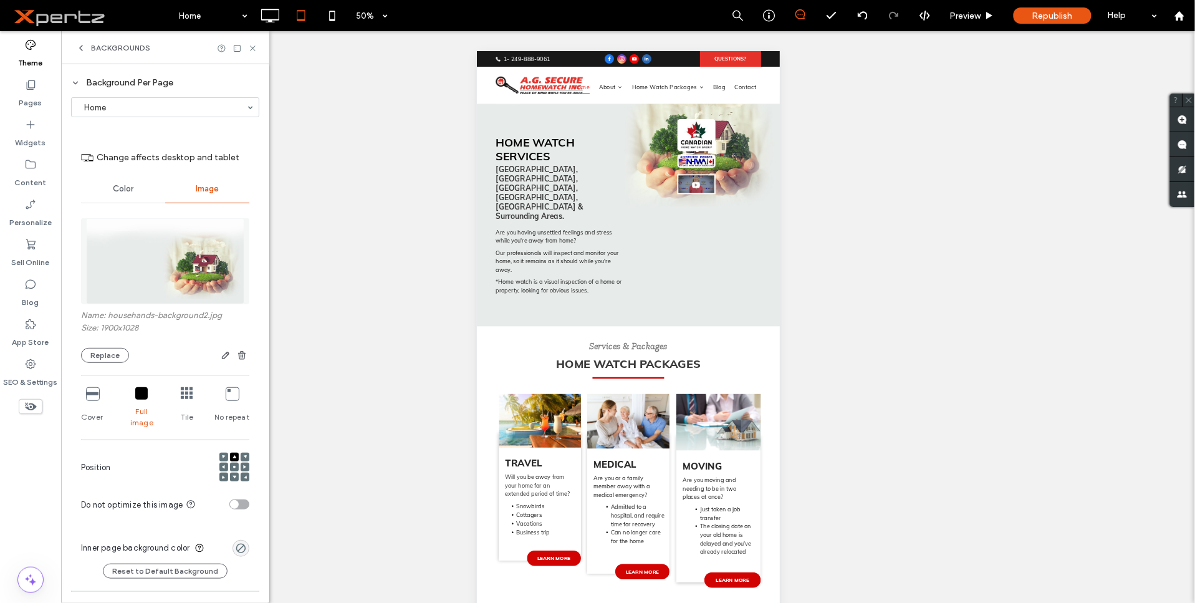
click at [226, 396] on icon at bounding box center [232, 393] width 12 height 12
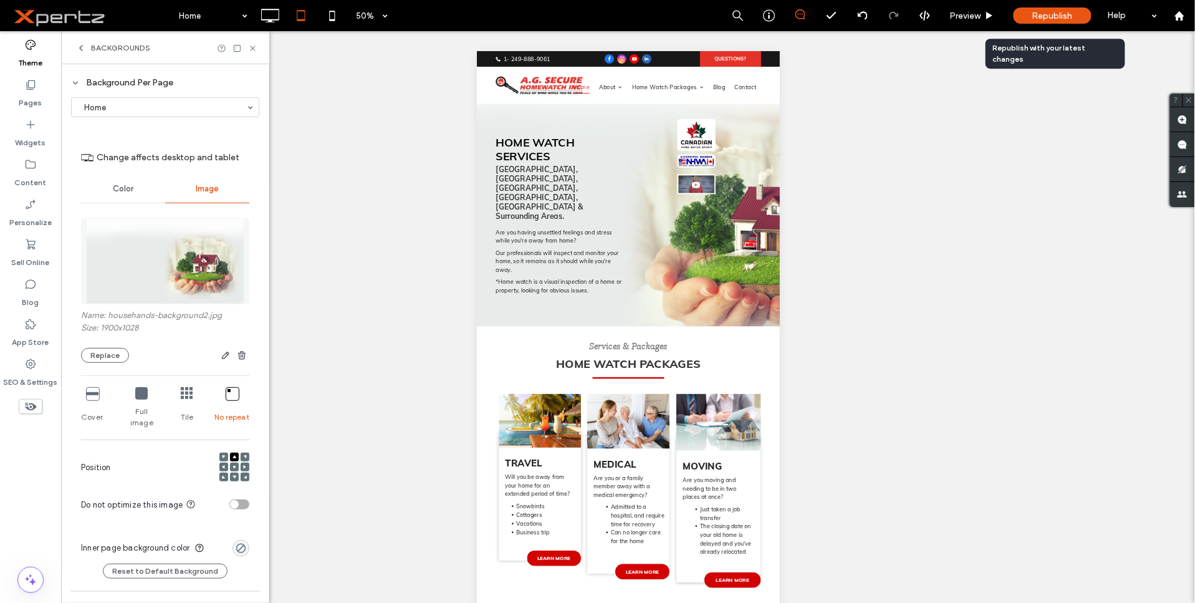
drag, startPoint x: 1055, startPoint y: 17, endPoint x: 1051, endPoint y: 45, distance: 28.4
click at [1056, 17] on span "Republish" at bounding box center [1053, 16] width 41 height 11
